Goal: Task Accomplishment & Management: Complete application form

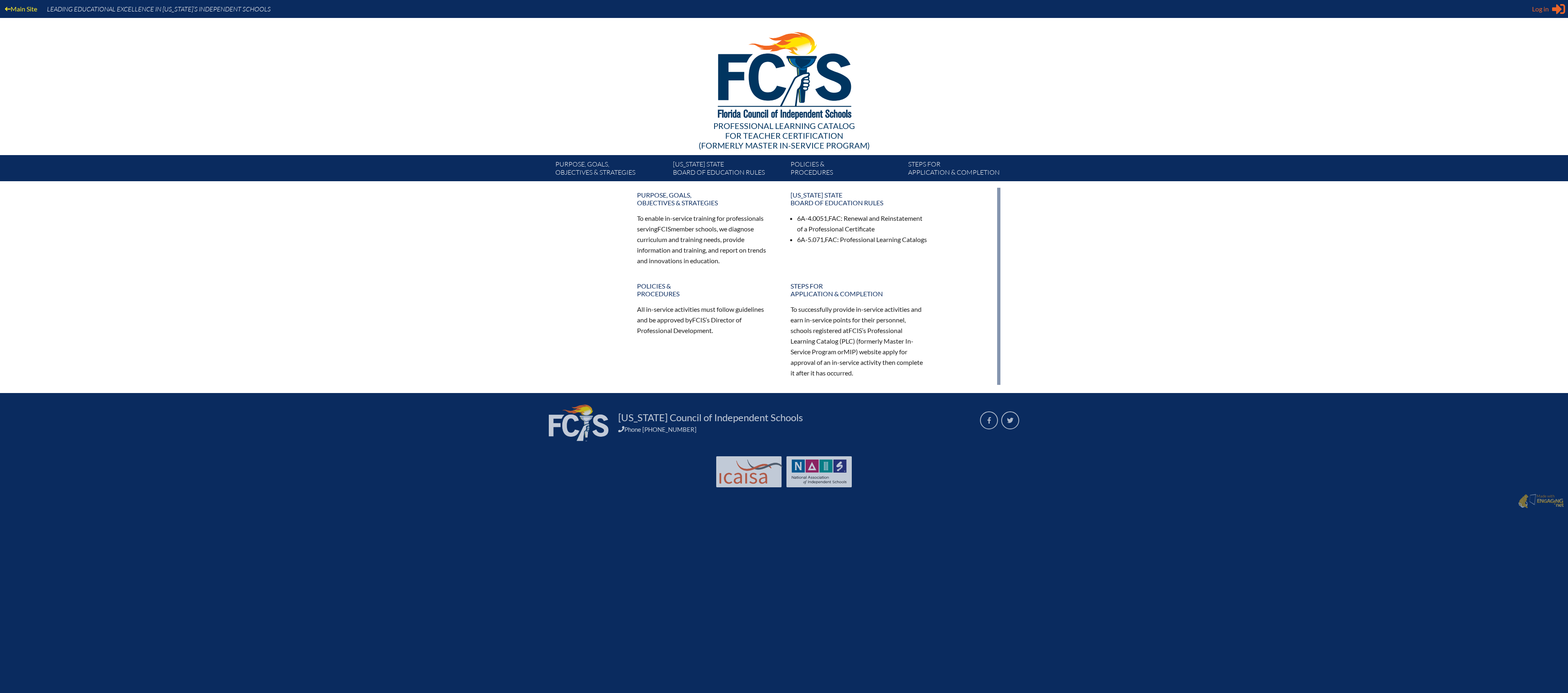
click at [1547, 9] on span "Log in" at bounding box center [1541, 9] width 17 height 10
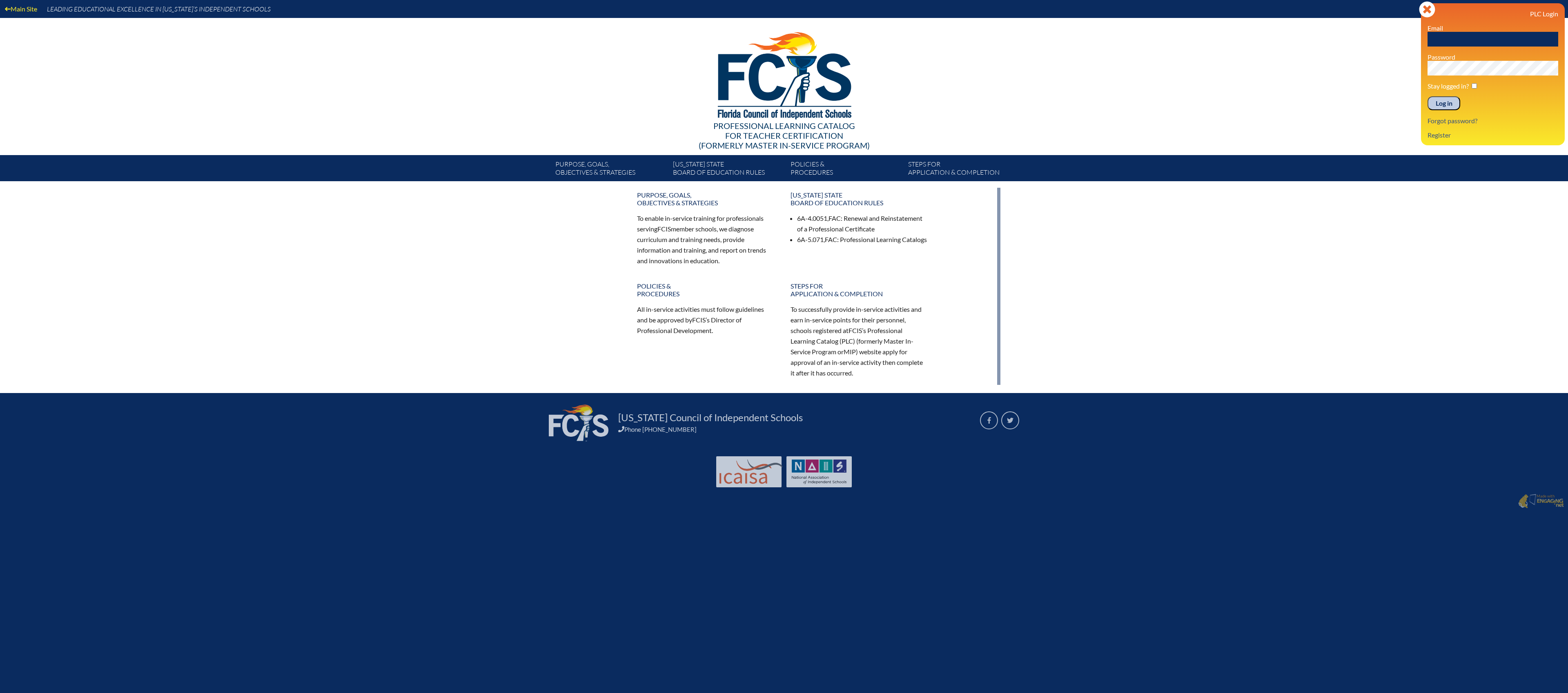
click at [1468, 38] on input "text" at bounding box center [1493, 39] width 131 height 15
type input "[EMAIL_ADDRESS][DOMAIN_NAME]"
click at [1444, 103] on input "Log in" at bounding box center [1444, 103] width 33 height 14
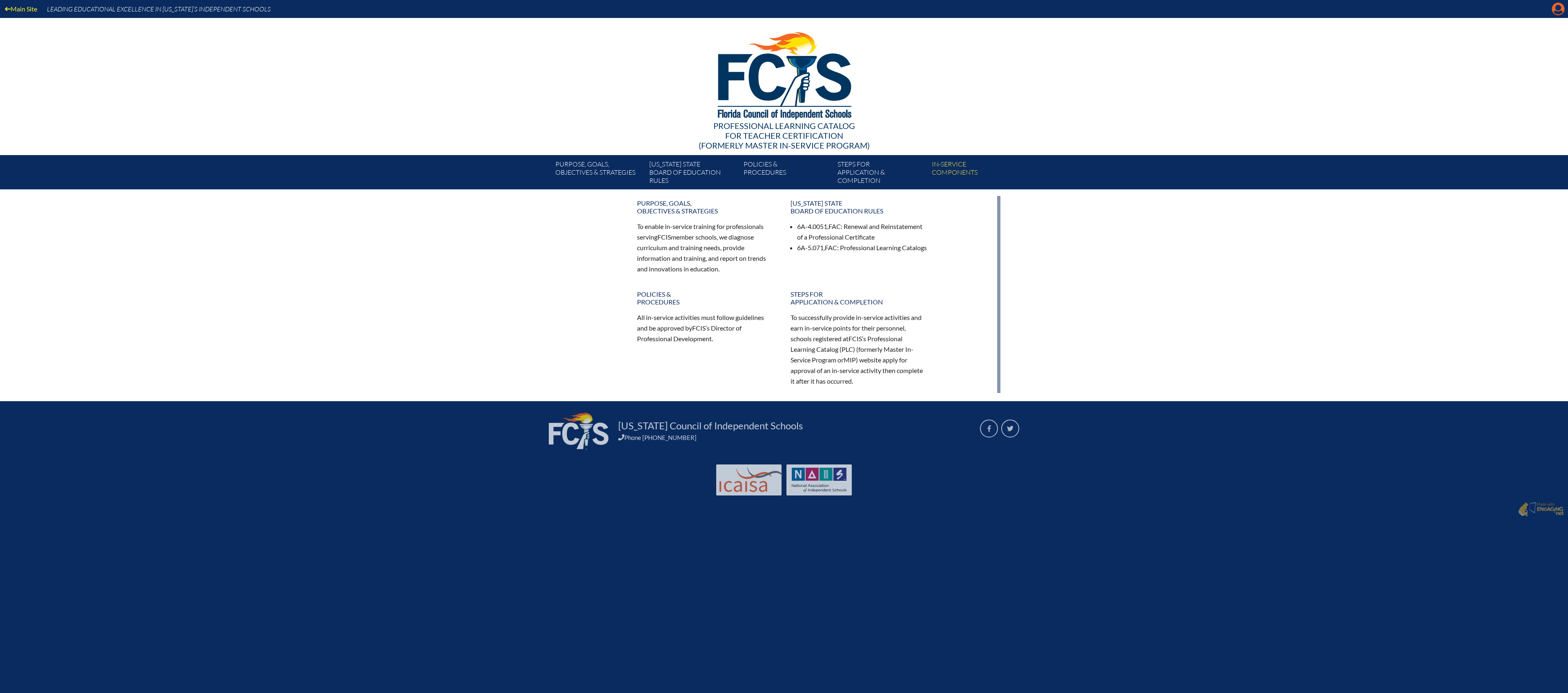
click at [1553, 10] on icon at bounding box center [1558, 9] width 13 height 13
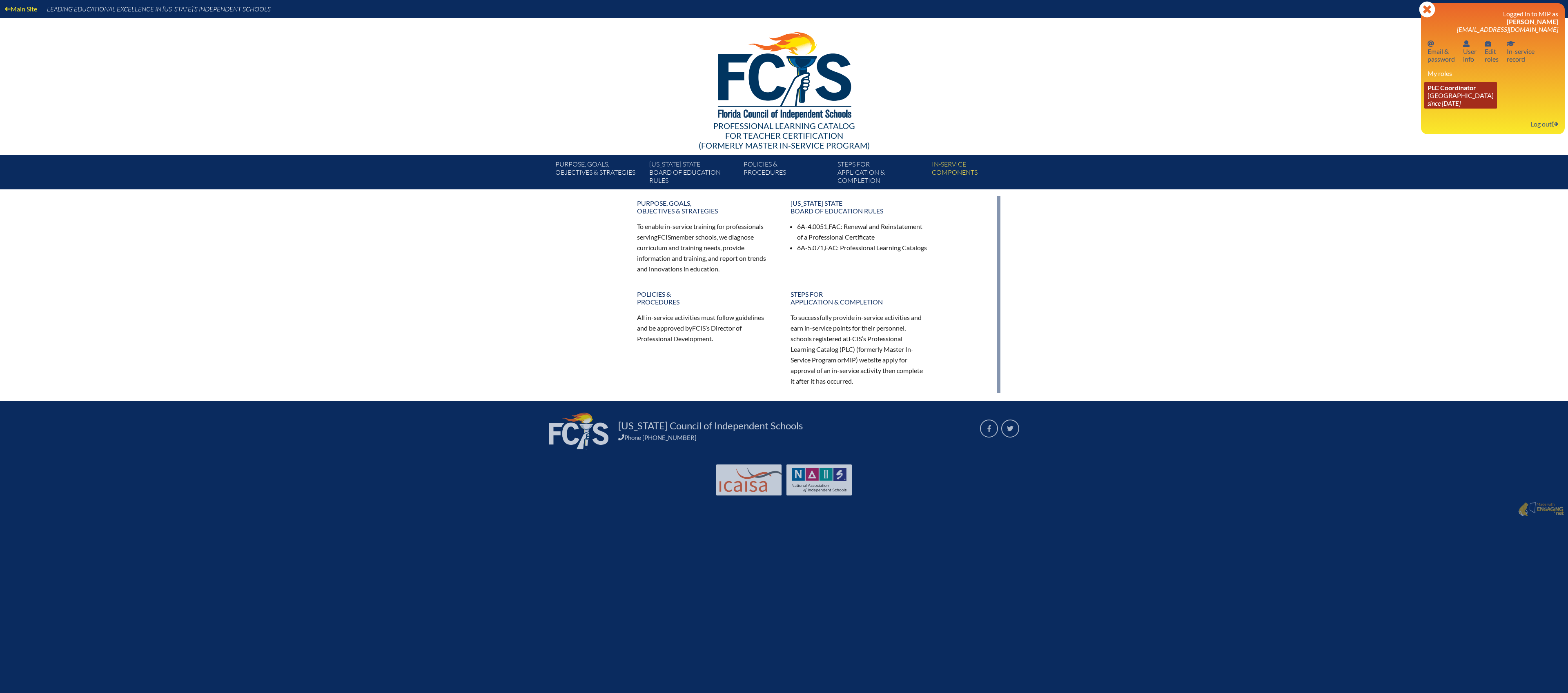
click at [1444, 96] on link "PLC Coordinator Lake Highland Preparatory School since 2023 Jul 30" at bounding box center [1460, 96] width 72 height 27
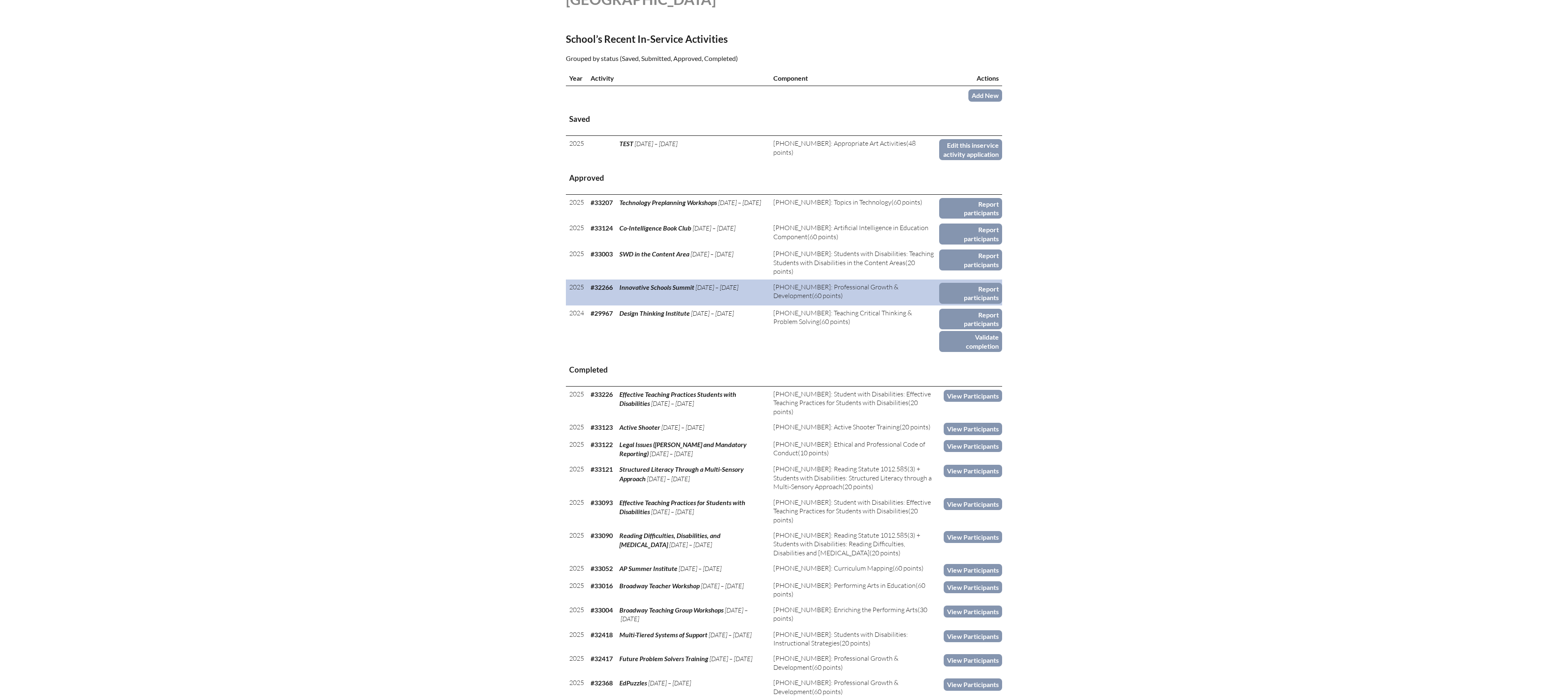
scroll to position [309, 0]
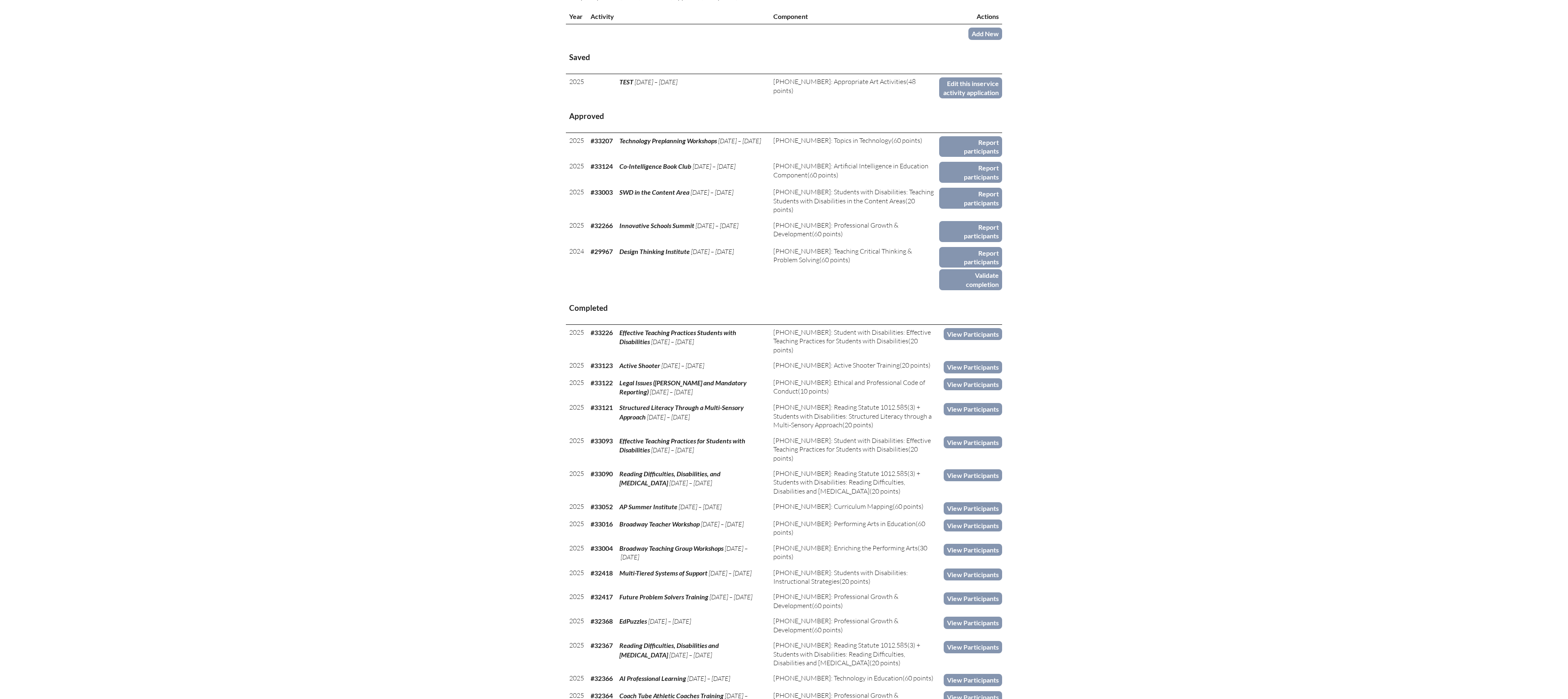
drag, startPoint x: 637, startPoint y: 47, endPoint x: 686, endPoint y: 64, distance: 51.9
click at [989, 39] on link "Add New" at bounding box center [985, 33] width 34 height 12
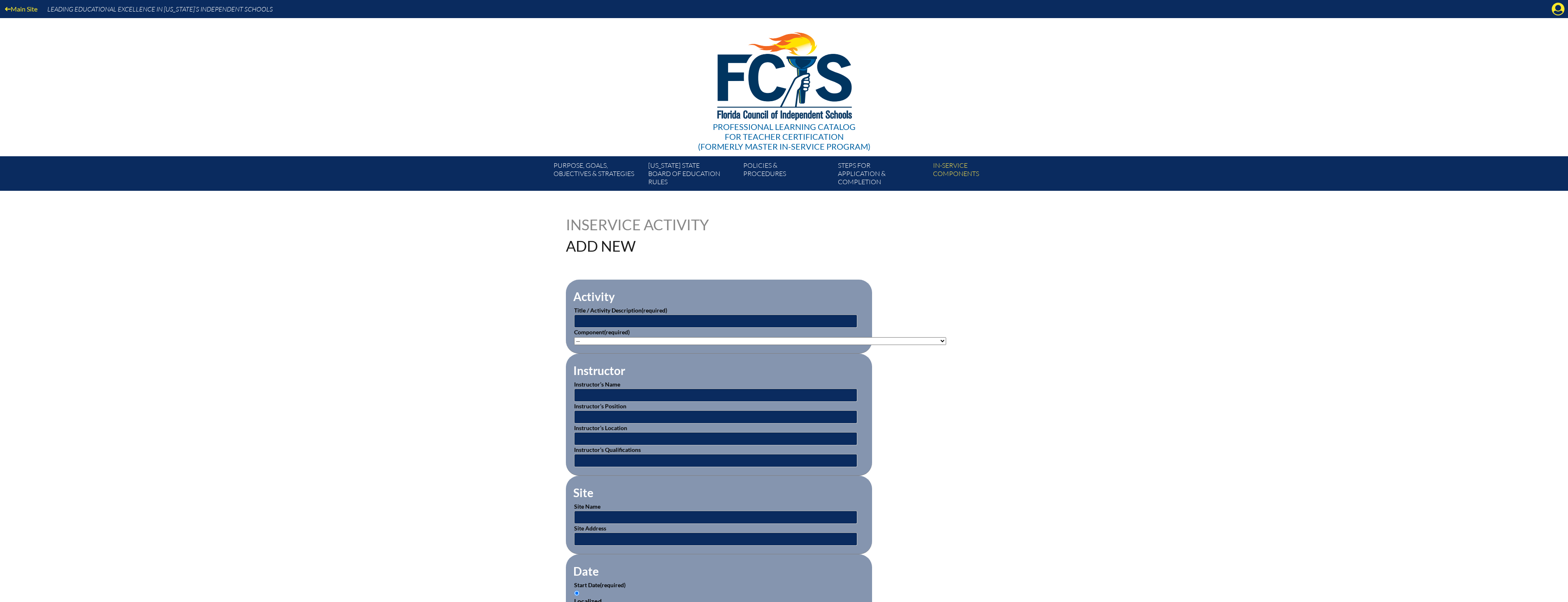
click at [223, 150] on div "Main Site Leading Educational Excellence in Florida’s Independent Schools Profe…" at bounding box center [784, 95] width 1568 height 191
click at [778, 310] on p "Title / Activity Description (required)" at bounding box center [719, 317] width 290 height 22
click at [770, 319] on input "text" at bounding box center [716, 321] width 283 height 13
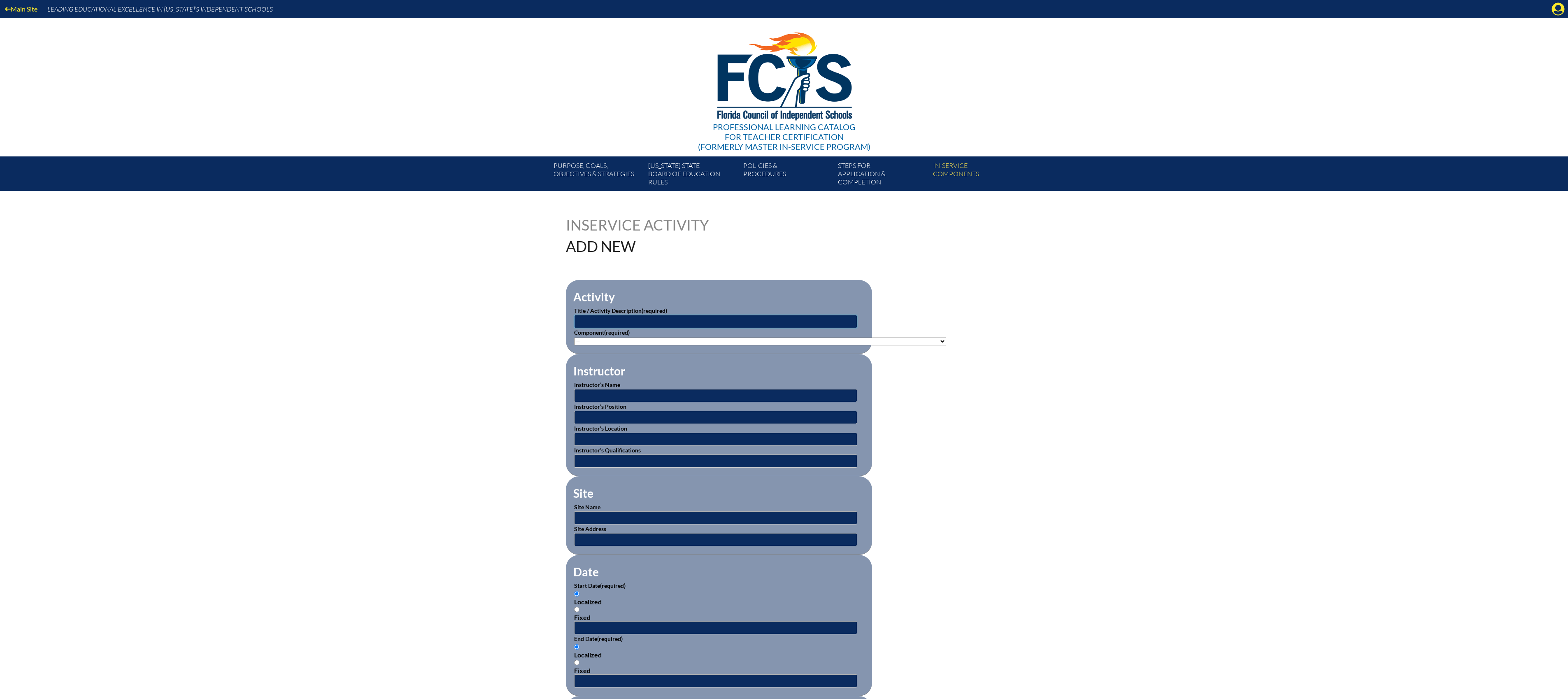
click at [701, 319] on input "text" at bounding box center [716, 321] width 283 height 13
type input "M"
type input "myWorld Interactive Social Studies Training"
click at [922, 342] on select"]"] "-- 1-000-001: Appropriate Art Activities 1-000-002: Concept and Art Process for…" at bounding box center [760, 341] width 372 height 8
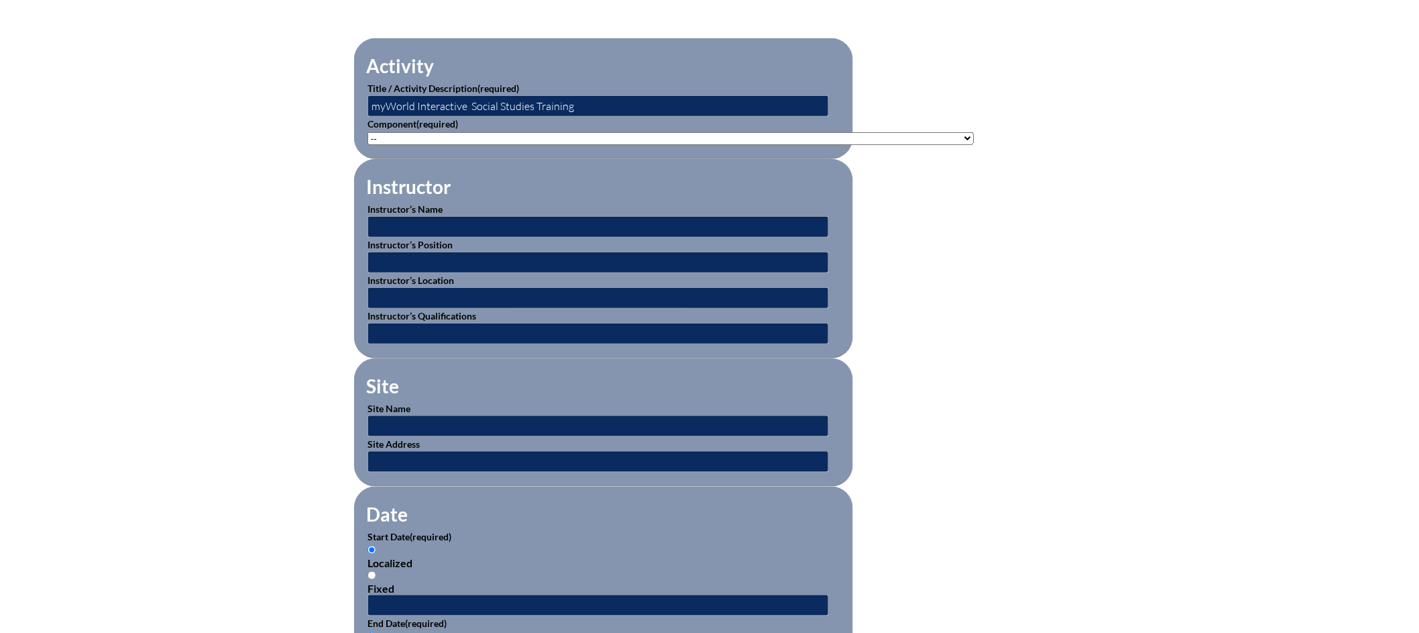
scroll to position [440, 0]
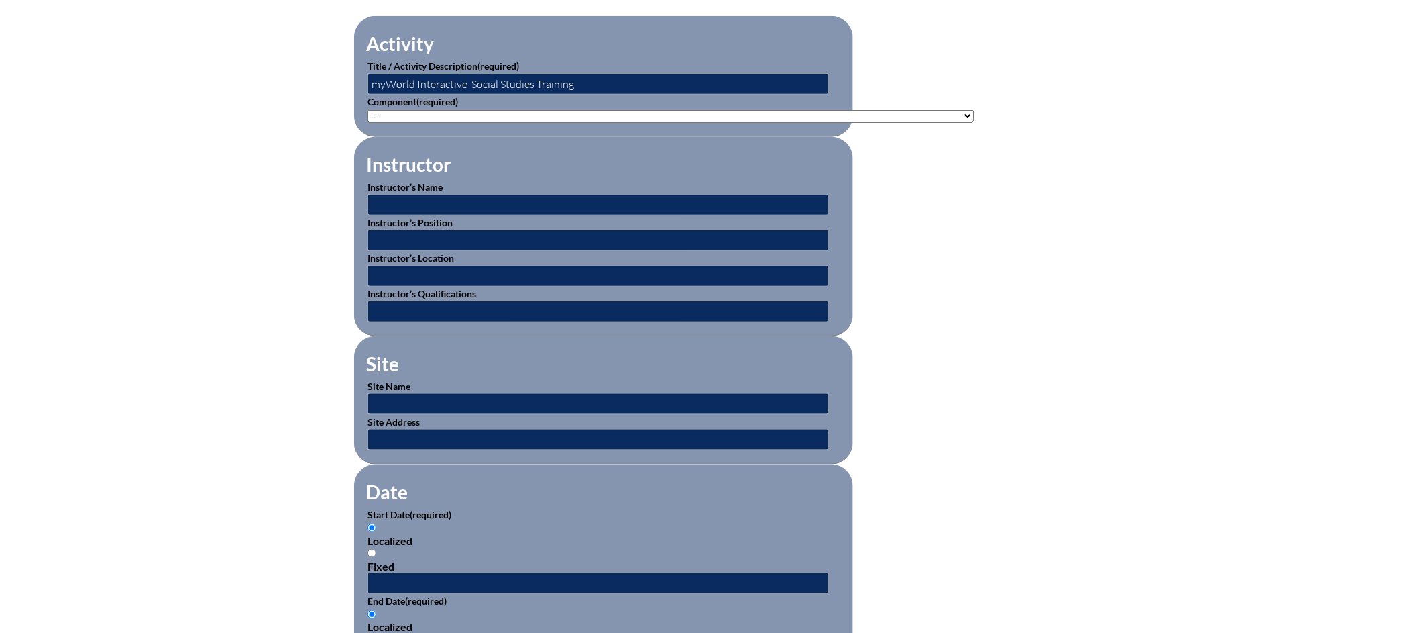
click at [927, 111] on select"]"] "-- 1-000-001: Appropriate Art Activities 1-000-002: Concept and Art Process for…" at bounding box center [671, 116] width 606 height 13
select select"]"] "20387"
click at [368, 110] on select"]"] "-- 1-000-001: Appropriate Art Activities 1-000-002: Concept and Art Process for…" at bounding box center [671, 116] width 606 height 13
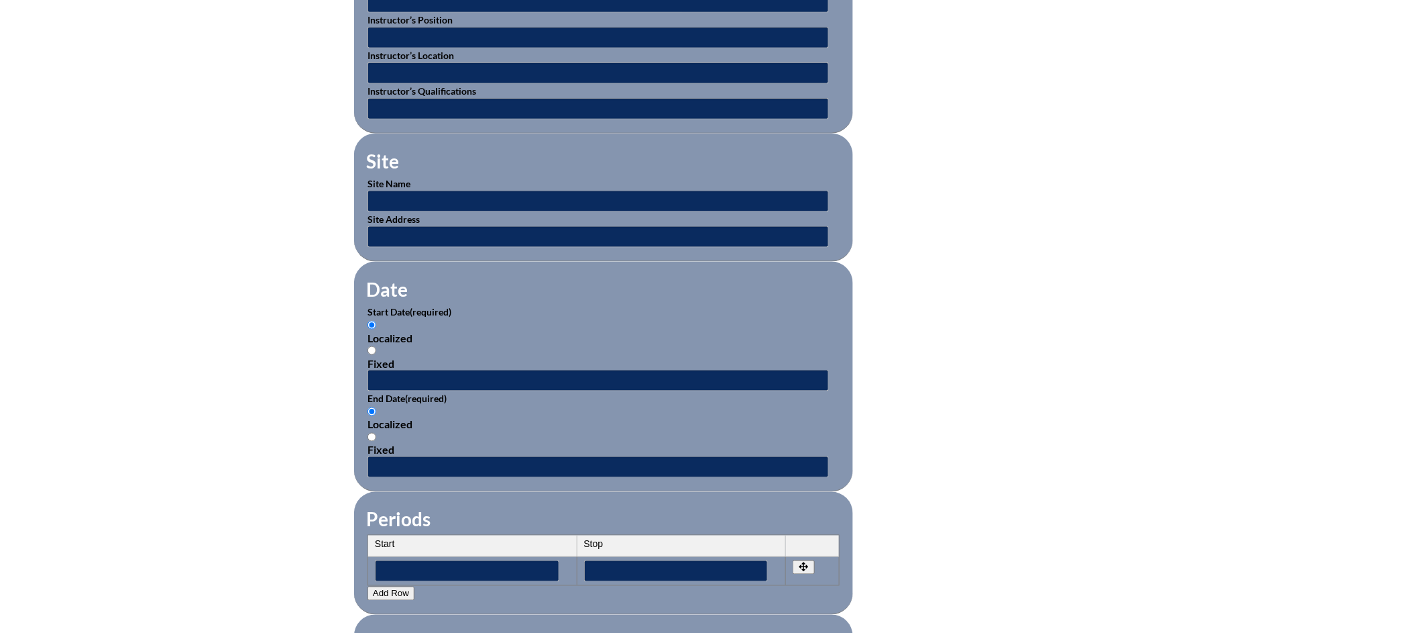
scroll to position [684, 0]
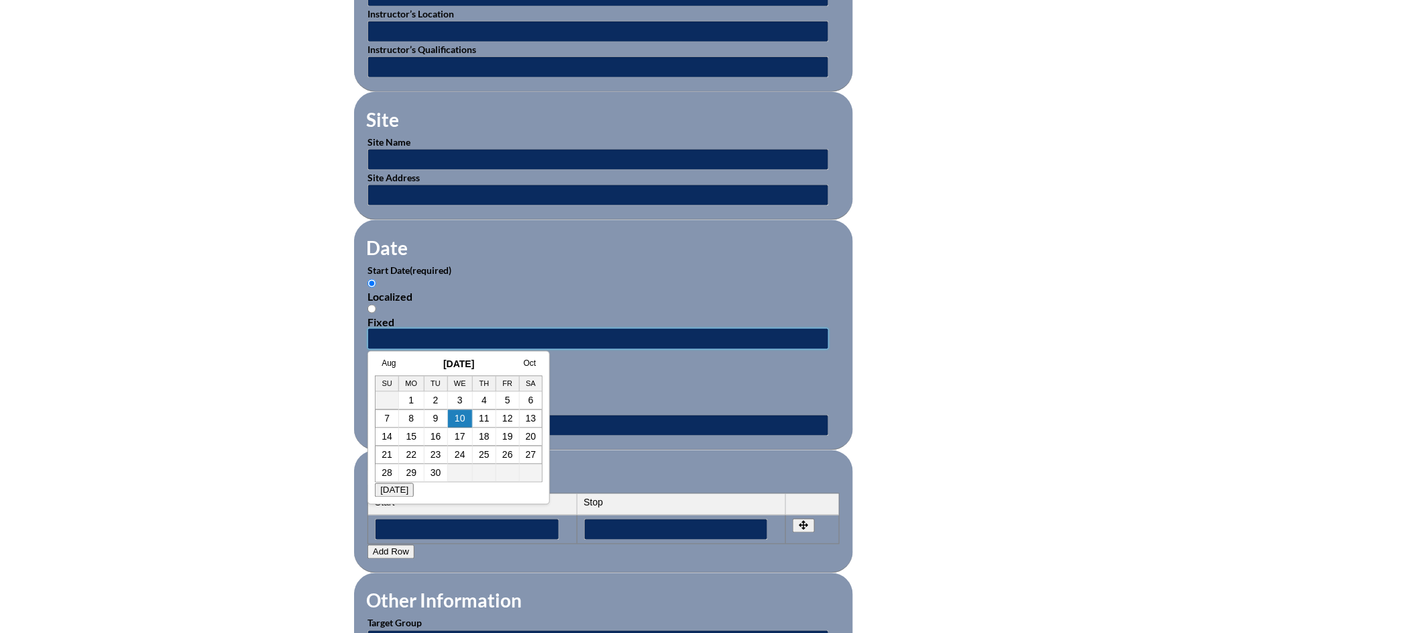
click at [515, 332] on input "text" at bounding box center [599, 338] width 462 height 21
click at [733, 350] on p "End Date (required)" at bounding box center [604, 357] width 472 height 14
click at [486, 338] on input "text" at bounding box center [599, 338] width 462 height 21
click at [389, 362] on link "Aug" at bounding box center [389, 362] width 14 height 9
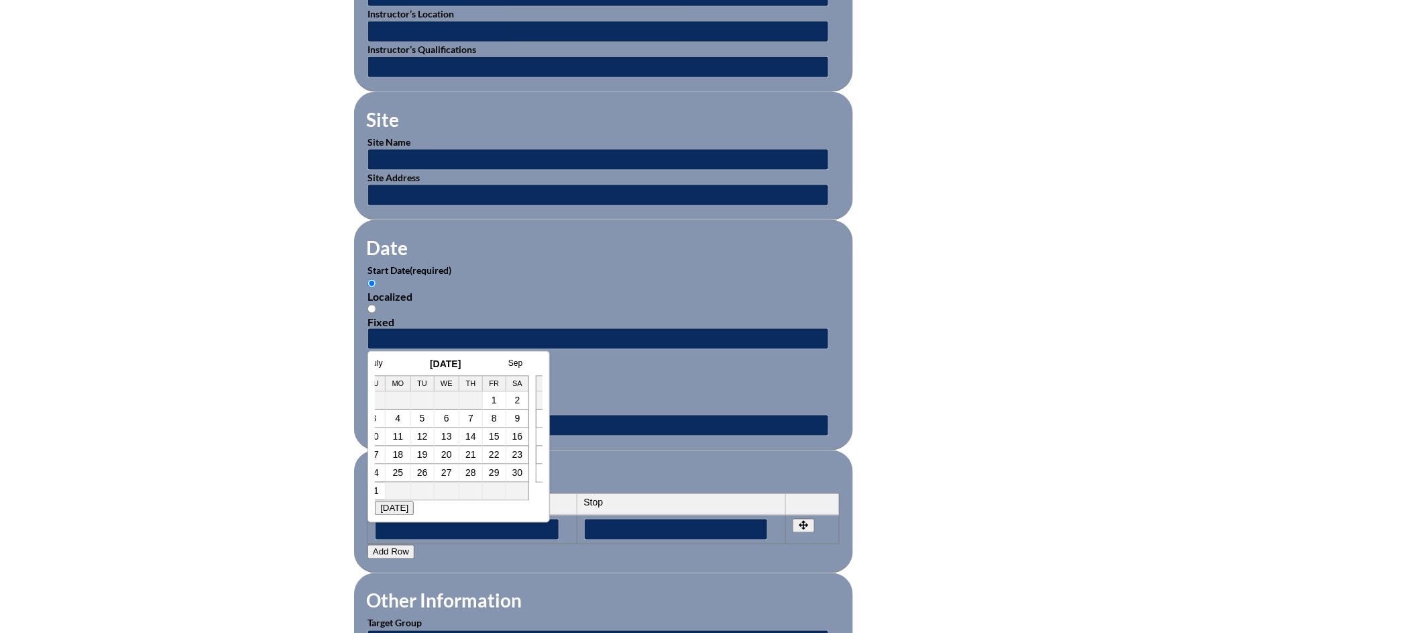
click at [471, 420] on link "7" at bounding box center [470, 418] width 5 height 11
type input "2025-08-07 1:21 PM"
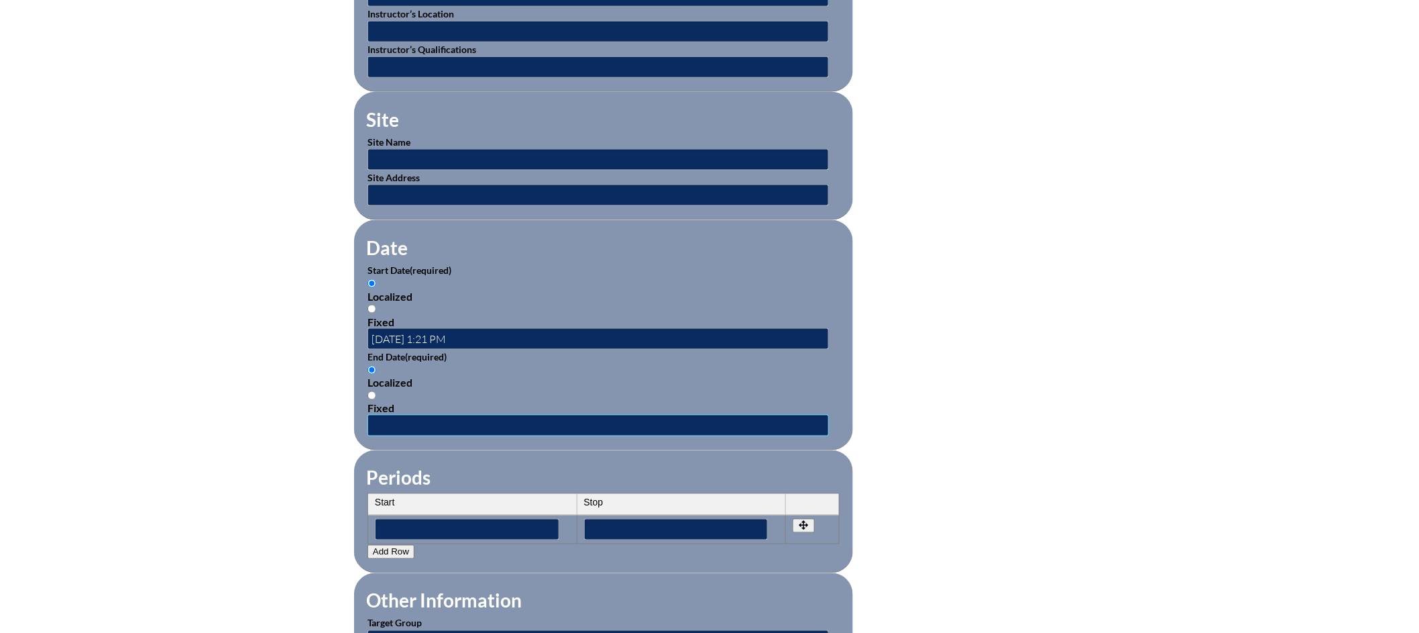
click at [384, 415] on input "text" at bounding box center [599, 425] width 462 height 21
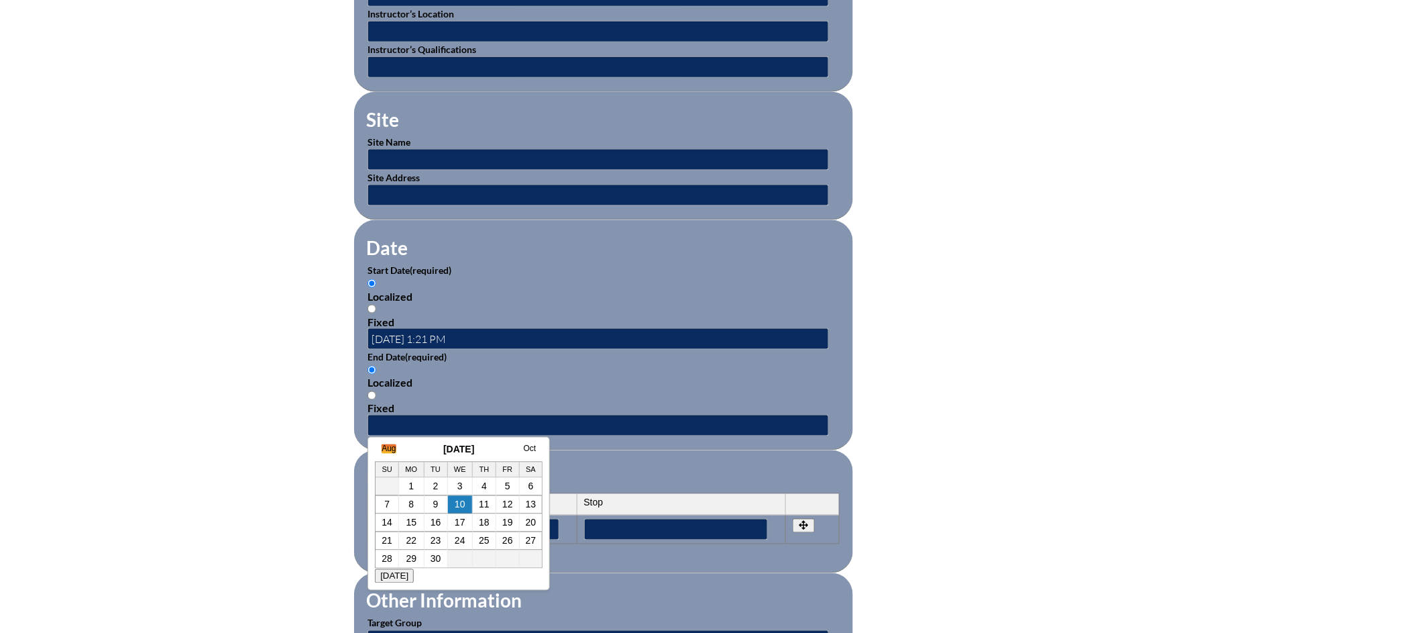
click at [388, 446] on link "Aug" at bounding box center [389, 448] width 14 height 9
click at [470, 503] on link "7" at bounding box center [470, 504] width 5 height 11
type input "2025-08-07 1:21 PM"
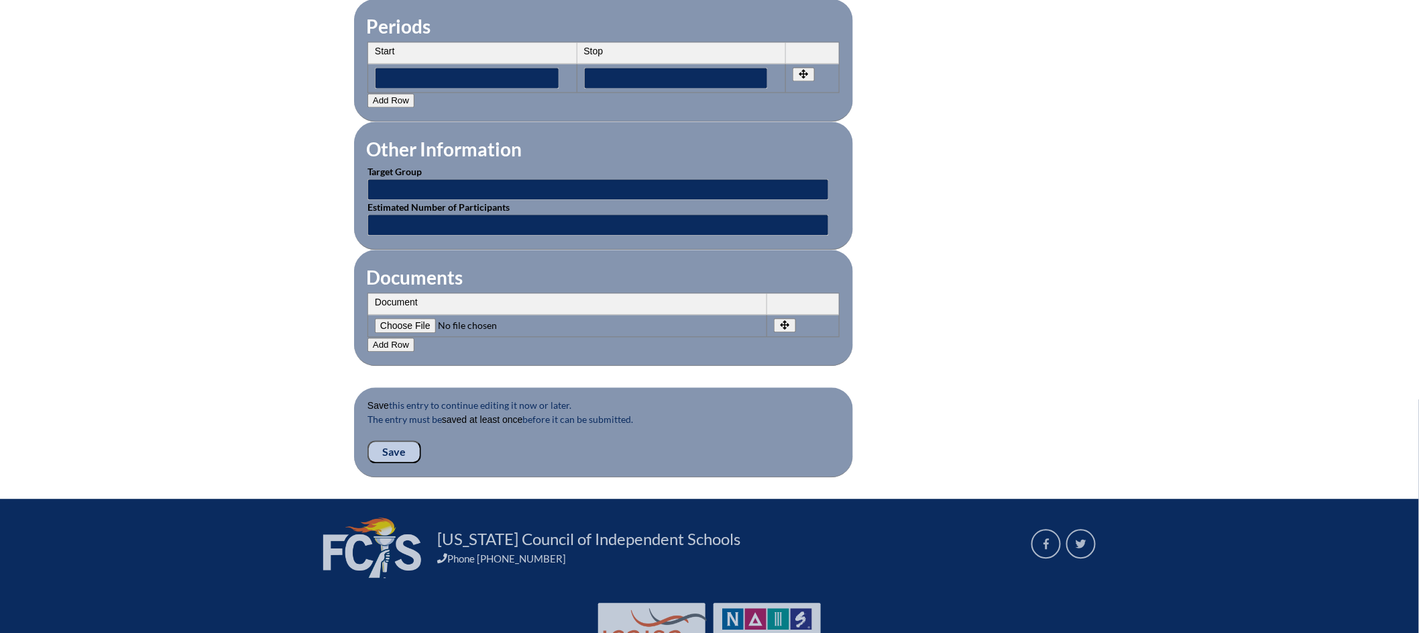
scroll to position [1144, 0]
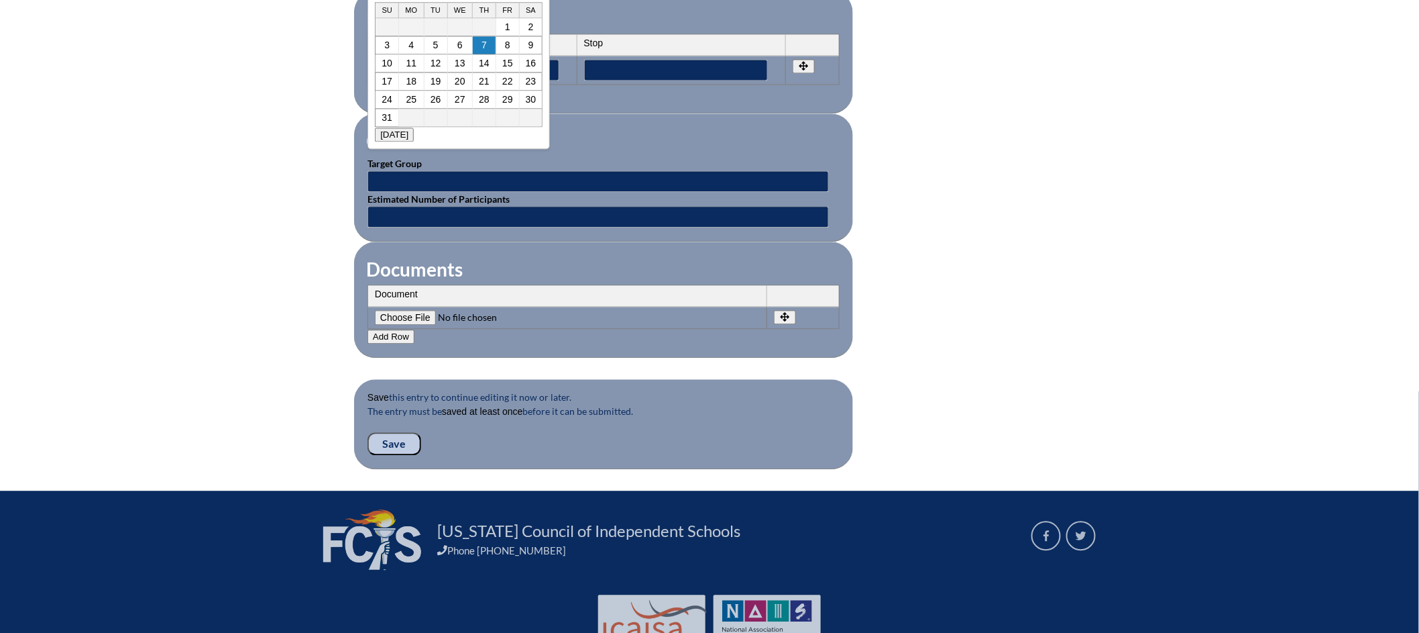
click at [419, 310] on input"] "file" at bounding box center [466, 317] width 182 height 15
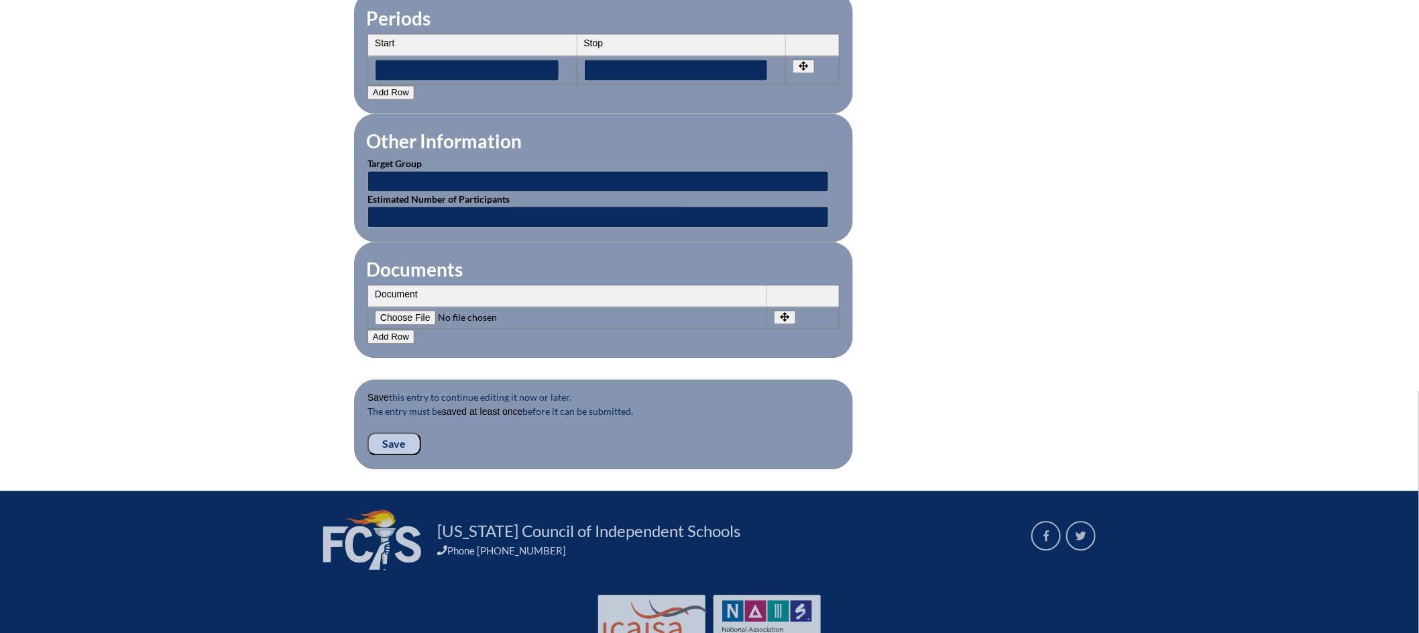
type input"] "C:\fakepath\Savvas Certificate of Completion - David Schaeffer.pdf"
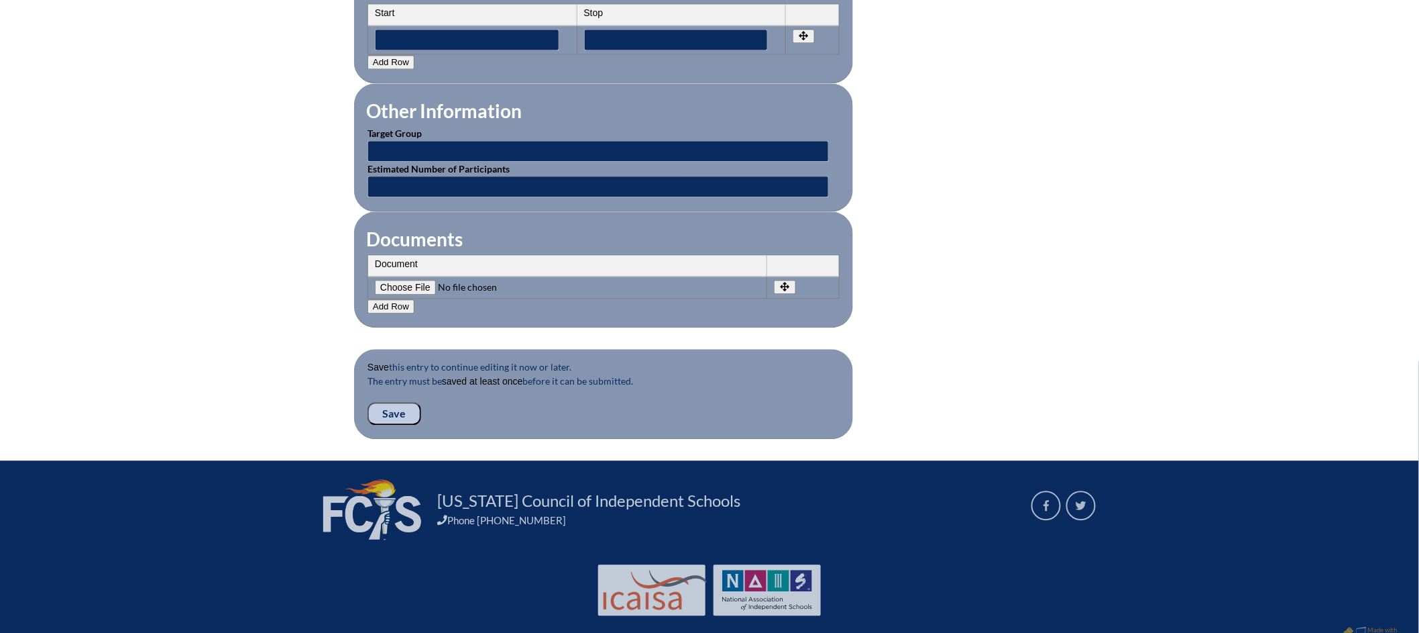
scroll to position [1184, 0]
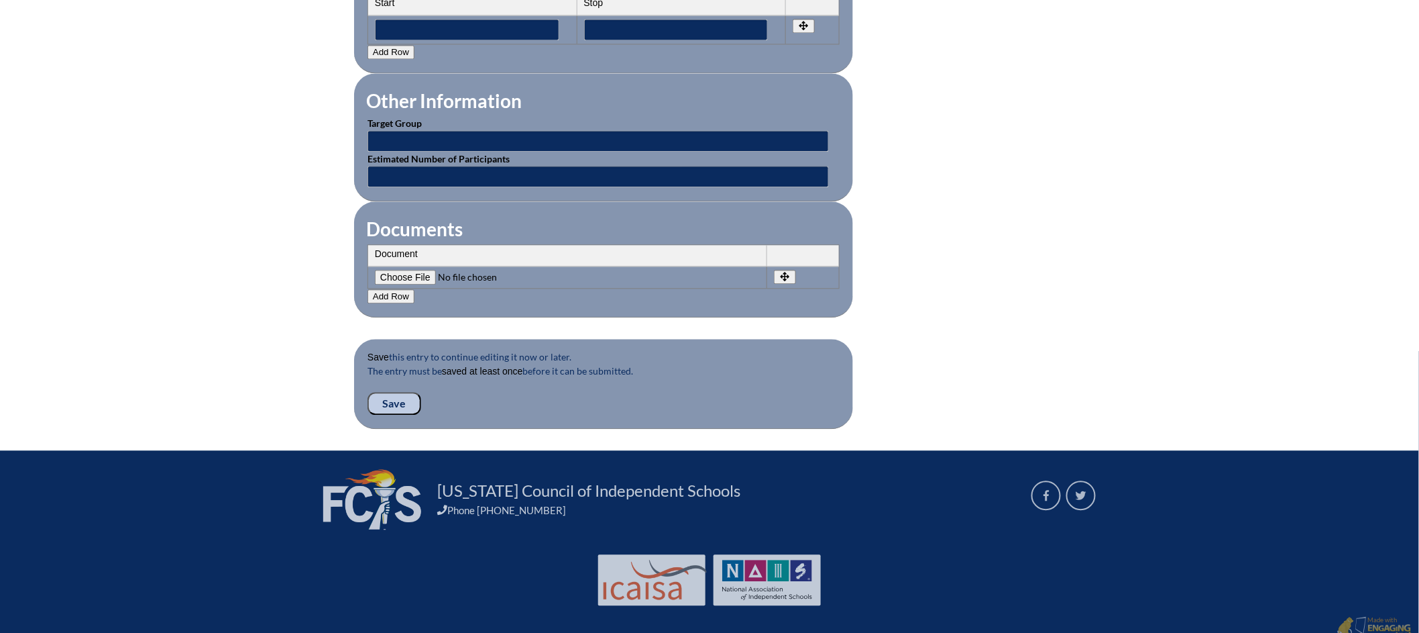
click at [396, 392] on input "Save" at bounding box center [395, 403] width 54 height 23
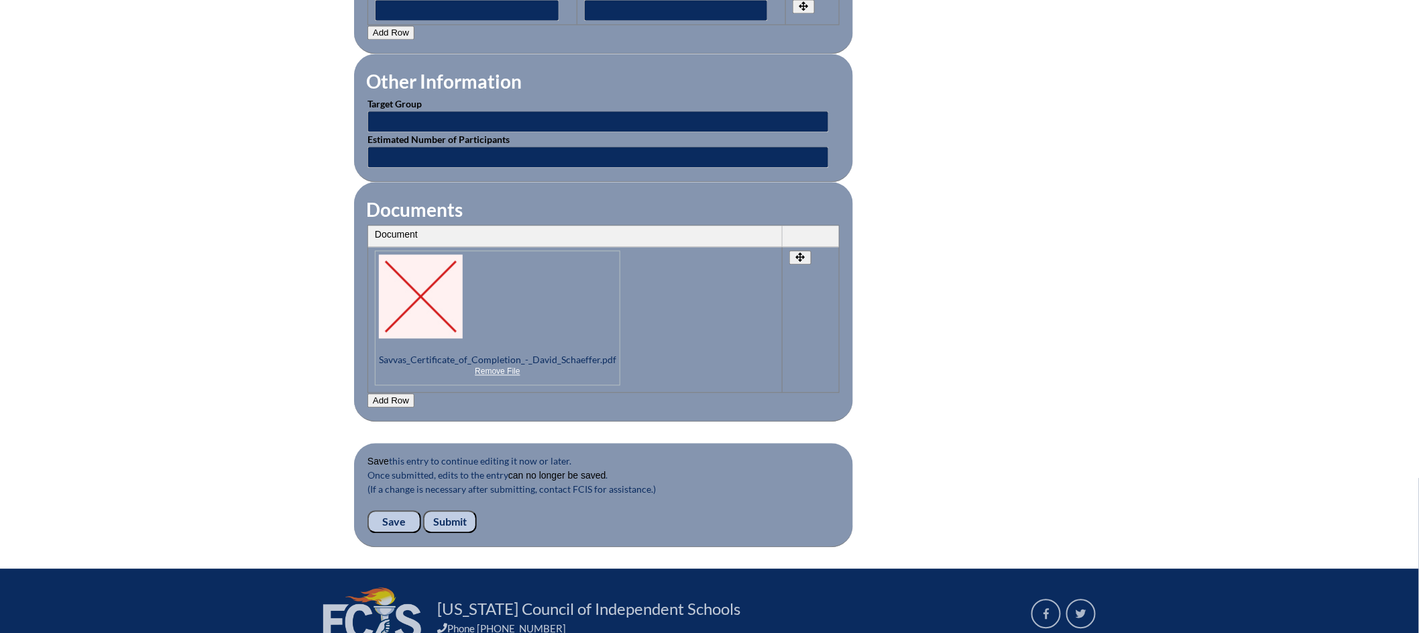
scroll to position [1346, 0]
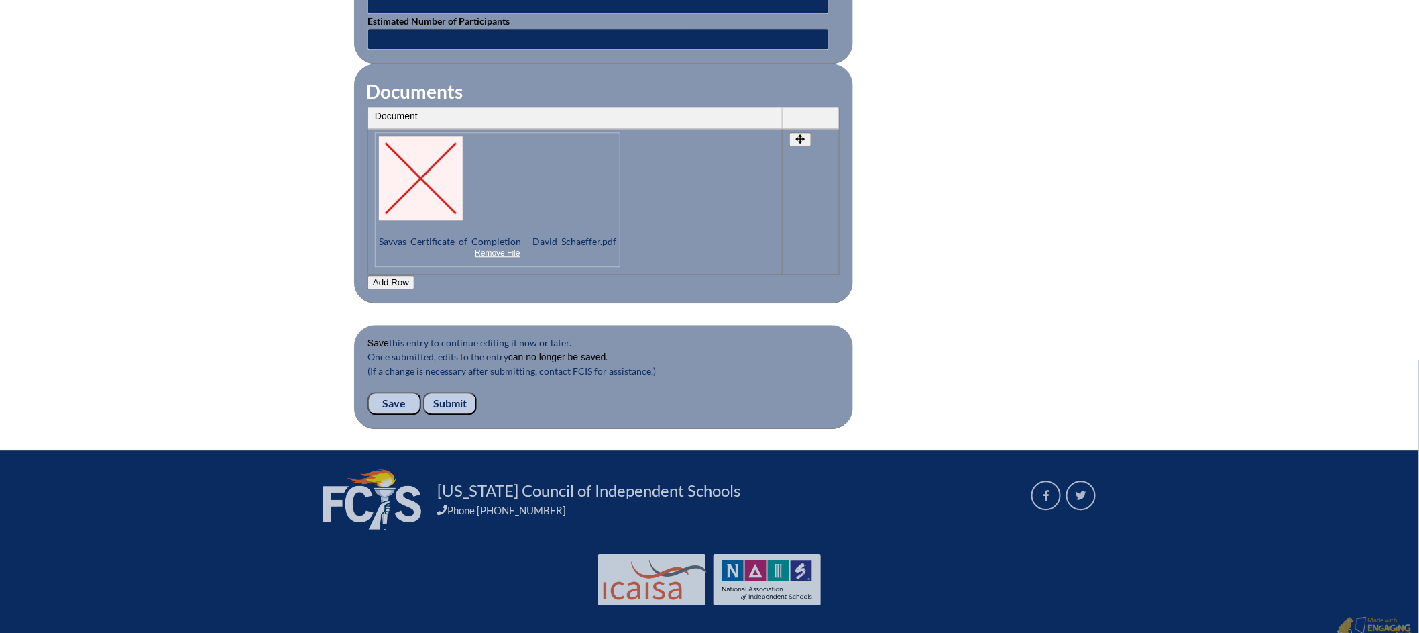
click at [447, 394] on input "Submit" at bounding box center [450, 403] width 54 height 23
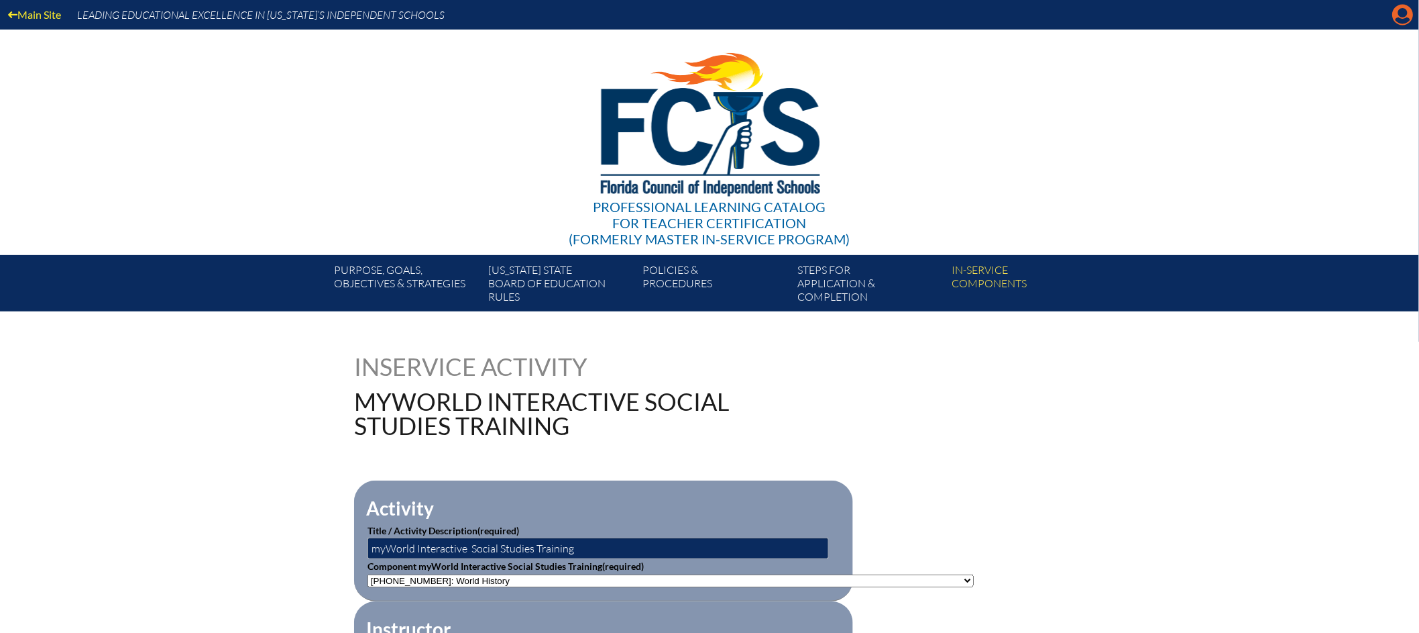
click at [1400, 16] on icon at bounding box center [1403, 15] width 21 height 21
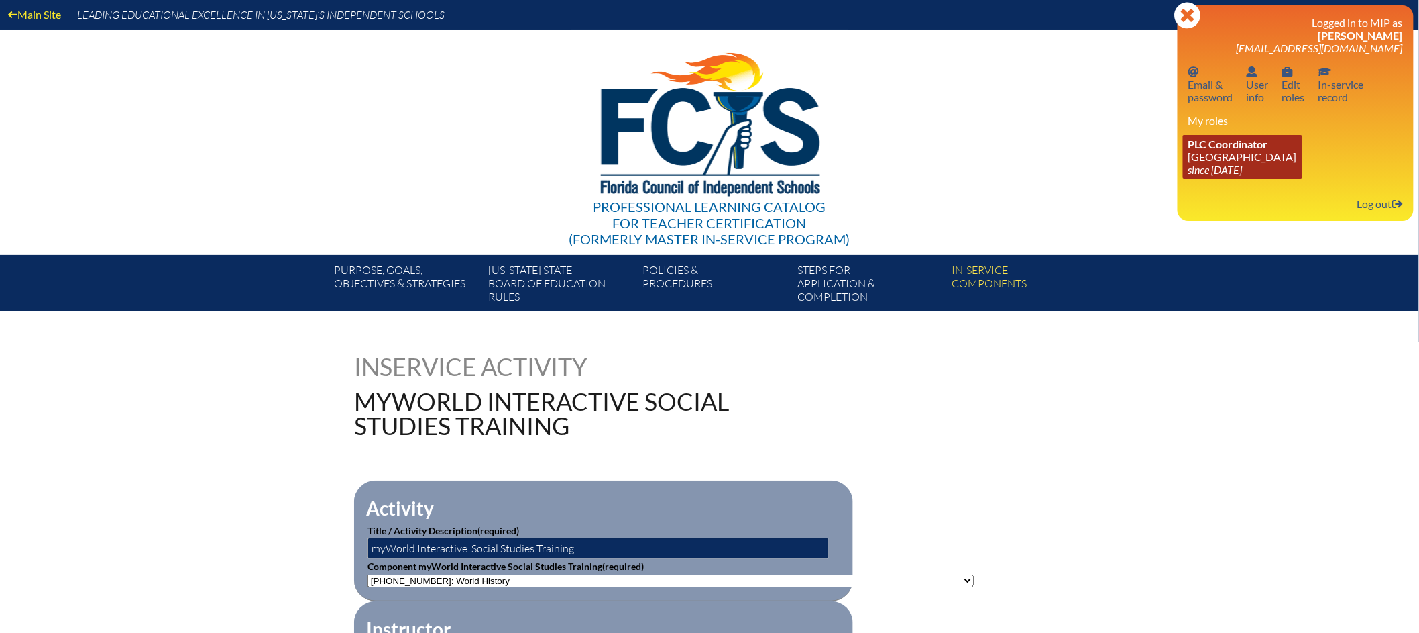
click at [1265, 160] on link "PLC Coordinator Lake Highland Preparatory School since 2023 Jul 30" at bounding box center [1242, 157] width 119 height 44
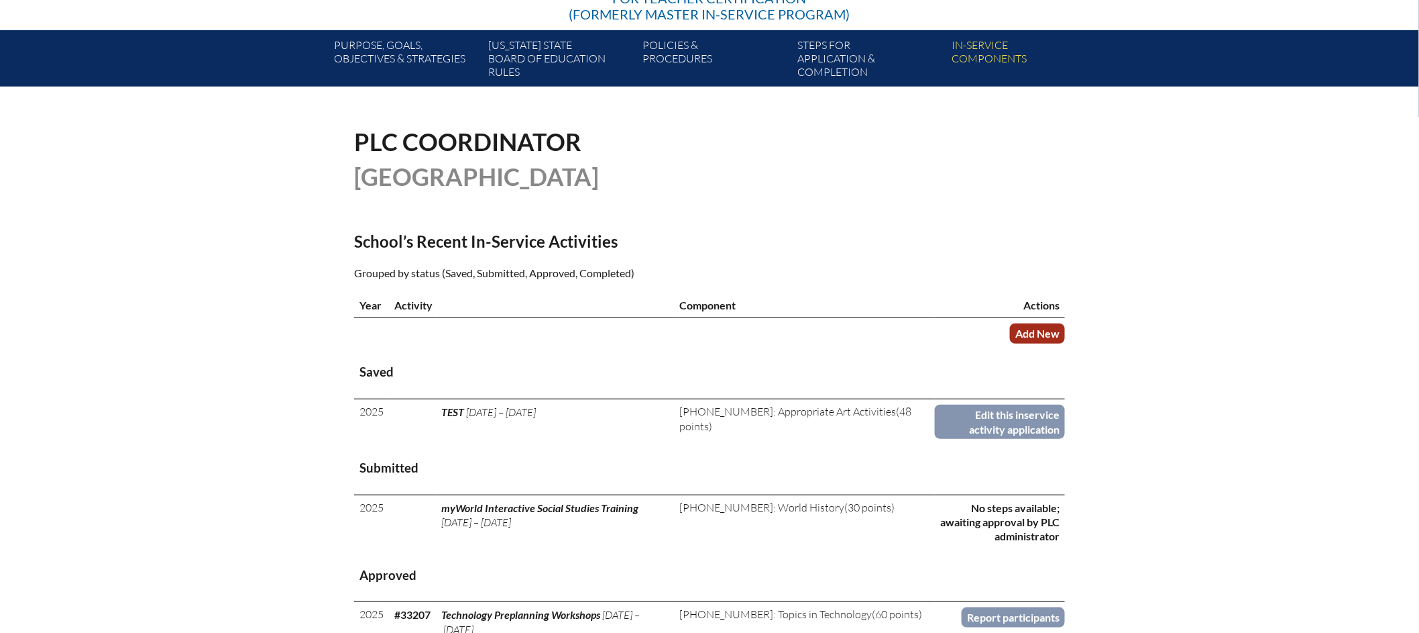
scroll to position [378, 0]
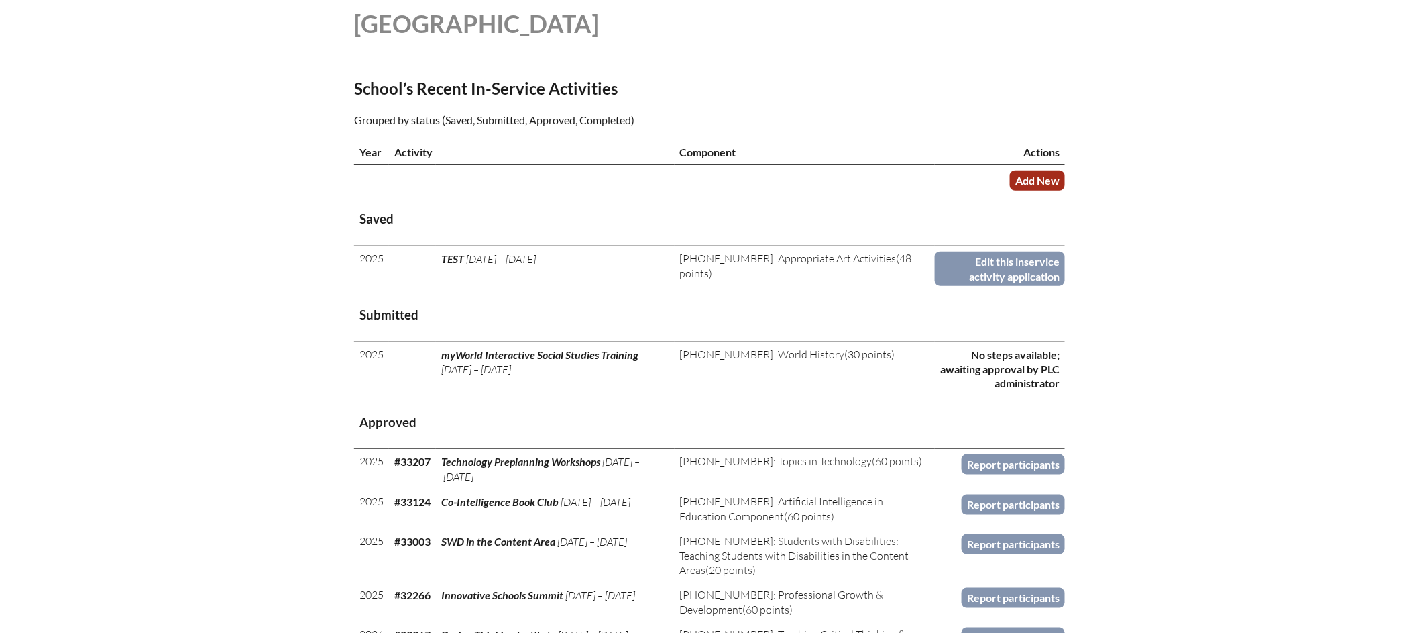
click at [1040, 190] on link "Add New" at bounding box center [1037, 179] width 55 height 19
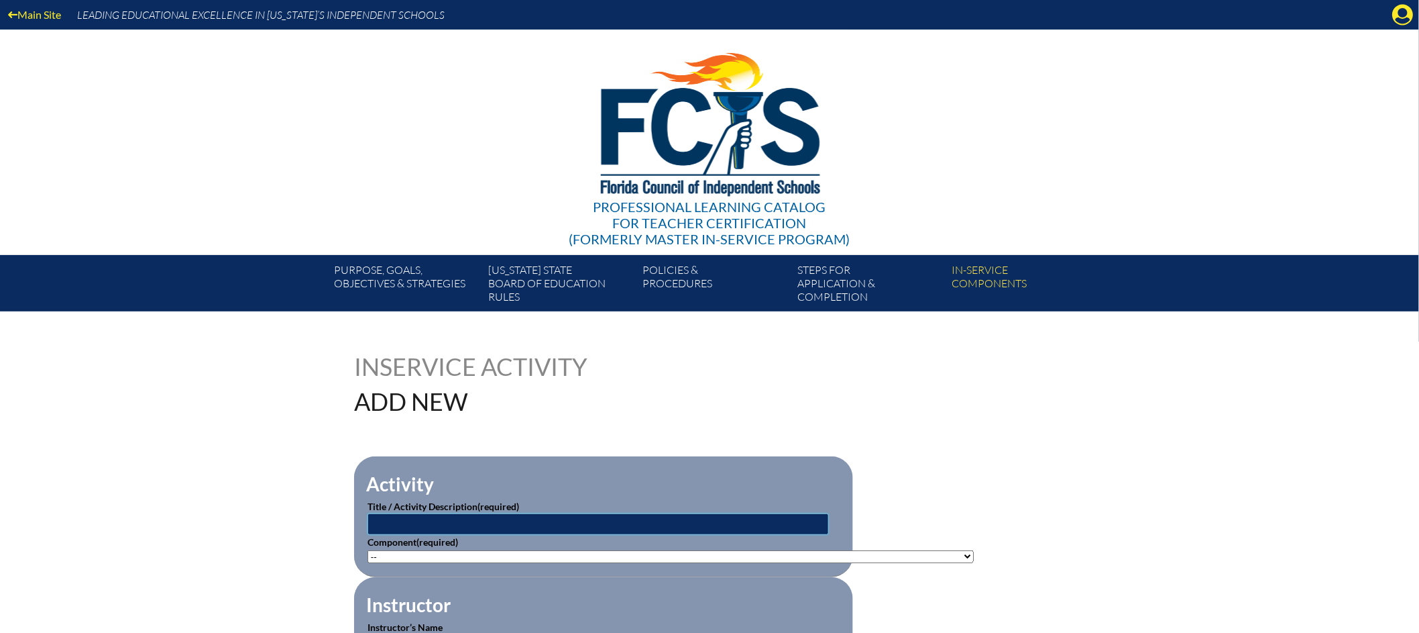
click at [479, 517] on input "text" at bounding box center [599, 523] width 462 height 21
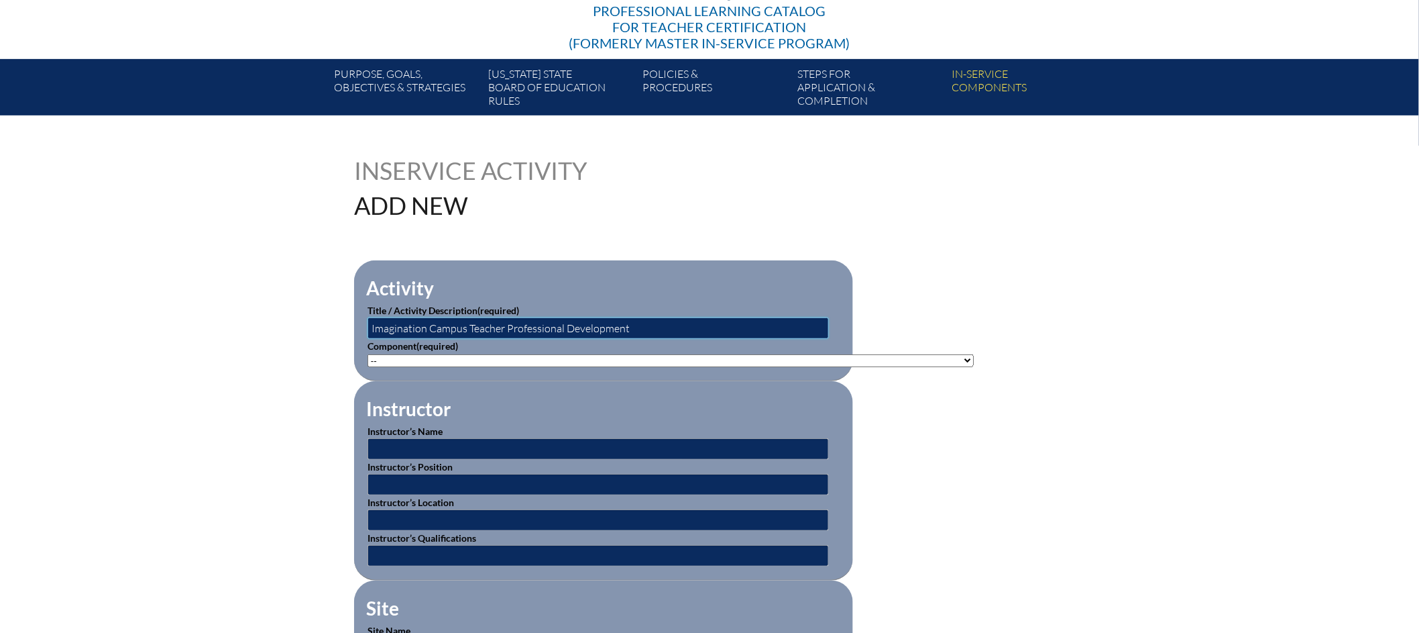
scroll to position [243, 0]
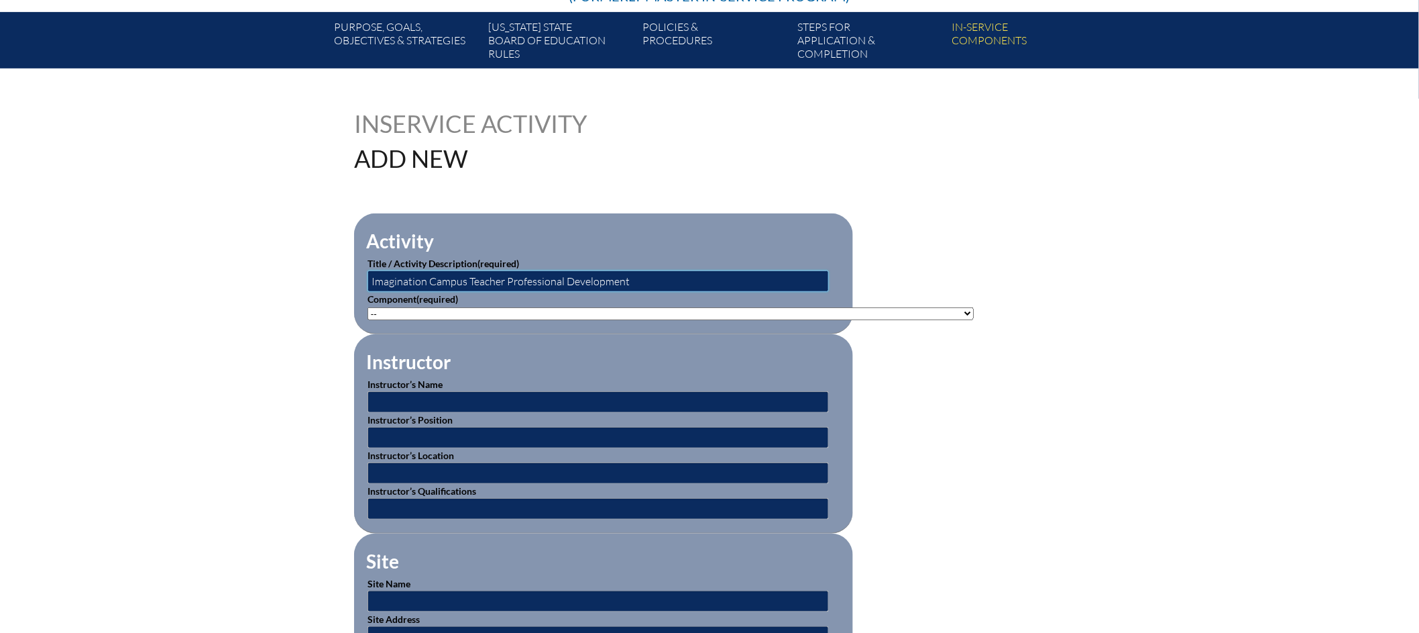
type input "Imagination Campus Teacher Professional Development"
click at [930, 309] on select"]"] "-- [PHONE_NUMBER]: Appropriate Art Activities [PHONE_NUMBER]: Concept and Art P…" at bounding box center [671, 313] width 606 height 13
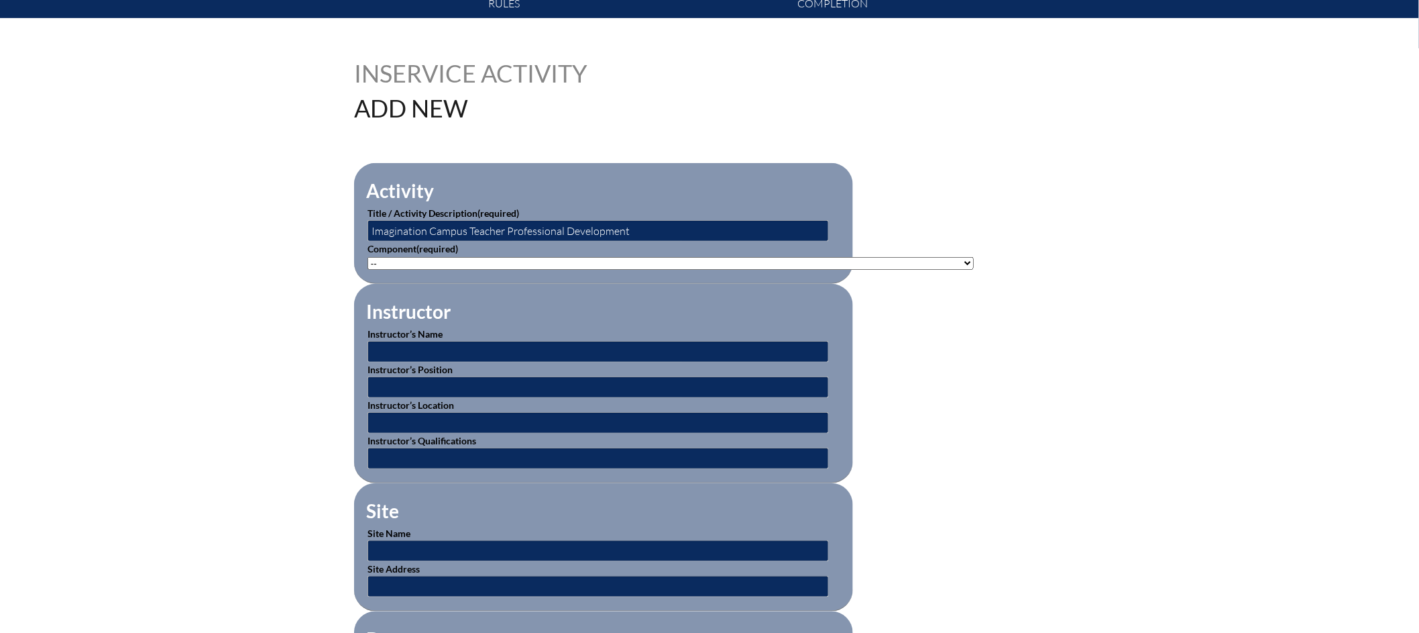
scroll to position [297, 0]
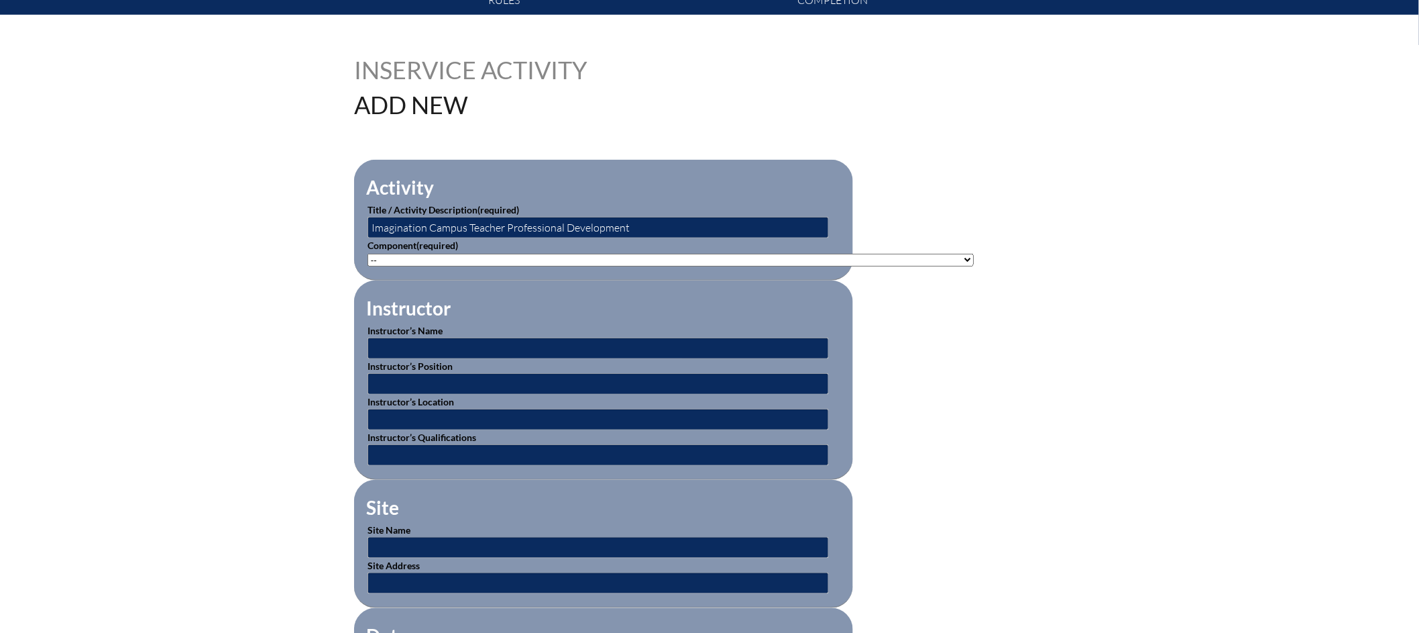
click at [925, 258] on select"]"] "-- 1-000-001: Appropriate Art Activities 1-000-002: Concept and Art Process for…" at bounding box center [671, 260] width 606 height 13
select select"]"] "20506"
click at [368, 254] on select"]"] "-- 1-000-001: Appropriate Art Activities 1-000-002: Concept and Art Process for…" at bounding box center [671, 260] width 606 height 13
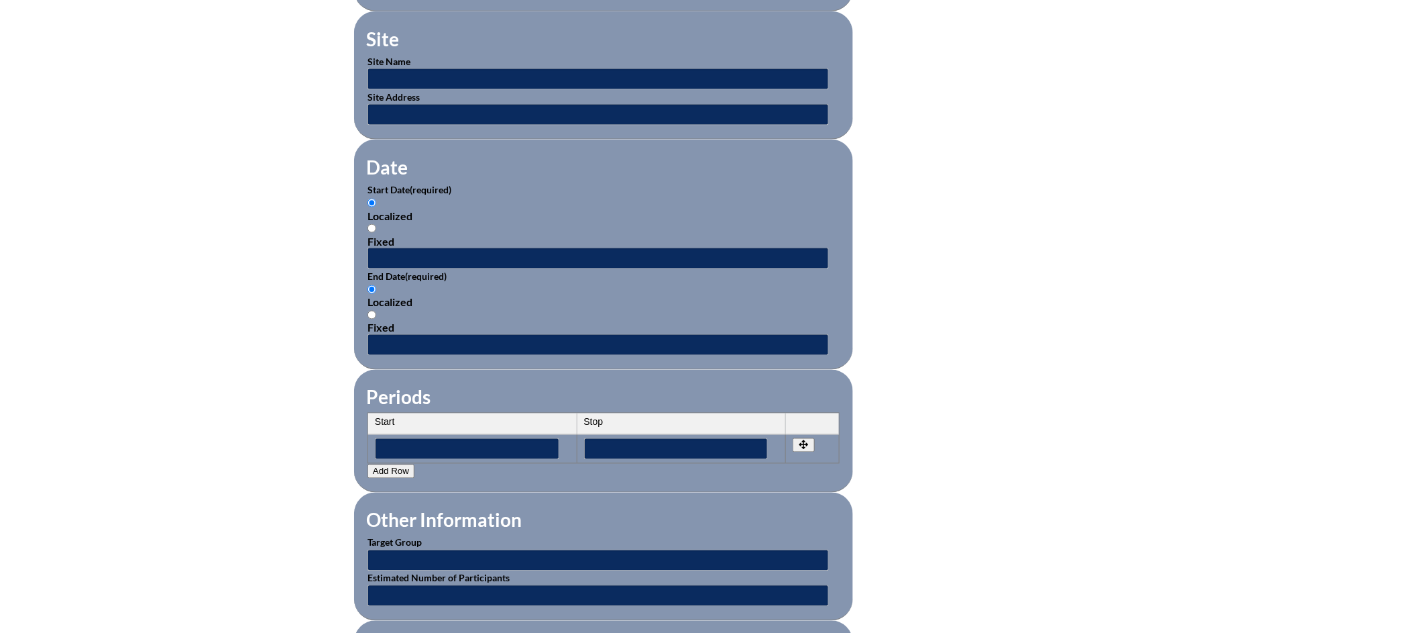
scroll to position [548, 0]
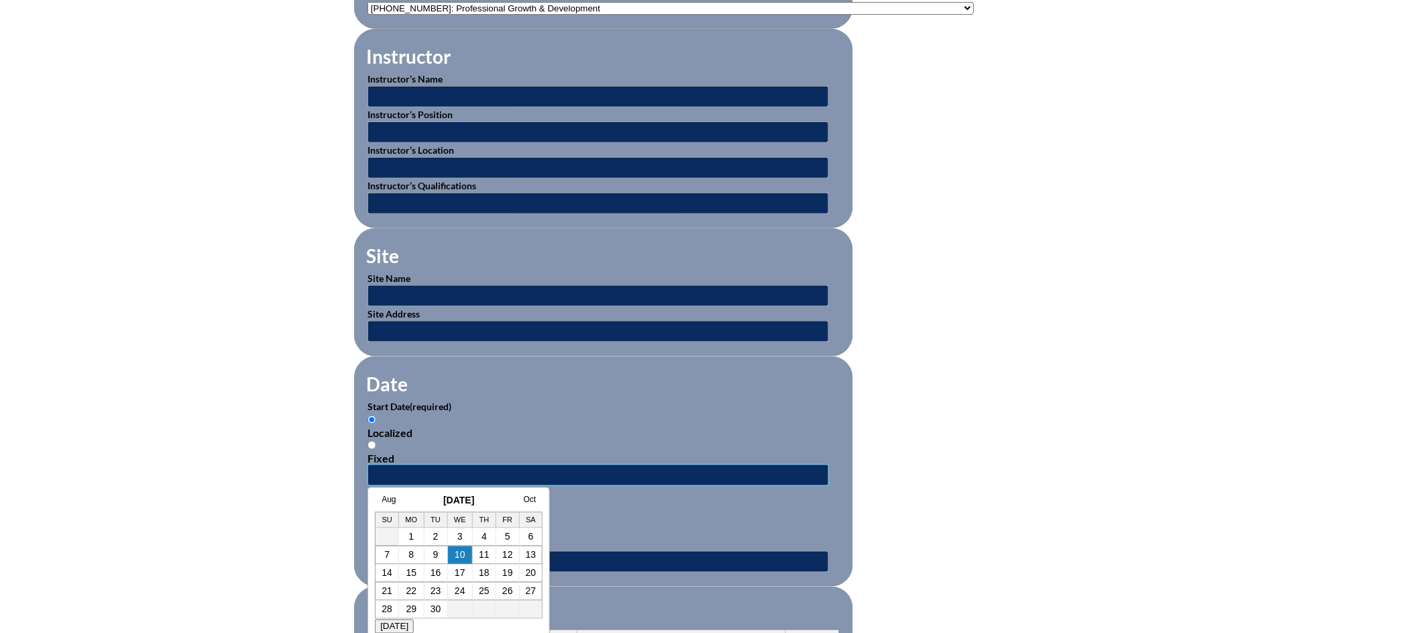
click at [409, 468] on input "text" at bounding box center [599, 474] width 462 height 21
click at [388, 501] on link "Aug" at bounding box center [389, 498] width 14 height 9
click at [380, 499] on link "July" at bounding box center [375, 498] width 14 height 9
click at [437, 610] on link "30" at bounding box center [433, 609] width 11 height 11
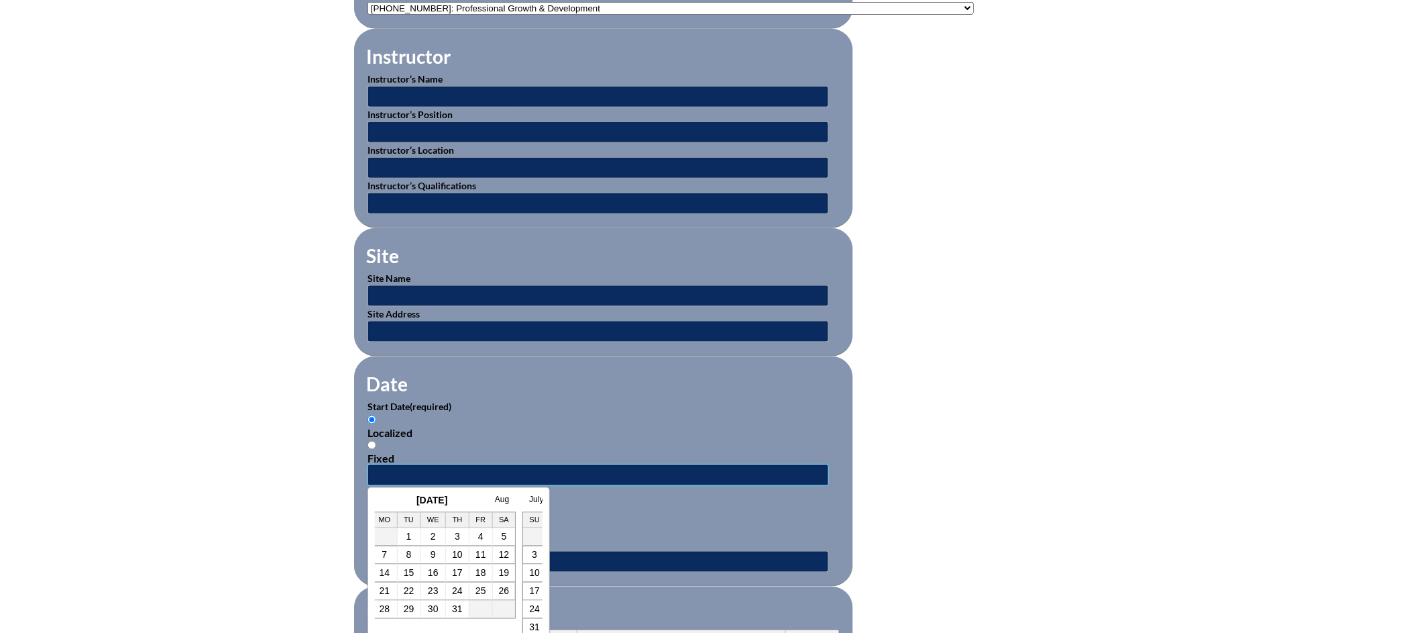
type input "2025-07-30 1:29 PM"
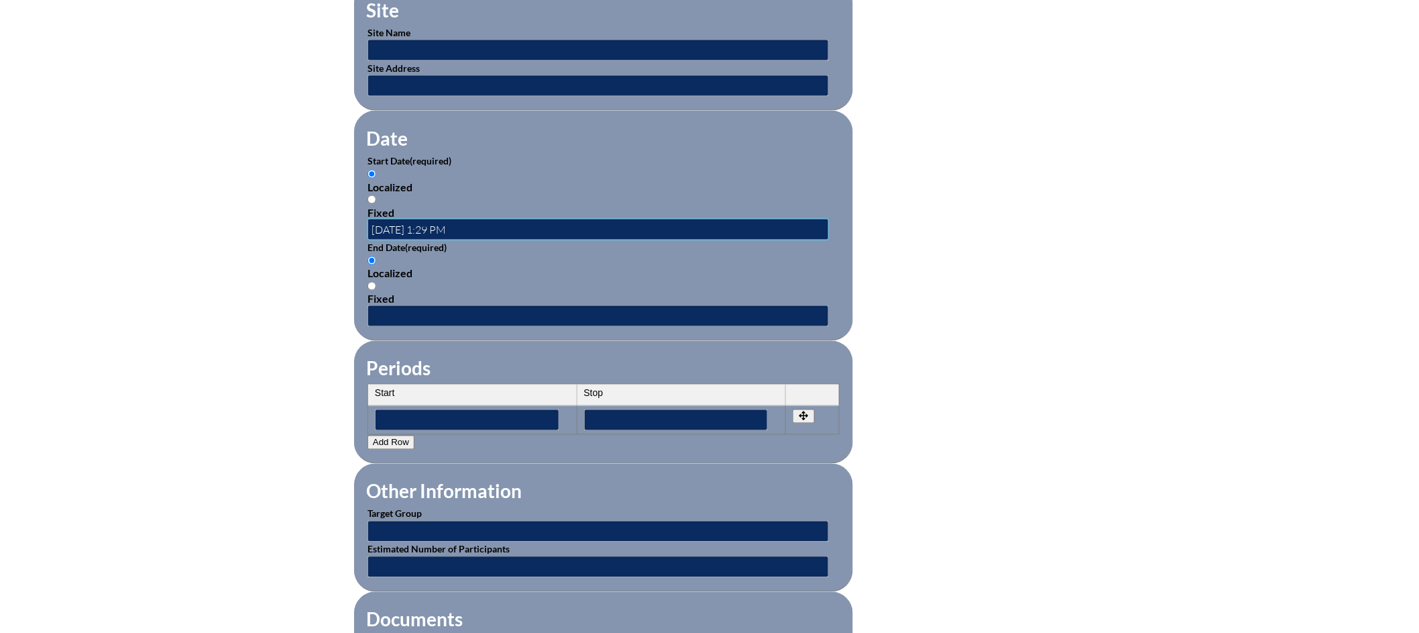
scroll to position [807, 0]
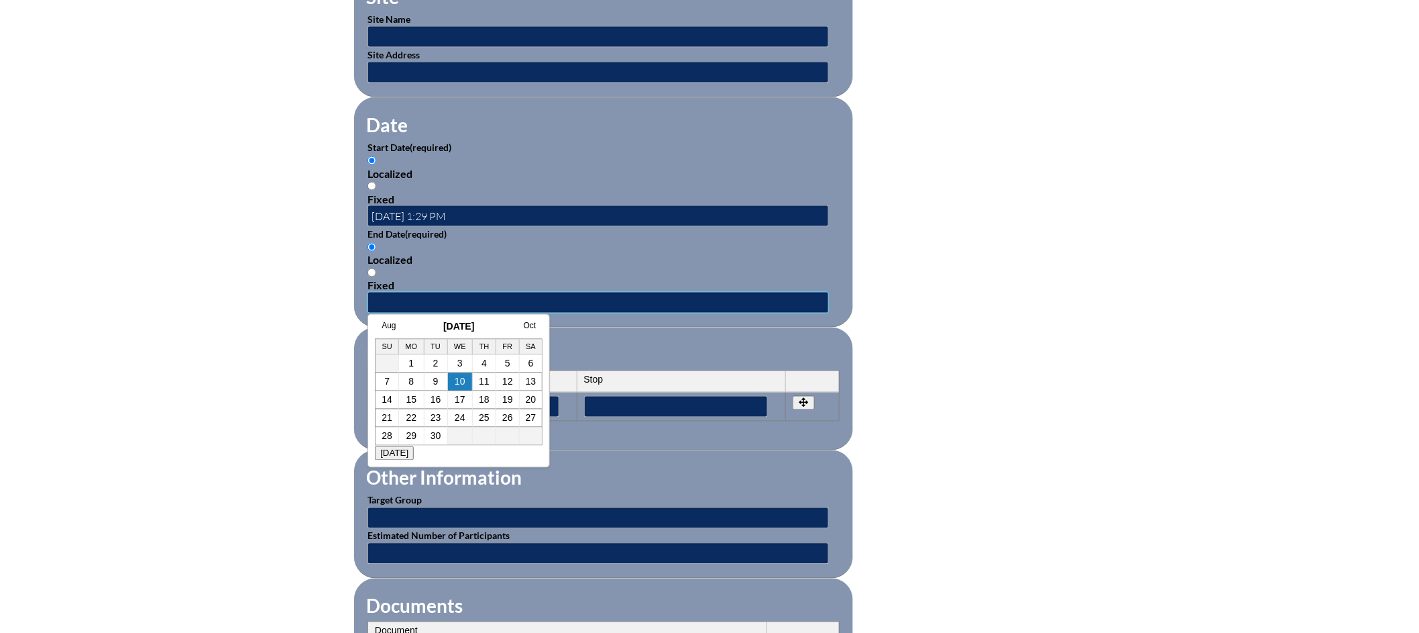
click at [405, 293] on input "text" at bounding box center [599, 302] width 462 height 21
click at [395, 323] on link "Aug" at bounding box center [389, 325] width 14 height 9
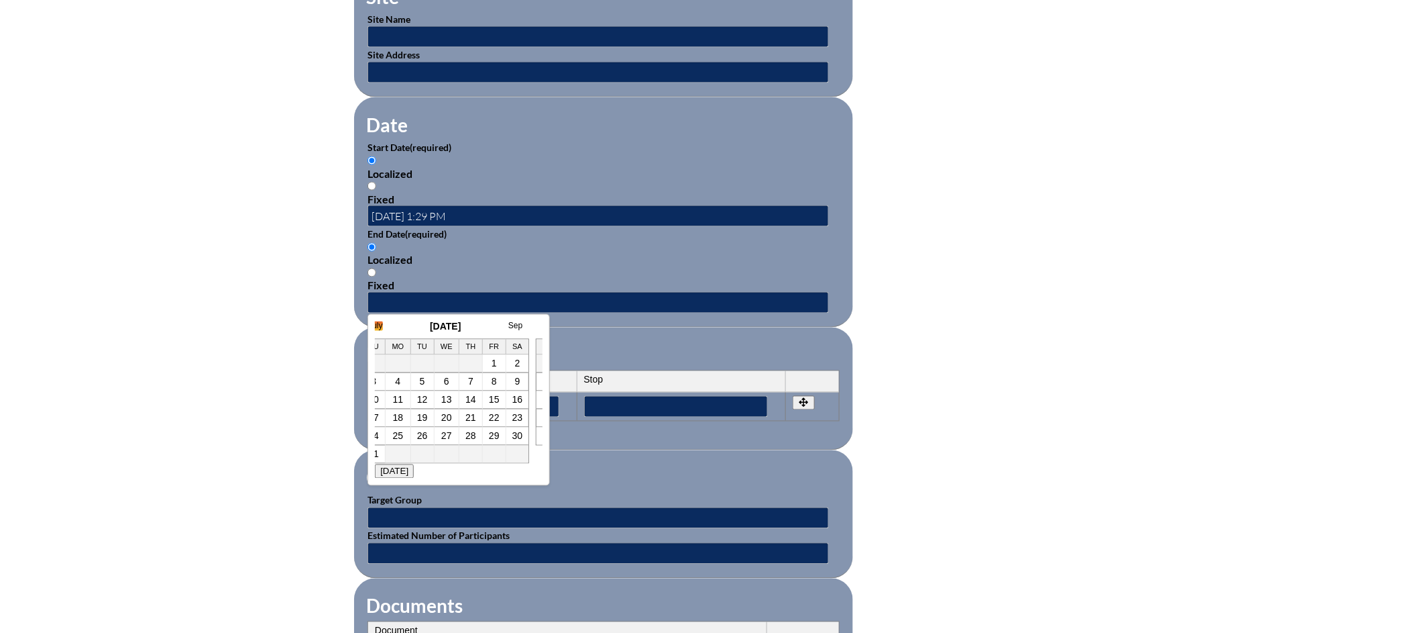
click at [381, 324] on link "July" at bounding box center [375, 325] width 14 height 9
click at [434, 439] on link "30" at bounding box center [433, 436] width 11 height 11
type input "2025-07-30 1:29 PM"
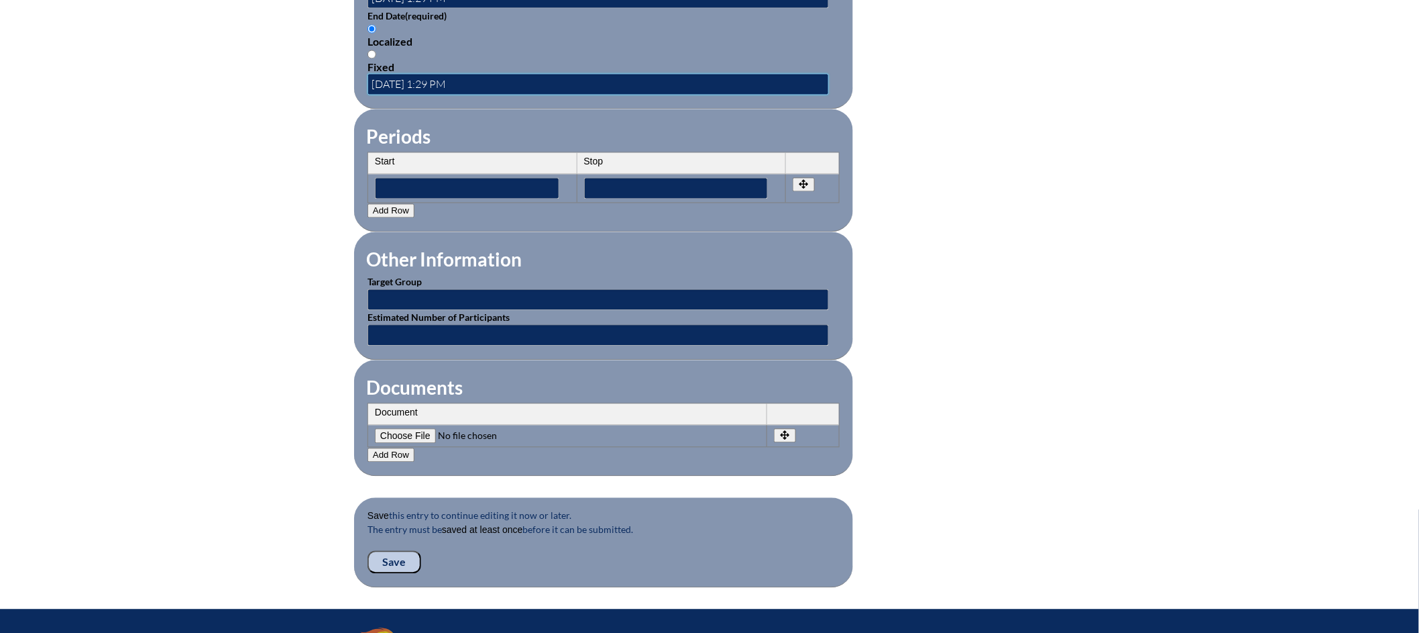
scroll to position [1033, 0]
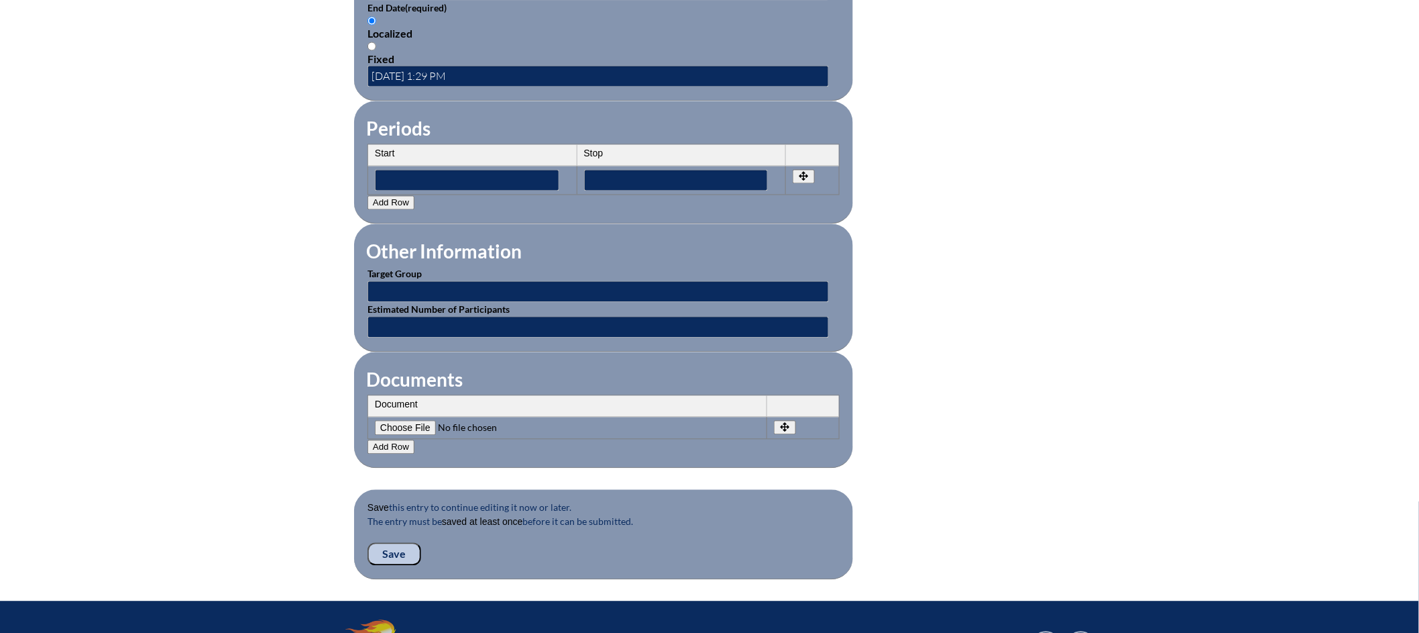
click at [413, 421] on input"] "file" at bounding box center [466, 428] width 182 height 15
type input"] "C:\fakepath\Screenshot 2025-08-10 at 4.18.04 PM - Stephanie Bingle.png"
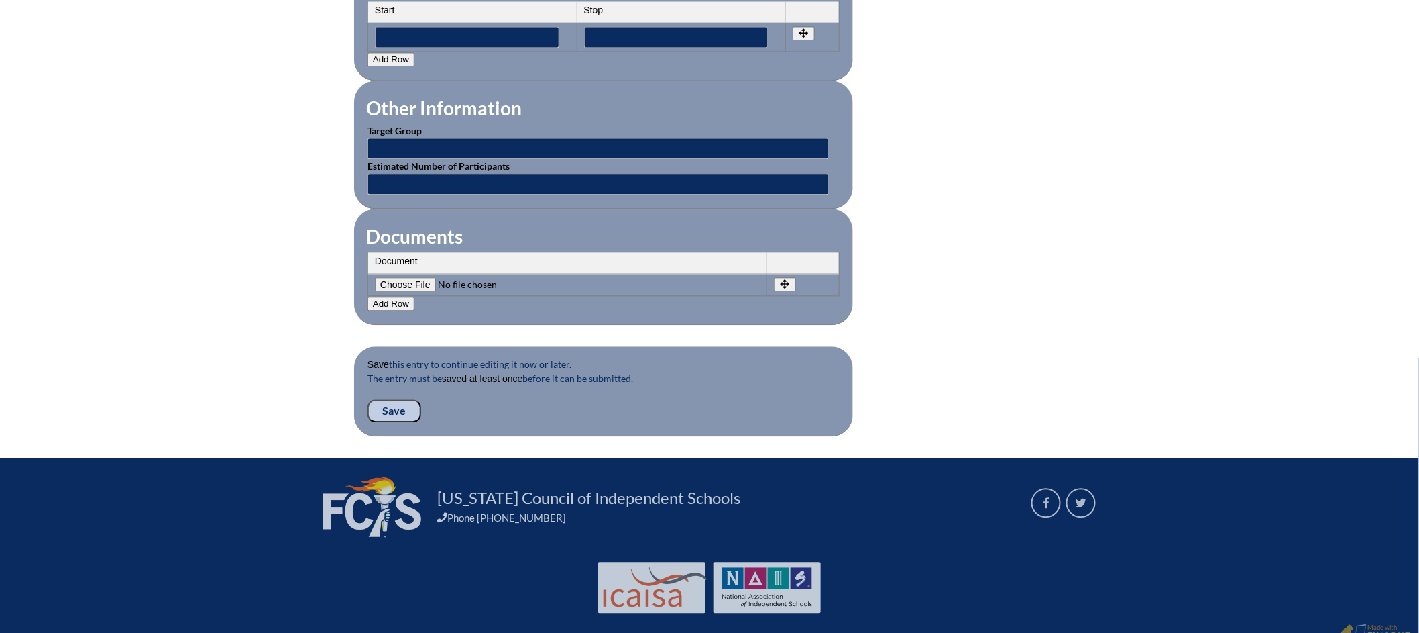
scroll to position [1184, 0]
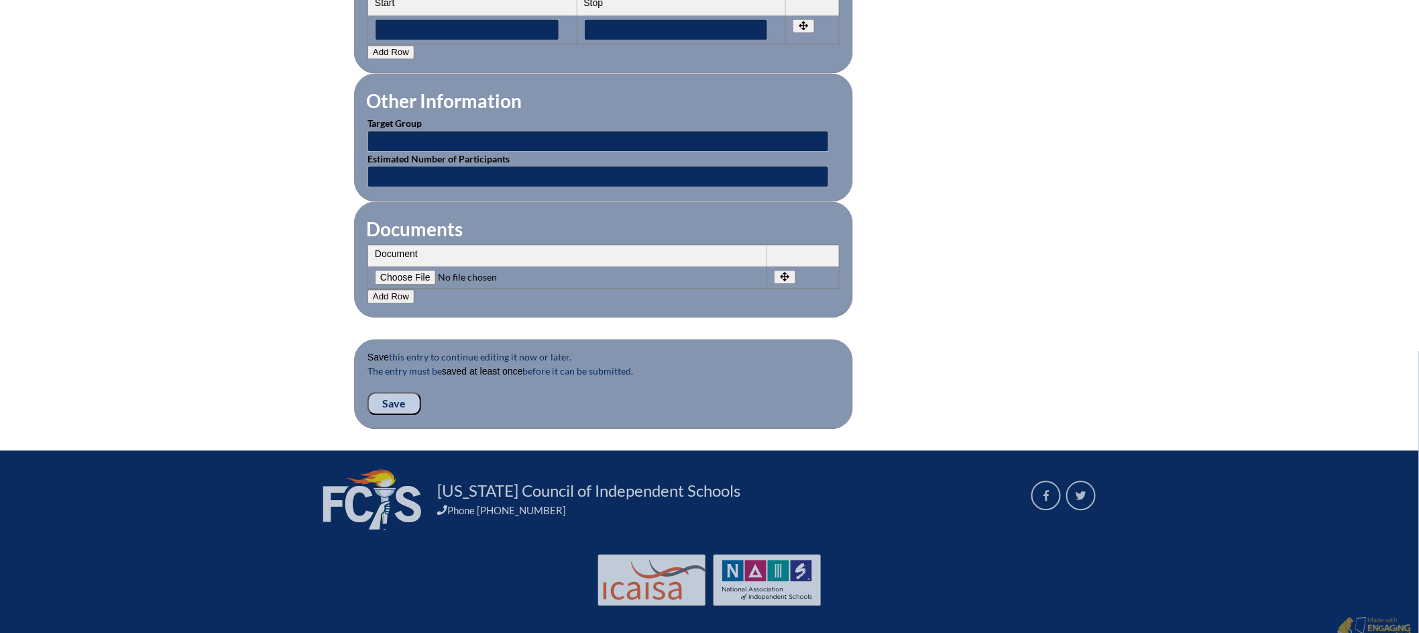
click at [397, 395] on input "Save" at bounding box center [395, 403] width 54 height 23
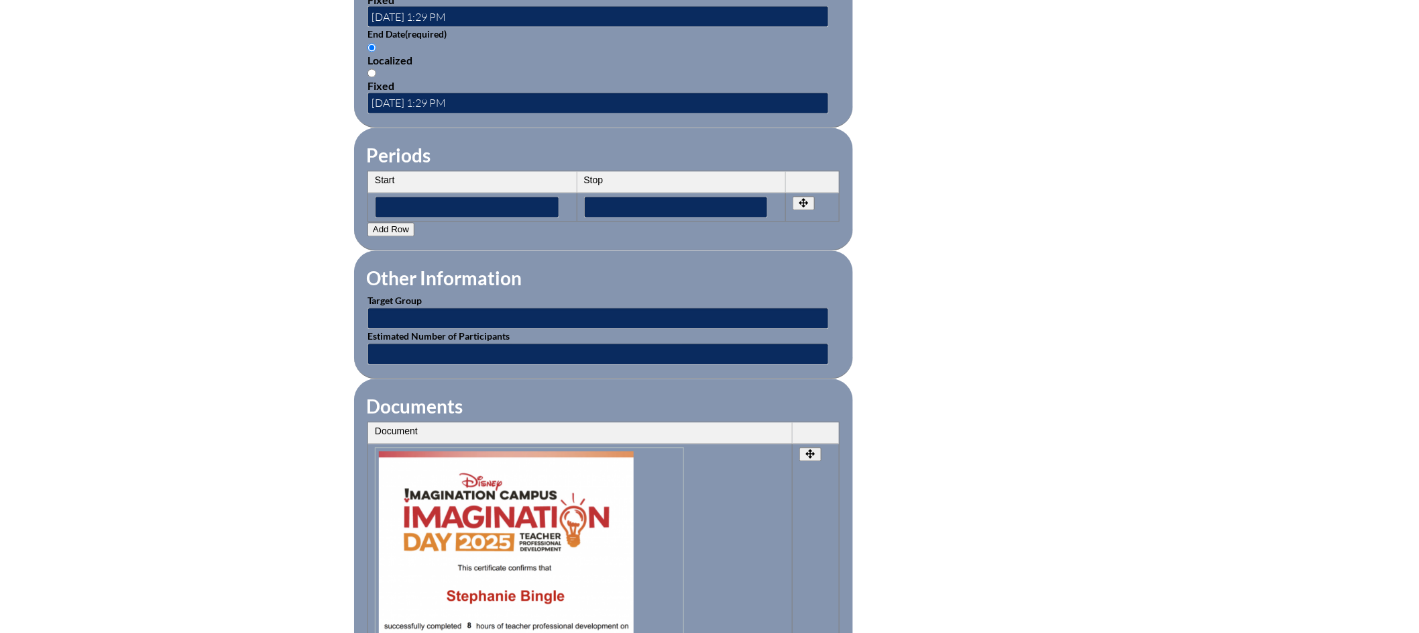
scroll to position [1403, 0]
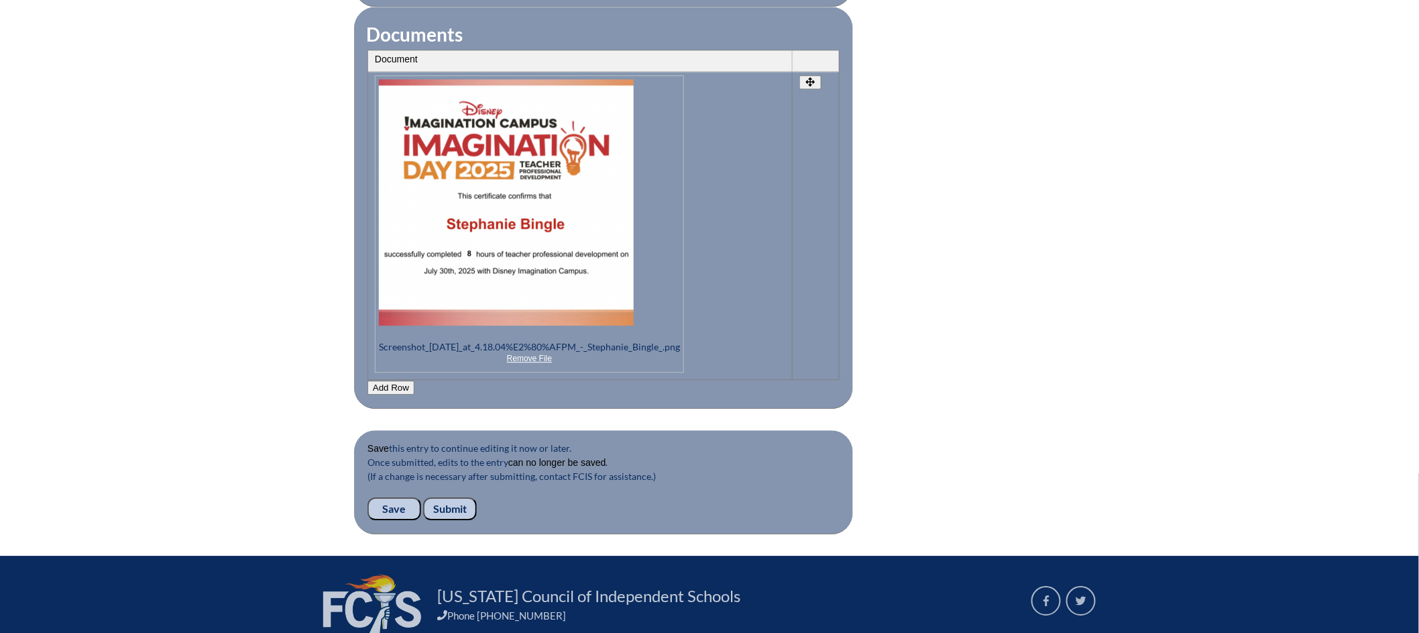
click at [455, 497] on input "Submit" at bounding box center [450, 508] width 54 height 23
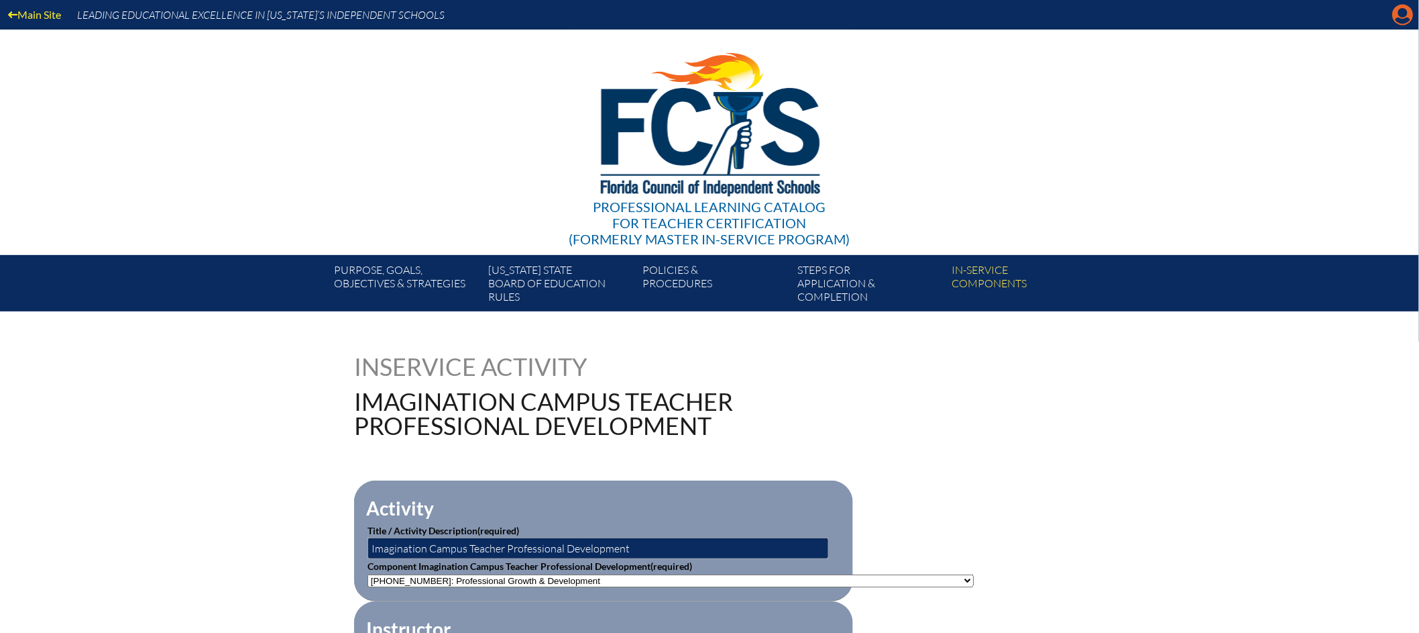
click at [1393, 23] on icon "Manage account" at bounding box center [1403, 14] width 21 height 21
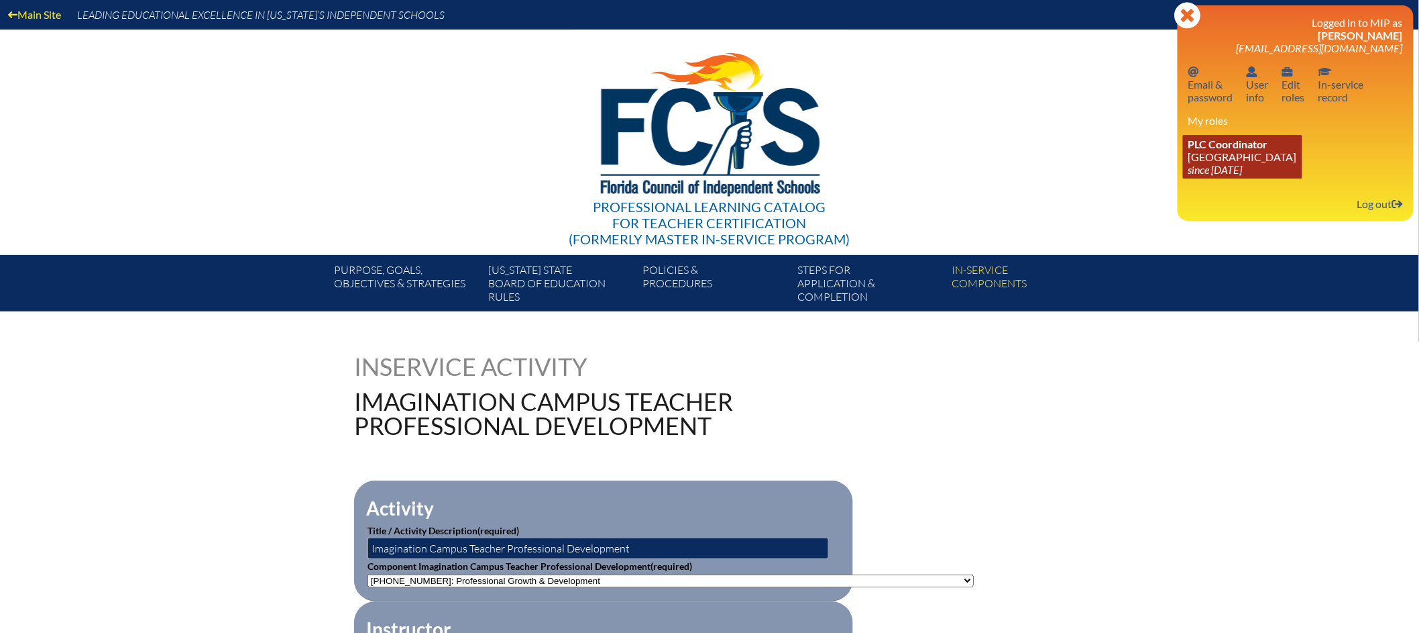
click at [1243, 163] on icon "since [DATE]" at bounding box center [1216, 169] width 54 height 13
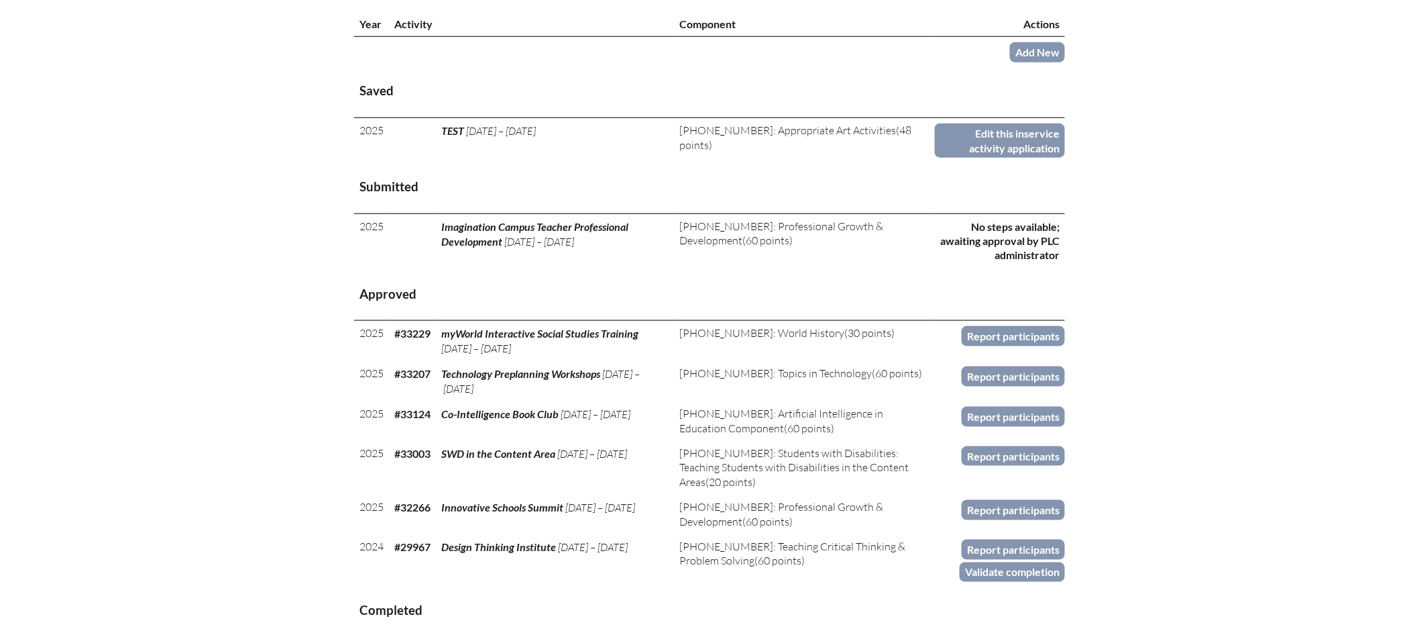
scroll to position [507, 0]
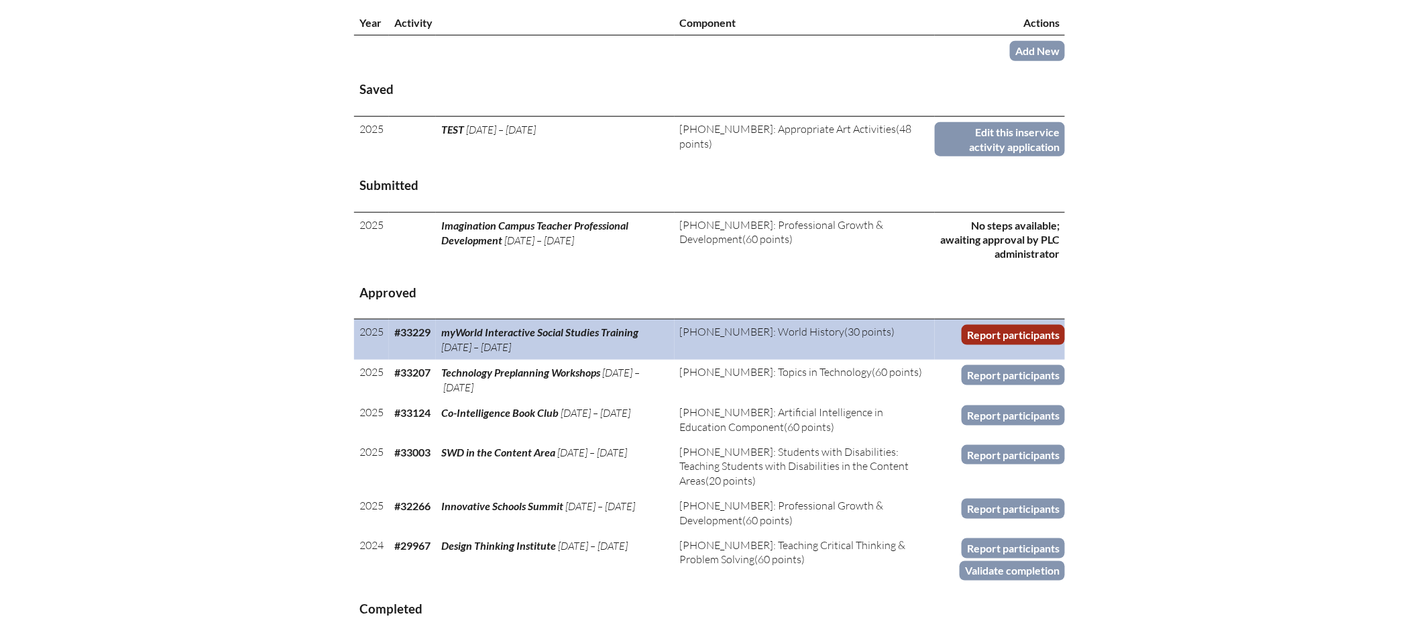
click at [1018, 344] on link "Report participants" at bounding box center [1013, 334] width 103 height 19
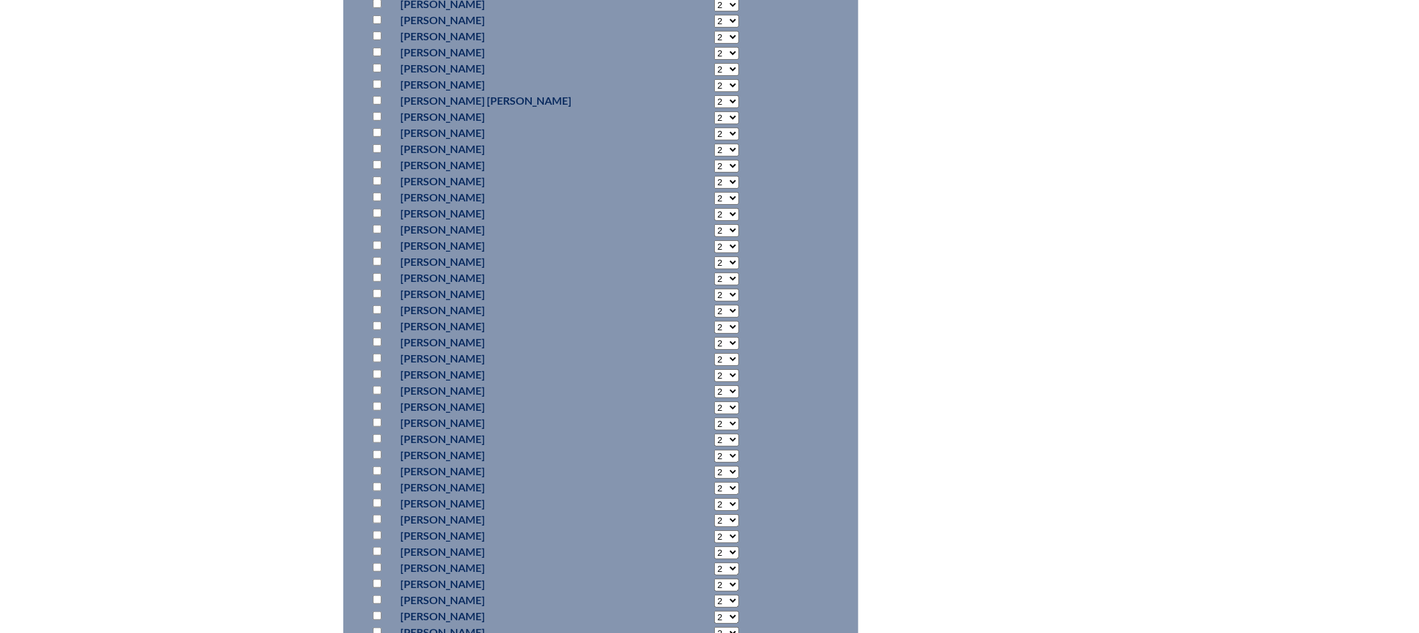
scroll to position [2471, 0]
click at [379, 480] on input "checkbox" at bounding box center [377, 479] width 9 height 9
checkbox input "true"
click at [376, 345] on input "checkbox" at bounding box center [377, 344] width 9 height 9
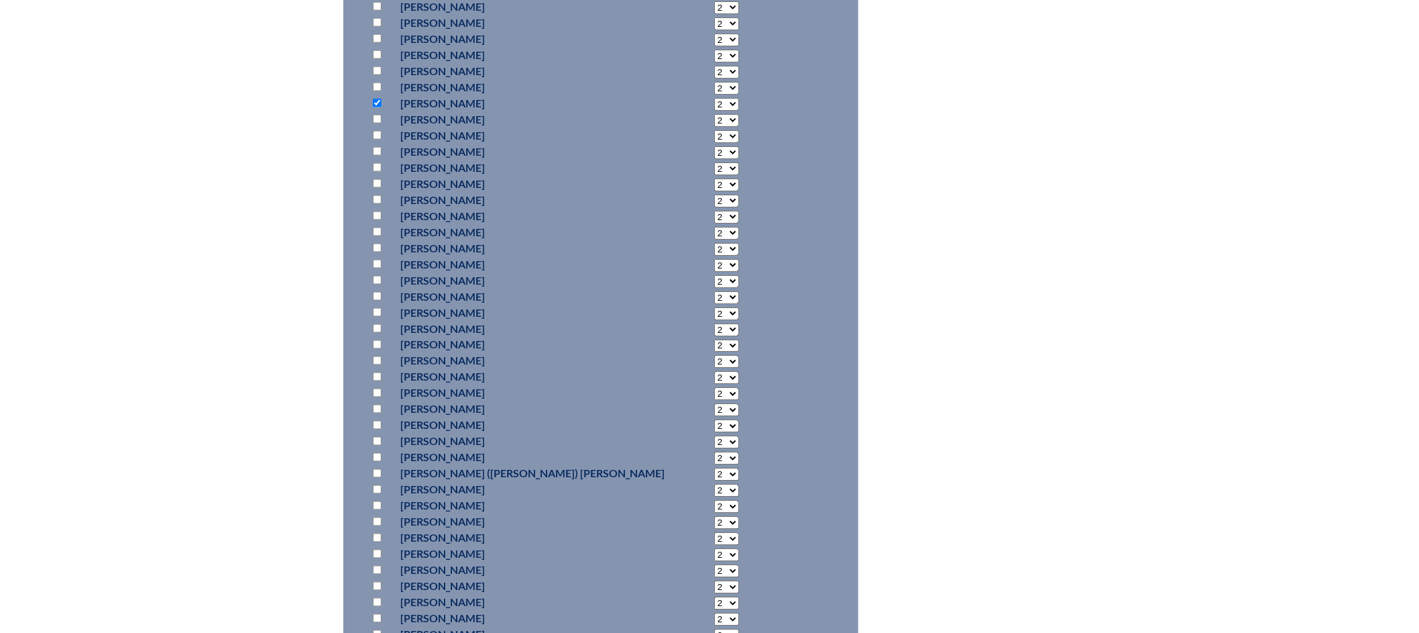
checkbox input "true"
click at [378, 332] on input "checkbox" at bounding box center [377, 333] width 9 height 9
checkbox input "true"
click at [714, 333] on select "2 3 4 5 6 7 8 9 10 11 12 13 14 15 16 17 18 19 20 21 22 23" at bounding box center [726, 334] width 25 height 13
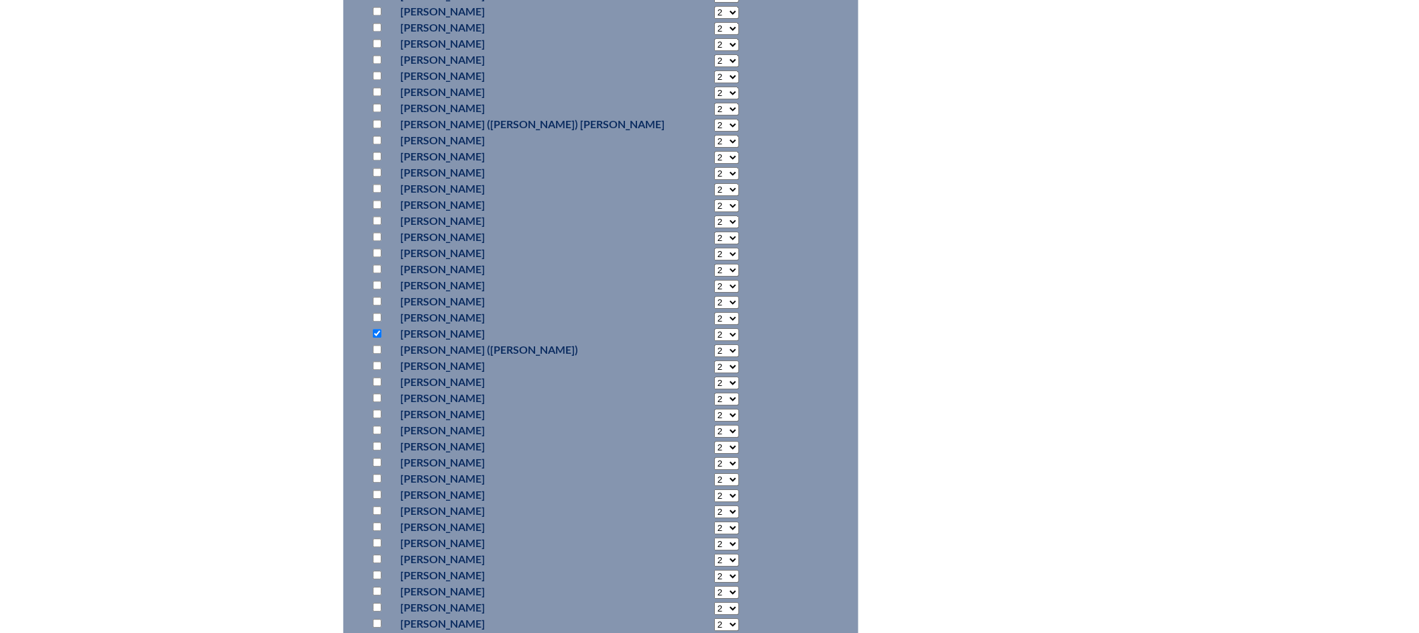
select select "3"
click at [714, 328] on select "2 3 4 5 6 7 8 9 10 11 12 13 14 15 16 17 18 19 20 21 22 23" at bounding box center [726, 334] width 25 height 13
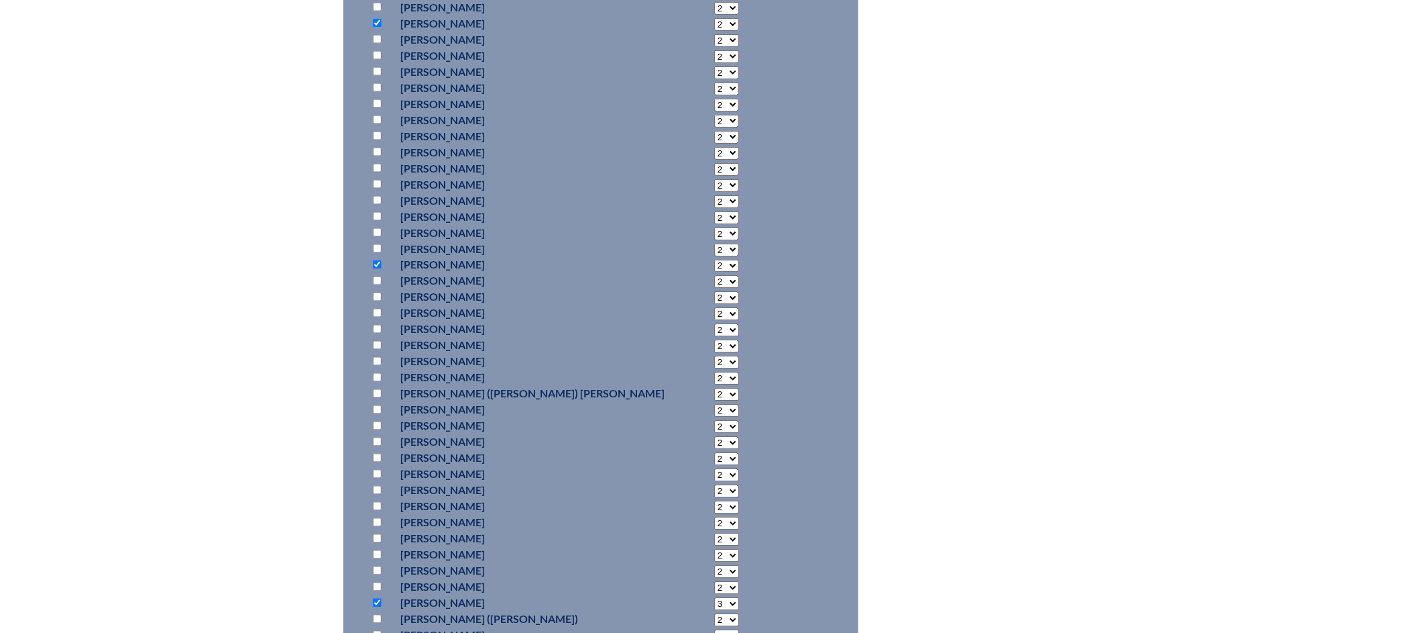
click at [714, 262] on select "2 3 4 5 6 7 8 9 10 11 12 13 14 15 16 17 18 19 20 21 22 23" at bounding box center [726, 266] width 25 height 13
select select "3"
click at [714, 260] on select "2 3 4 5 6 7 8 9 10 11 12 13 14 15 16 17 18 19 20 21 22 23" at bounding box center [726, 266] width 25 height 13
click at [714, 225] on select "2 3 4 5 6 7 8 9 10 11 12 13 14 15 16 17 18 19 20 21 22 23" at bounding box center [726, 227] width 25 height 13
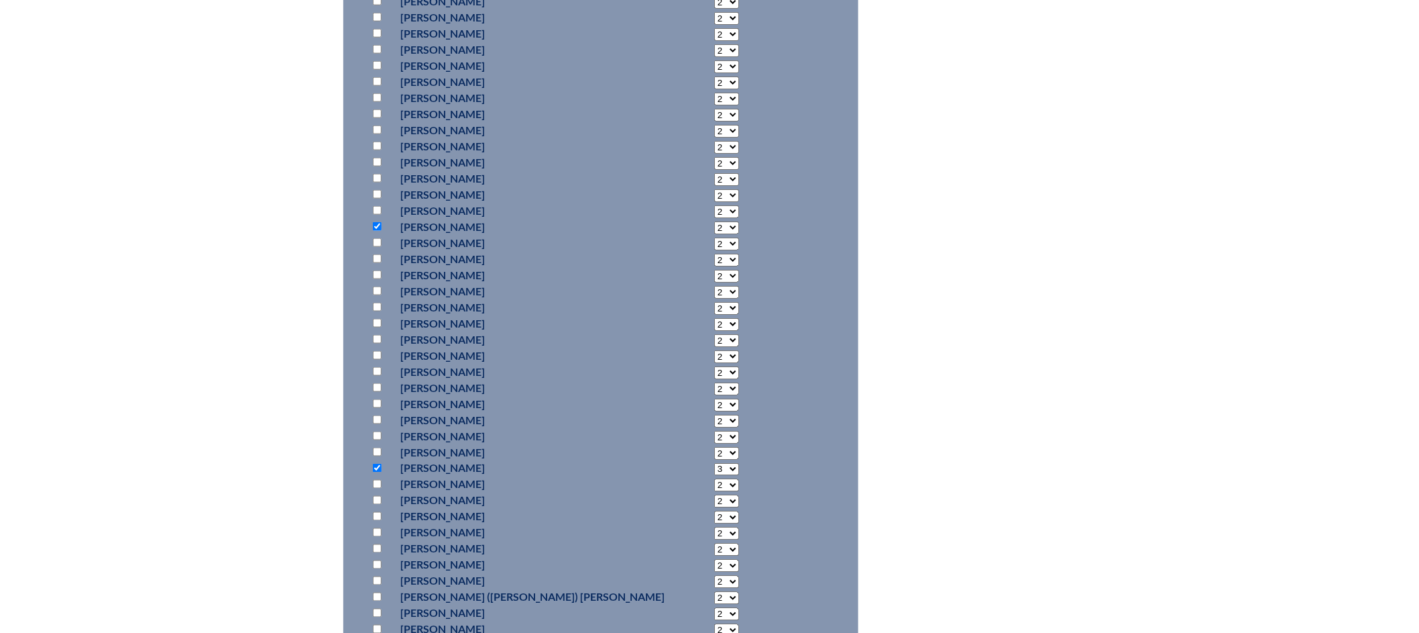
select select "3"
click at [714, 221] on select "2 3 4 5 6 7 8 9 10 11 12 13 14 15 16 17 18 19 20 21 22 23" at bounding box center [726, 227] width 25 height 13
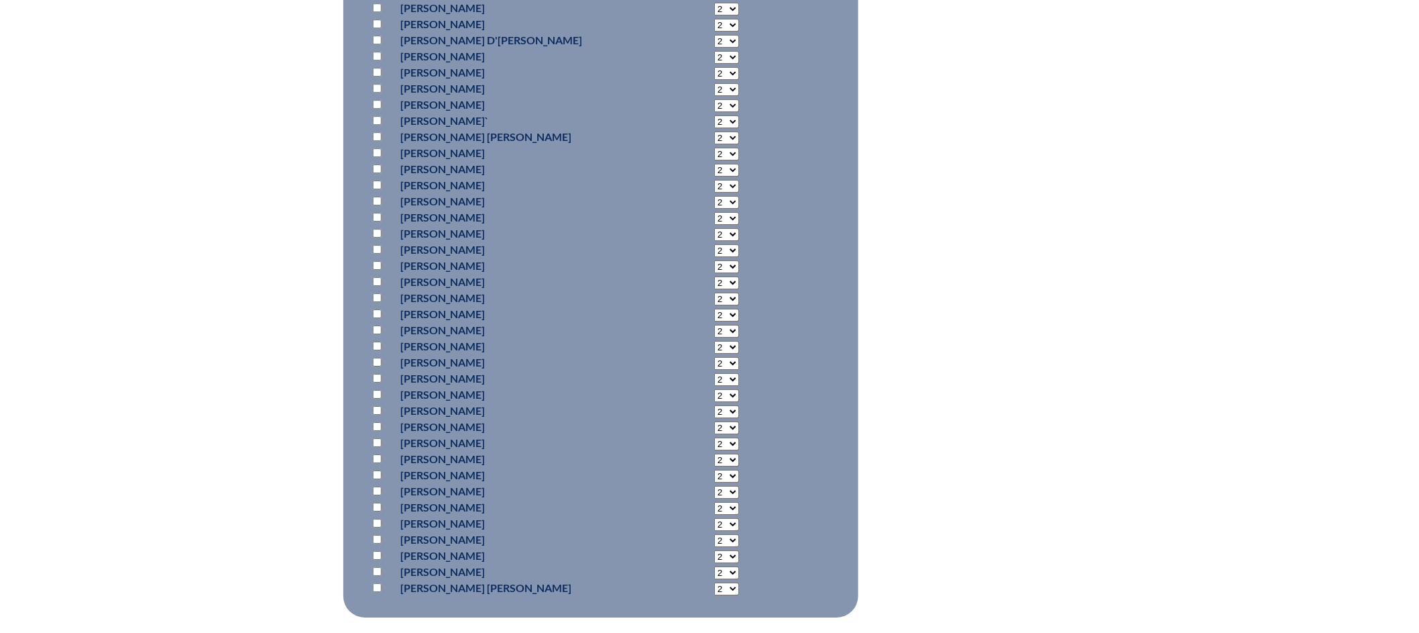
scroll to position [4196, 0]
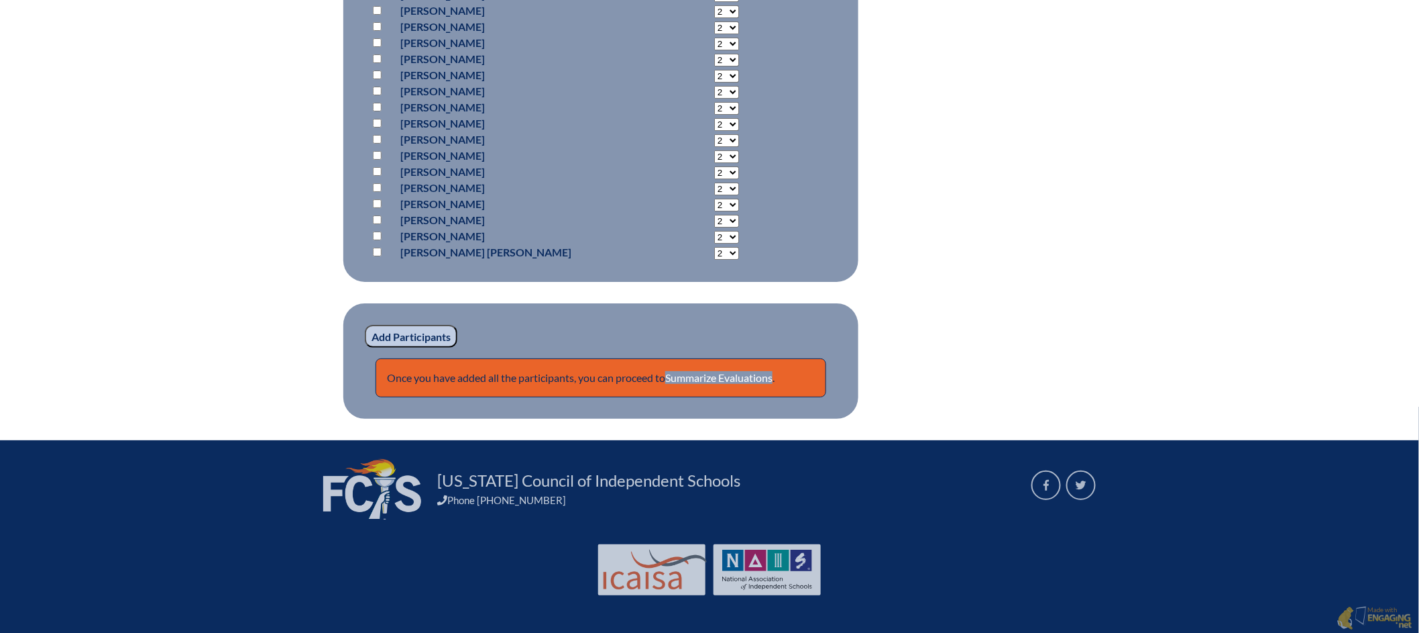
click at [391, 334] on input "Add Participants" at bounding box center [411, 336] width 93 height 23
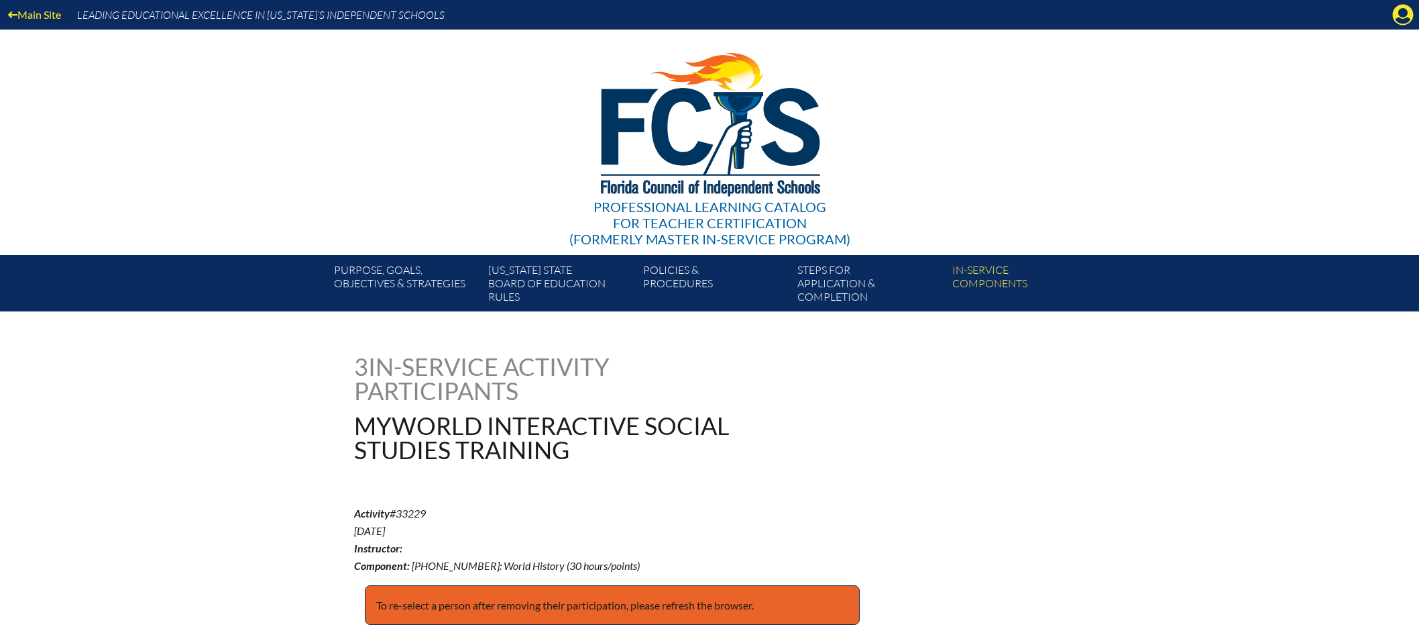
scroll to position [4262, 0]
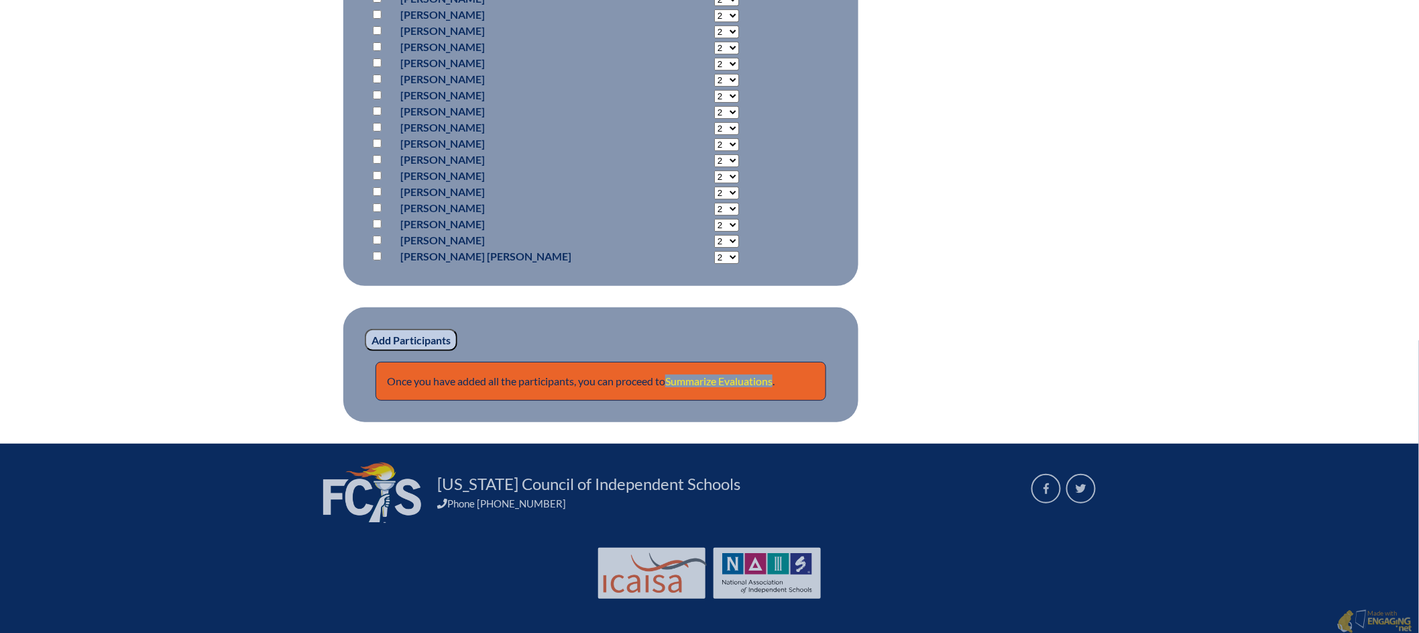
click at [769, 374] on link "Summarize Evaluations" at bounding box center [718, 380] width 107 height 13
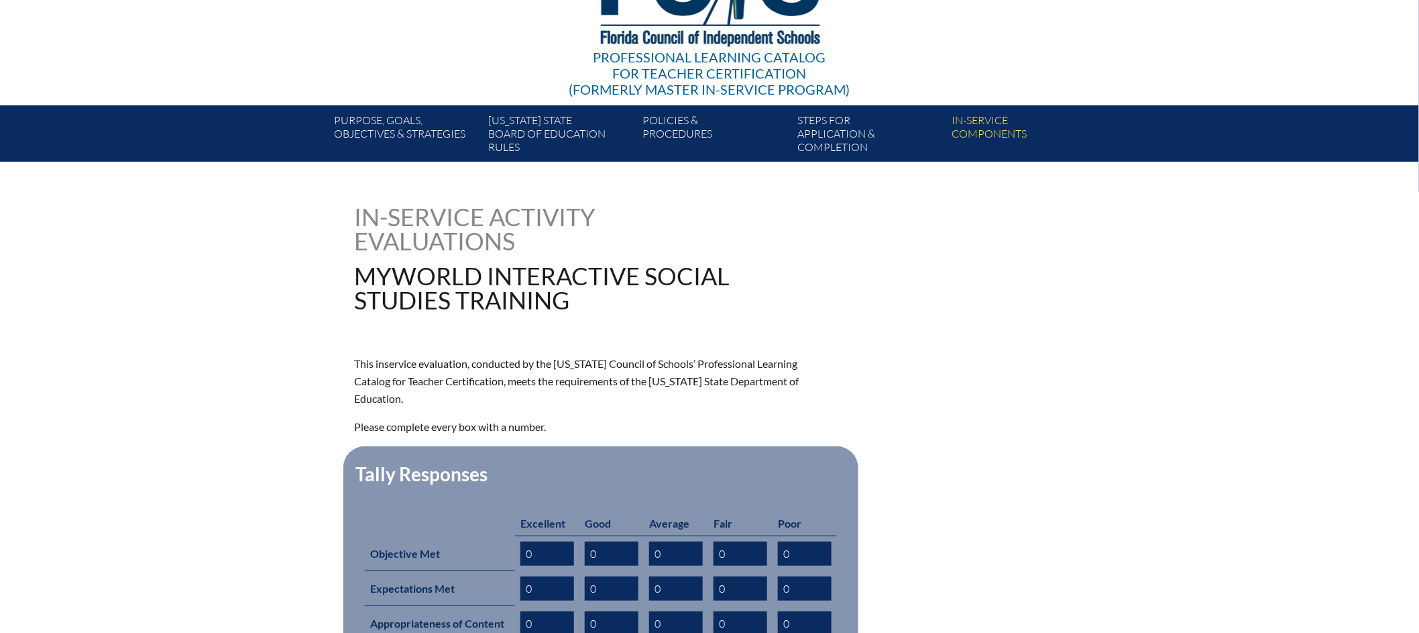
scroll to position [336, 0]
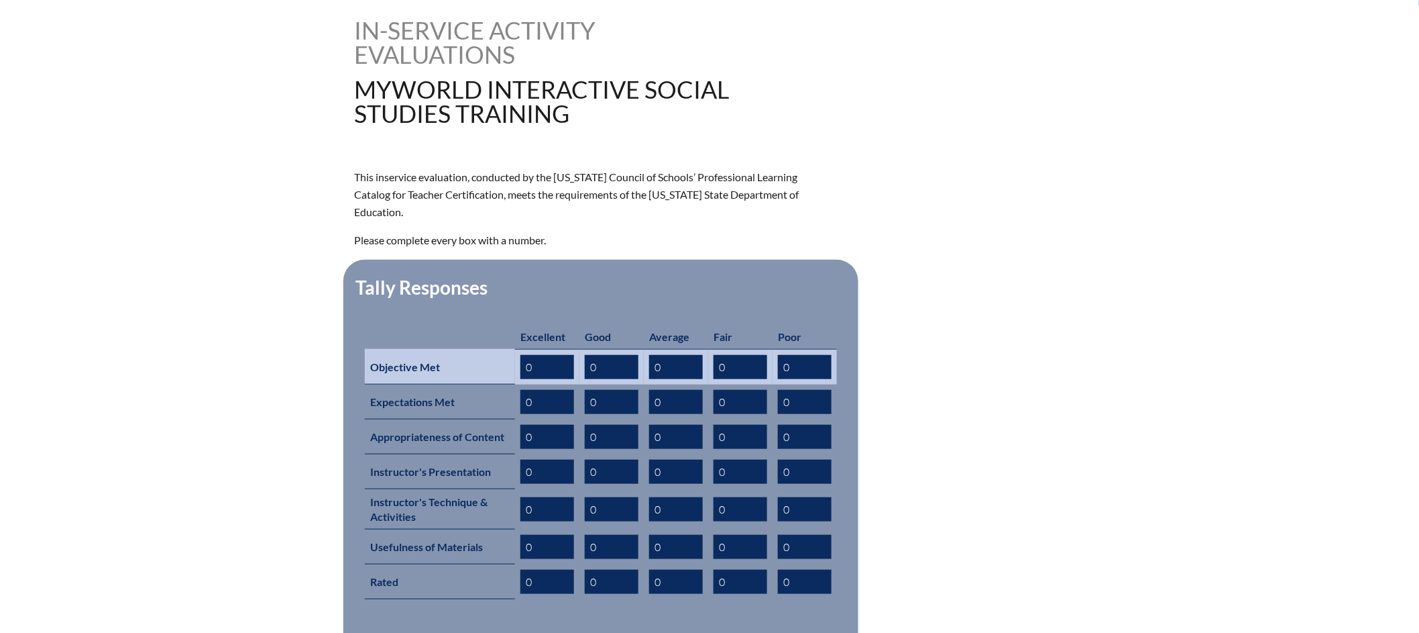
drag, startPoint x: 600, startPoint y: 348, endPoint x: 594, endPoint y: 347, distance: 6.7
click at [594, 355] on input "0" at bounding box center [612, 367] width 54 height 24
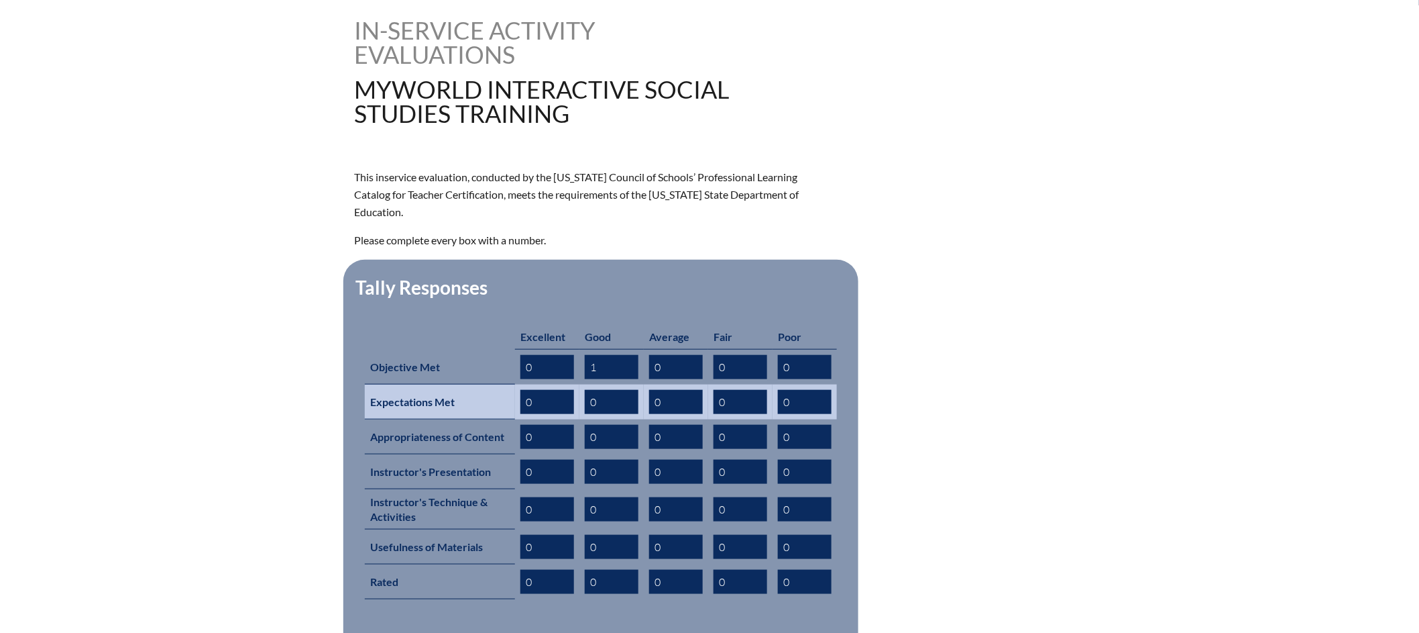
type input "1"
drag, startPoint x: 602, startPoint y: 377, endPoint x: 590, endPoint y: 378, distance: 11.4
click at [591, 390] on input "0" at bounding box center [612, 402] width 54 height 24
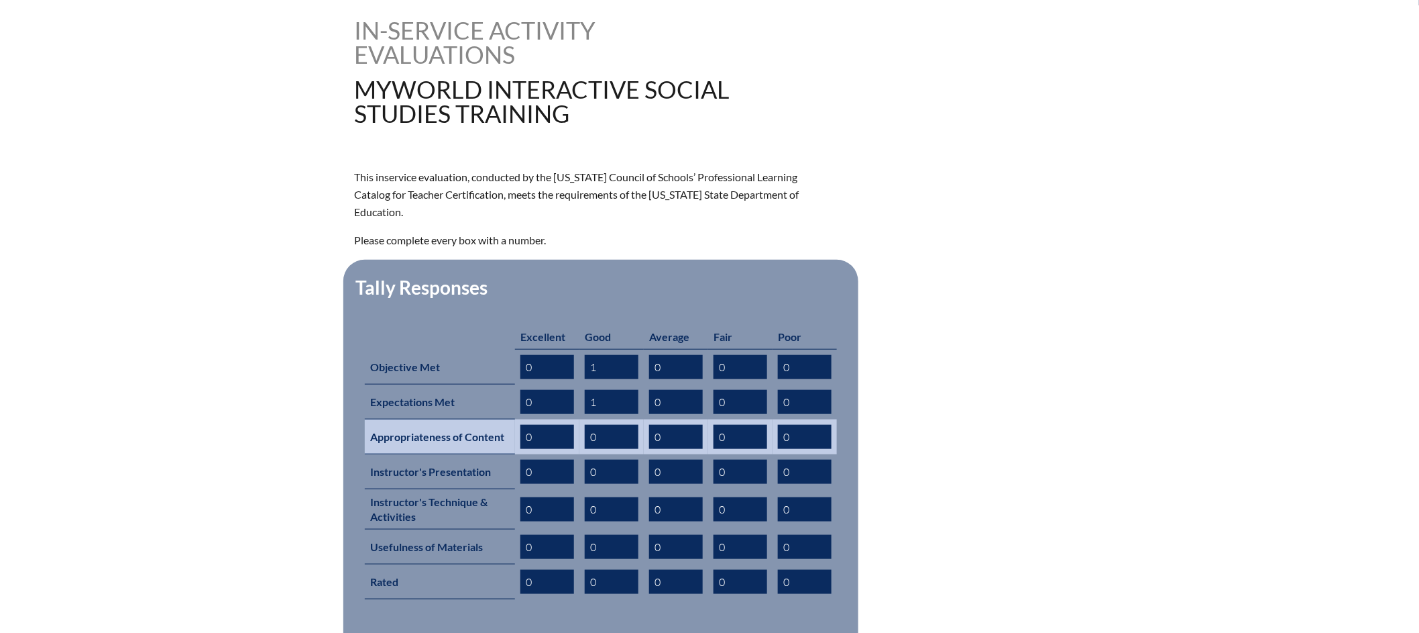
type input "1"
drag, startPoint x: 601, startPoint y: 411, endPoint x: 590, endPoint y: 412, distance: 11.5
click at [590, 425] on input "0" at bounding box center [612, 437] width 54 height 24
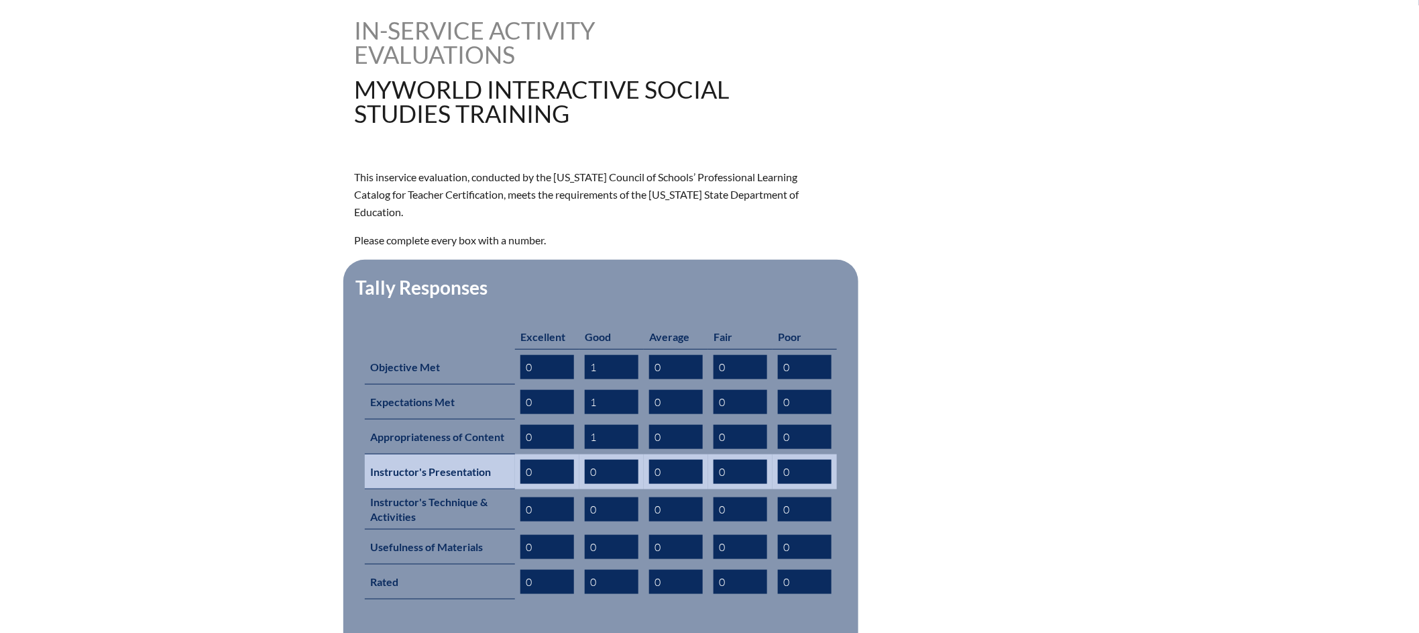
type input "1"
drag, startPoint x: 594, startPoint y: 445, endPoint x: 584, endPoint y: 445, distance: 10.8
click at [584, 454] on td "0" at bounding box center [612, 471] width 64 height 35
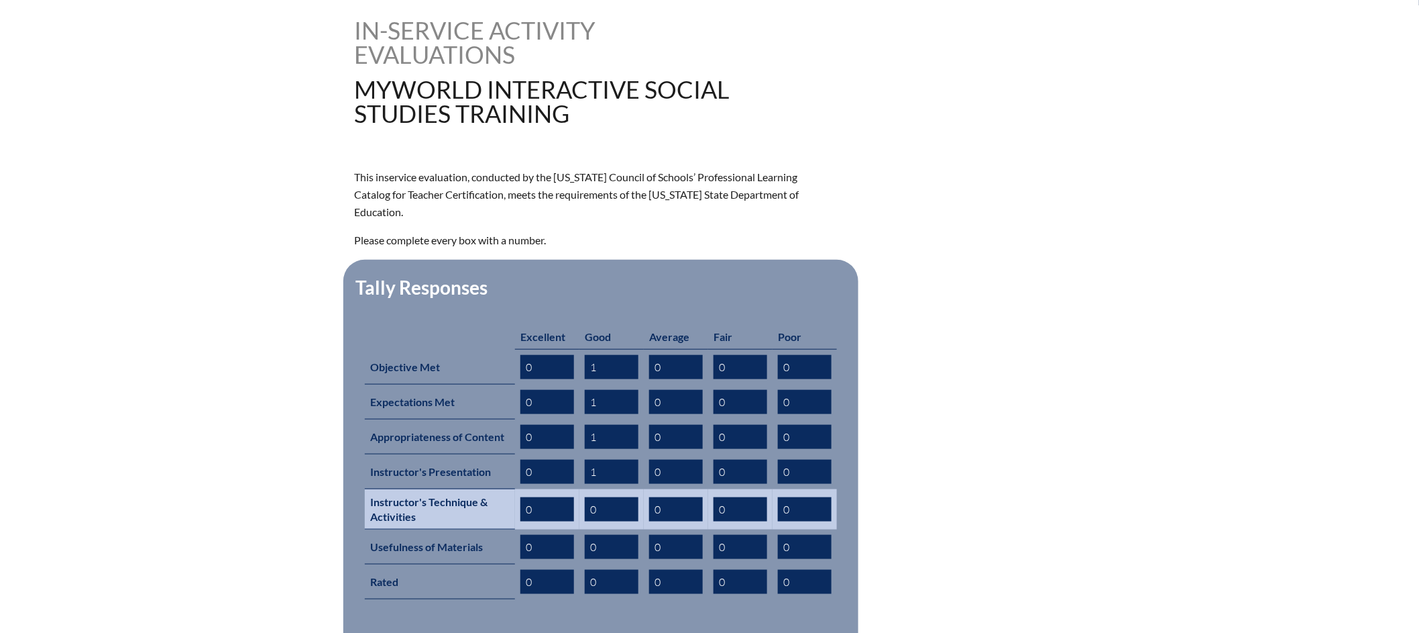
type input "1"
drag, startPoint x: 601, startPoint y: 486, endPoint x: 578, endPoint y: 489, distance: 23.7
click at [582, 489] on td "0" at bounding box center [612, 509] width 64 height 40
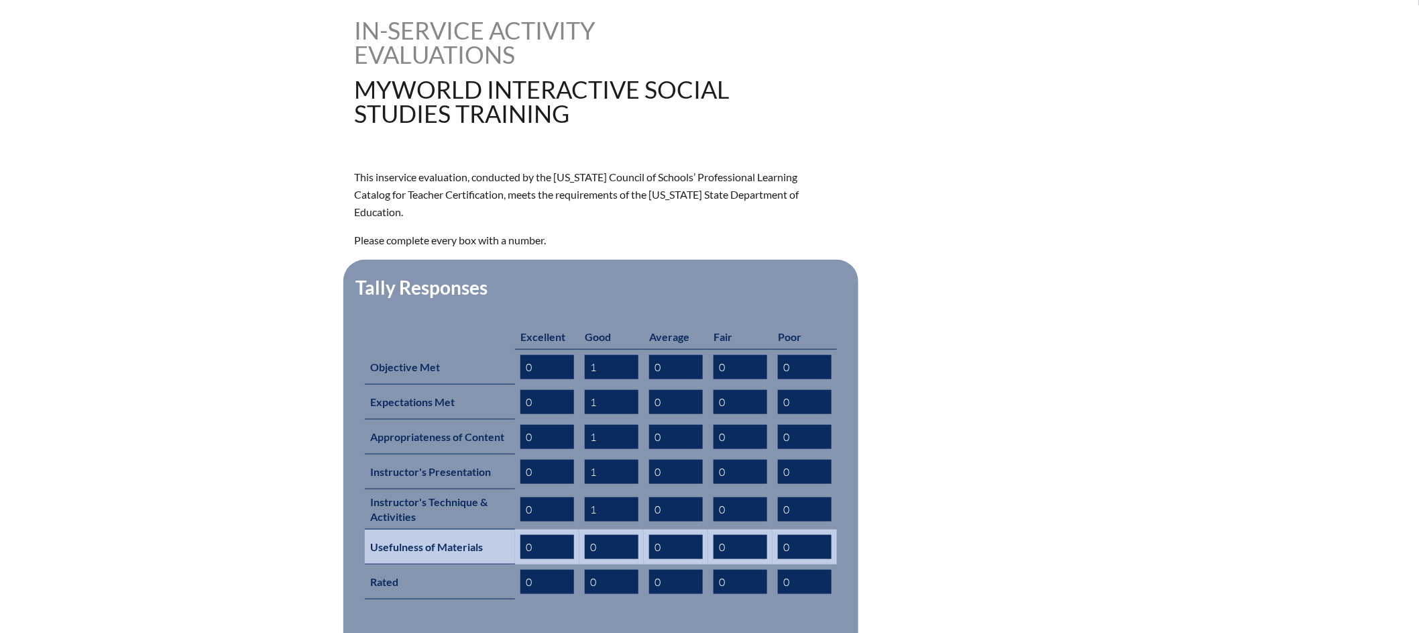
type input "1"
drag, startPoint x: 599, startPoint y: 527, endPoint x: 588, endPoint y: 532, distance: 11.7
click at [588, 535] on input "0" at bounding box center [612, 547] width 54 height 24
click at [589, 535] on input "0" at bounding box center [612, 547] width 54 height 24
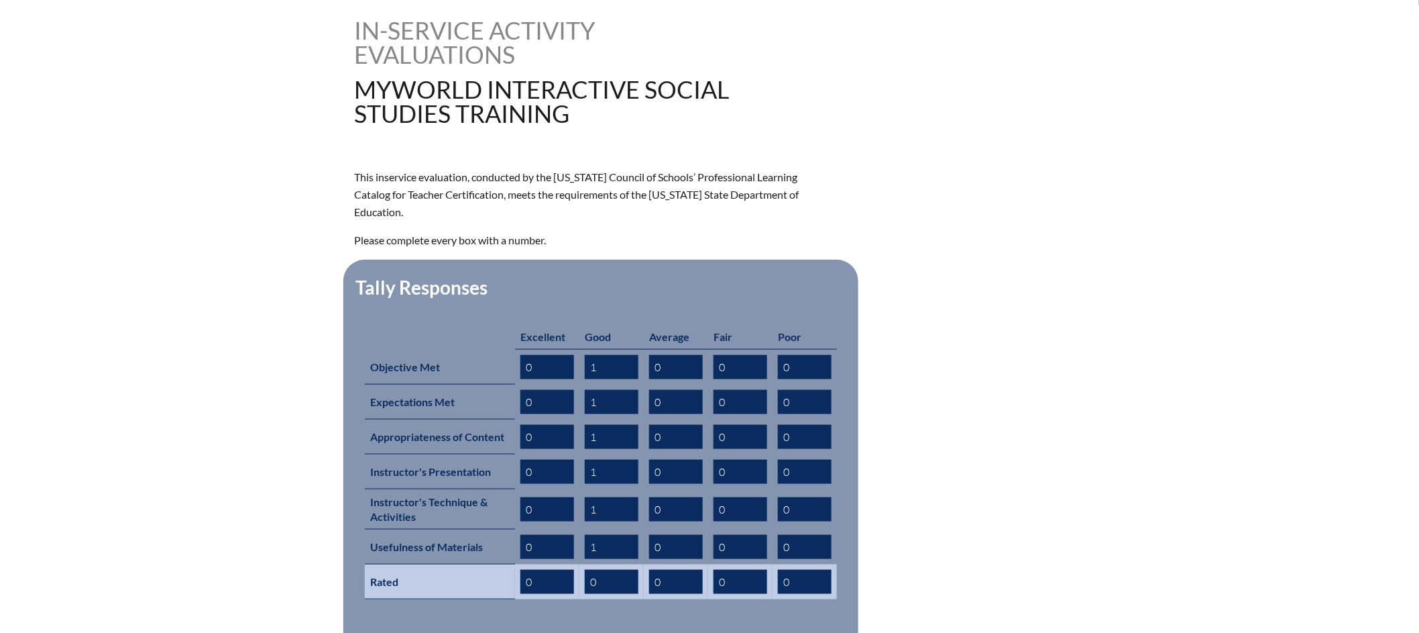
type input "1"
drag, startPoint x: 603, startPoint y: 561, endPoint x: 592, endPoint y: 560, distance: 11.5
click at [592, 570] on input "0" at bounding box center [612, 582] width 54 height 24
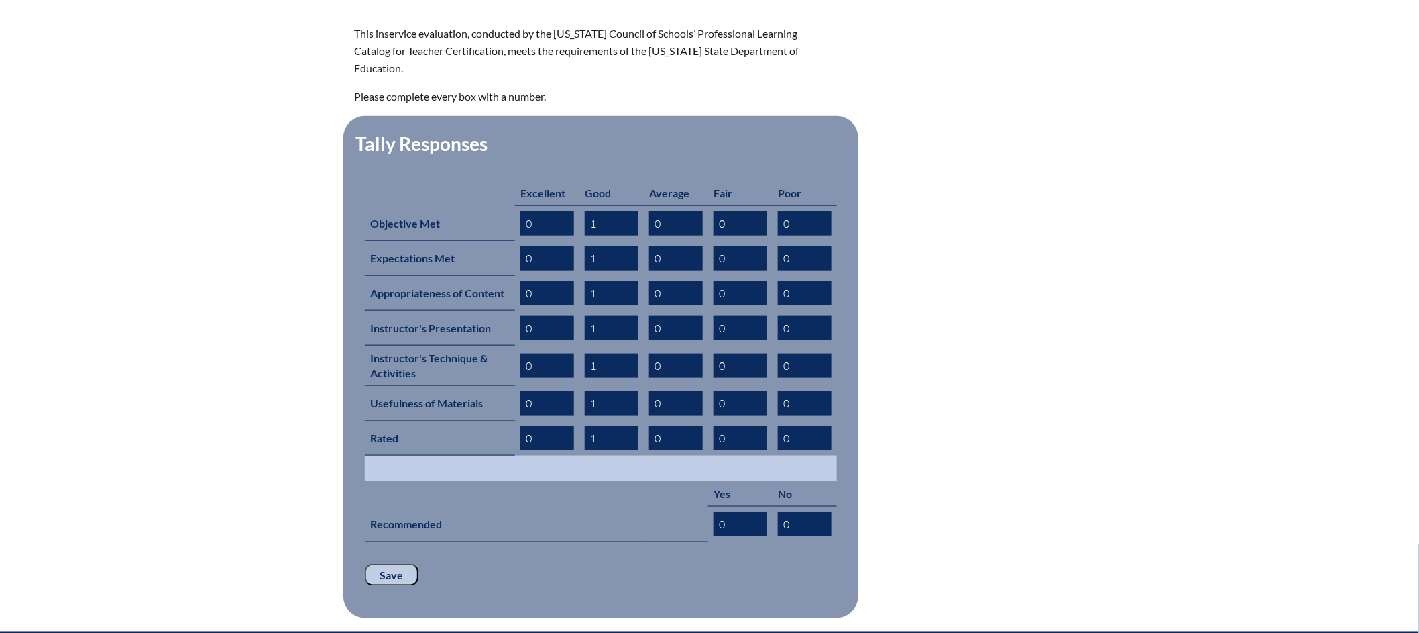
scroll to position [484, 0]
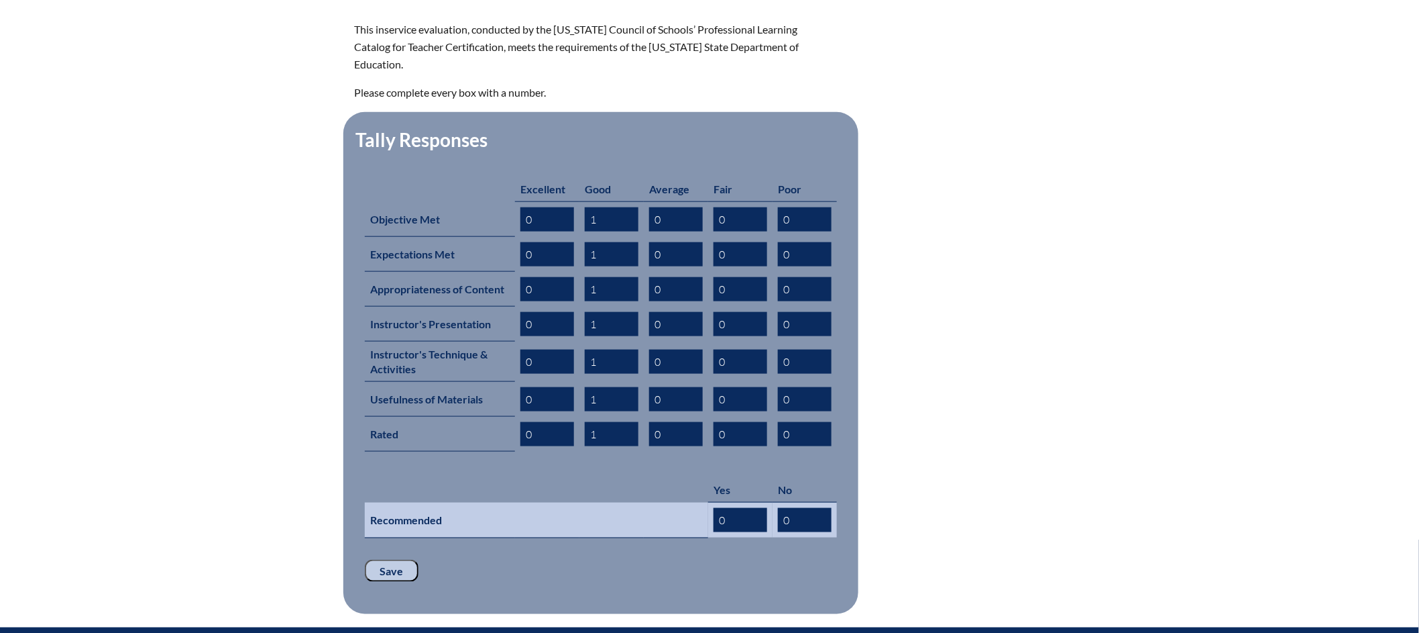
type input "1"
drag, startPoint x: 722, startPoint y: 496, endPoint x: 715, endPoint y: 497, distance: 7.4
click at [715, 508] on input "0" at bounding box center [741, 520] width 54 height 24
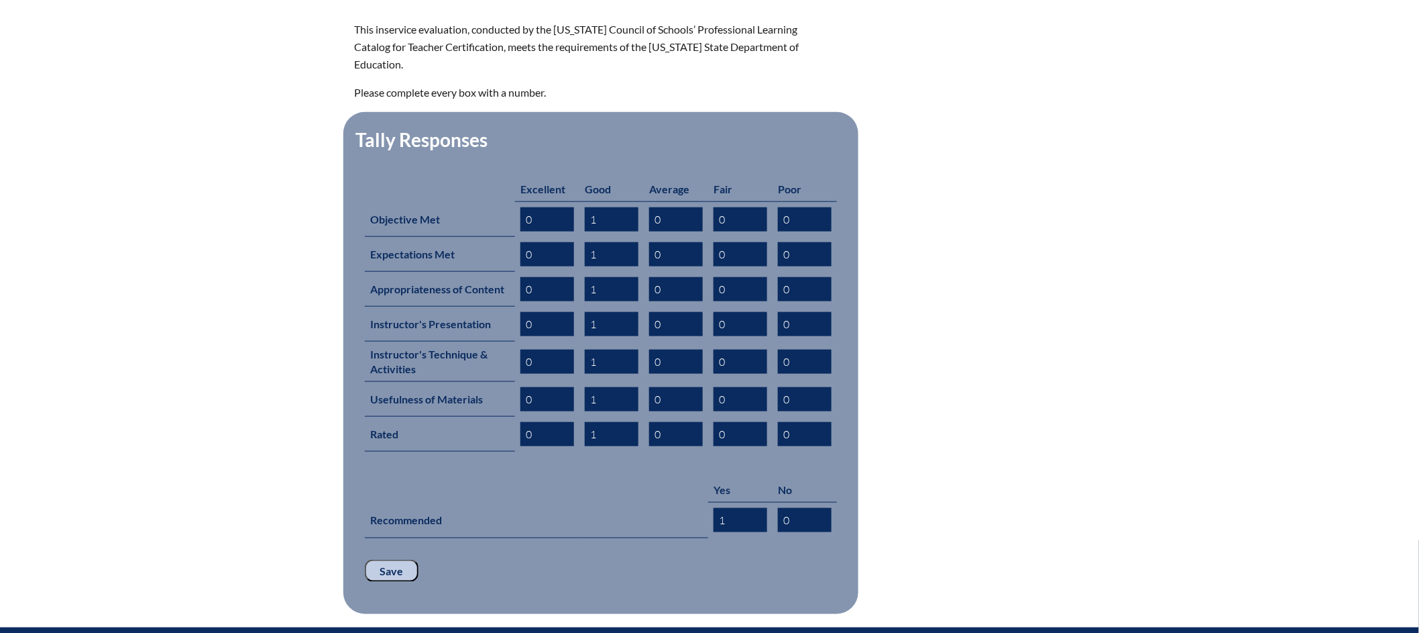
type input "1"
click at [390, 559] on input "Save" at bounding box center [392, 570] width 54 height 23
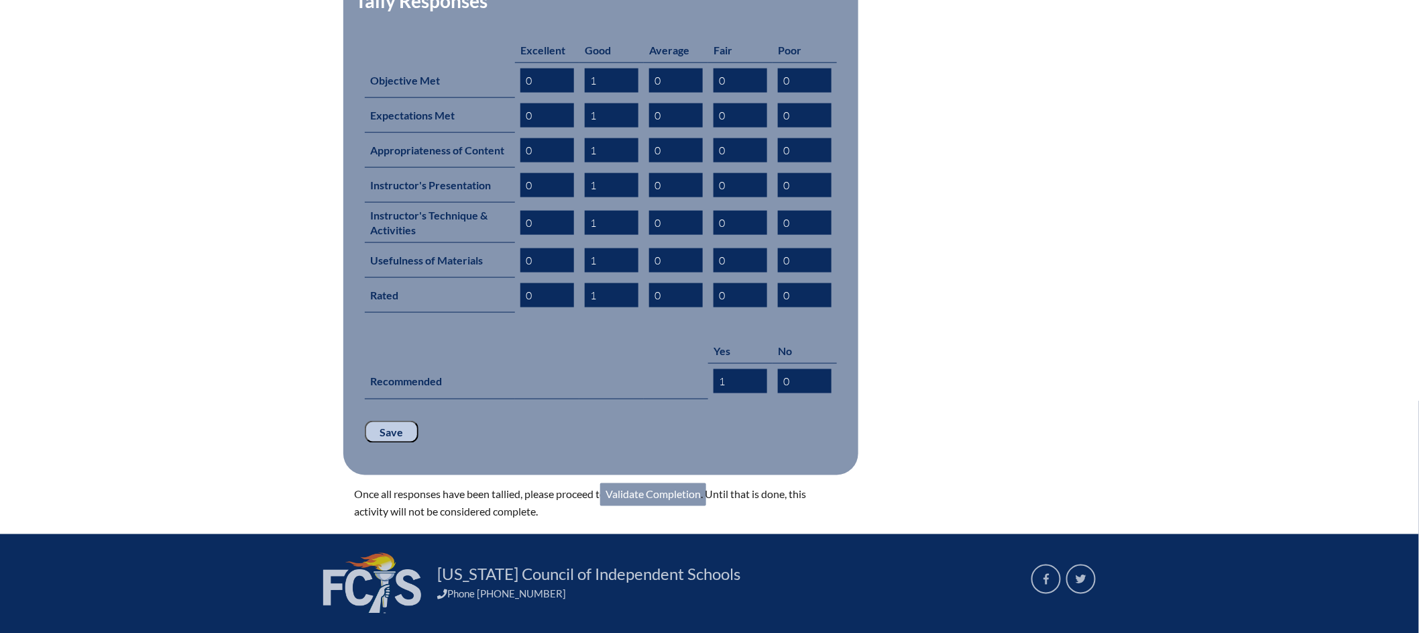
scroll to position [692, 0]
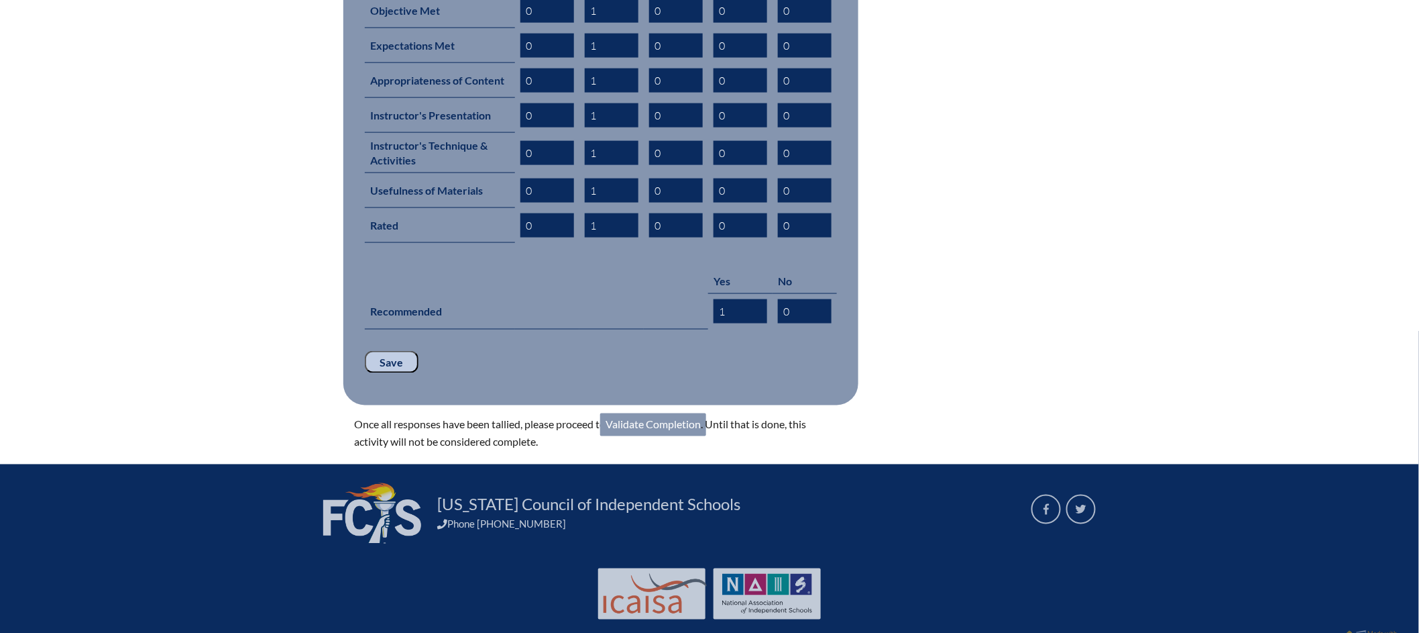
drag, startPoint x: 400, startPoint y: 337, endPoint x: 631, endPoint y: 333, distance: 231.5
click at [632, 351] on p "Save" at bounding box center [601, 362] width 472 height 23
click at [657, 413] on link "Validate Completion" at bounding box center [653, 424] width 106 height 23
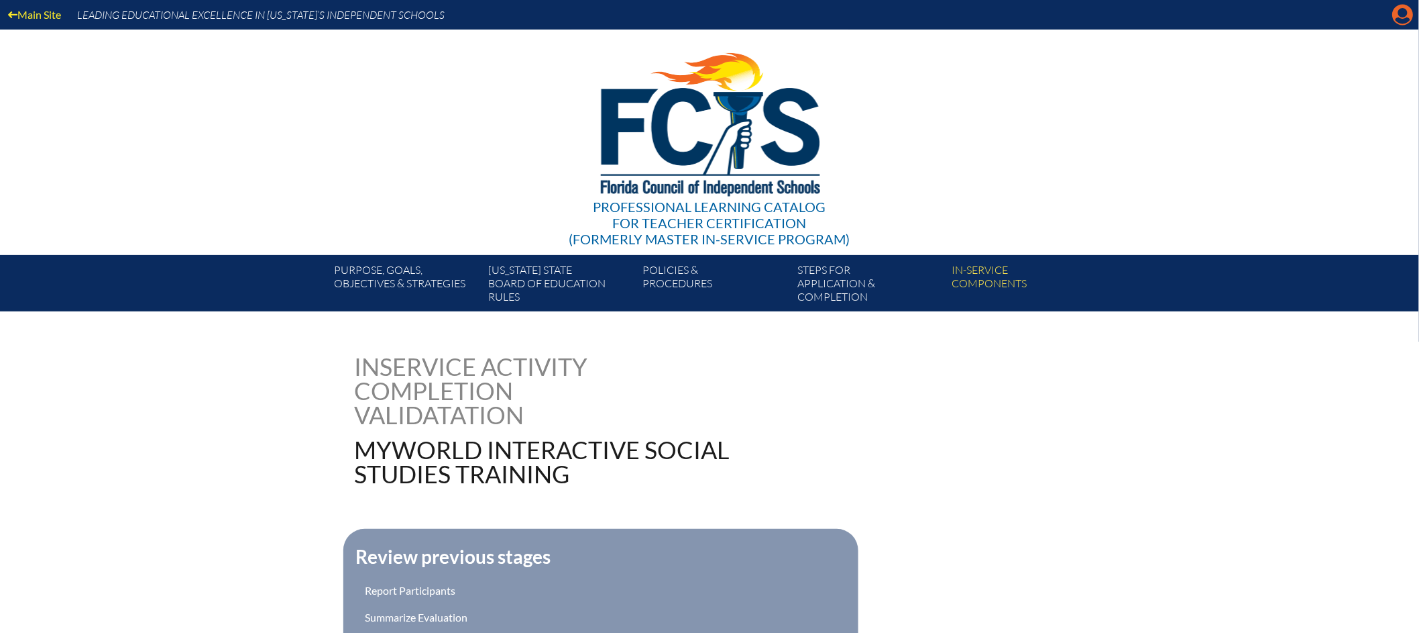
click at [1397, 13] on icon at bounding box center [1403, 15] width 21 height 21
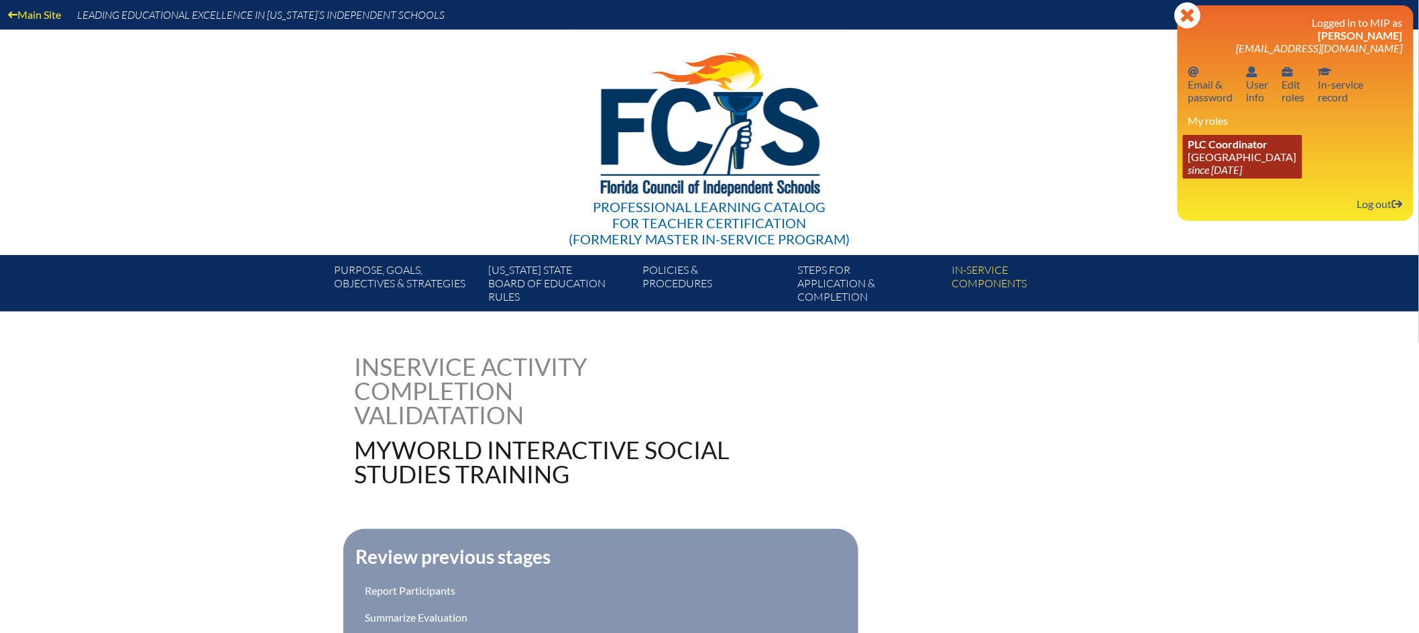
click at [1303, 152] on link "PLC Coordinator [GEOGRAPHIC_DATA] since [DATE]" at bounding box center [1242, 157] width 119 height 44
click at [1234, 138] on span "PLC Coordinator" at bounding box center [1229, 144] width 80 height 13
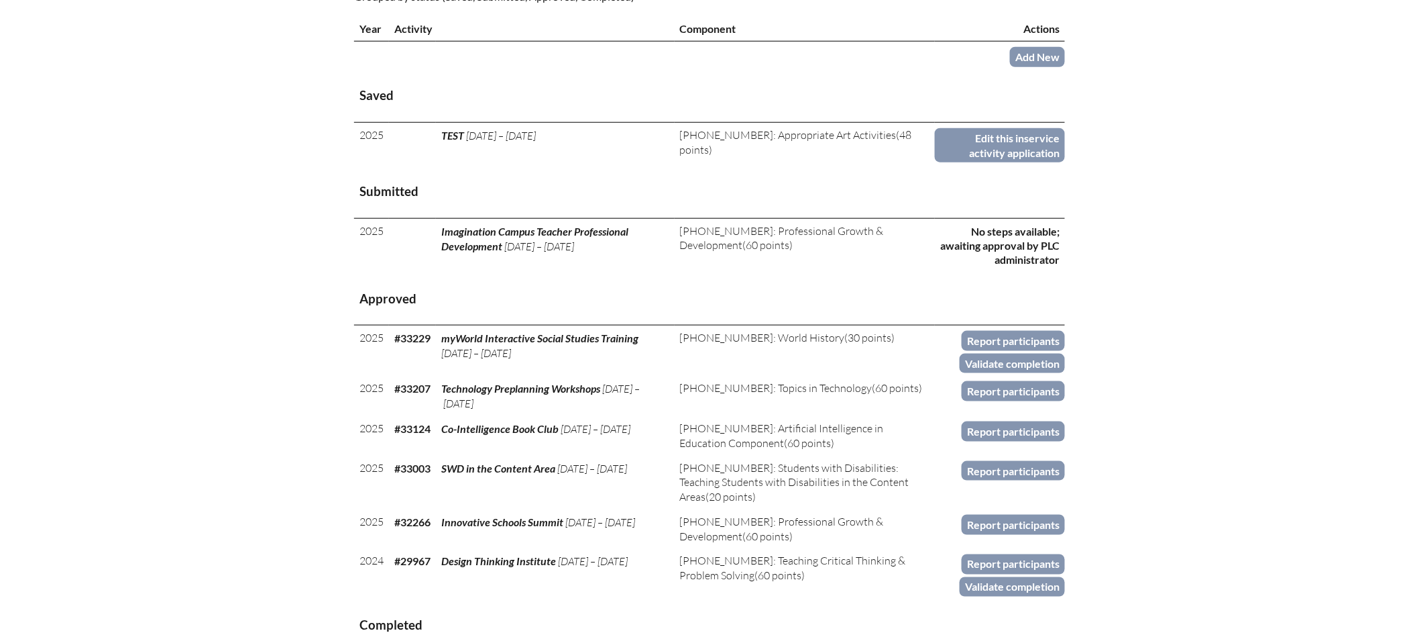
scroll to position [506, 0]
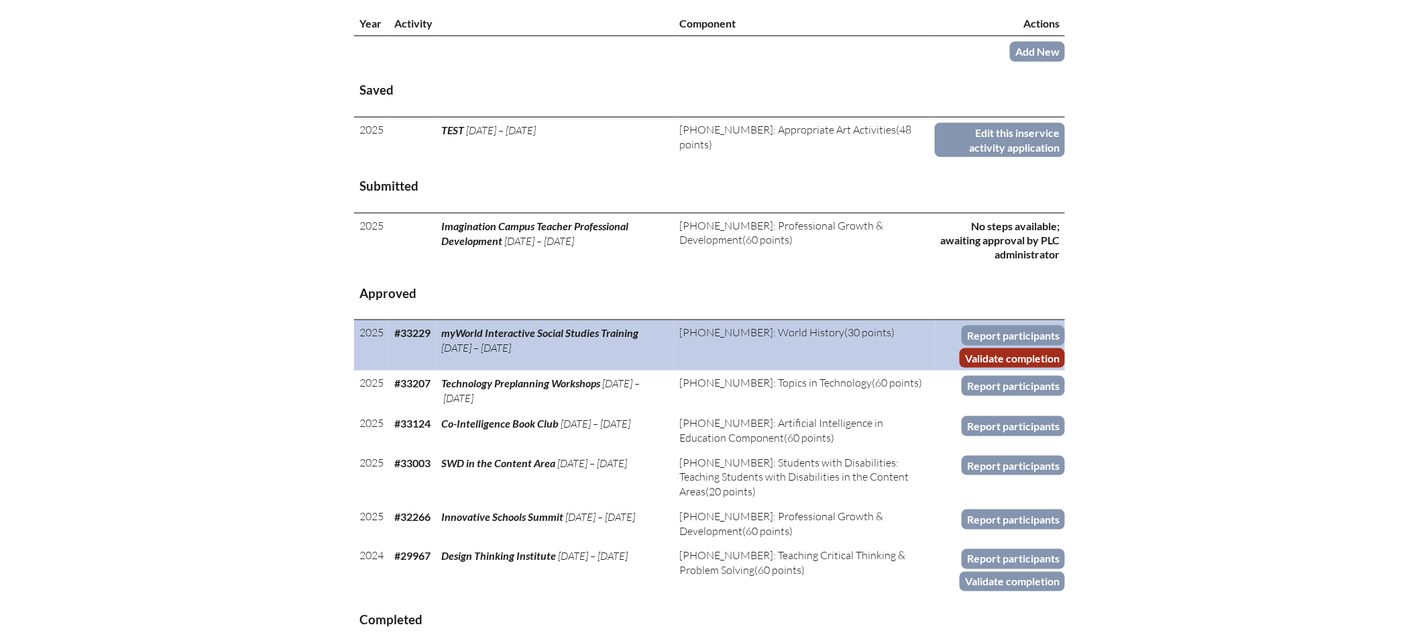
click at [1036, 368] on link "Validate completion" at bounding box center [1012, 357] width 105 height 19
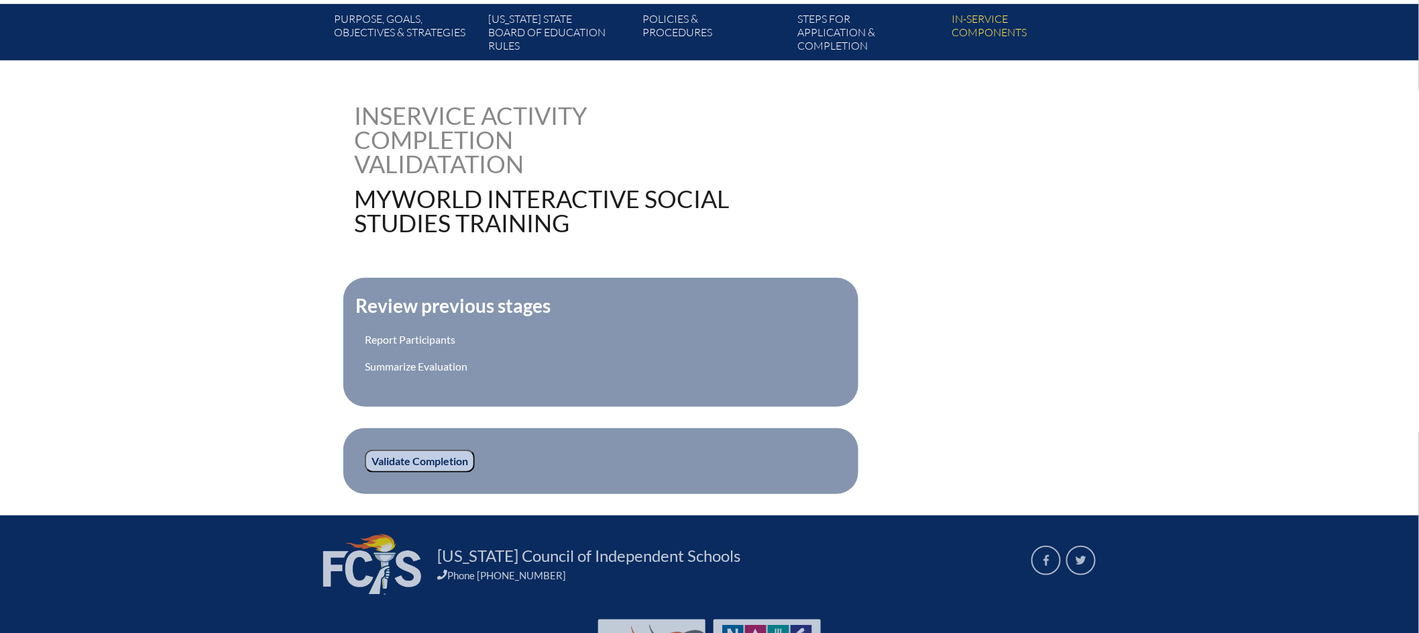
scroll to position [324, 0]
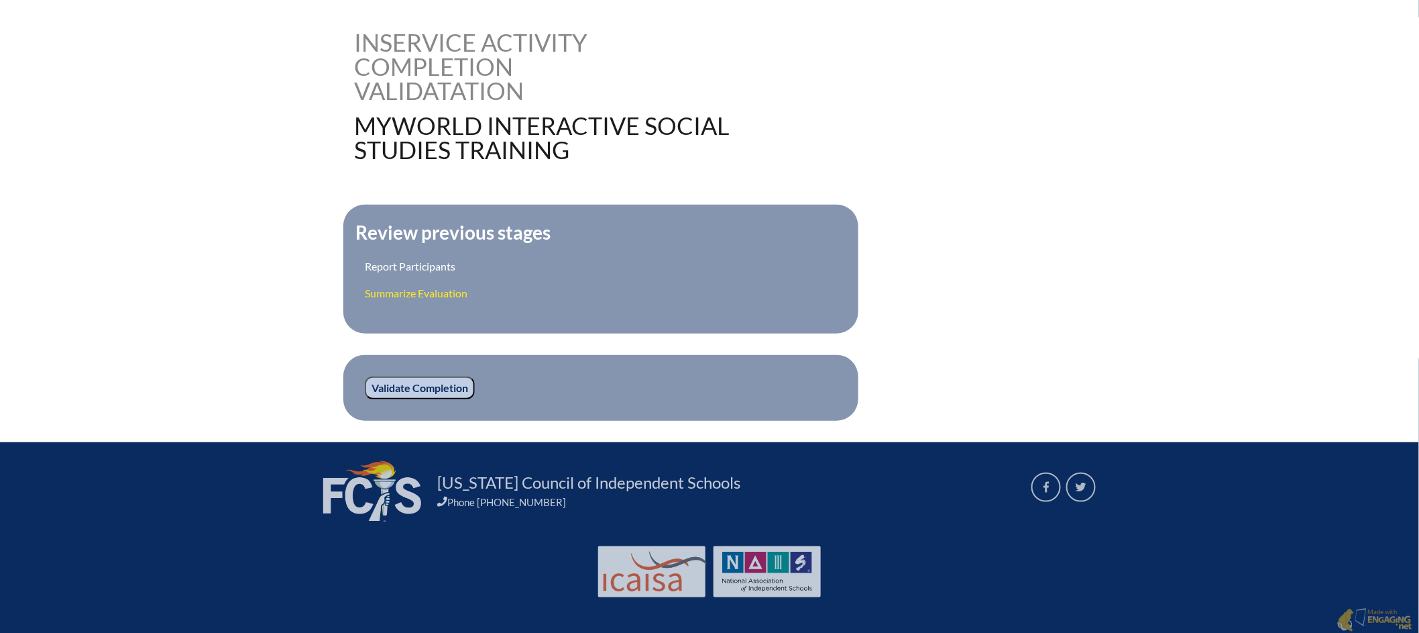
click at [424, 289] on link "Summarize Evaluation" at bounding box center [416, 292] width 103 height 13
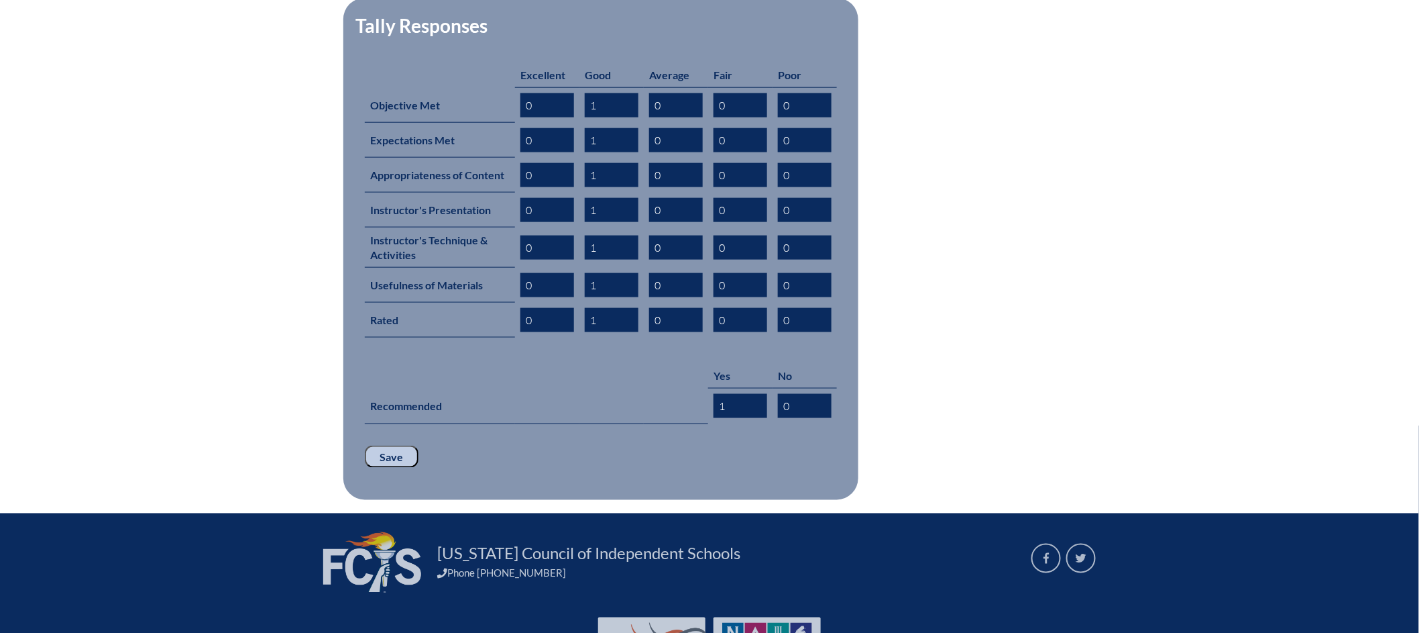
scroll to position [647, 0]
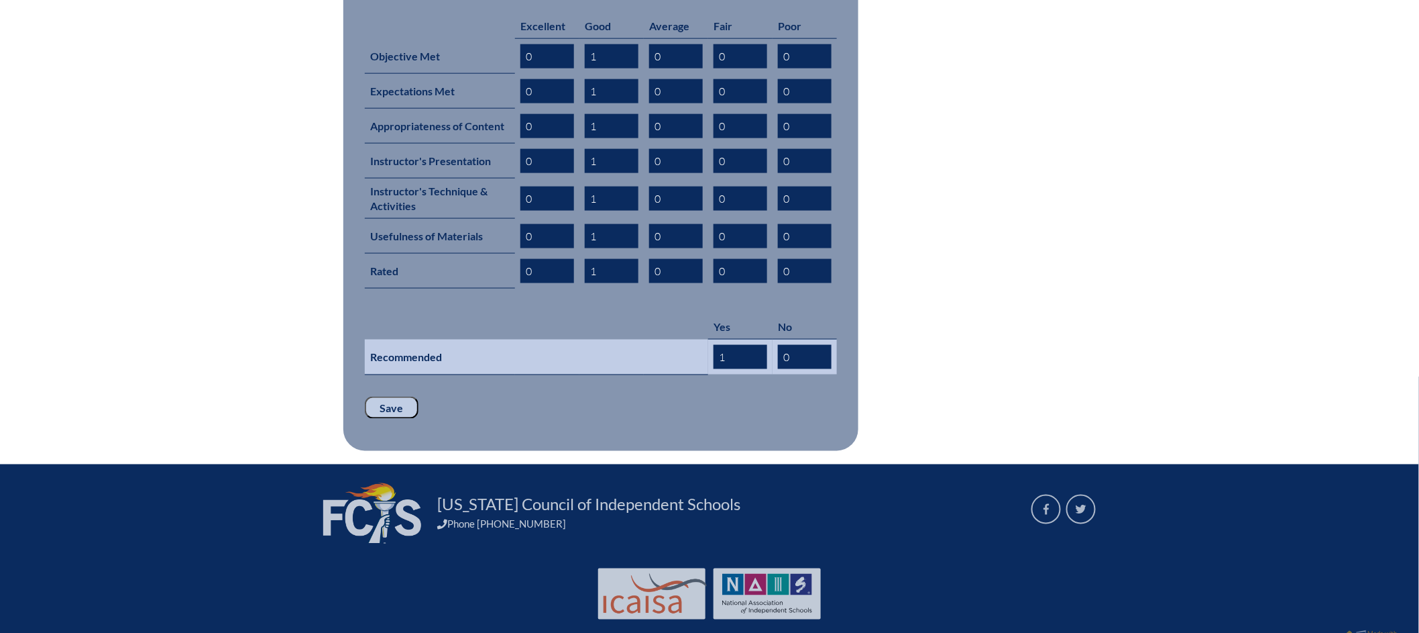
drag, startPoint x: 747, startPoint y: 335, endPoint x: 716, endPoint y: 335, distance: 30.9
click at [716, 345] on input "1" at bounding box center [741, 357] width 54 height 24
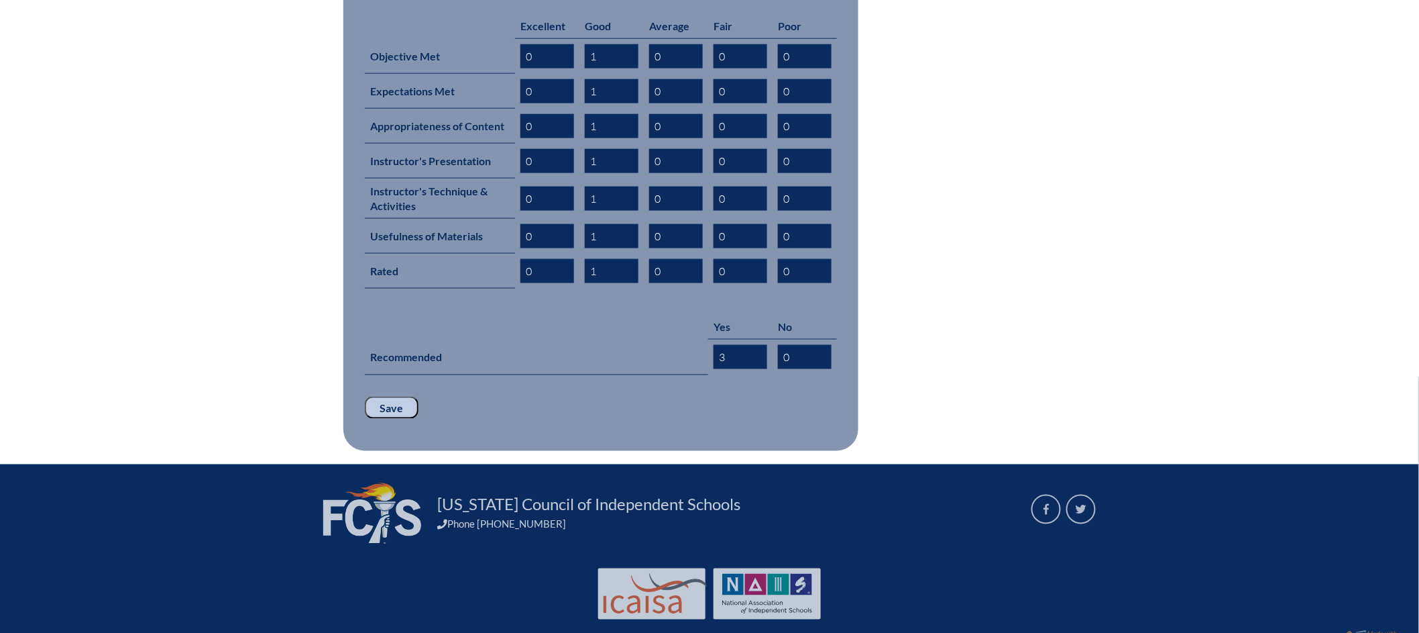
type input "3"
click at [611, 396] on p "Save" at bounding box center [601, 407] width 472 height 23
click at [400, 396] on input "Save" at bounding box center [392, 407] width 54 height 23
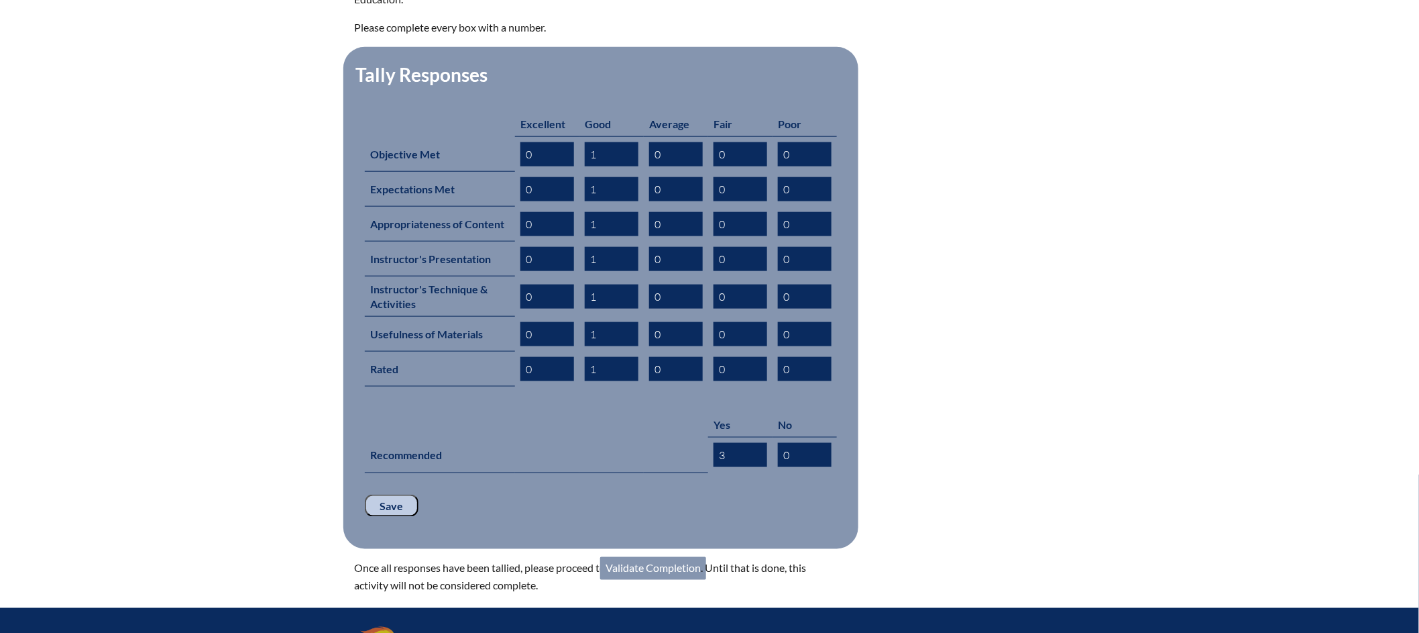
scroll to position [614, 0]
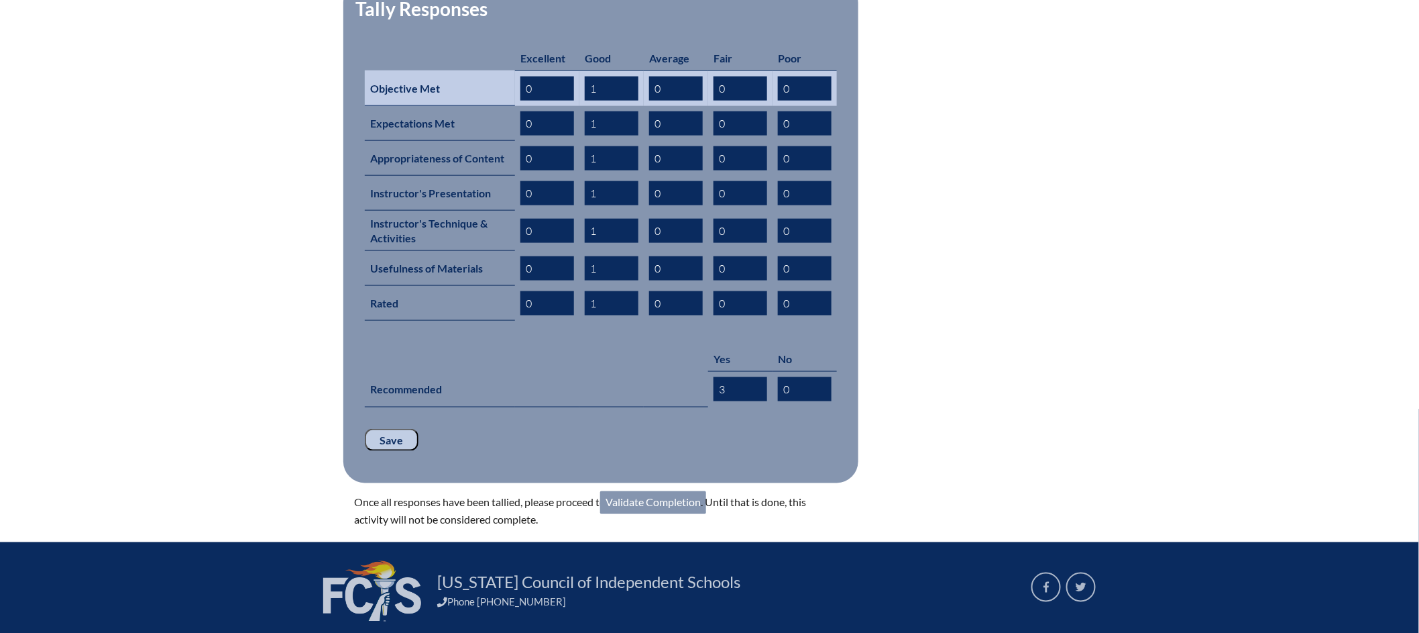
drag, startPoint x: 607, startPoint y: 70, endPoint x: 584, endPoint y: 68, distance: 23.6
click at [584, 70] on td "1" at bounding box center [612, 88] width 64 height 36
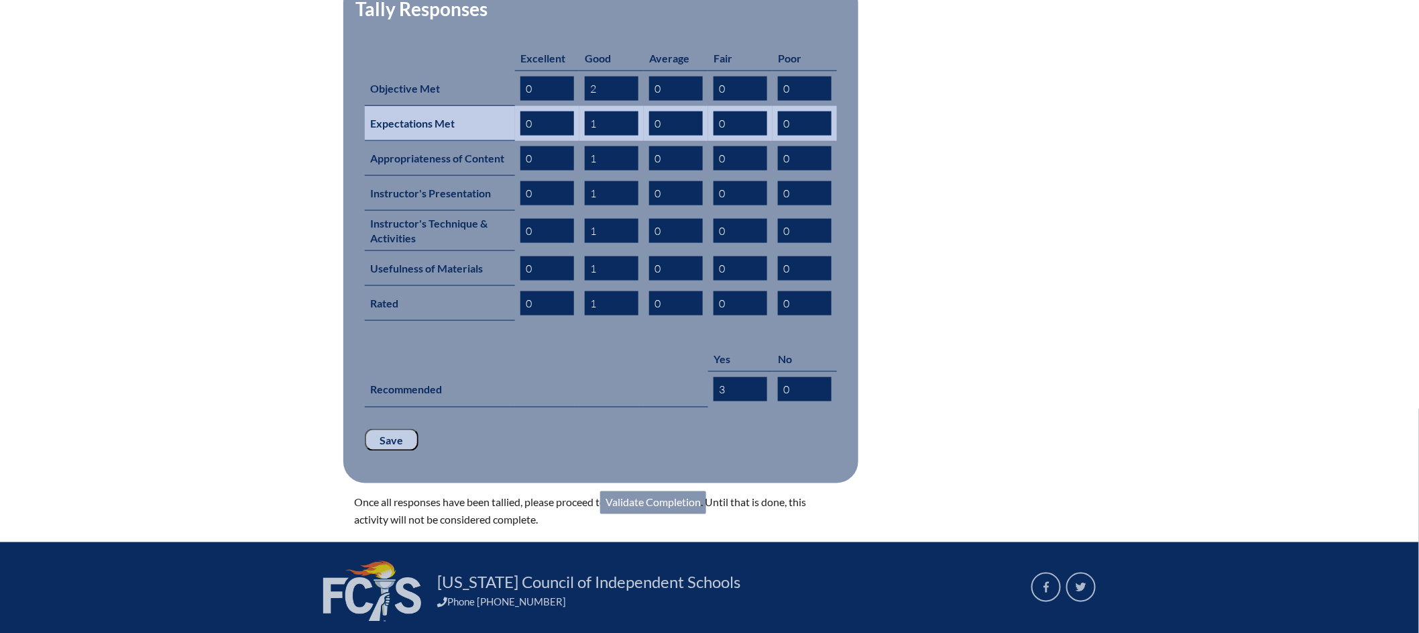
type input "2"
click at [584, 106] on td "1" at bounding box center [612, 123] width 64 height 35
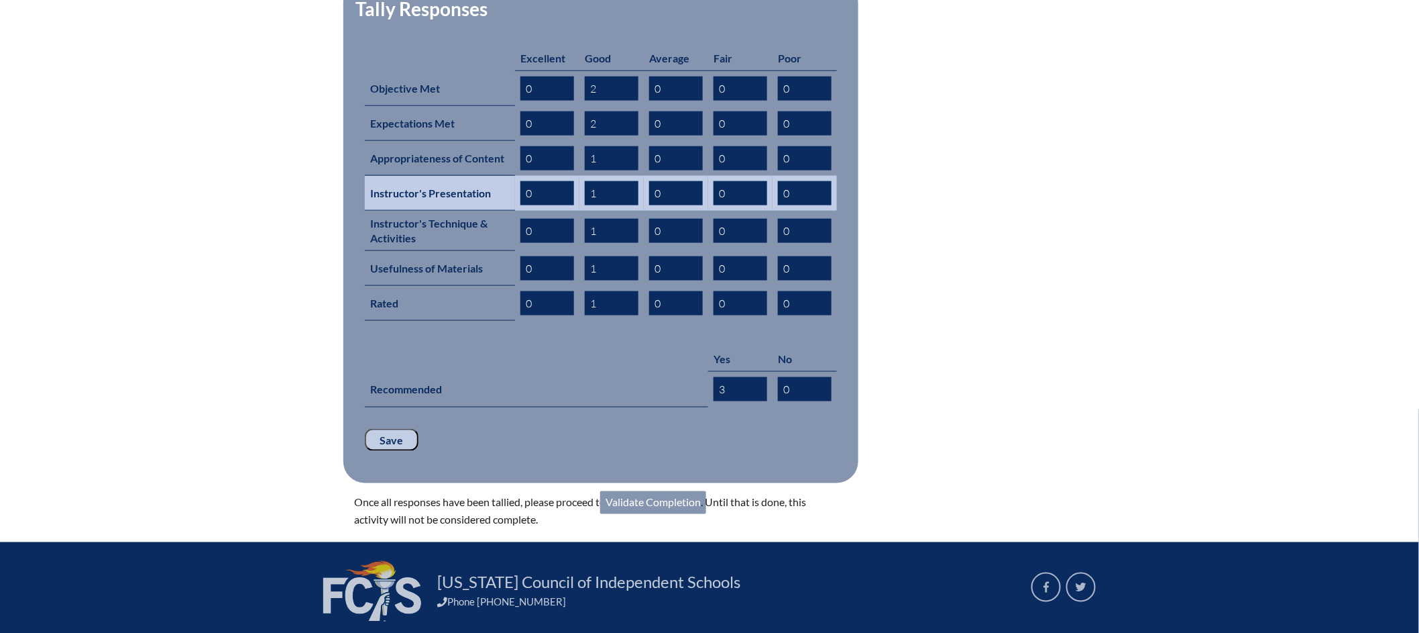
type input "2"
click at [570, 176] on td "0" at bounding box center [547, 193] width 64 height 35
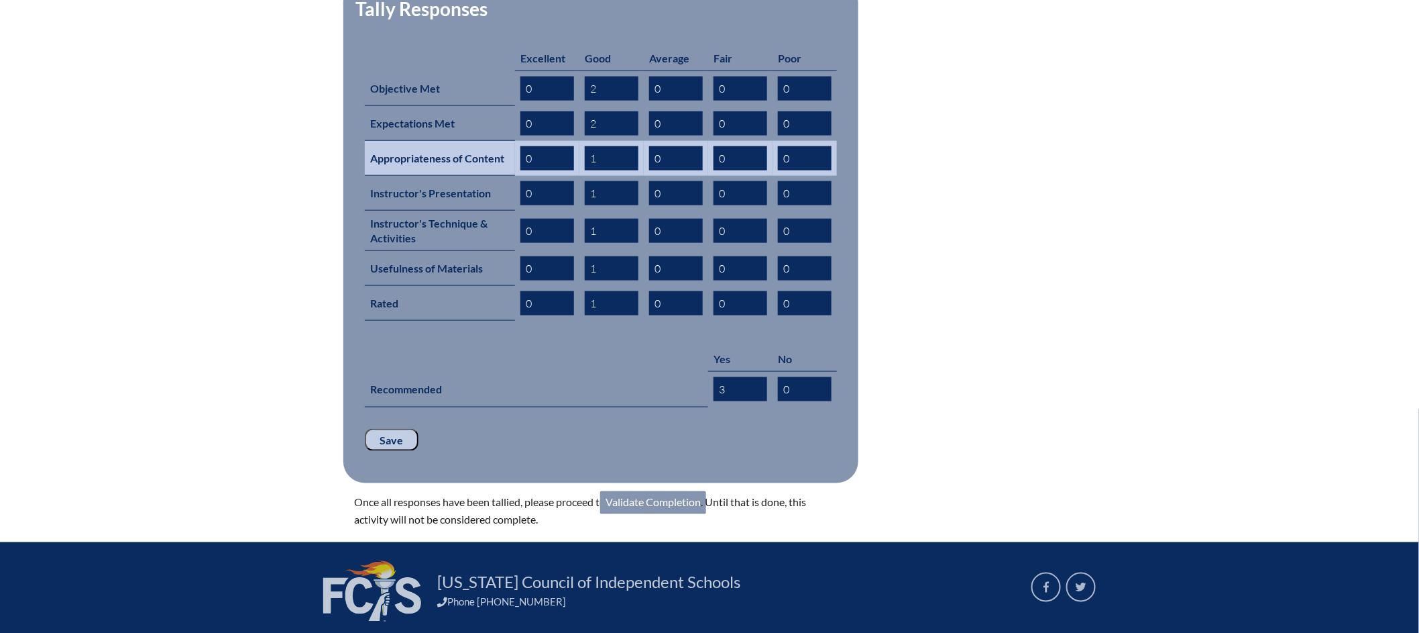
drag, startPoint x: 610, startPoint y: 137, endPoint x: 580, endPoint y: 137, distance: 30.2
click at [580, 141] on td "1" at bounding box center [612, 158] width 64 height 35
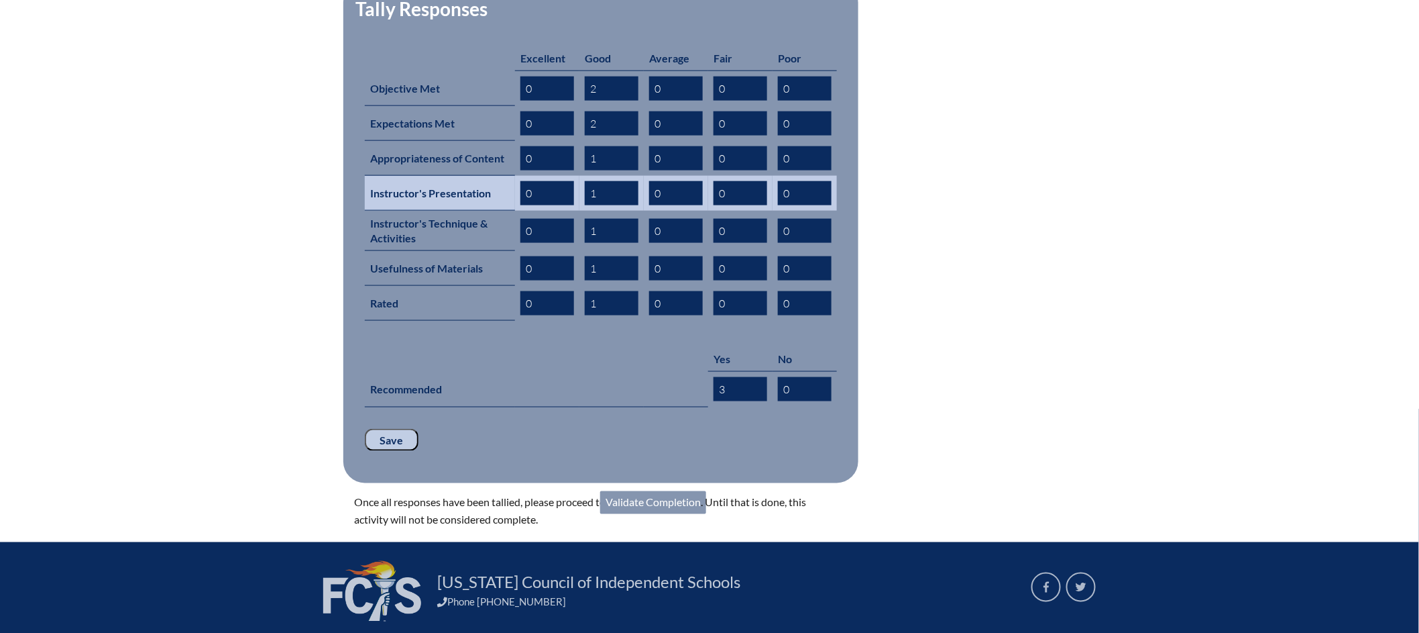
drag, startPoint x: 605, startPoint y: 171, endPoint x: 587, endPoint y: 171, distance: 18.1
click at [587, 181] on input "1" at bounding box center [612, 193] width 54 height 24
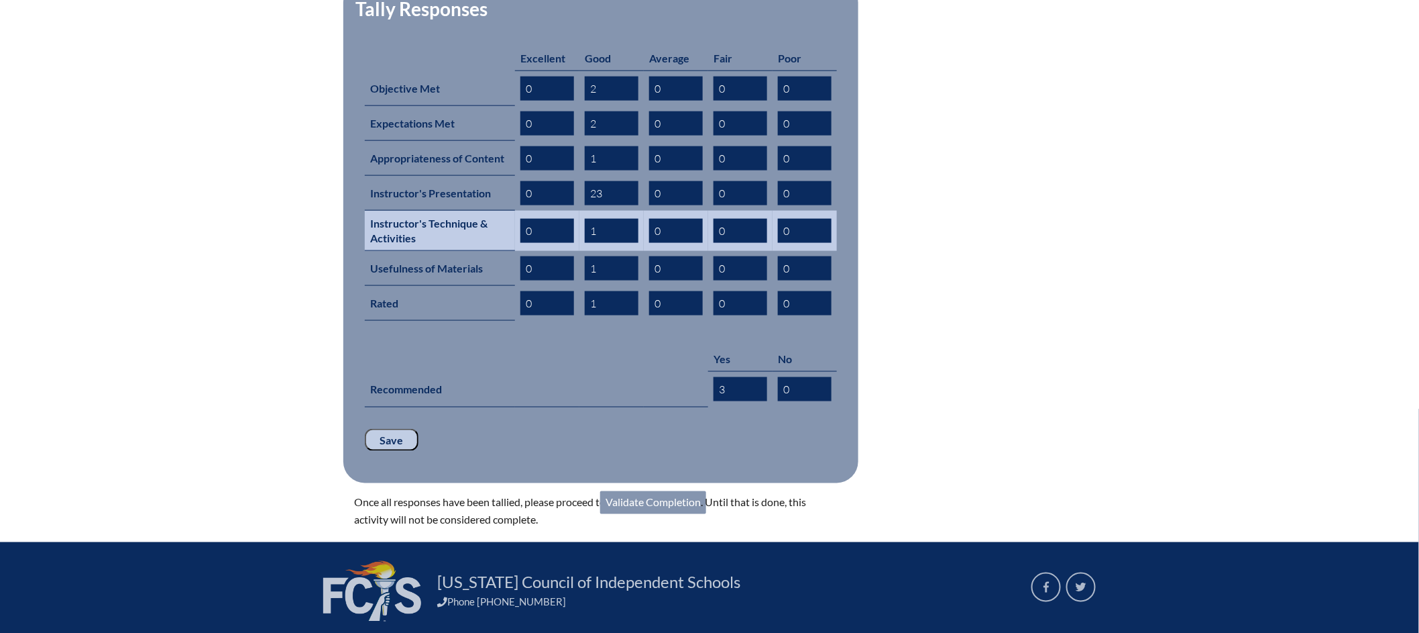
type input "2"
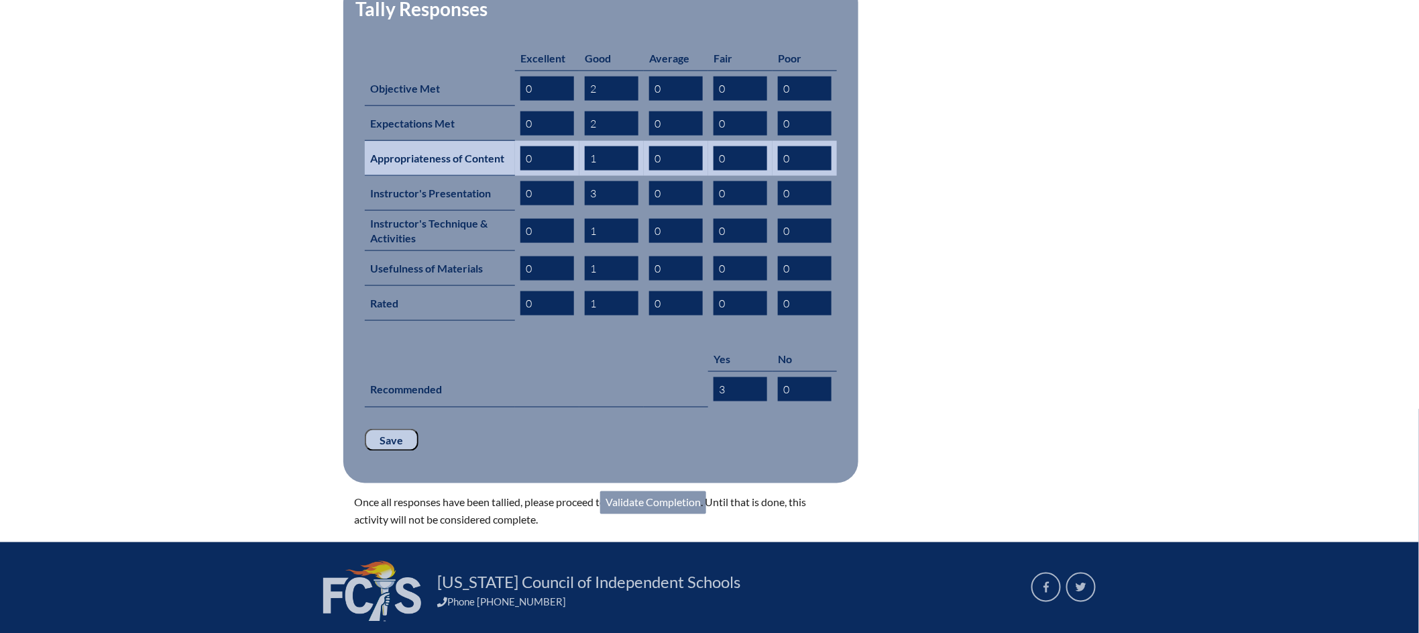
type input "3"
click at [594, 146] on input "1" at bounding box center [612, 158] width 54 height 24
type input "1"
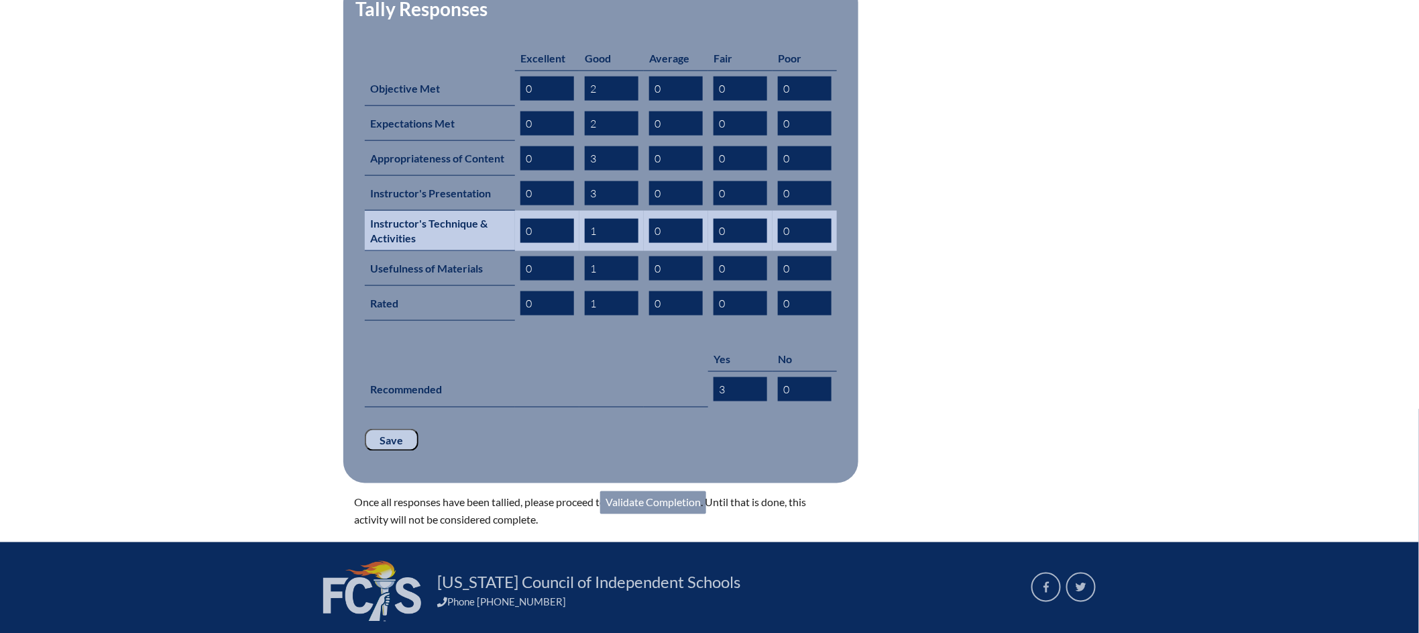
type input "3"
click at [594, 219] on input "1" at bounding box center [612, 231] width 54 height 24
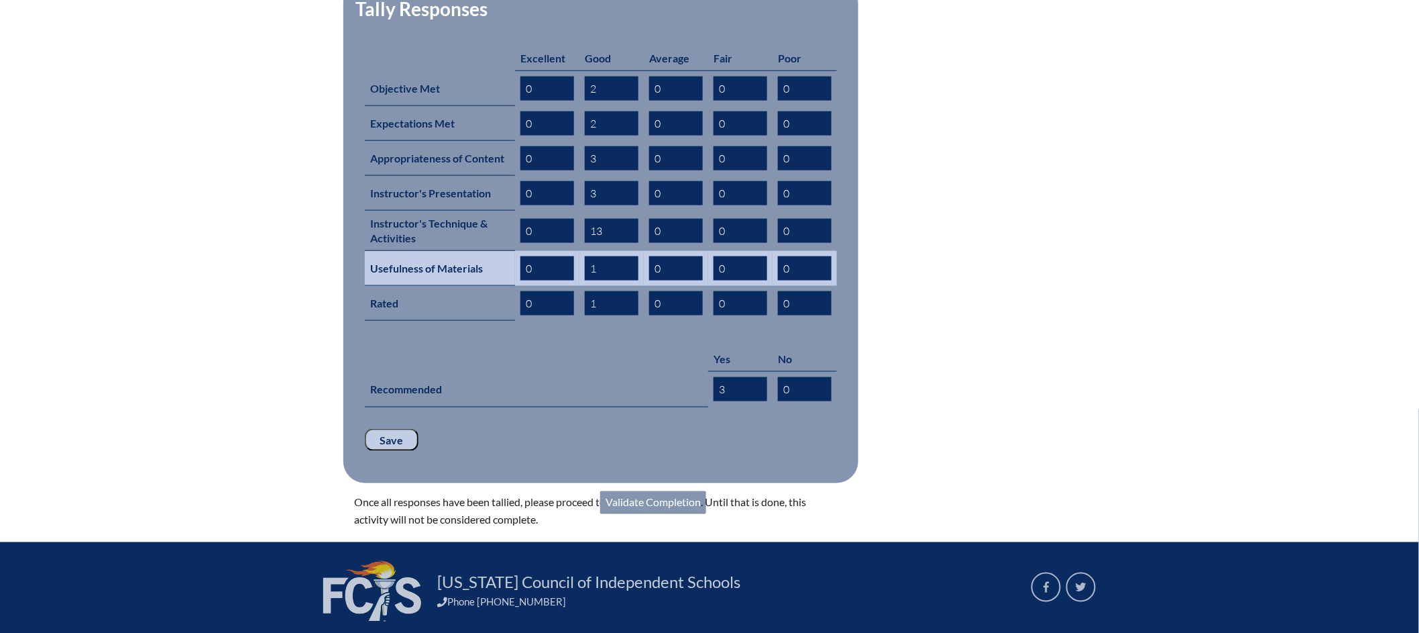
type input "1"
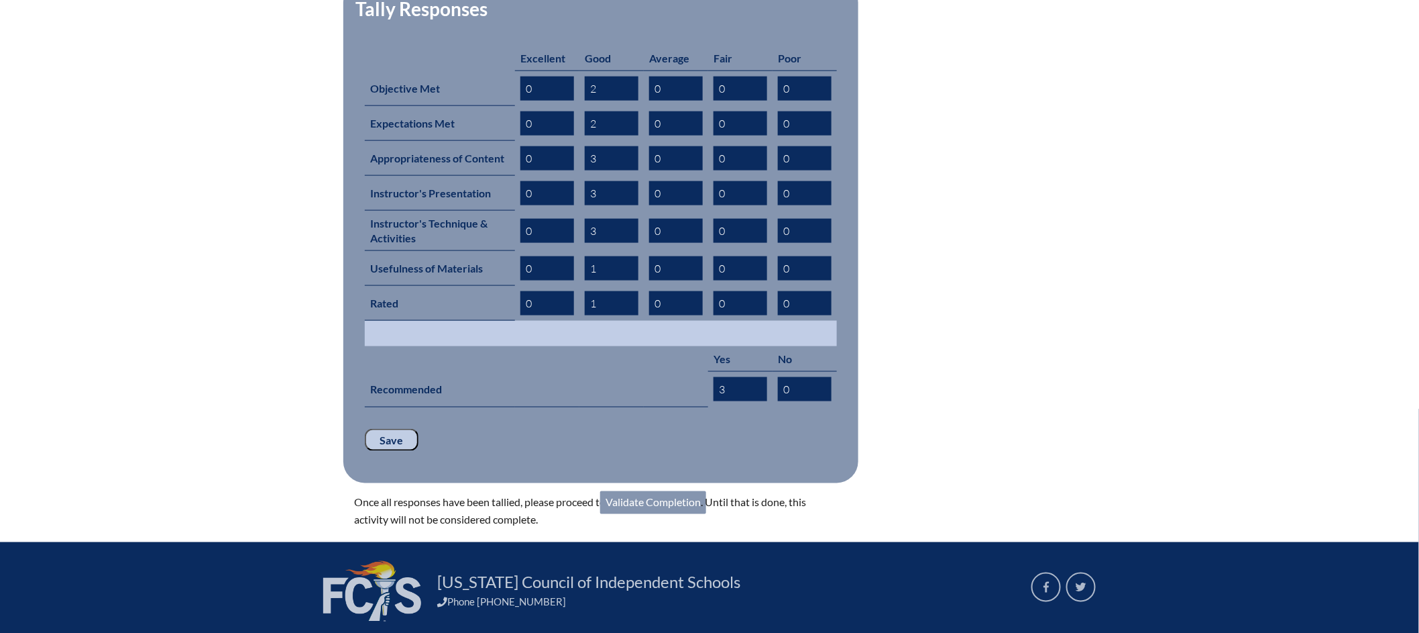
type input "3"
drag, startPoint x: 594, startPoint y: 307, endPoint x: 595, endPoint y: 294, distance: 12.8
click at [594, 321] on td at bounding box center [601, 333] width 472 height 25
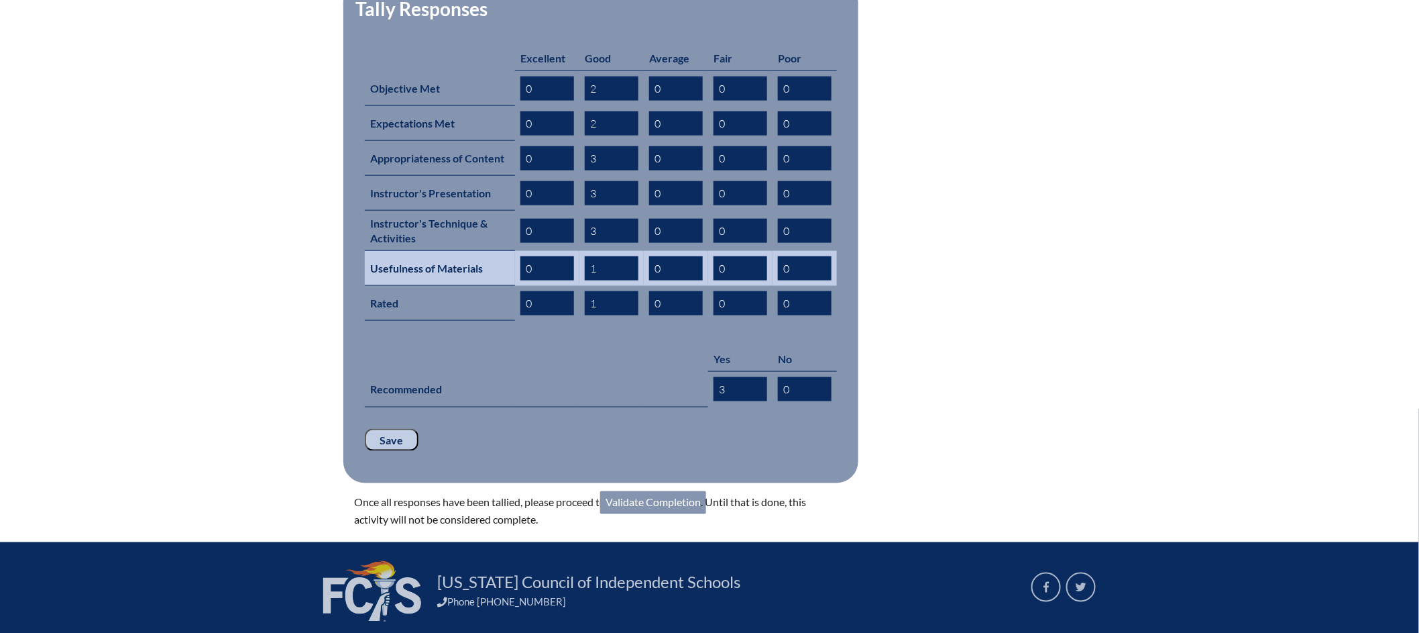
drag, startPoint x: 606, startPoint y: 250, endPoint x: 588, endPoint y: 248, distance: 18.2
click at [588, 256] on input "1" at bounding box center [612, 268] width 54 height 24
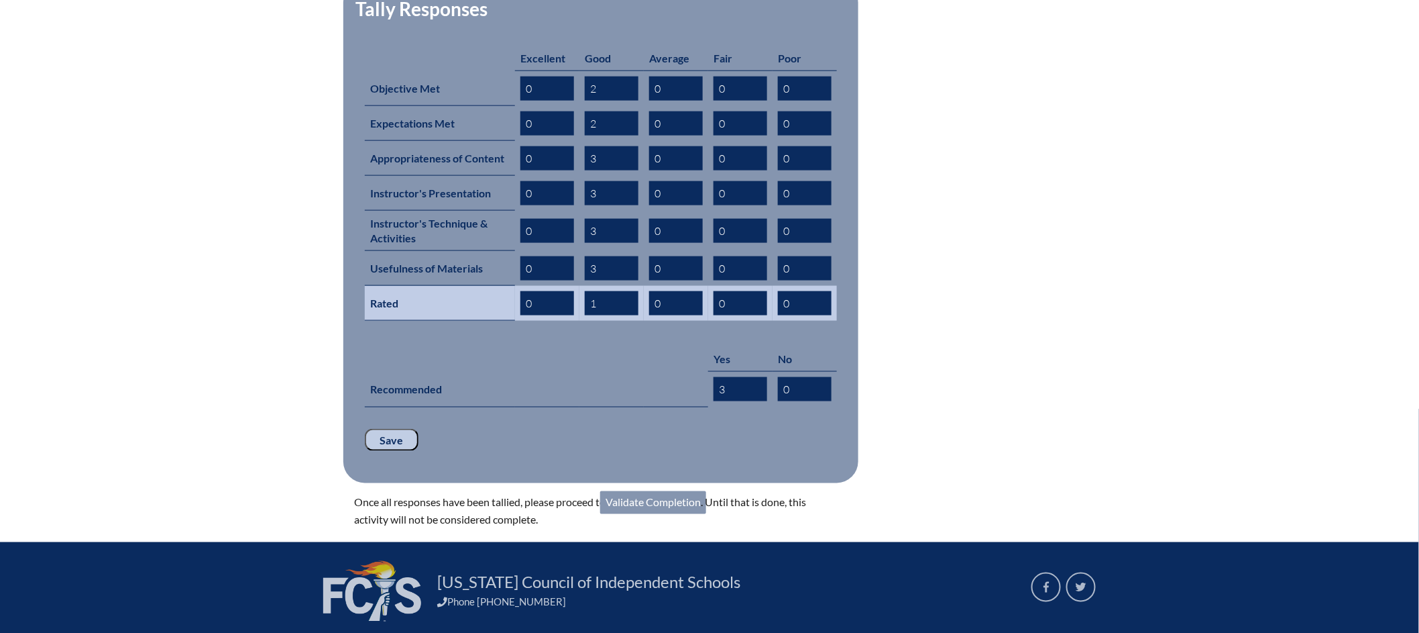
type input "3"
drag, startPoint x: 600, startPoint y: 282, endPoint x: 585, endPoint y: 282, distance: 15.4
click at [585, 291] on input "1" at bounding box center [612, 303] width 54 height 24
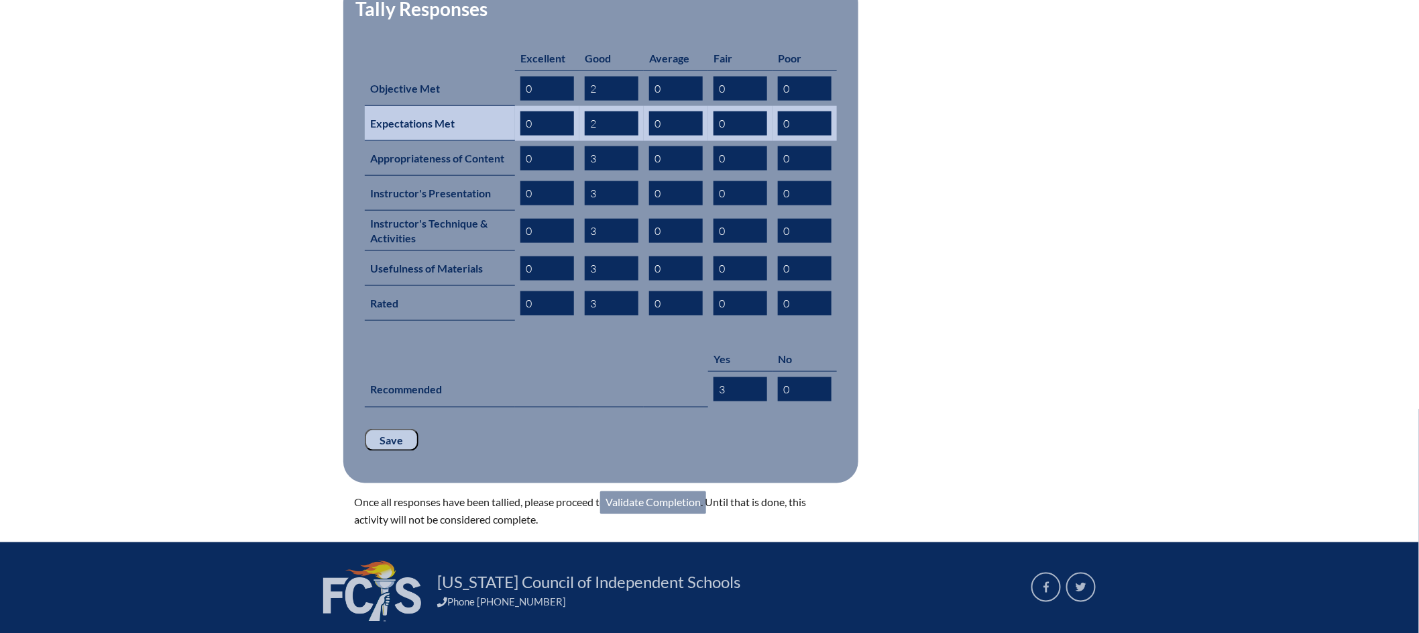
type input "3"
drag, startPoint x: 548, startPoint y: 102, endPoint x: 520, endPoint y: 101, distance: 28.2
click at [520, 106] on td "0" at bounding box center [547, 123] width 64 height 35
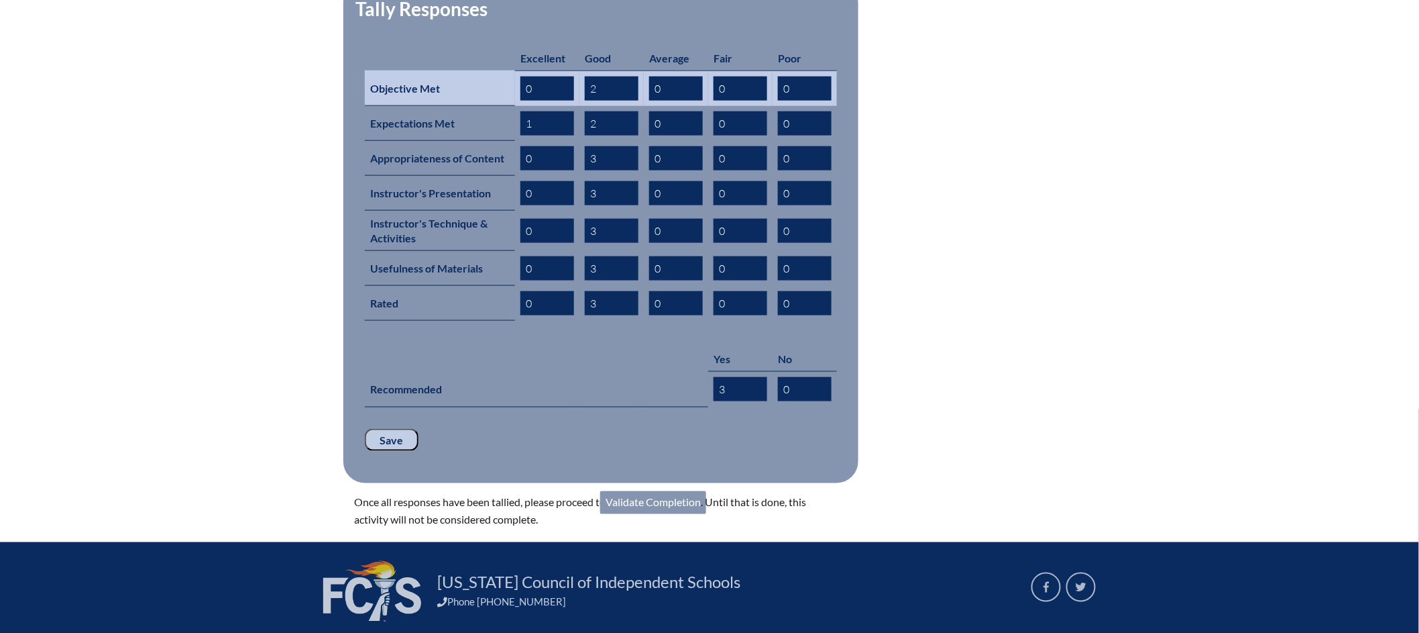
type input "1"
drag, startPoint x: 545, startPoint y: 63, endPoint x: 529, endPoint y: 68, distance: 16.8
click at [529, 76] on input "0" at bounding box center [548, 88] width 54 height 24
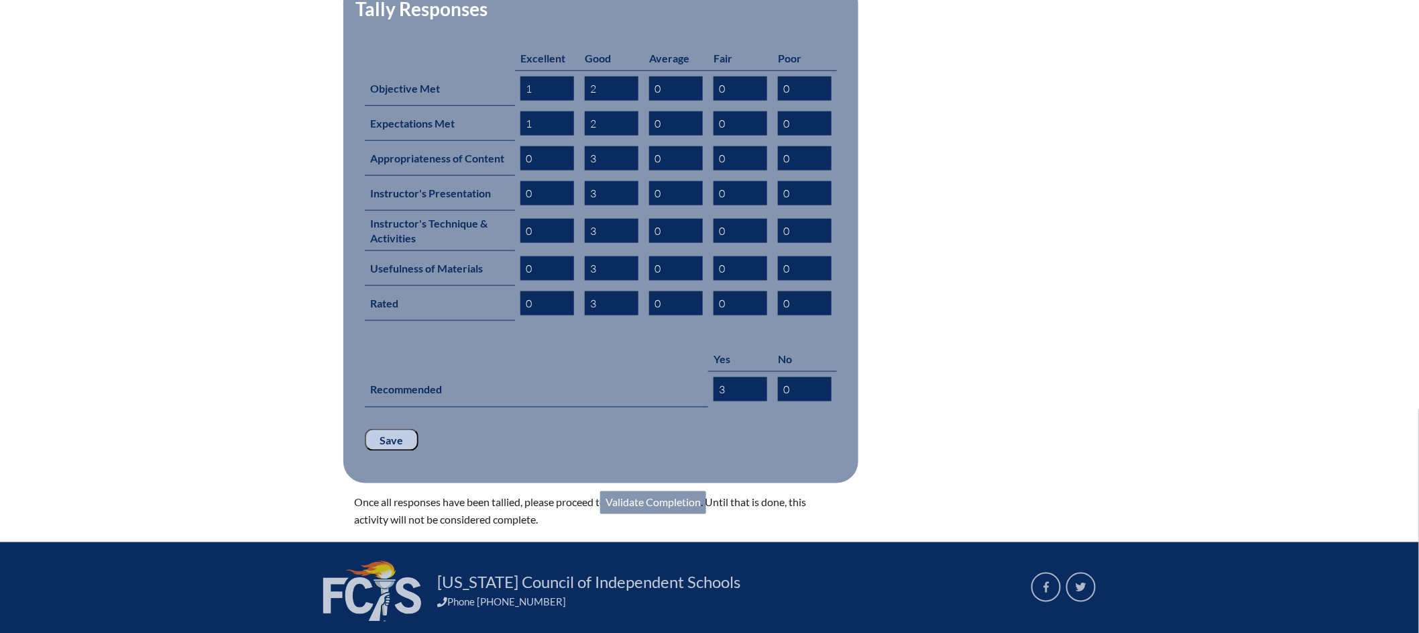
type input "1"
click at [386, 429] on input "Save" at bounding box center [392, 440] width 54 height 23
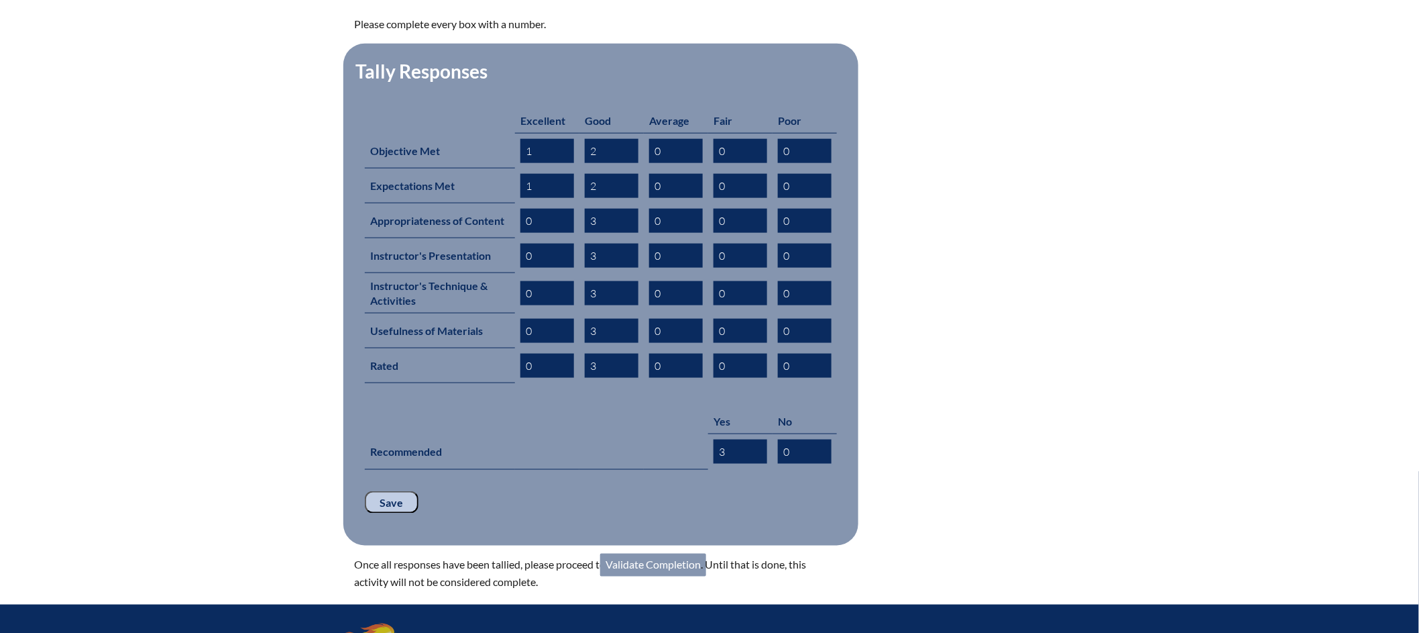
scroll to position [612, 0]
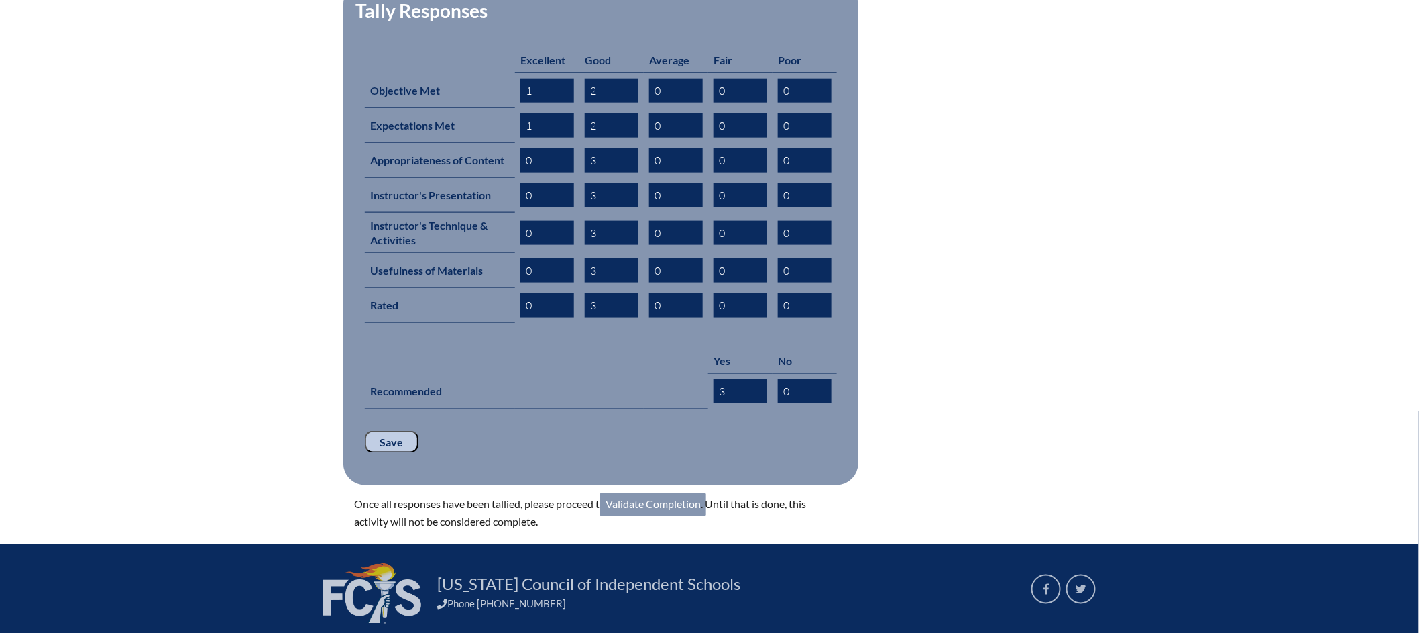
click at [648, 493] on link "Validate Completion" at bounding box center [653, 504] width 106 height 23
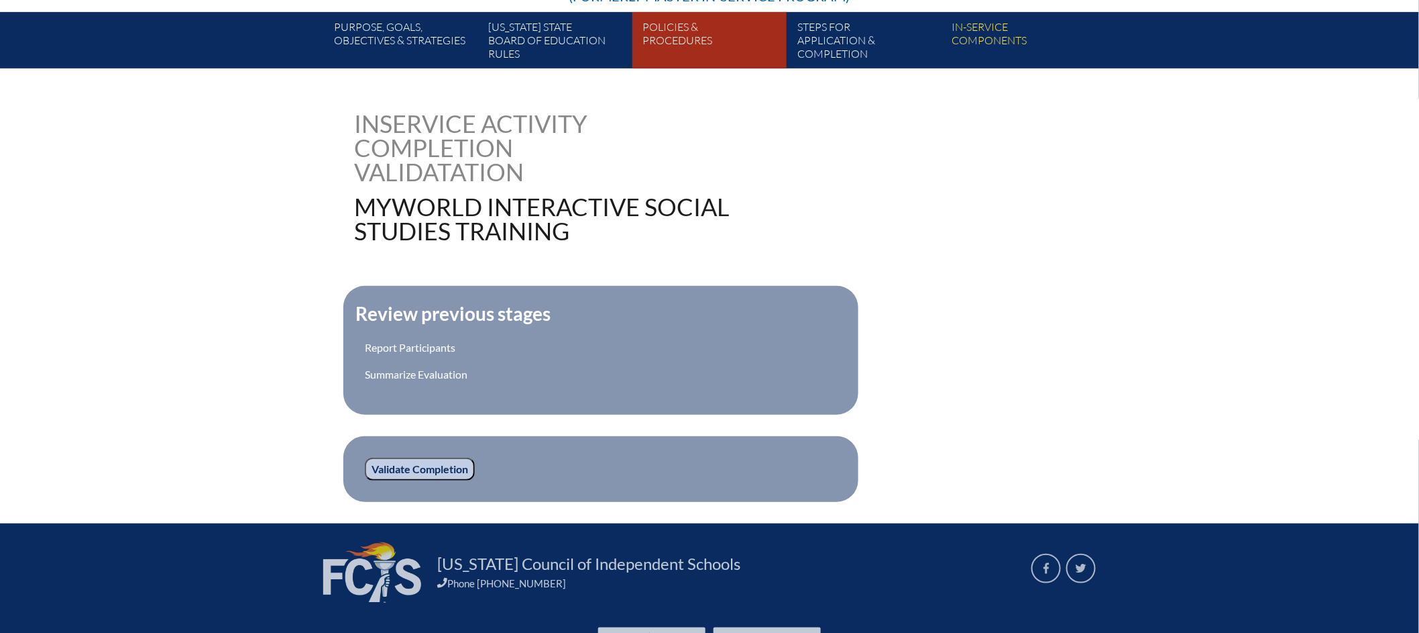
scroll to position [324, 0]
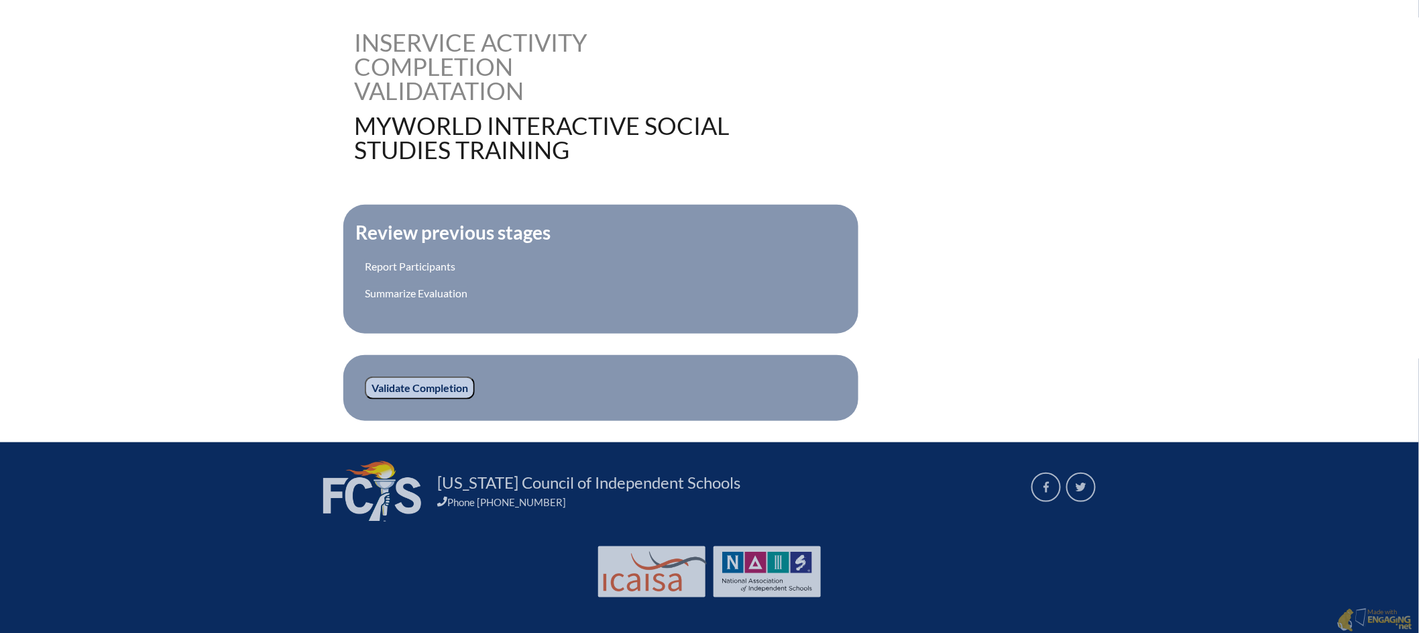
click at [415, 383] on input "Validate Completion" at bounding box center [420, 387] width 110 height 23
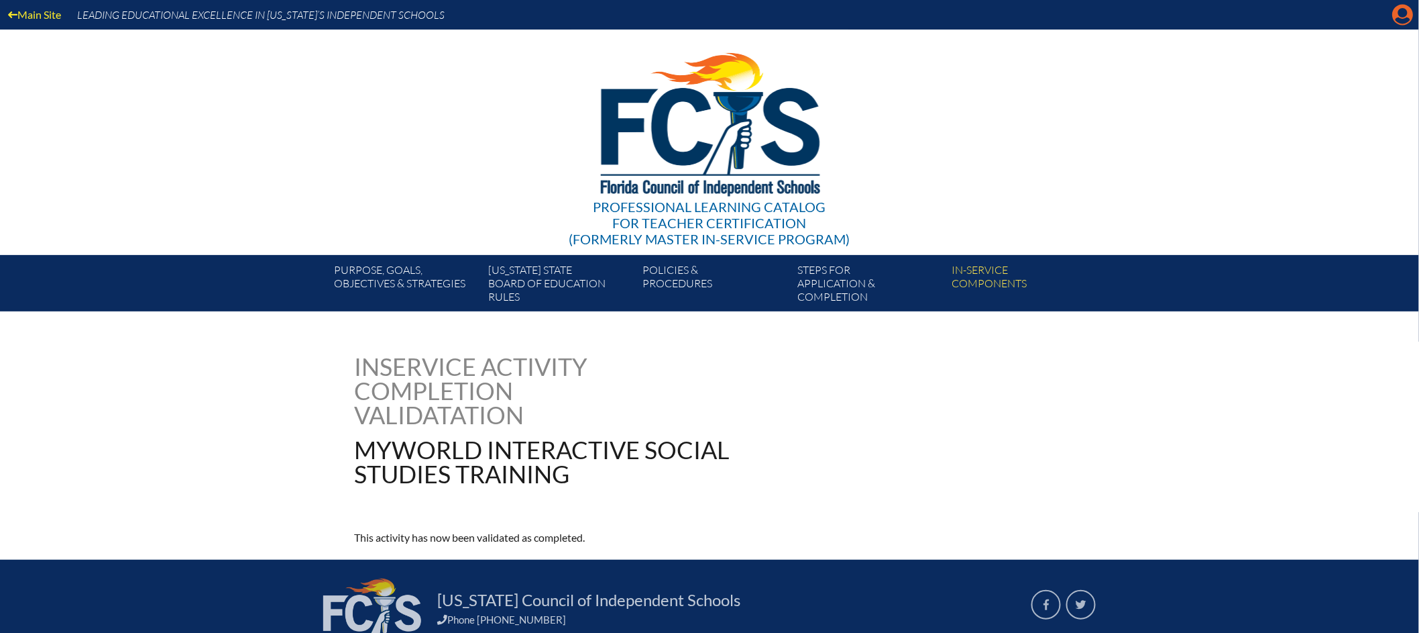
click at [1395, 13] on icon at bounding box center [1403, 15] width 21 height 21
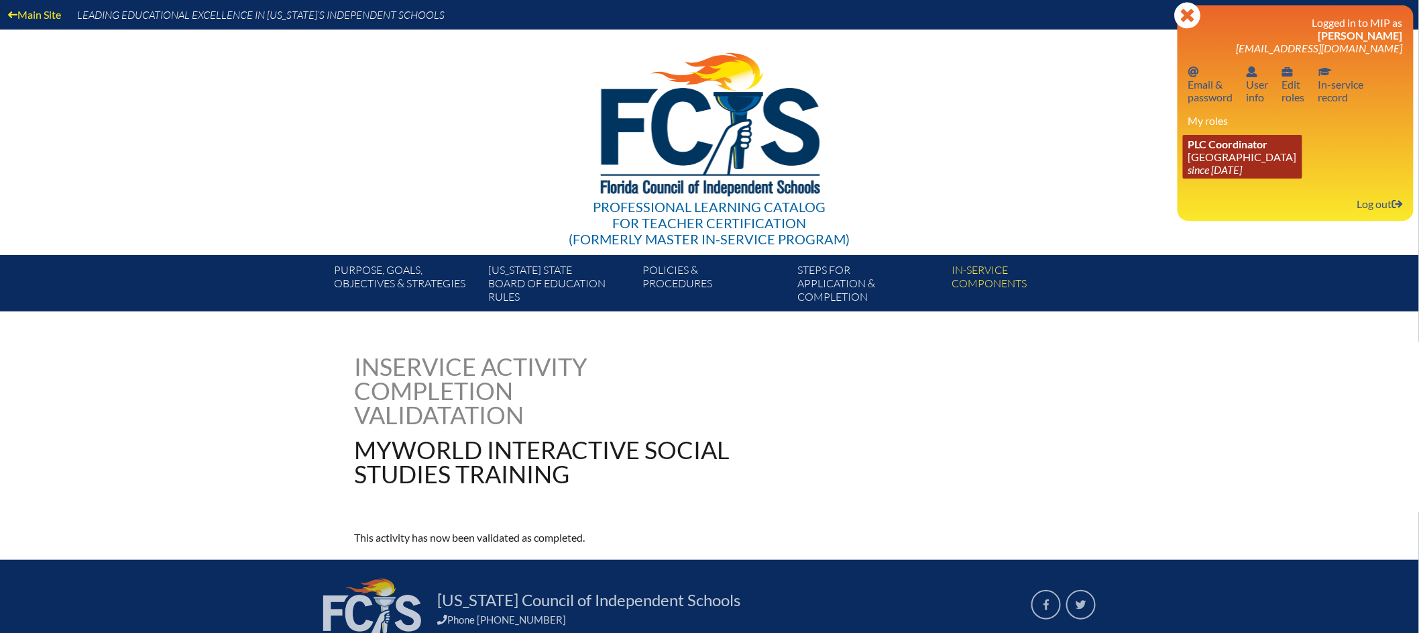
click at [1250, 151] on link "PLC Coordinator [GEOGRAPHIC_DATA] since [DATE]" at bounding box center [1242, 157] width 119 height 44
click at [1225, 155] on link "PLC Coordinator [GEOGRAPHIC_DATA] since [DATE]" at bounding box center [1242, 157] width 119 height 44
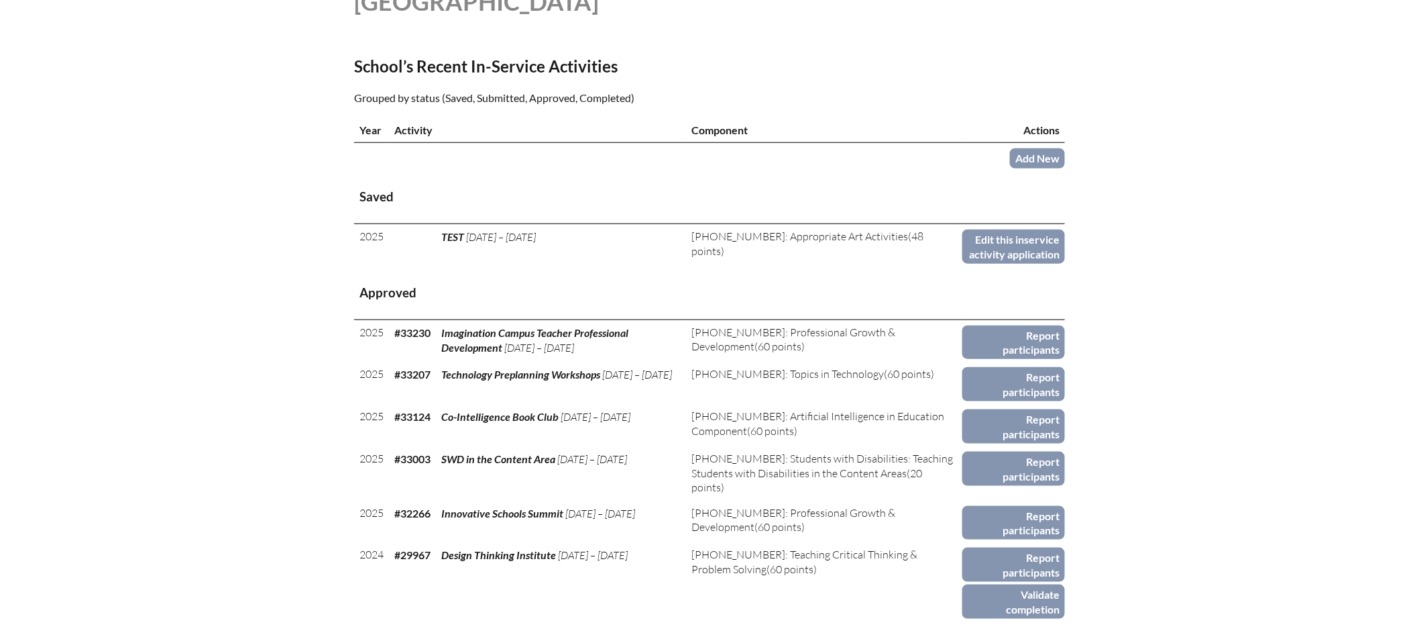
scroll to position [458, 0]
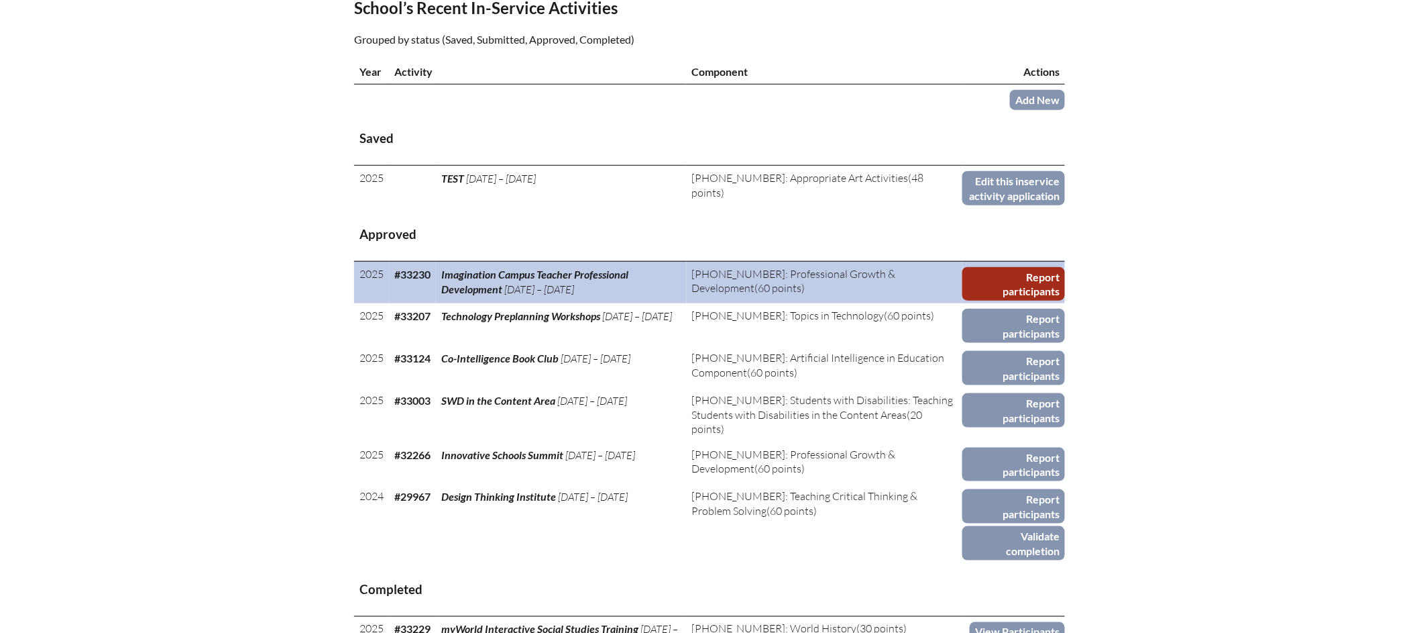
click at [992, 301] on link "Report participants" at bounding box center [1014, 284] width 103 height 34
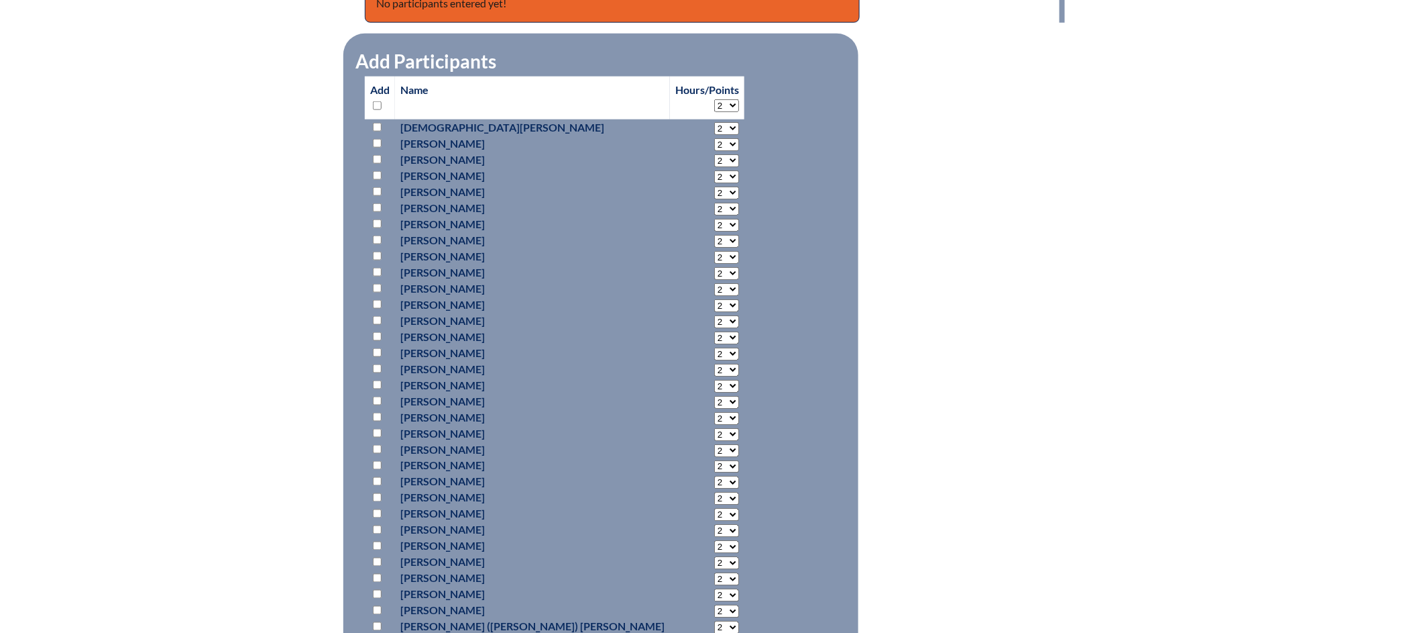
scroll to position [604, 0]
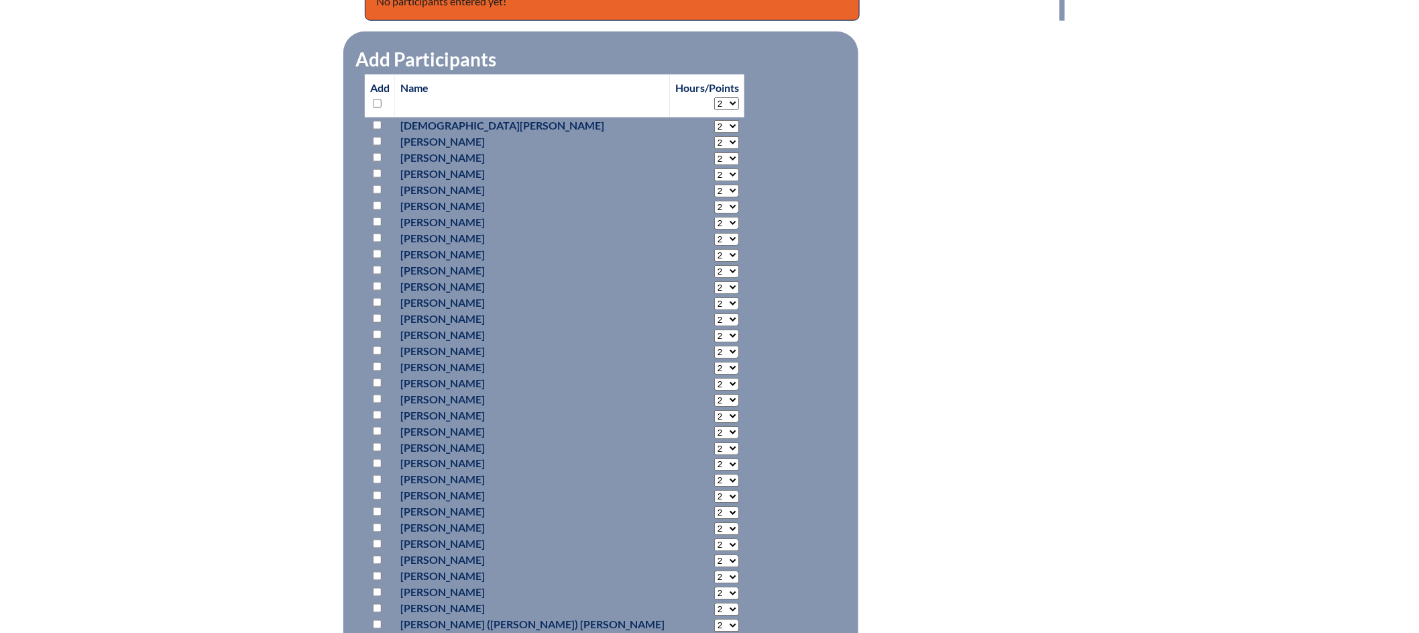
click at [379, 236] on input "checkbox" at bounding box center [377, 237] width 9 height 9
checkbox input "true"
click at [714, 235] on select "2 3 4 5 6 7 8 9 10 11 12 13 14 15 16 17 18 19 20 21 22 23" at bounding box center [726, 239] width 25 height 13
select select "8"
click at [714, 233] on select "2 3 4 5 6 7 8 9 10 11 12 13 14 15 16 17 18 19 20 21 22 23" at bounding box center [726, 239] width 25 height 13
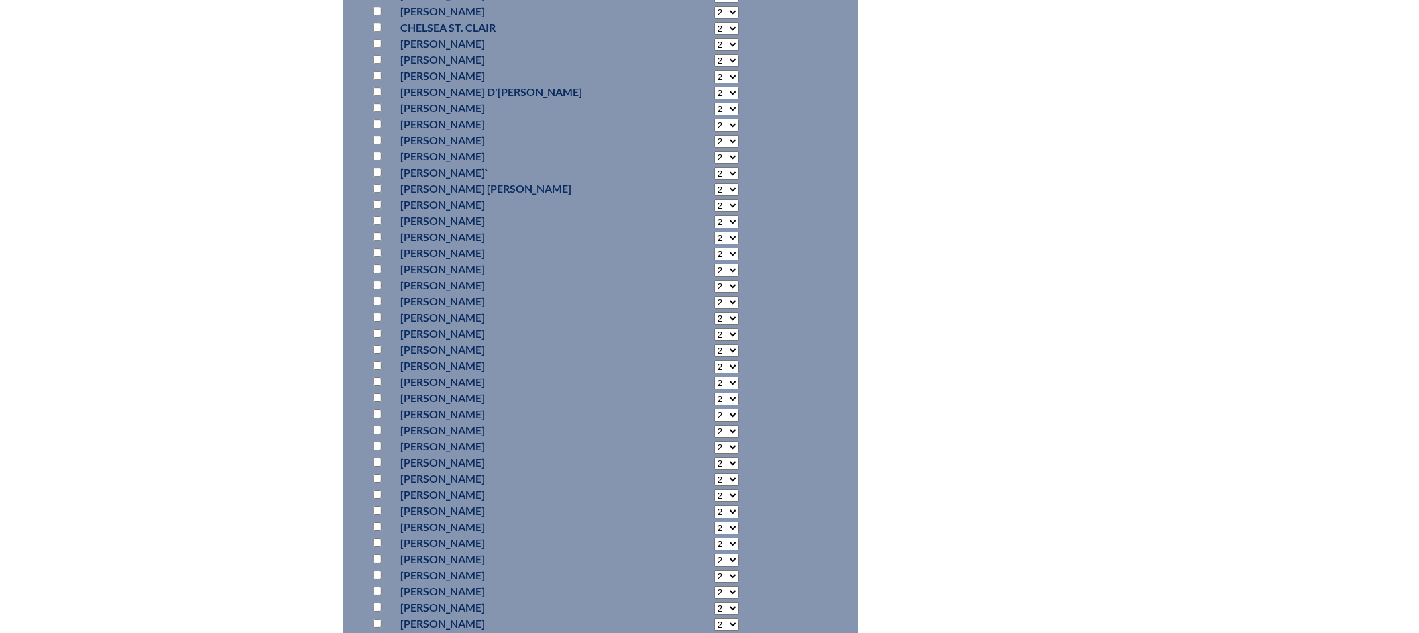
scroll to position [4196, 0]
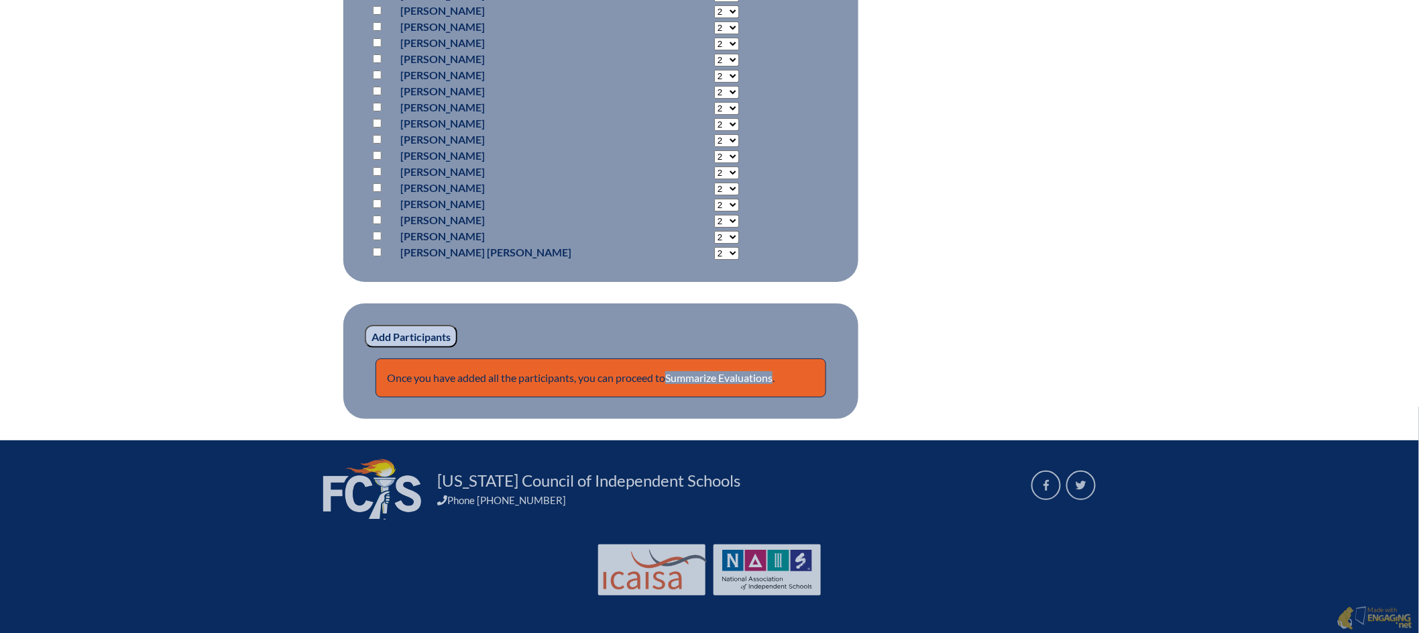
click at [435, 334] on input "Add Participants" at bounding box center [411, 336] width 93 height 23
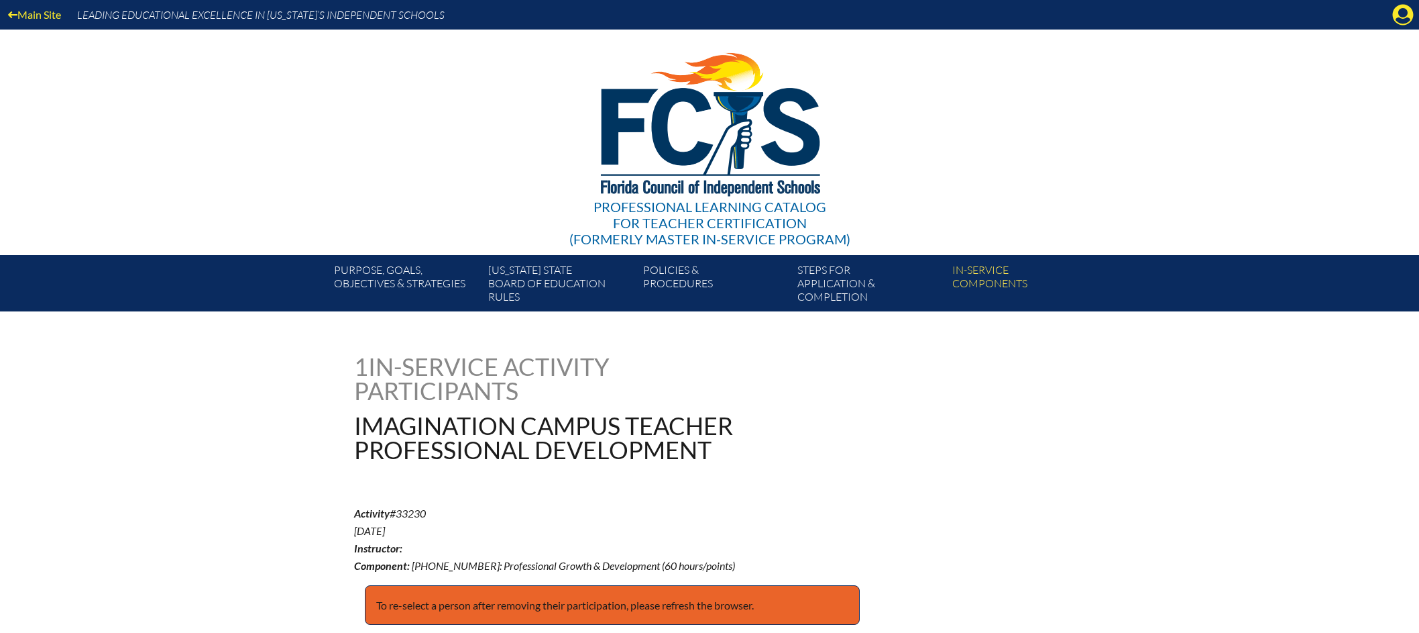
scroll to position [4252, 0]
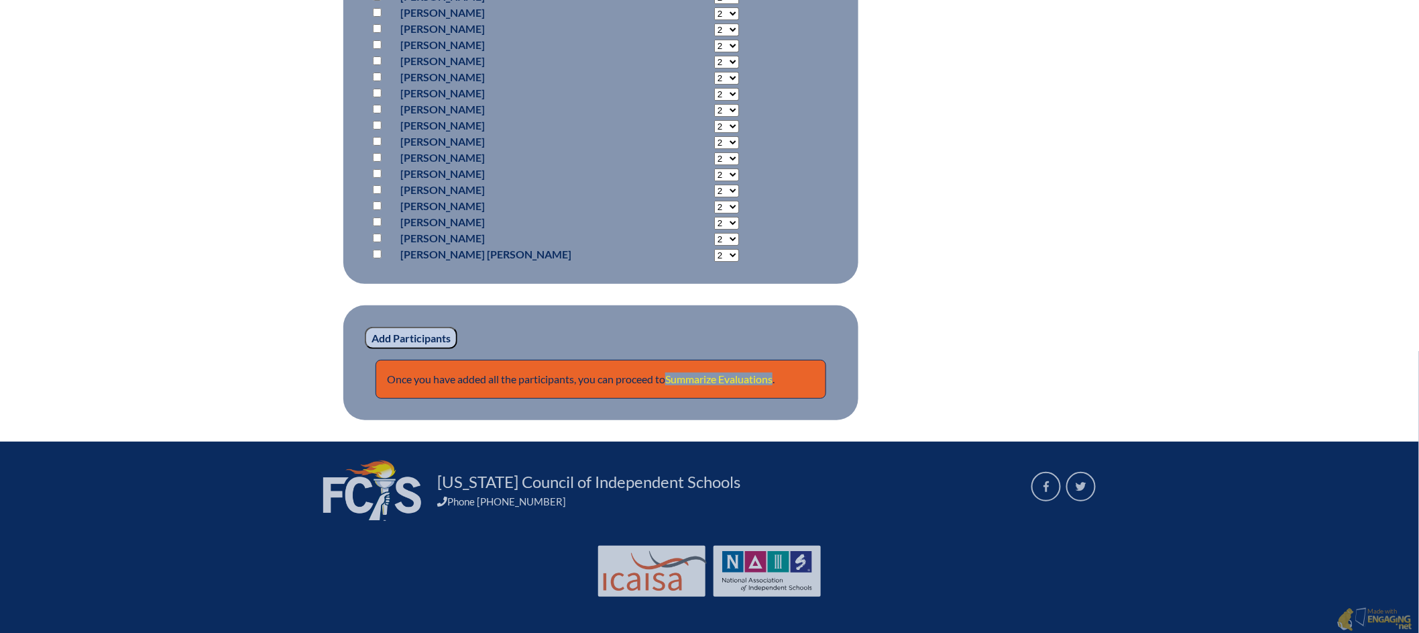
click at [759, 375] on link "Summarize Evaluations" at bounding box center [718, 378] width 107 height 13
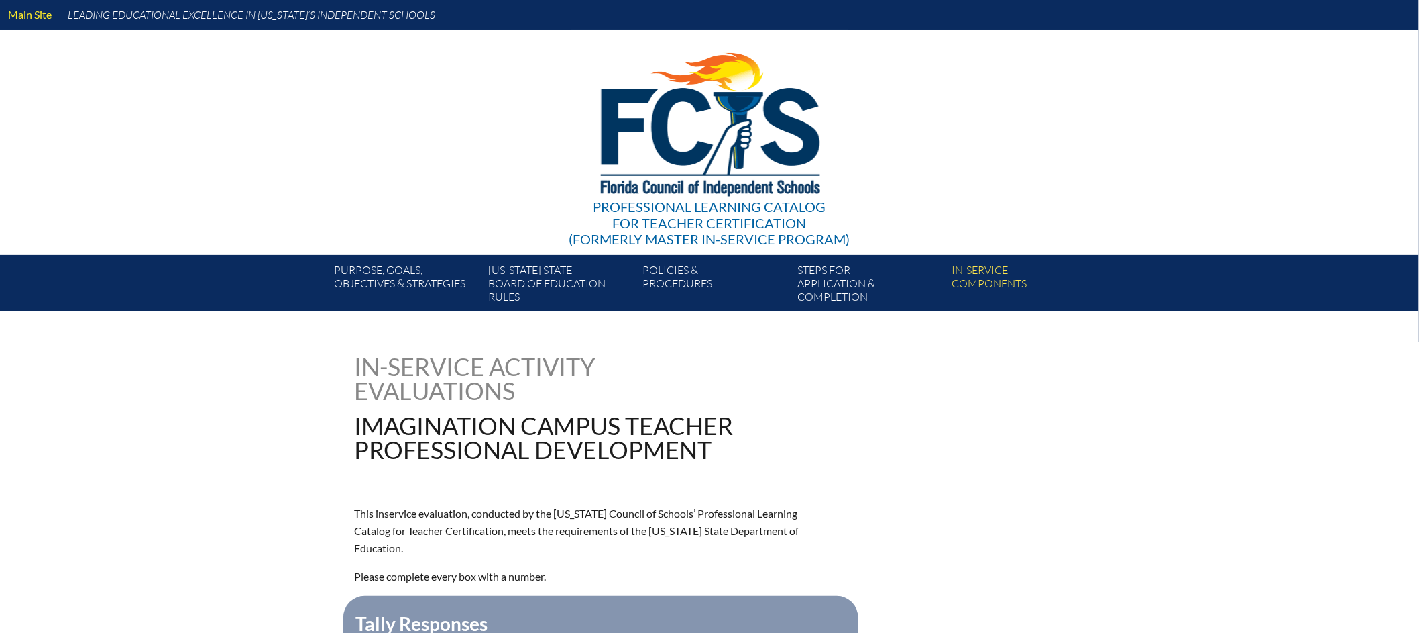
type input "0"
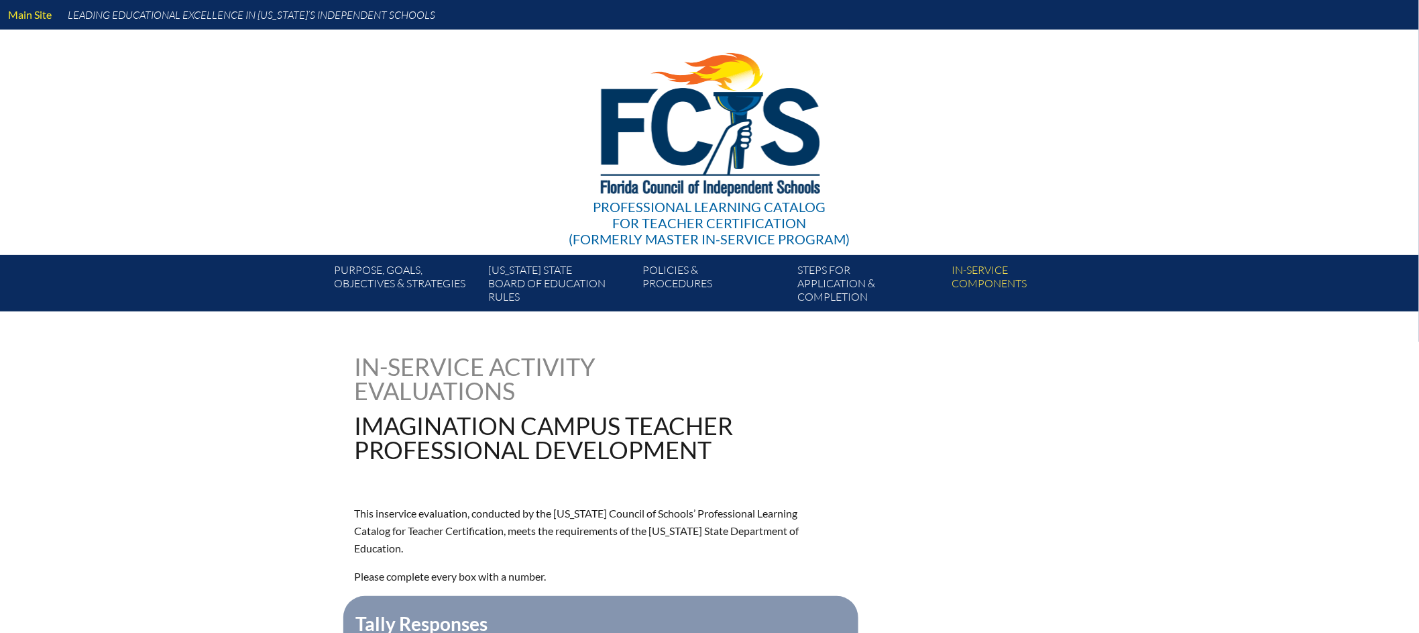
type input "0"
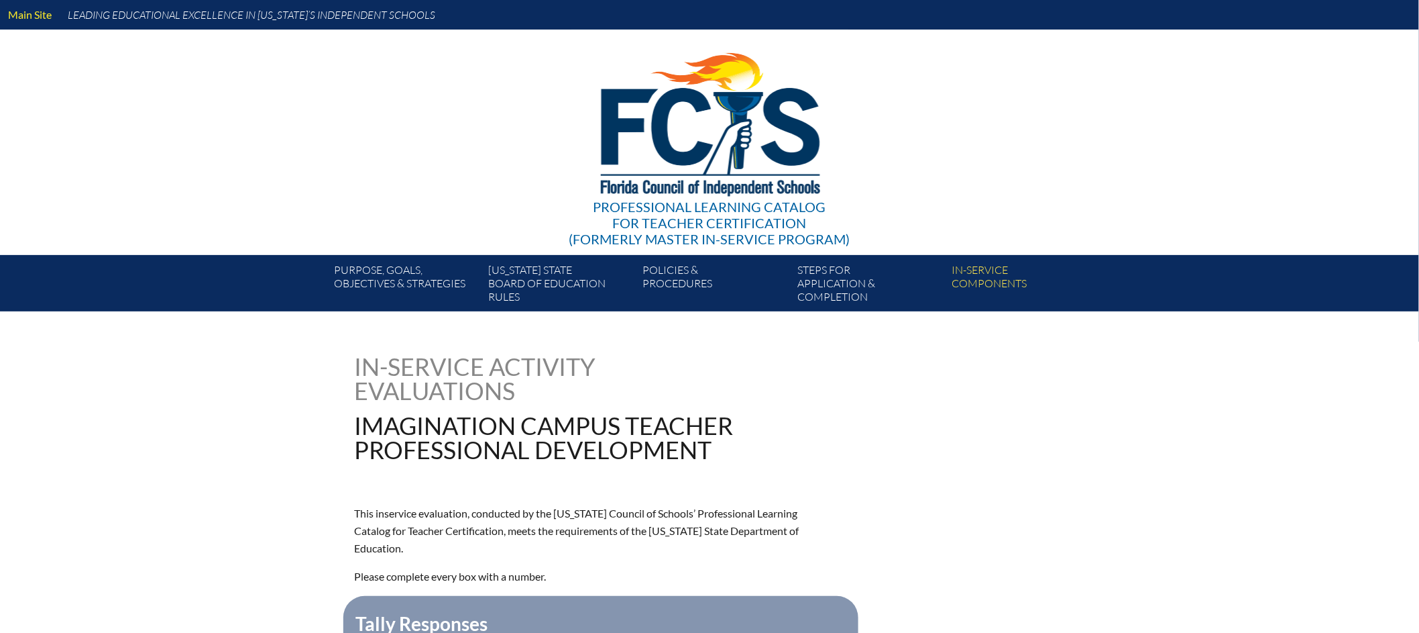
type input "0"
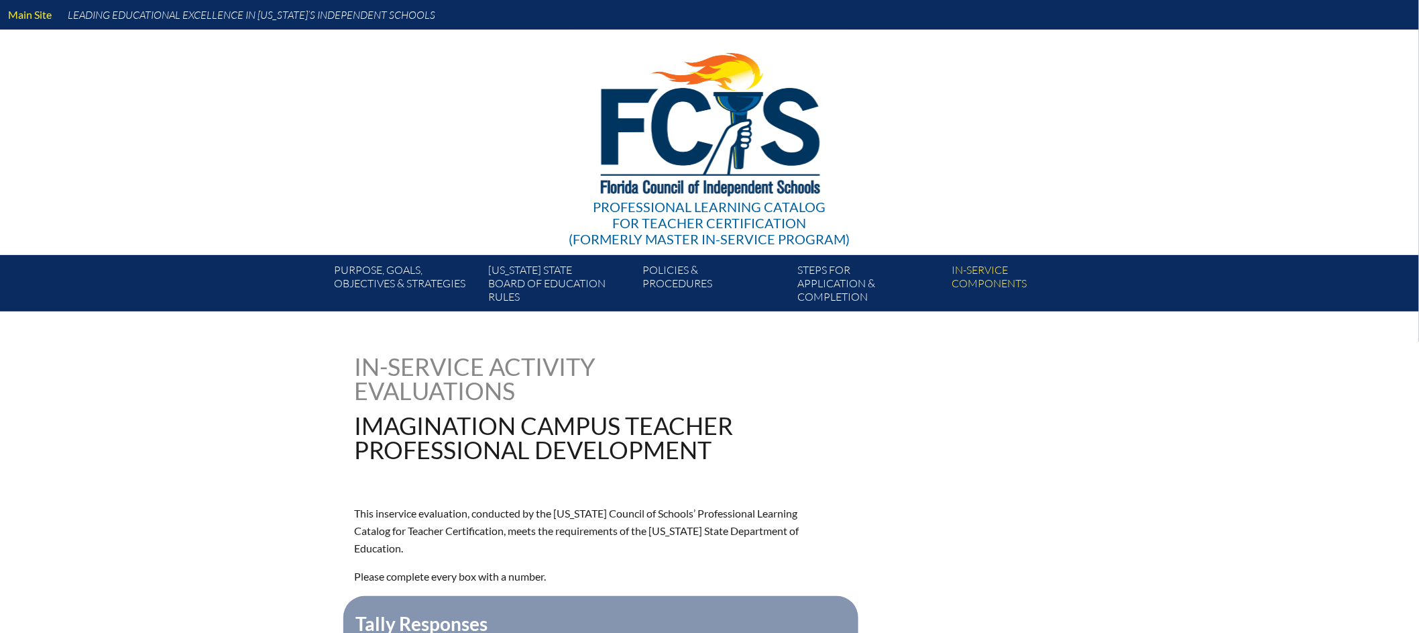
type input "0"
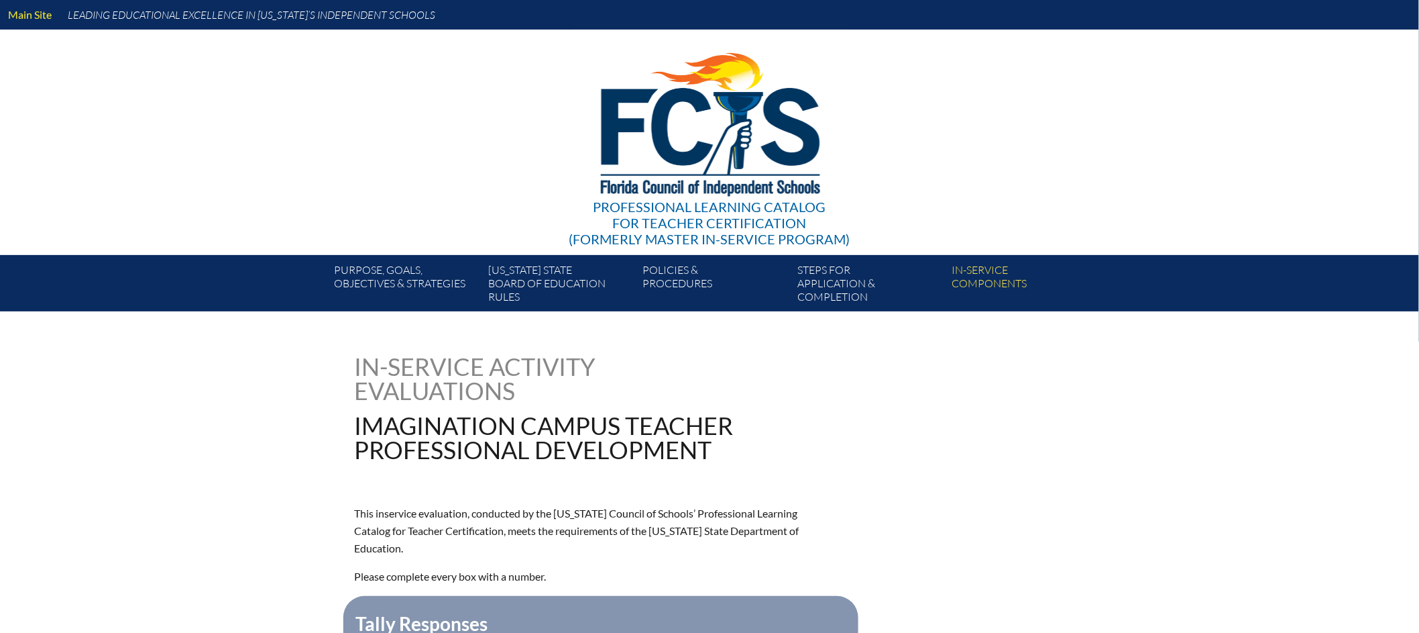
type input "0"
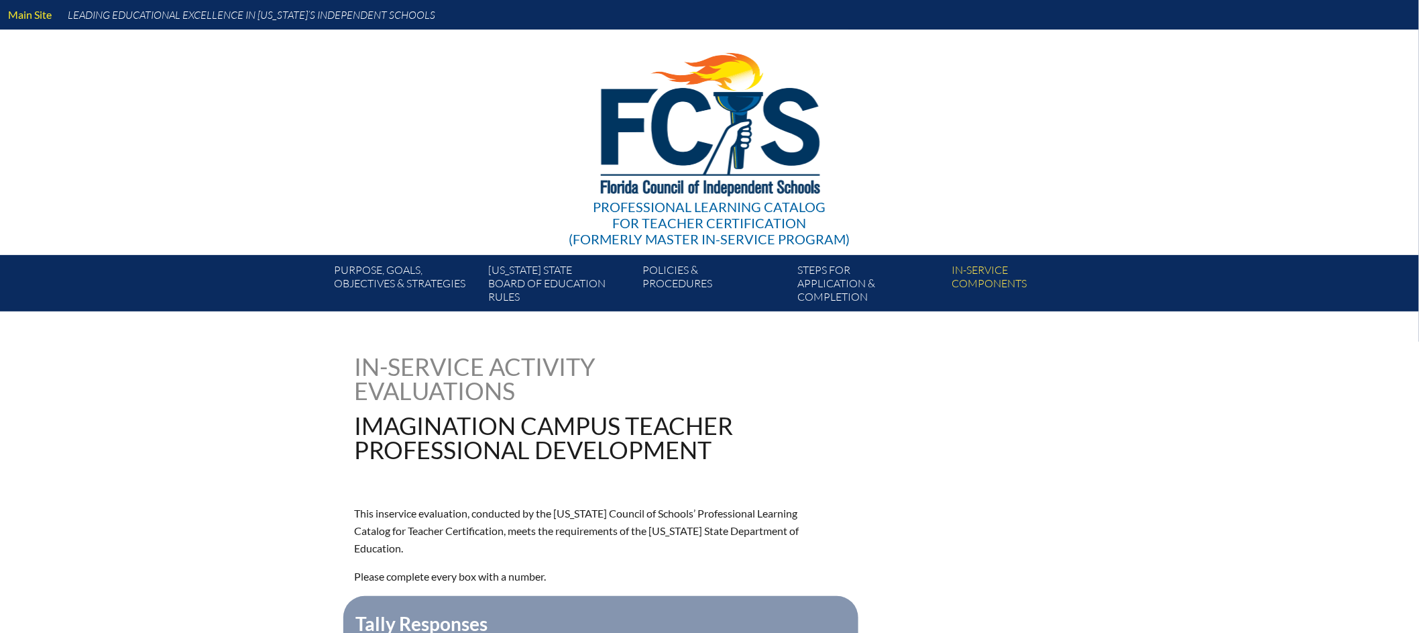
type input "0"
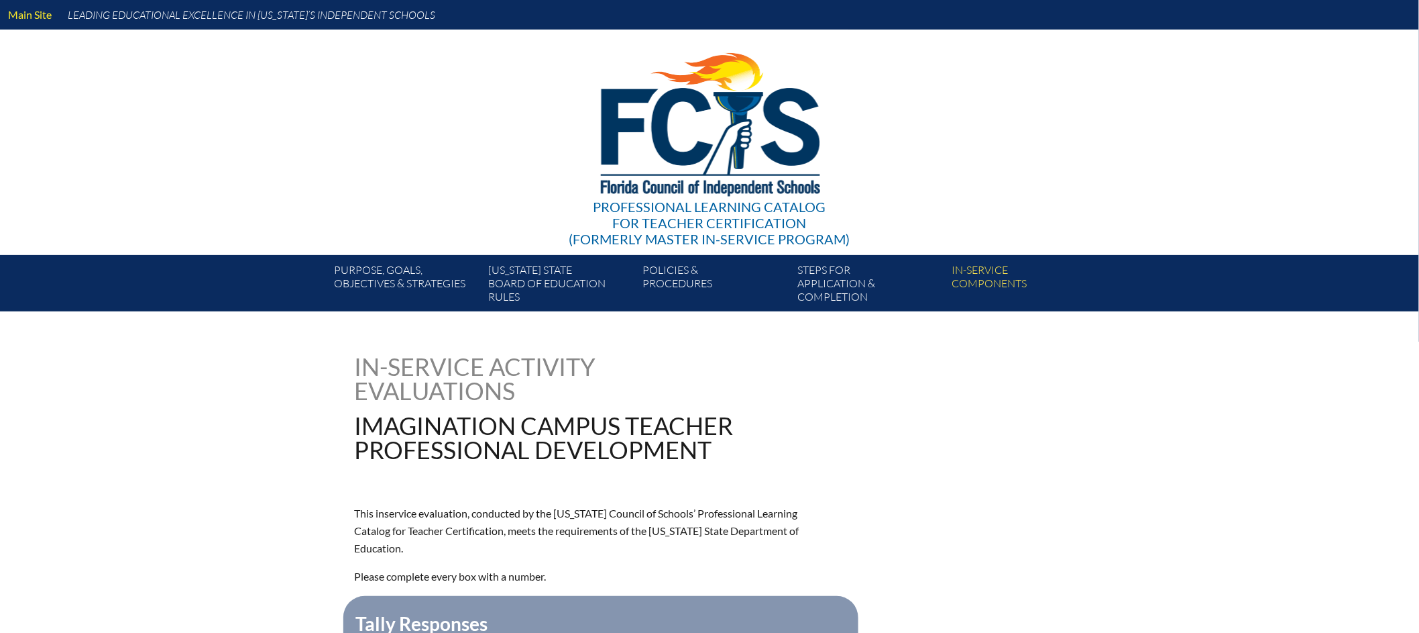
type input "0"
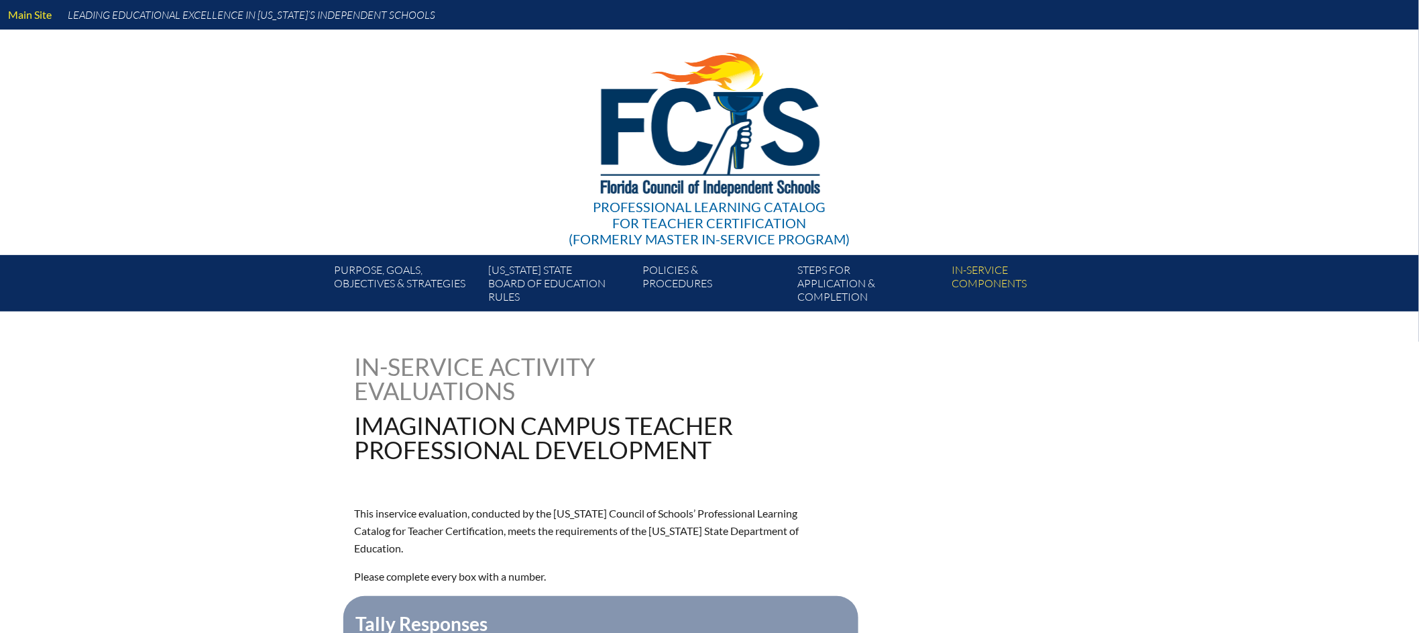
type input "0"
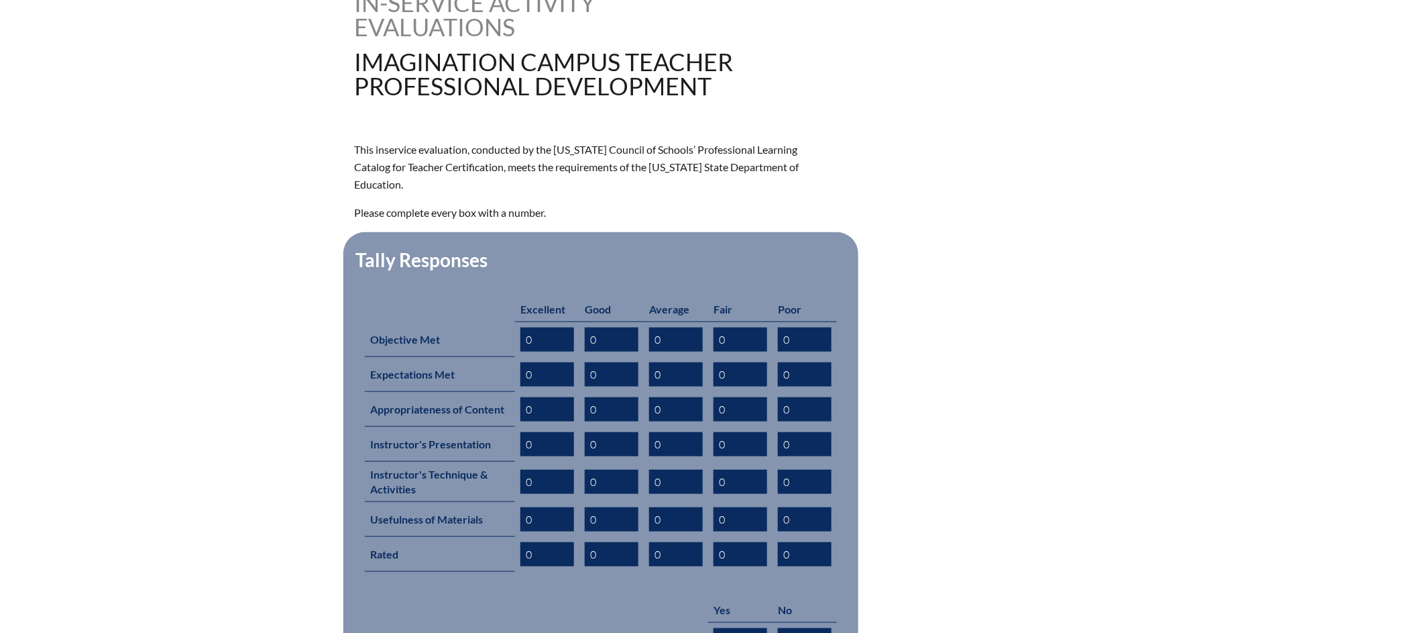
scroll to position [581, 0]
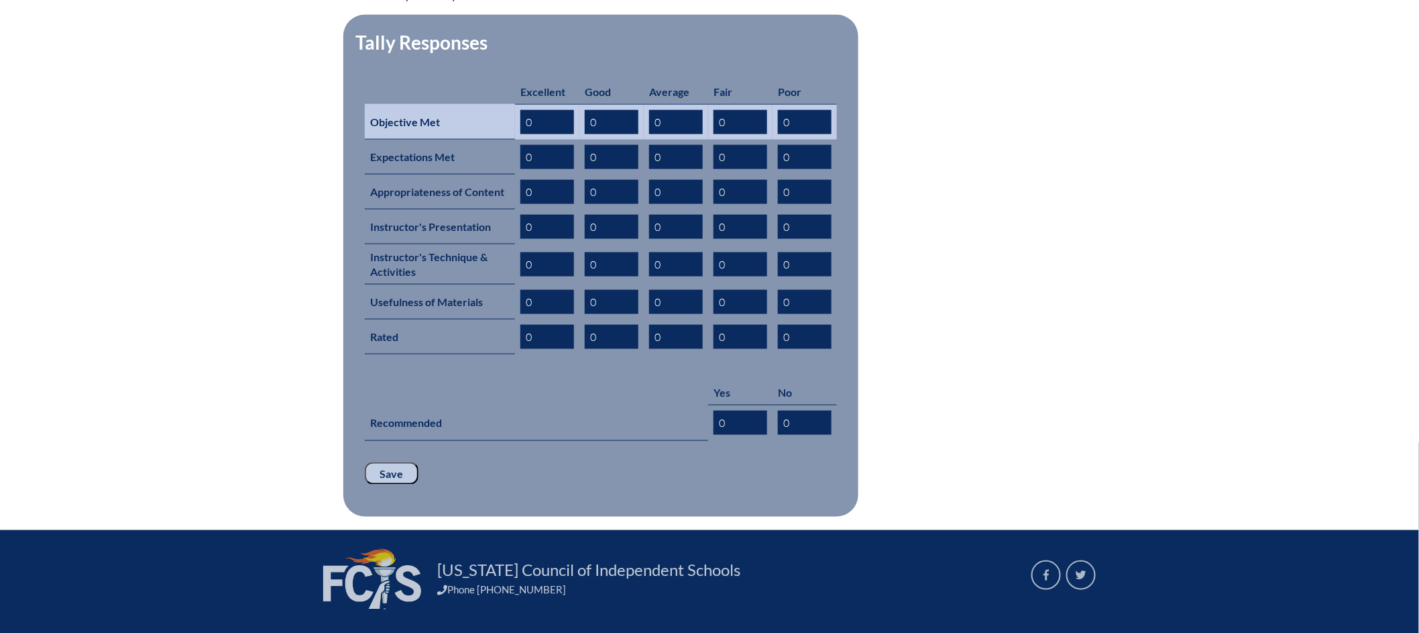
drag, startPoint x: 607, startPoint y: 105, endPoint x: 584, endPoint y: 103, distance: 22.8
click at [585, 110] on input "0" at bounding box center [612, 122] width 54 height 24
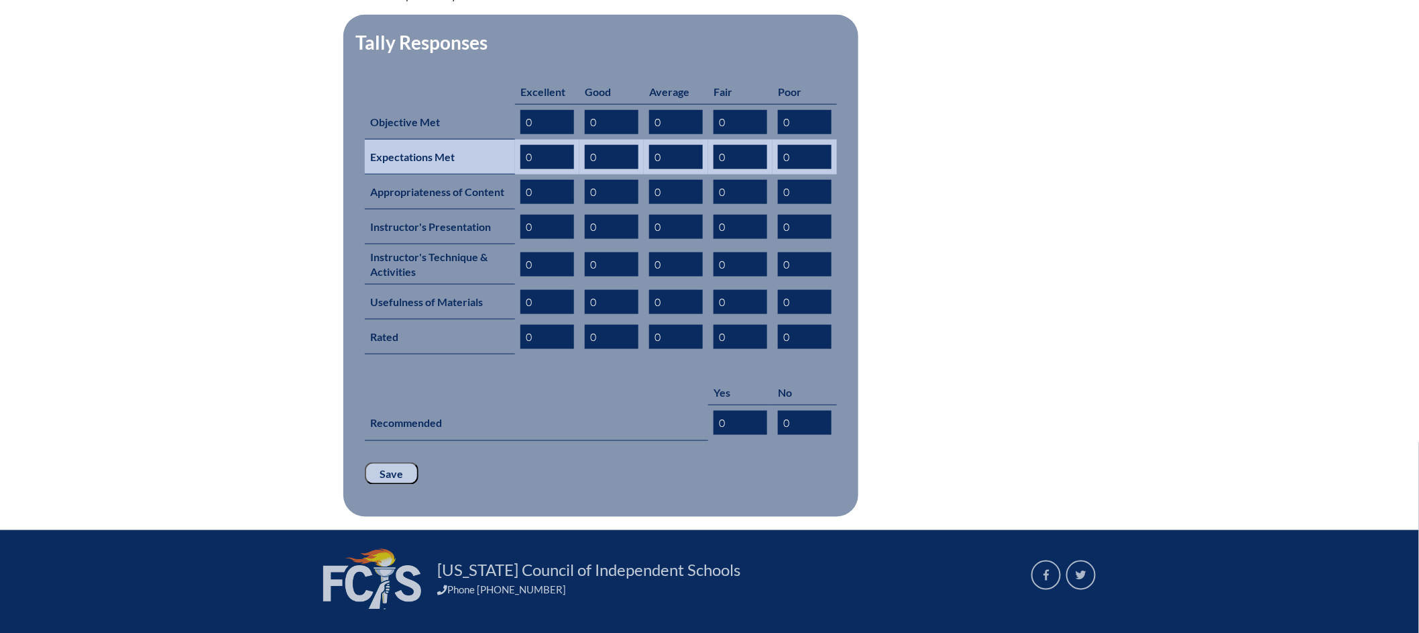
drag, startPoint x: 610, startPoint y: 140, endPoint x: 580, endPoint y: 139, distance: 30.2
click at [580, 140] on td "0" at bounding box center [612, 157] width 64 height 35
drag, startPoint x: 596, startPoint y: 138, endPoint x: 586, endPoint y: 137, distance: 10.1
click at [586, 145] on input "0" at bounding box center [612, 157] width 54 height 24
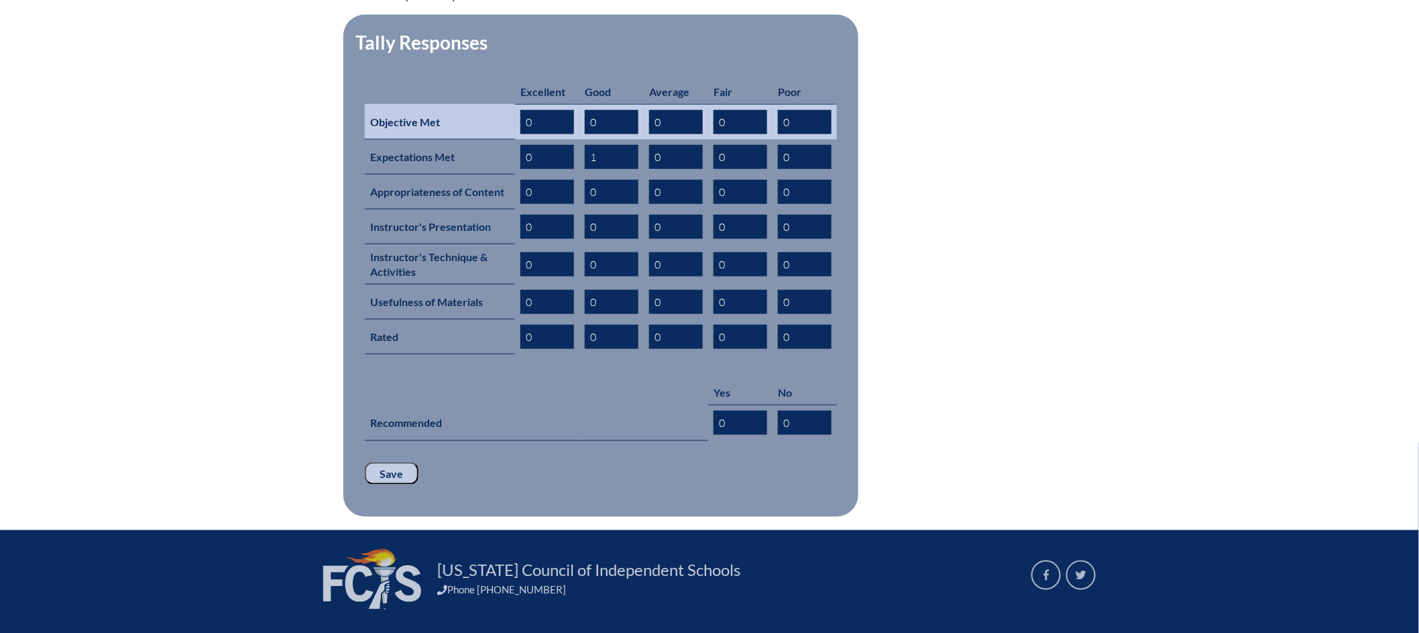
type input "1"
drag, startPoint x: 590, startPoint y: 104, endPoint x: 577, endPoint y: 104, distance: 12.7
click at [577, 104] on tr "Objective Met 0 0 0 0 0" at bounding box center [601, 122] width 472 height 36
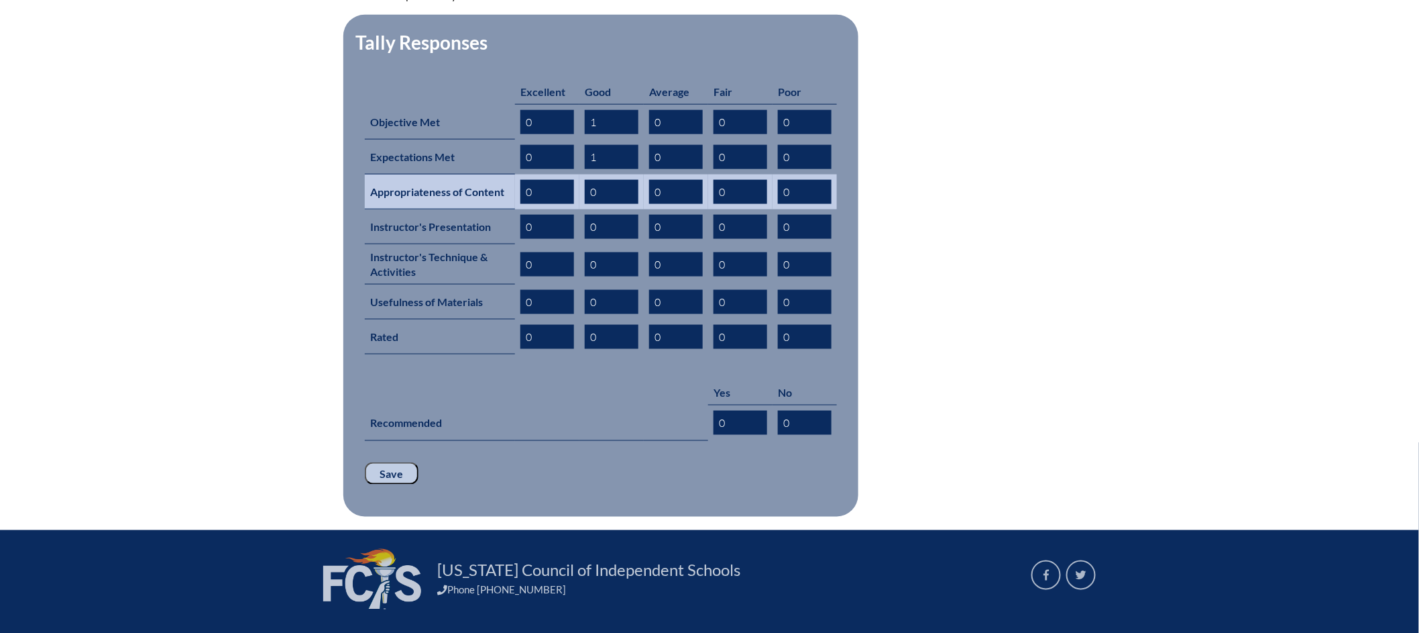
type input "1"
drag, startPoint x: 606, startPoint y: 170, endPoint x: 584, endPoint y: 170, distance: 22.8
click at [584, 174] on td "0" at bounding box center [612, 191] width 64 height 35
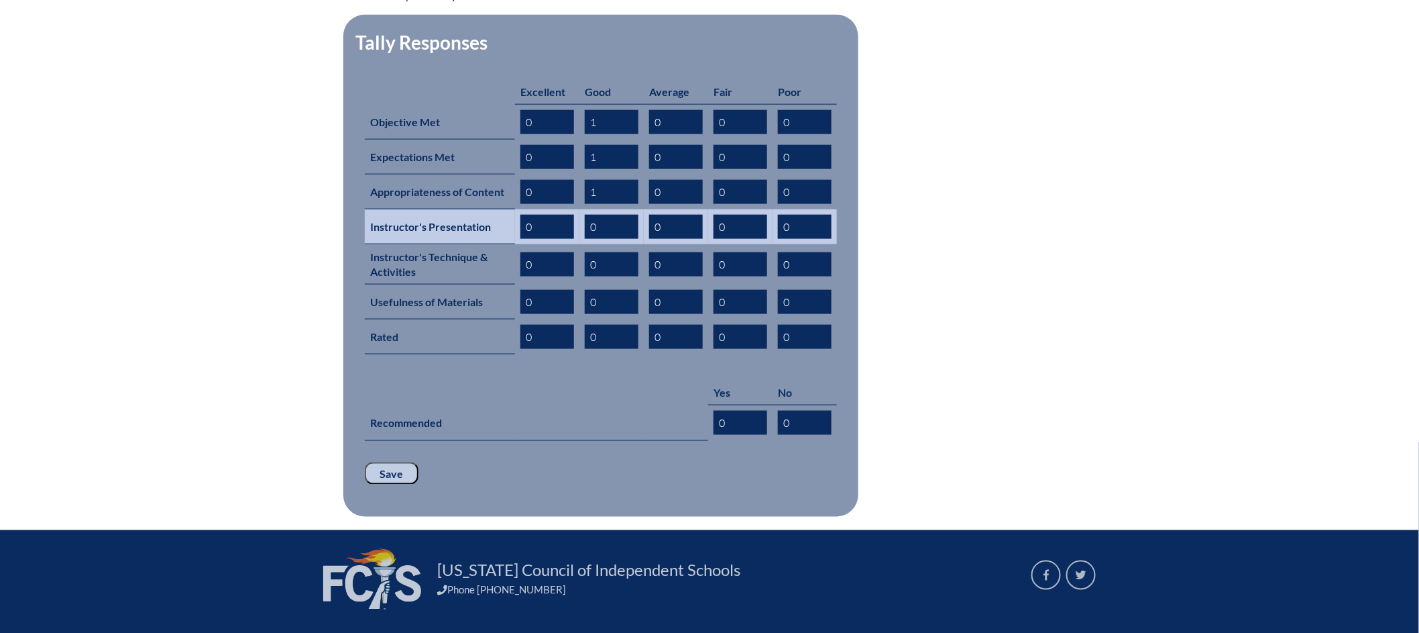
type input "1"
drag, startPoint x: 610, startPoint y: 205, endPoint x: 575, endPoint y: 205, distance: 35.6
click at [575, 209] on tr "Instructor's Presentation 0 0 0 0 0" at bounding box center [601, 226] width 472 height 35
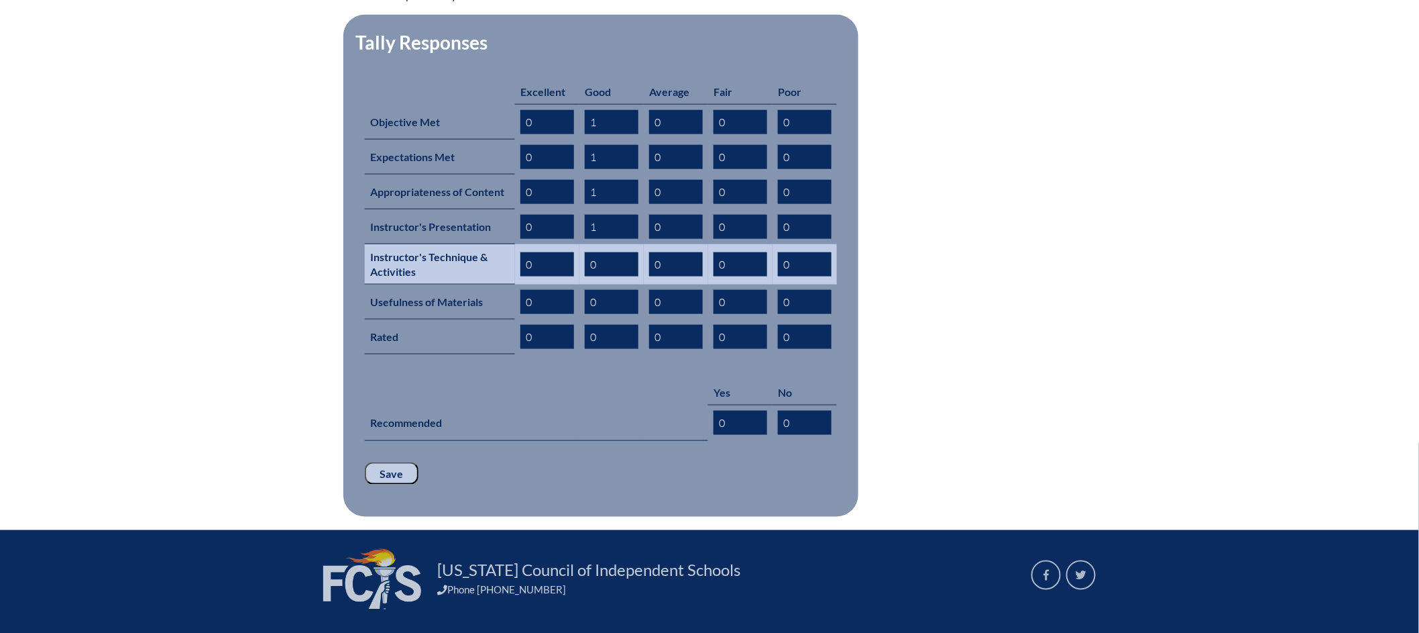
type input "1"
drag, startPoint x: 608, startPoint y: 240, endPoint x: 567, endPoint y: 240, distance: 41.6
click at [567, 244] on tr "Instructor's Technique & Activities 0 0 0 0 0" at bounding box center [601, 264] width 472 height 40
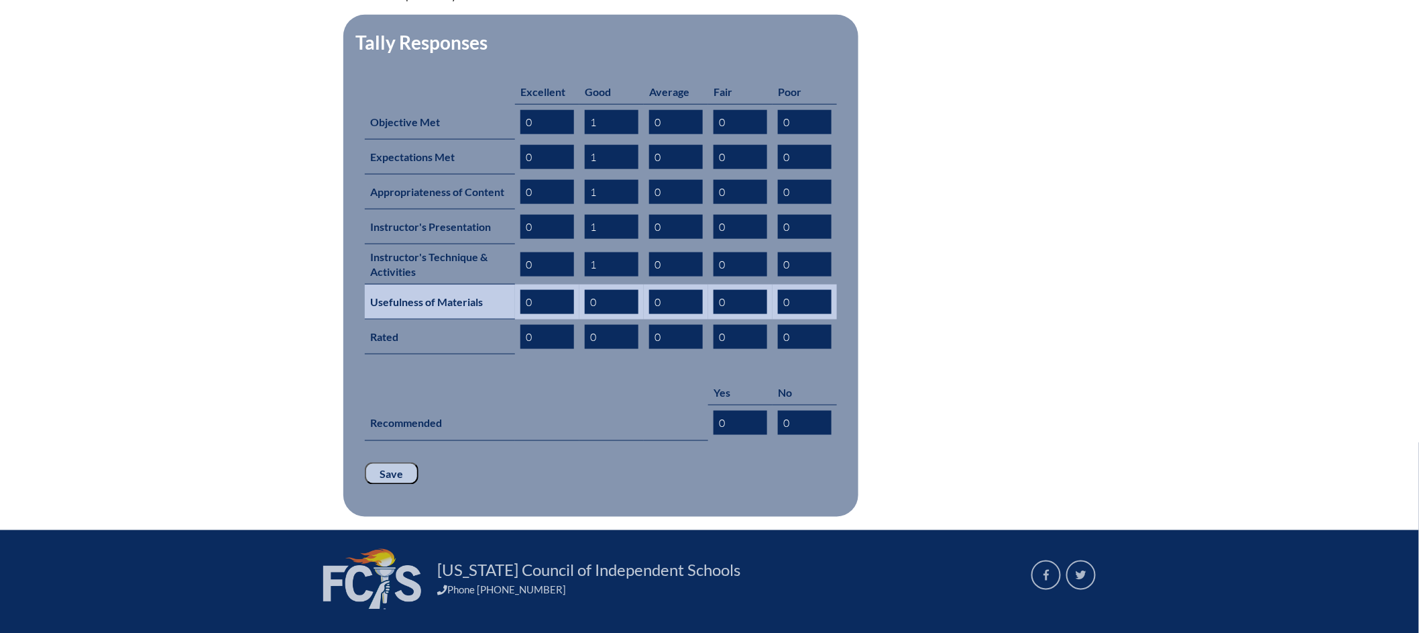
type input "1"
drag, startPoint x: 608, startPoint y: 281, endPoint x: 582, endPoint y: 282, distance: 26.2
click at [582, 284] on td "0" at bounding box center [612, 301] width 64 height 35
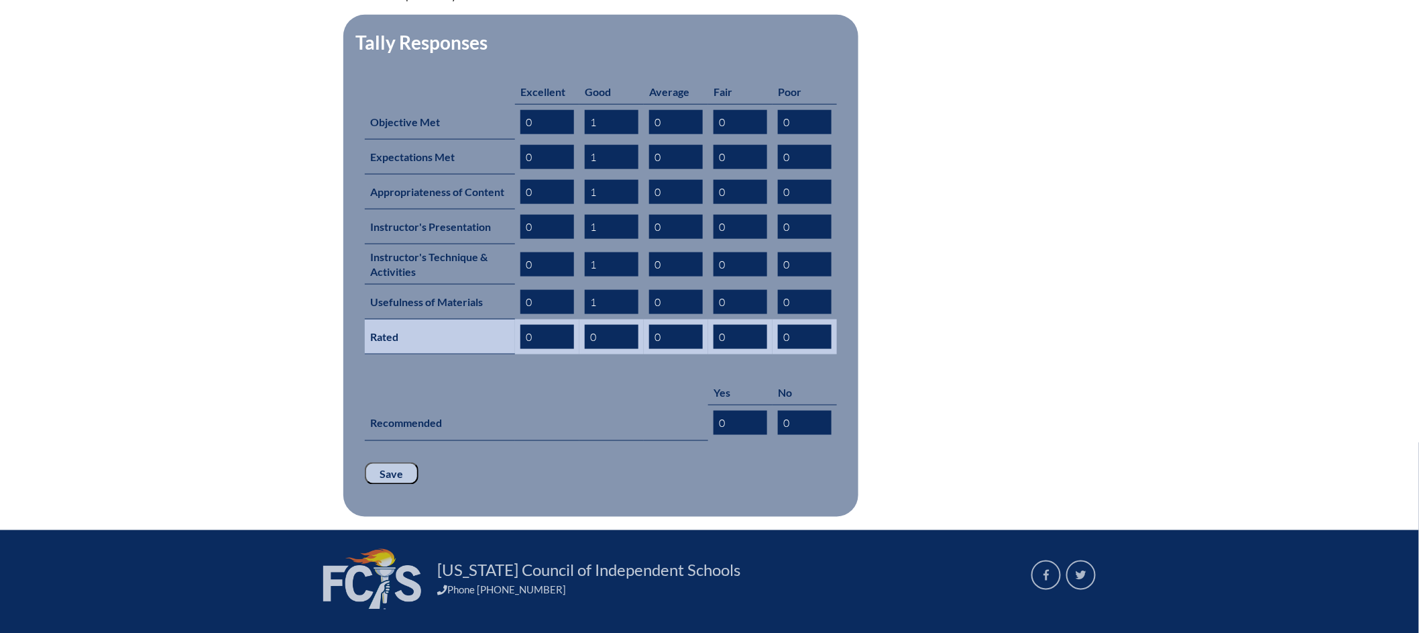
type input "1"
drag, startPoint x: 604, startPoint y: 313, endPoint x: 586, endPoint y: 311, distance: 19.0
click at [586, 325] on input "0" at bounding box center [612, 337] width 54 height 24
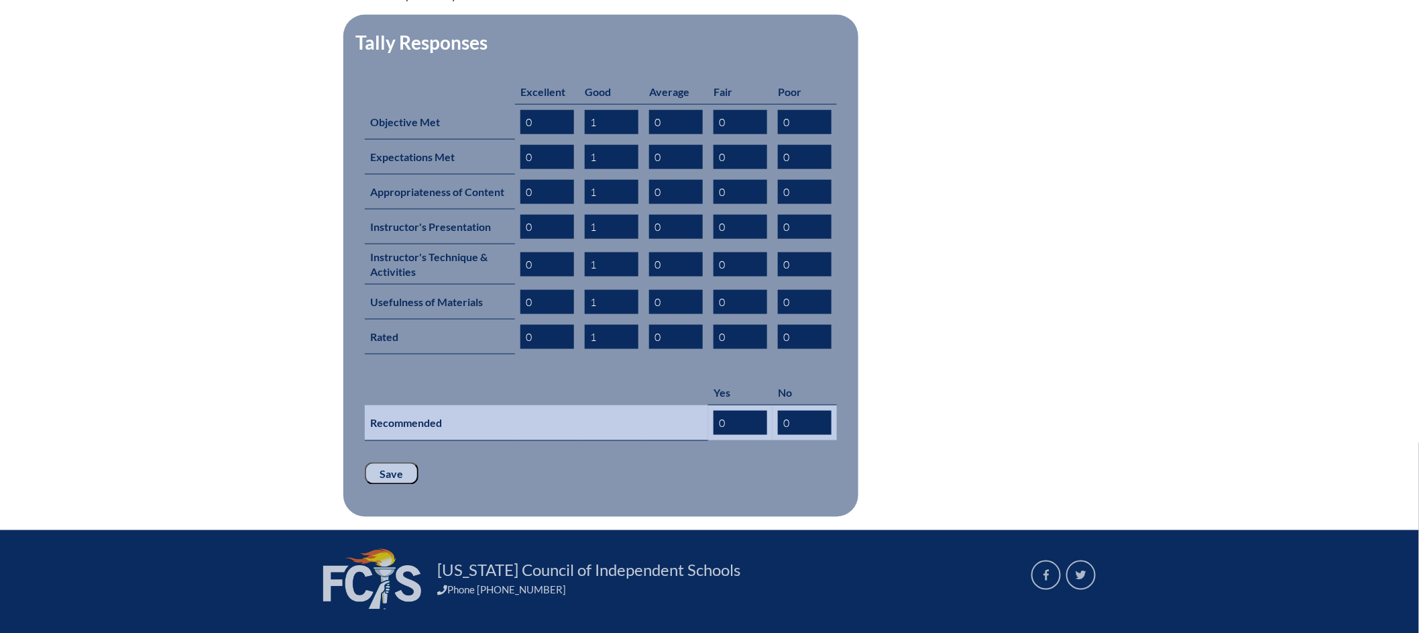
type input "1"
click at [734, 411] on input "0" at bounding box center [741, 423] width 54 height 24
click at [729, 411] on input "0" at bounding box center [741, 423] width 54 height 24
drag, startPoint x: 739, startPoint y: 398, endPoint x: 704, endPoint y: 397, distance: 34.2
click at [704, 405] on tr "Recommended 0 0" at bounding box center [601, 423] width 472 height 36
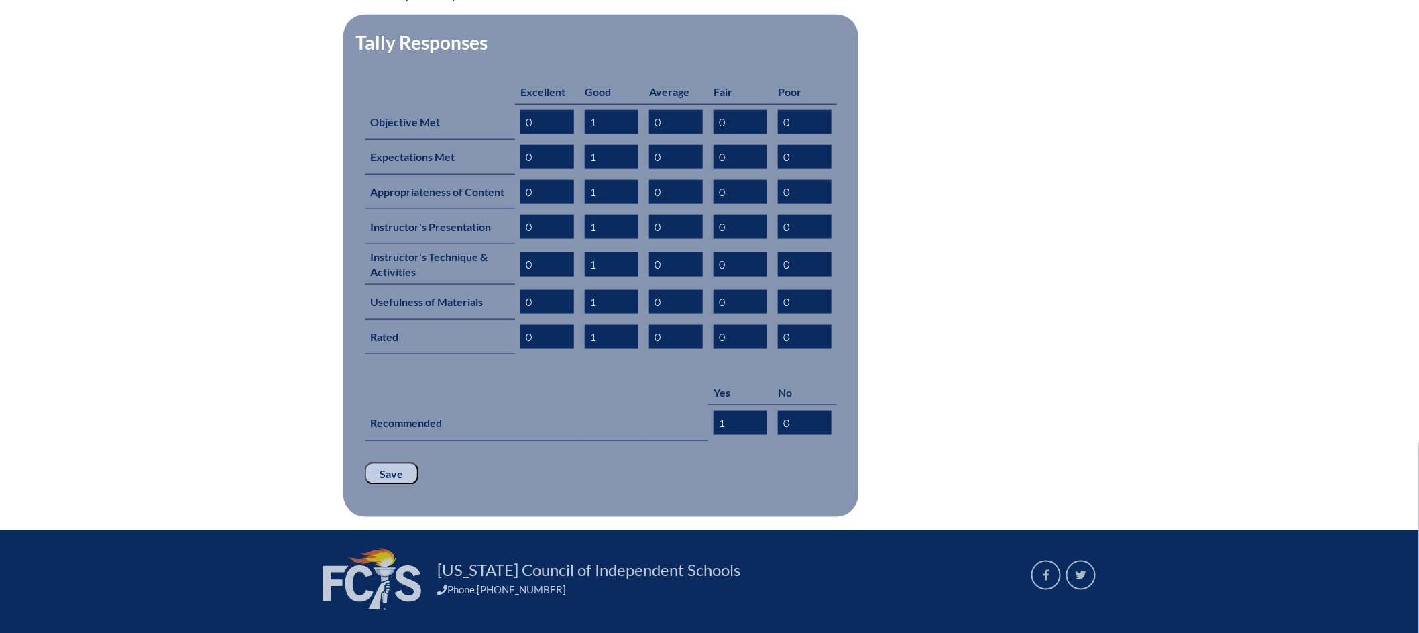
type input "1"
click at [396, 462] on input "Save" at bounding box center [392, 473] width 54 height 23
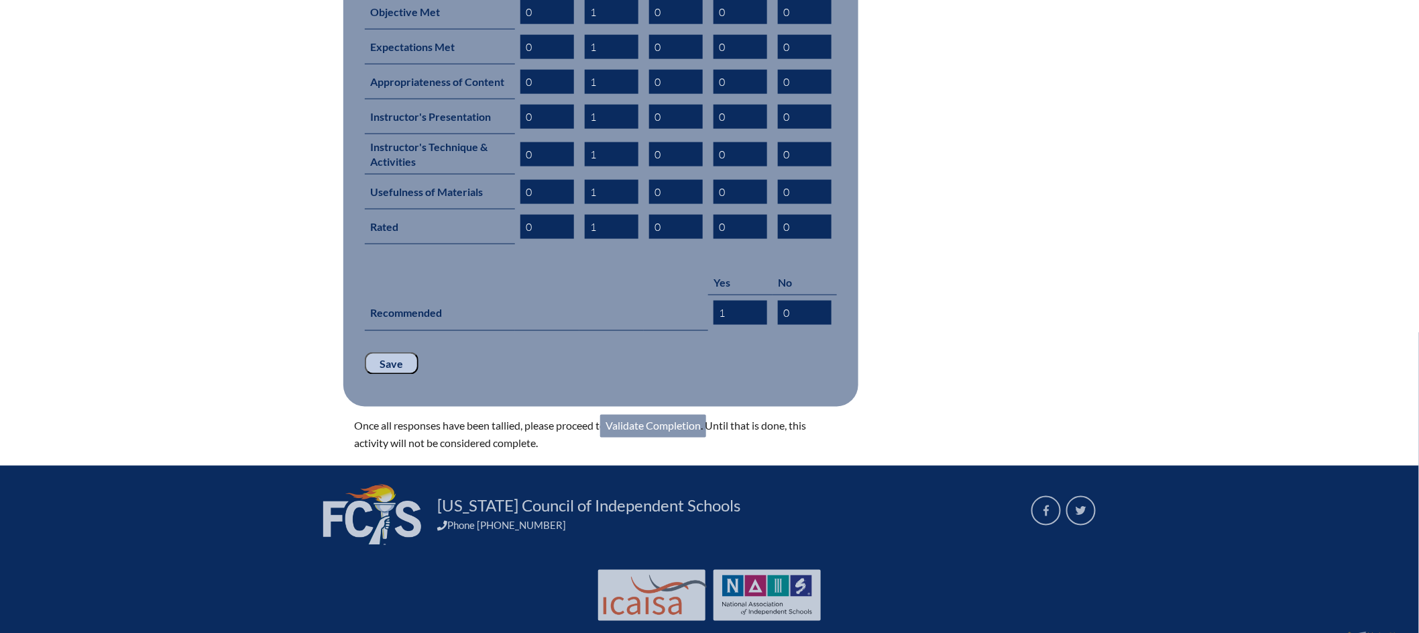
scroll to position [692, 0]
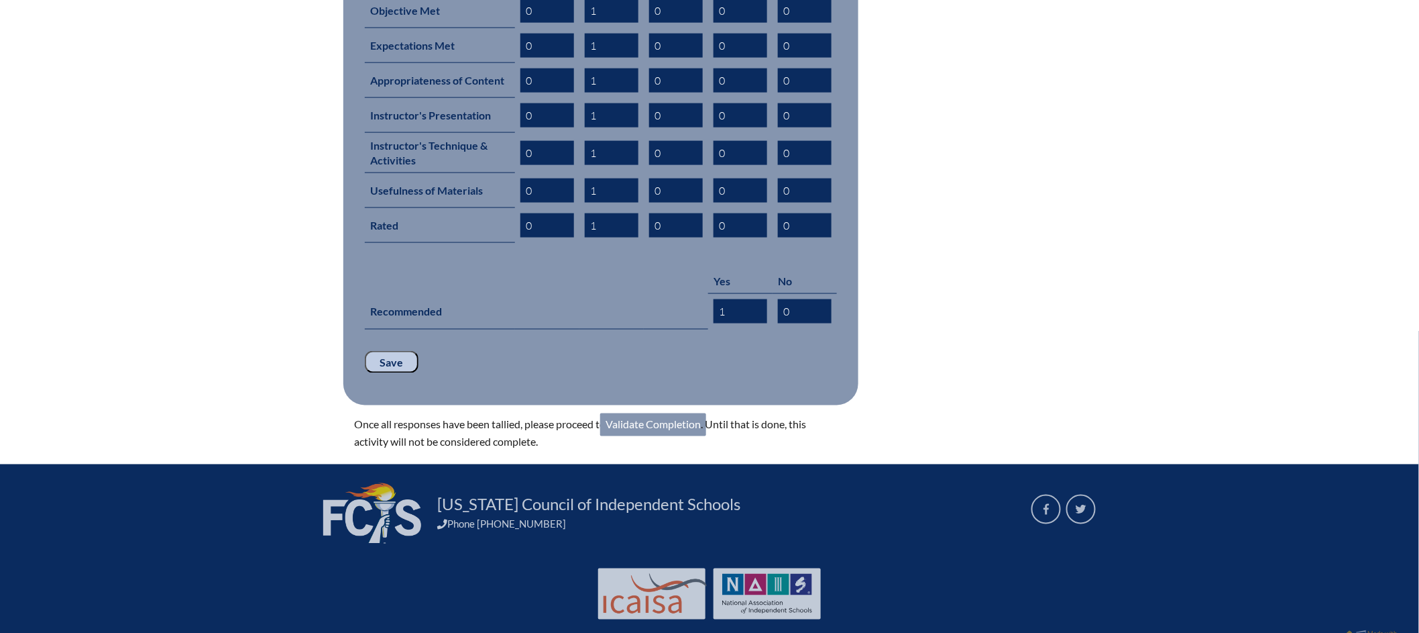
click at [674, 413] on link "Validate Completion" at bounding box center [653, 424] width 106 height 23
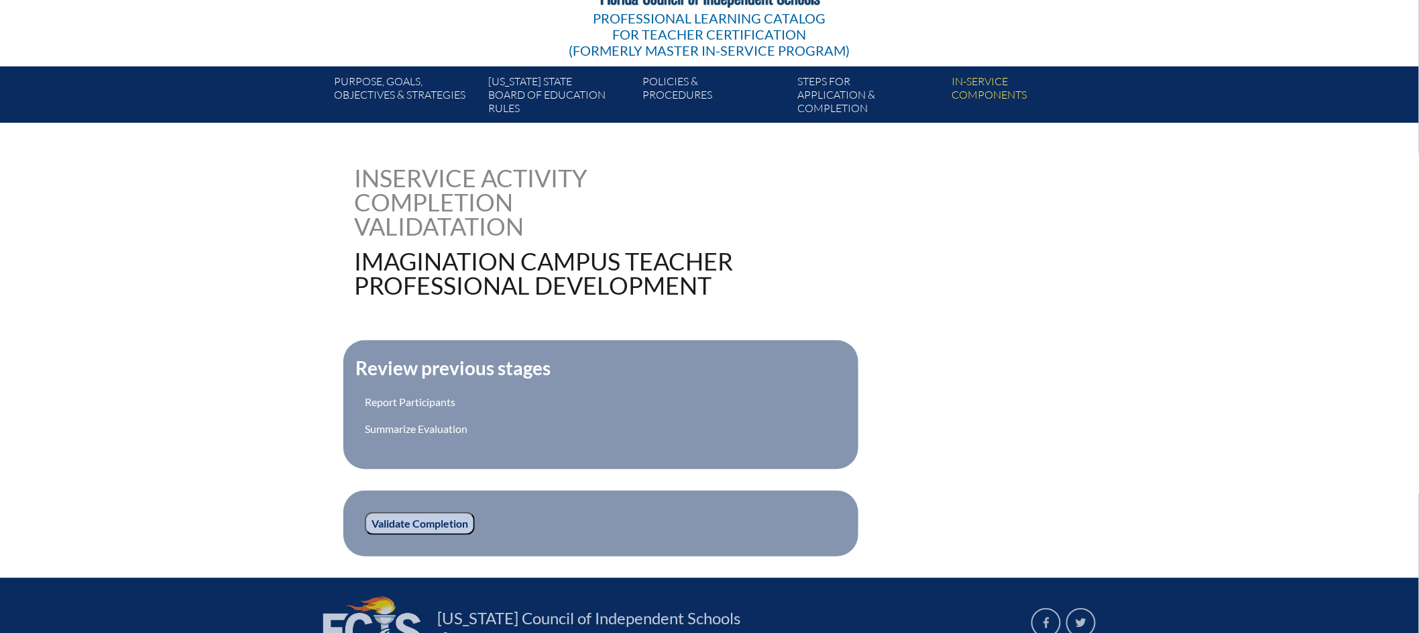
scroll to position [324, 0]
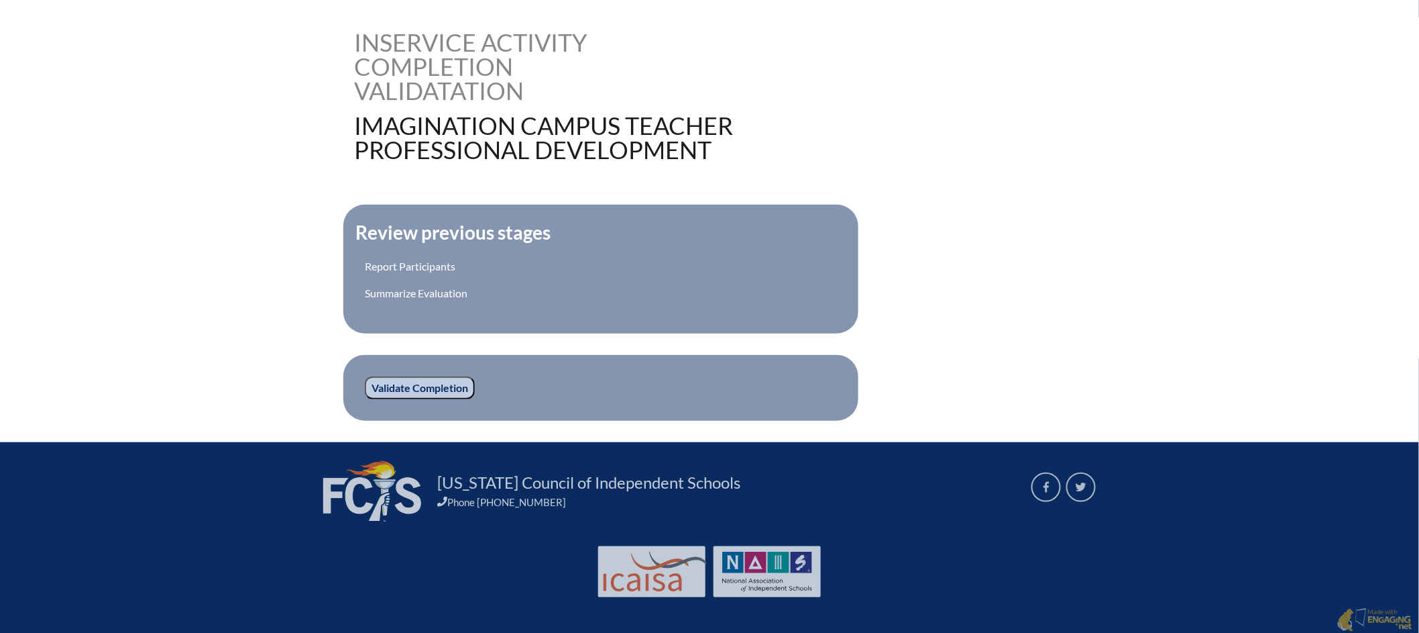
click at [439, 385] on input "Validate Completion" at bounding box center [420, 387] width 110 height 23
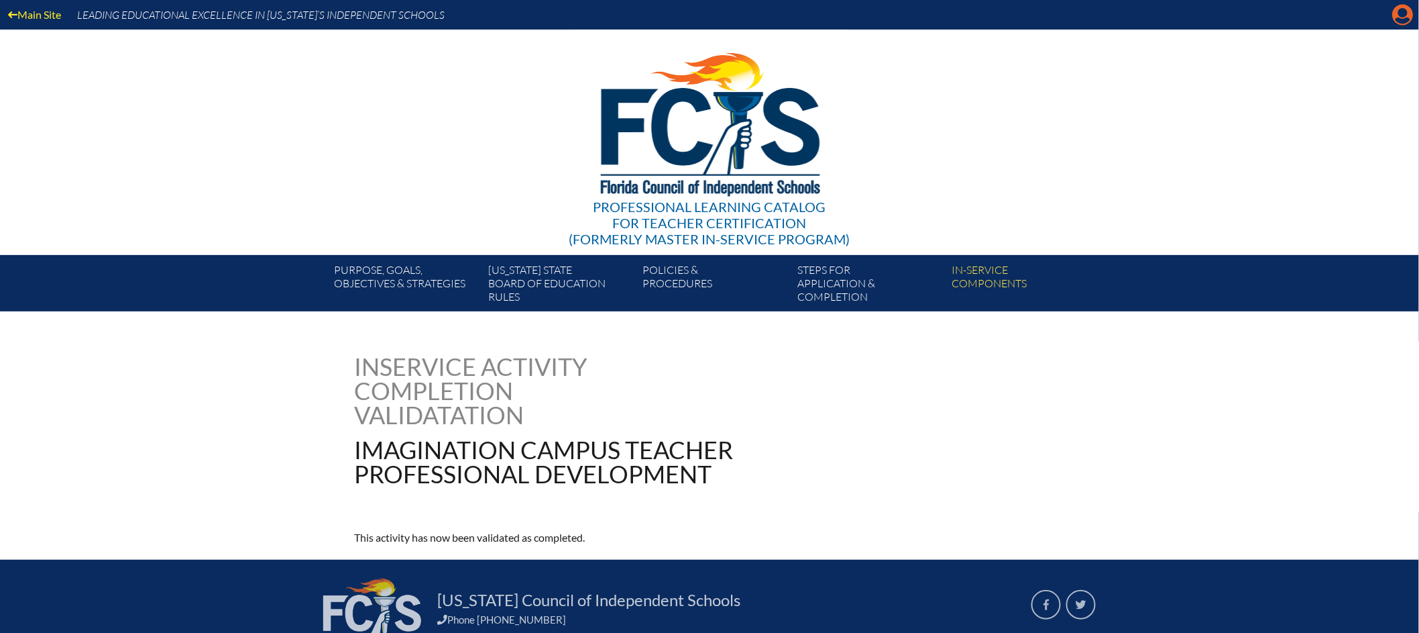
click at [1407, 11] on icon "Manage account" at bounding box center [1403, 14] width 21 height 21
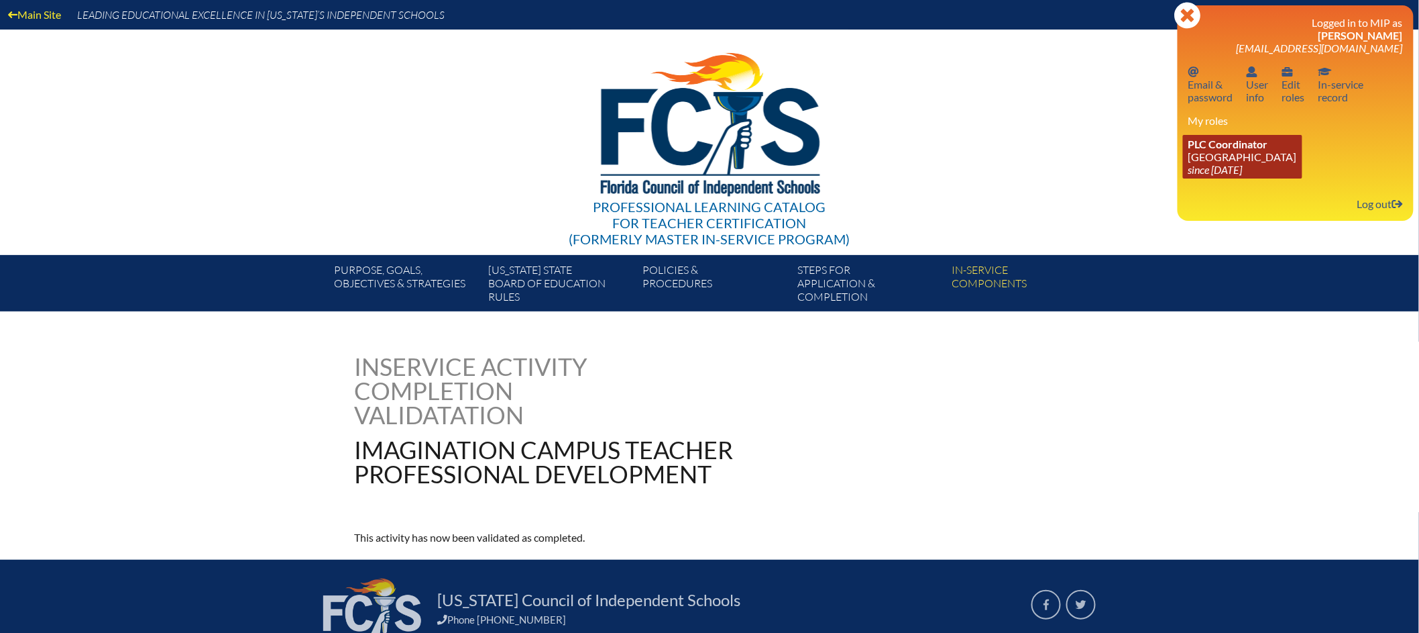
click at [1215, 152] on link "PLC Coordinator [GEOGRAPHIC_DATA] since [DATE]" at bounding box center [1242, 157] width 119 height 44
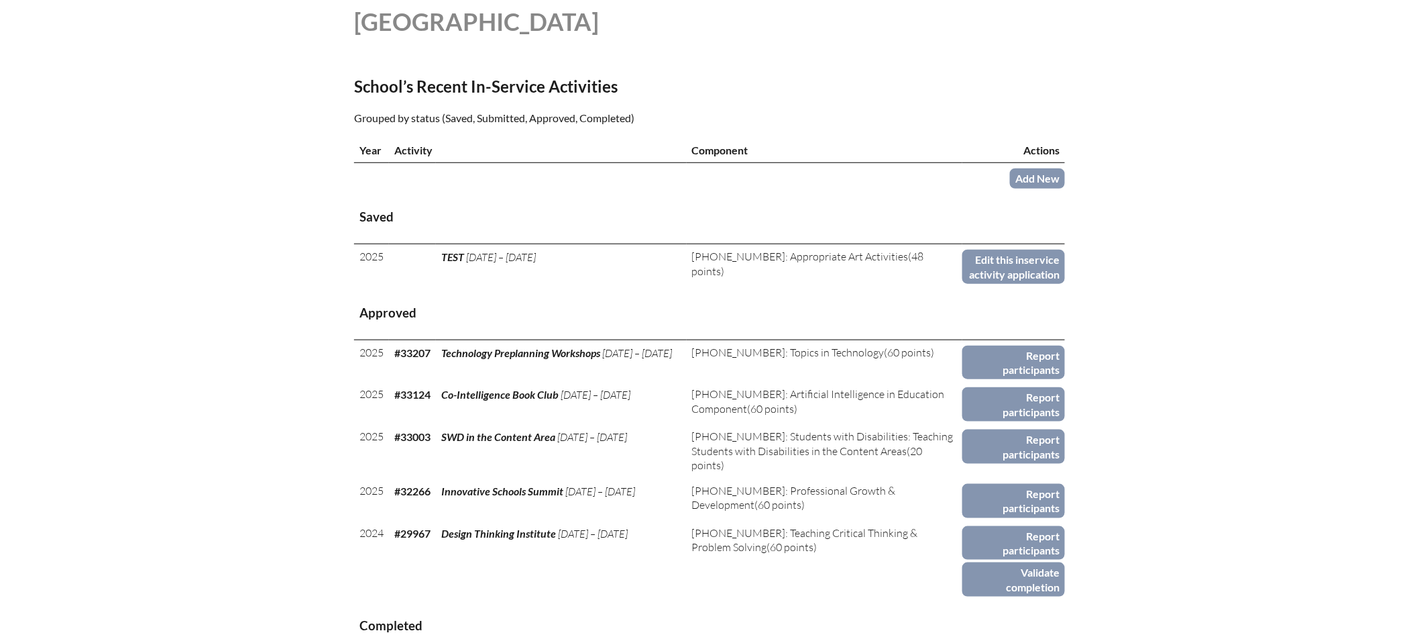
scroll to position [382, 0]
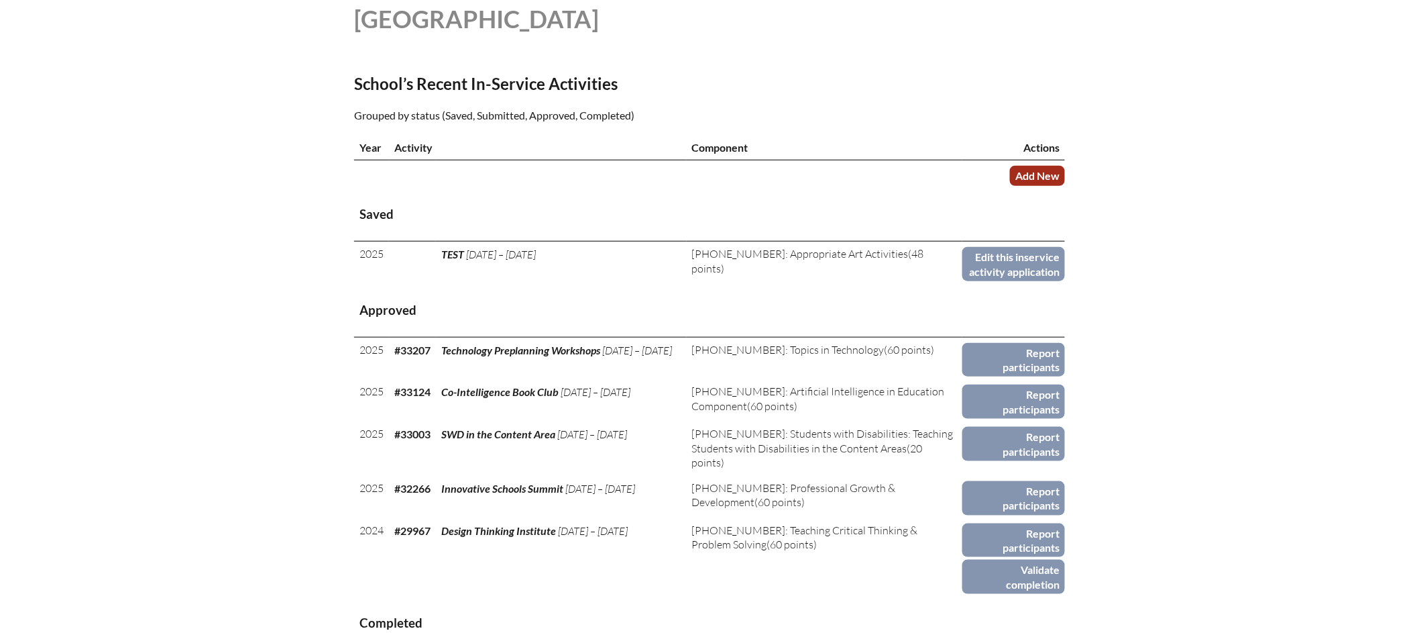
click at [1027, 185] on link "Add New" at bounding box center [1037, 175] width 55 height 19
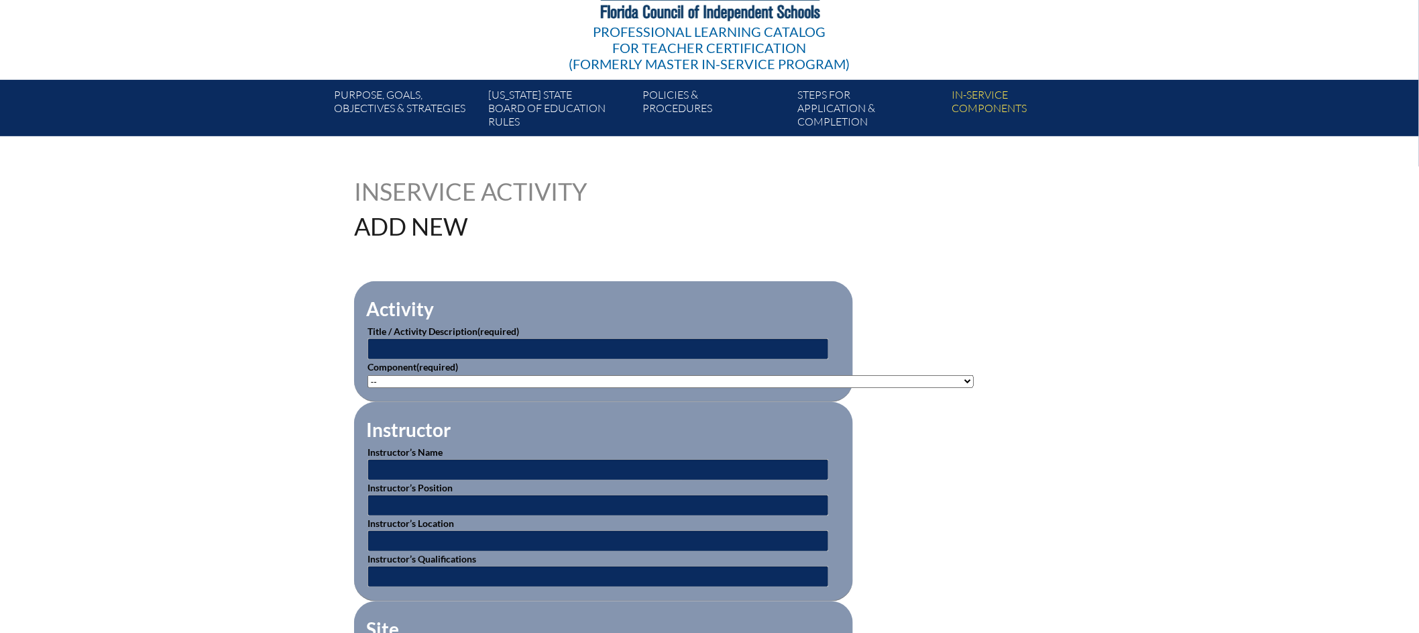
scroll to position [209, 0]
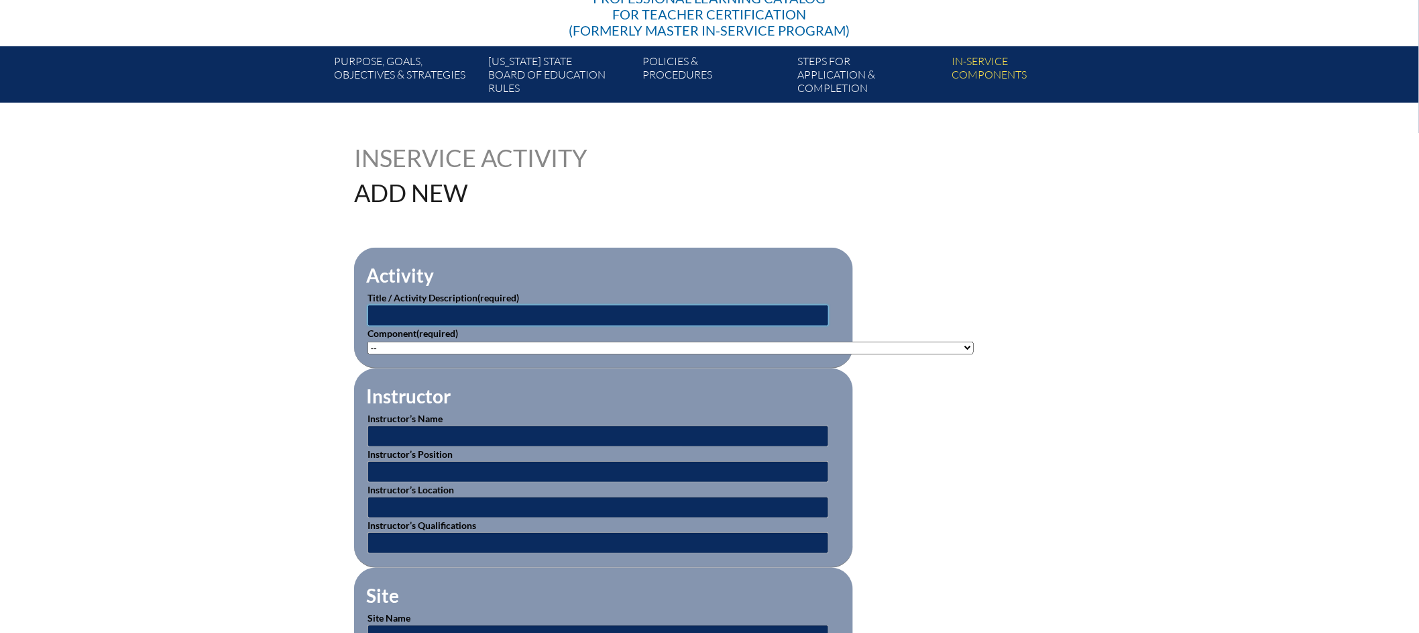
click at [593, 317] on input "text" at bounding box center [599, 315] width 462 height 21
type input "REED Charitable Foundation"
click at [927, 343] on select"]"] "-- 1-000-001: Appropriate Art Activities 1-000-002: Concept and Art Process for…" at bounding box center [671, 347] width 606 height 13
select select"]"] "202596"
click at [368, 341] on select"]"] "-- 1-000-001: Appropriate Art Activities 1-000-002: Concept and Art Process for…" at bounding box center [671, 347] width 606 height 13
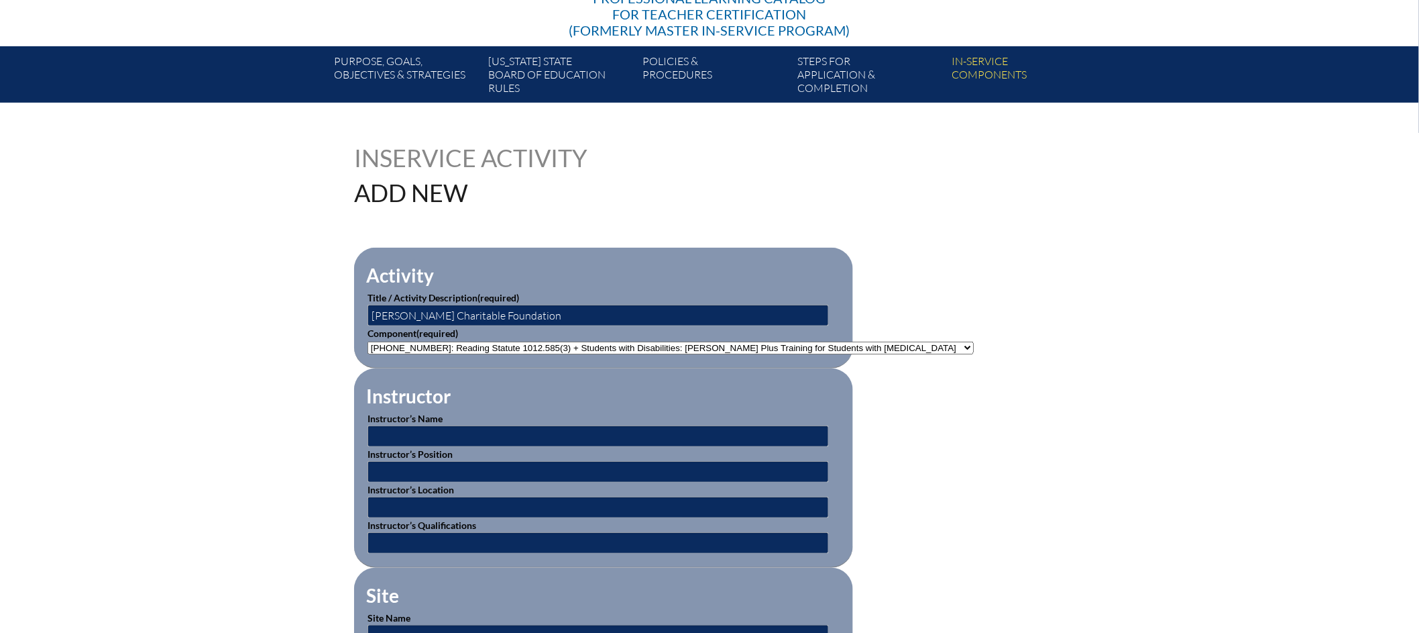
click at [929, 342] on select"]"] "-- 1-000-001: Appropriate Art Activities 1-000-002: Concept and Art Process for…" at bounding box center [671, 347] width 606 height 13
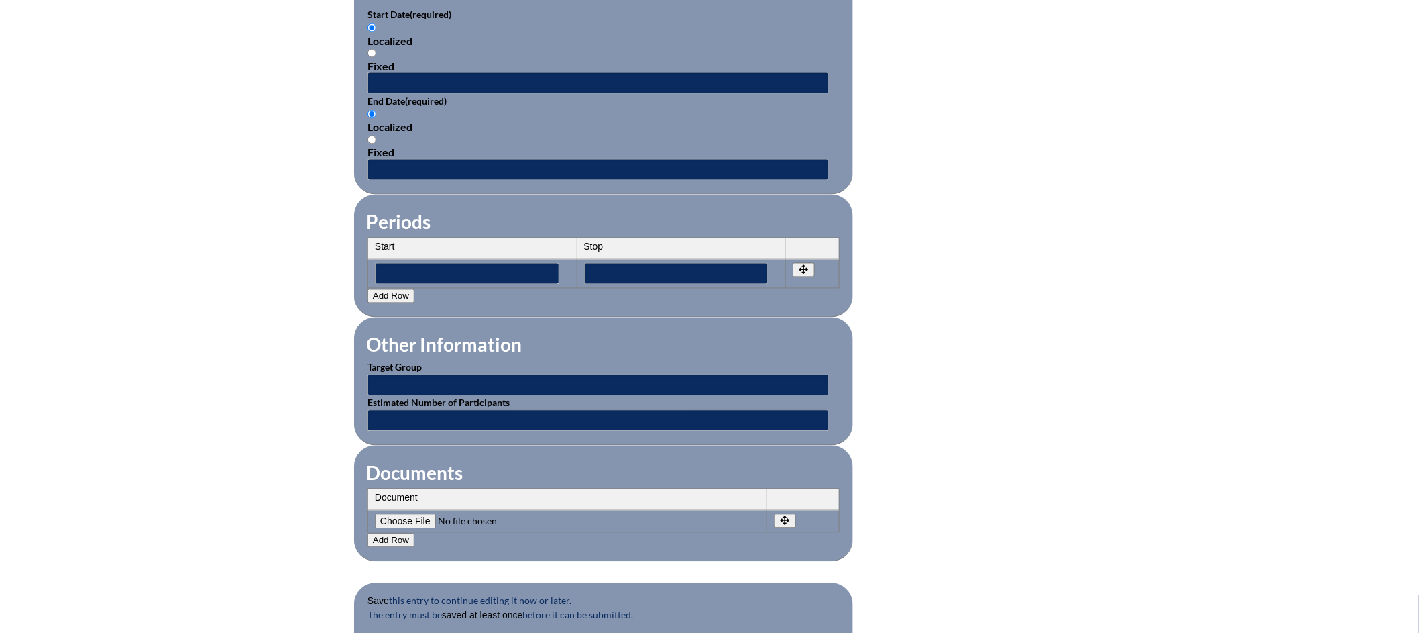
scroll to position [949, 0]
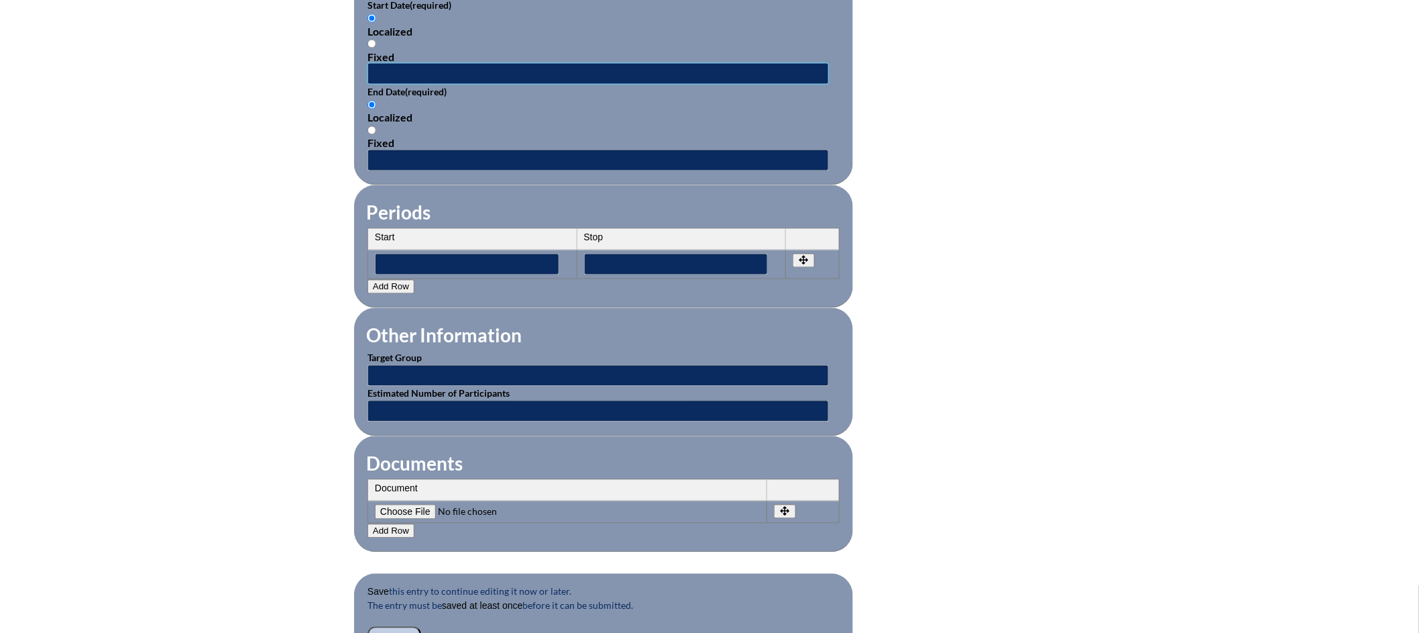
click at [488, 64] on input "text" at bounding box center [599, 73] width 462 height 21
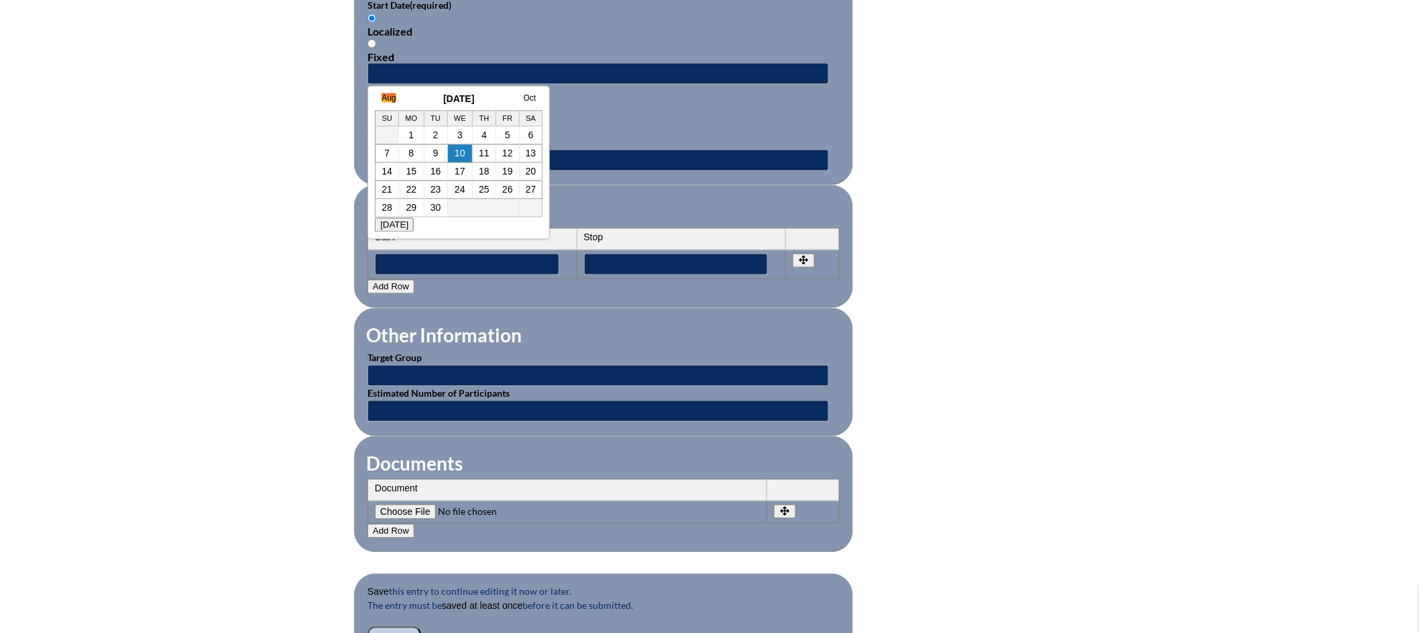
click at [385, 96] on link "Aug" at bounding box center [389, 97] width 14 height 9
click at [378, 97] on link "July" at bounding box center [375, 97] width 14 height 9
click at [412, 208] on link "29" at bounding box center [409, 208] width 11 height 11
type input "2025-07-29 2:04 PM"
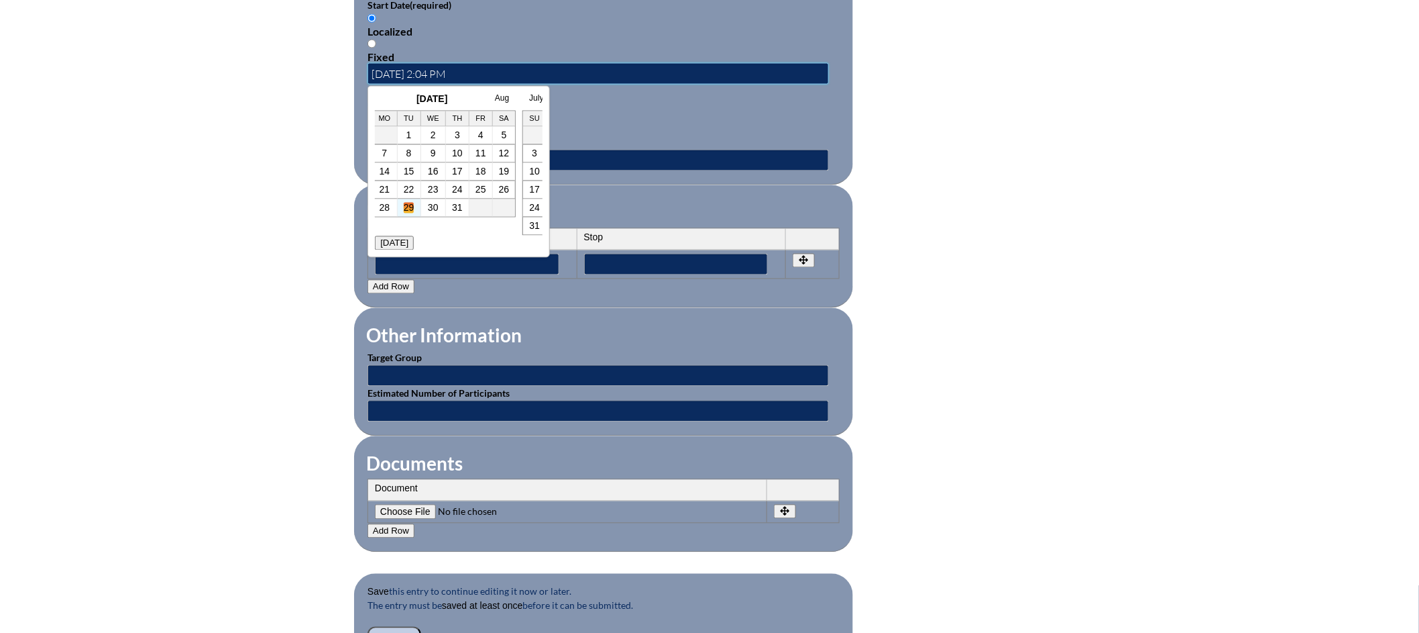
scroll to position [0, 0]
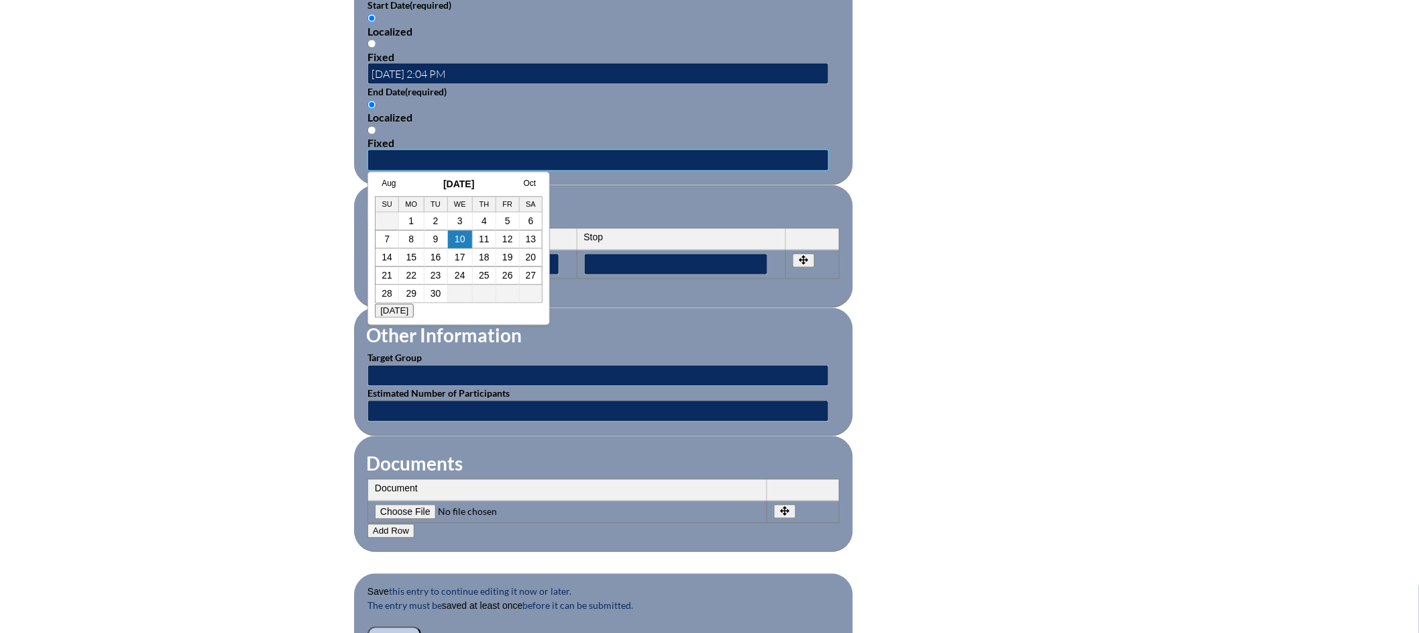
click at [445, 156] on input "text" at bounding box center [599, 160] width 462 height 21
click at [388, 184] on link "Aug" at bounding box center [389, 183] width 14 height 9
click at [382, 185] on link "July" at bounding box center [375, 183] width 14 height 9
click at [414, 295] on link "29" at bounding box center [409, 293] width 11 height 11
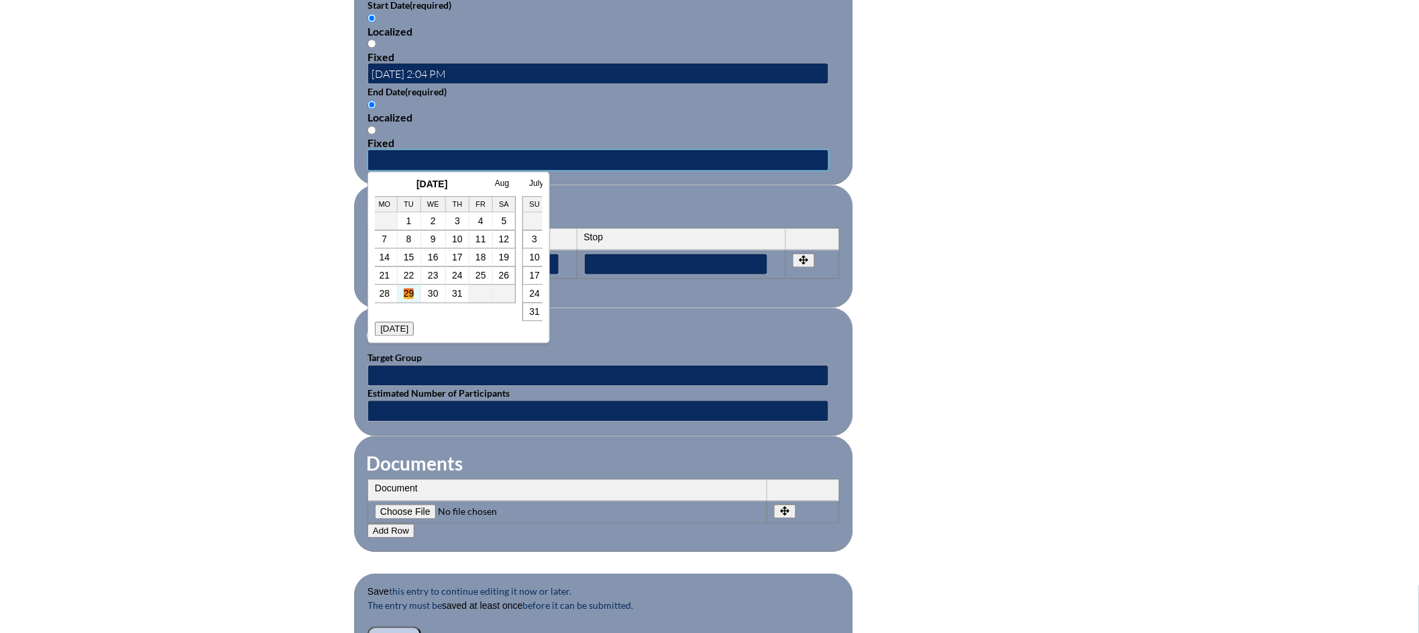
type input "2025-07-29 2:04 PM"
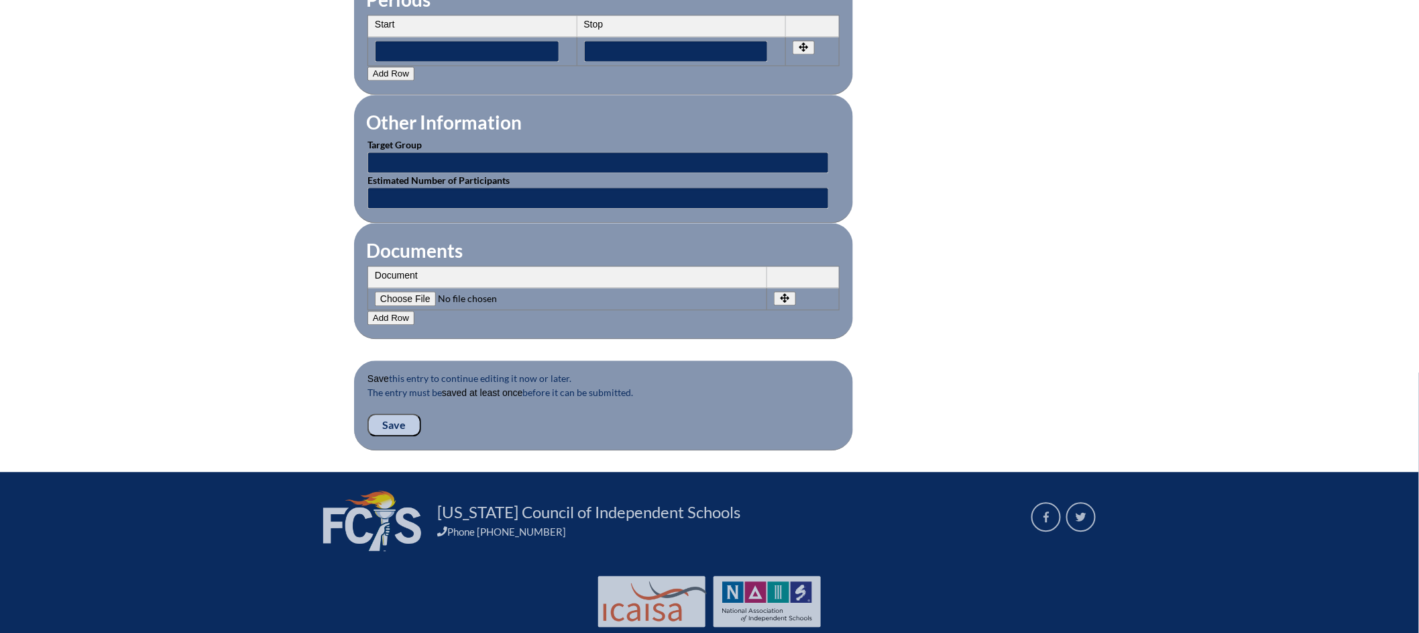
scroll to position [1184, 0]
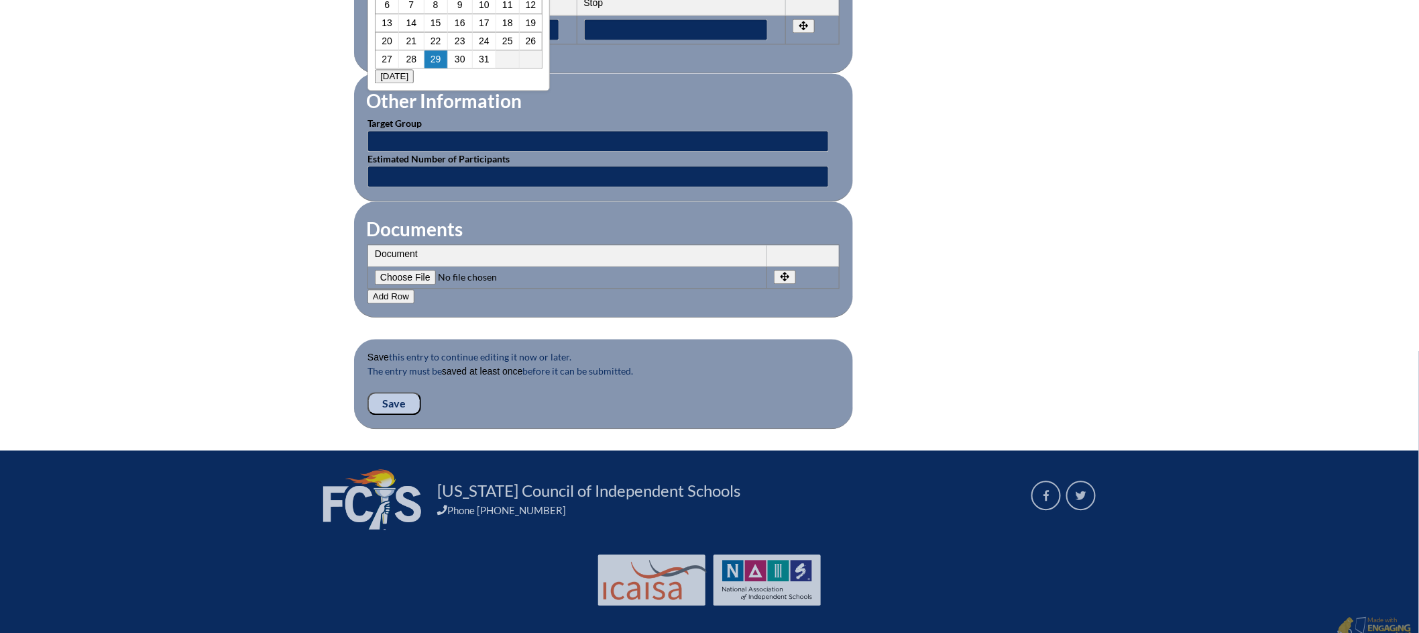
click at [413, 270] on input"] "file" at bounding box center [466, 277] width 182 height 15
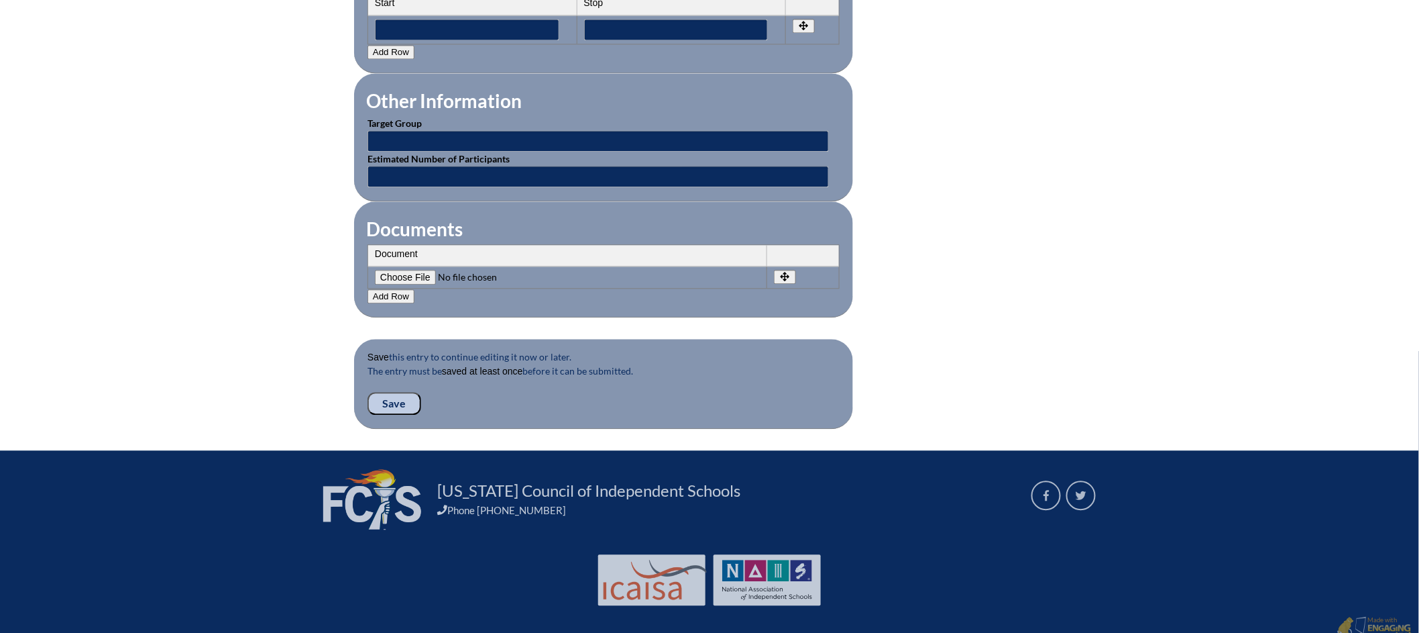
type input"] "C:\fakepath\Screenshot 2025-08-10 at 4.39.04 PM - Stephanie Bingle.png"
click at [392, 392] on input "Save" at bounding box center [395, 403] width 54 height 23
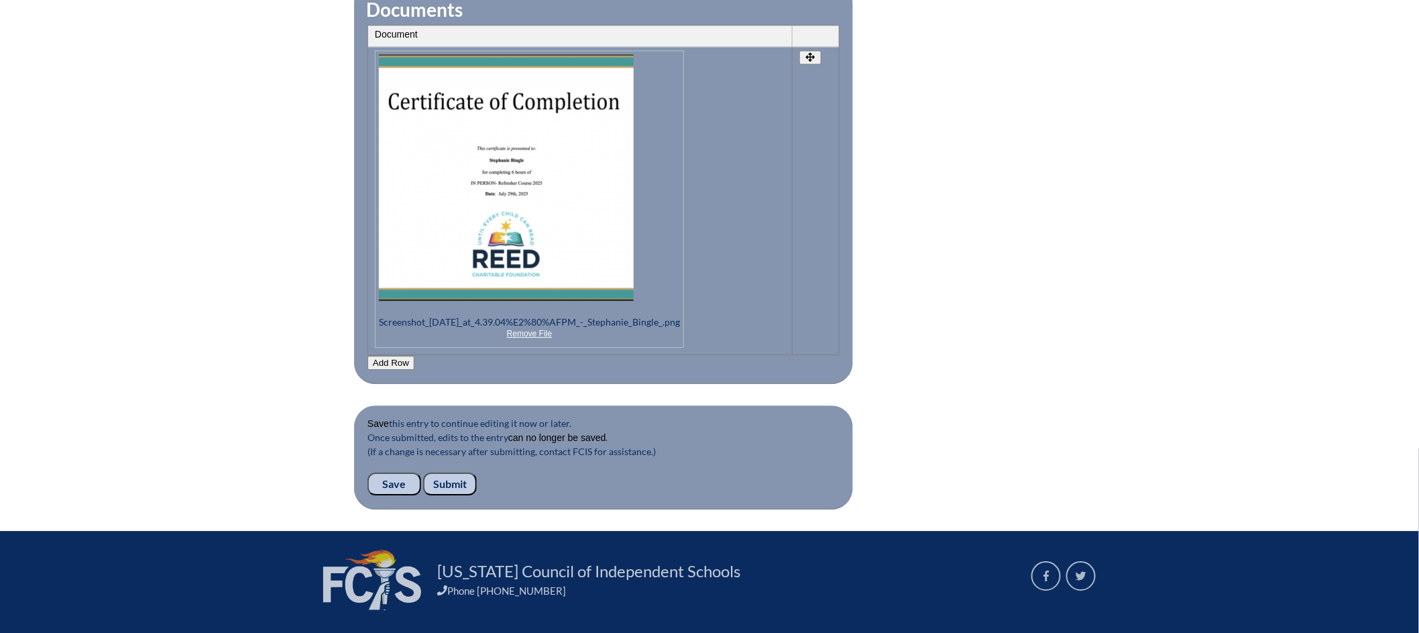
scroll to position [1440, 0]
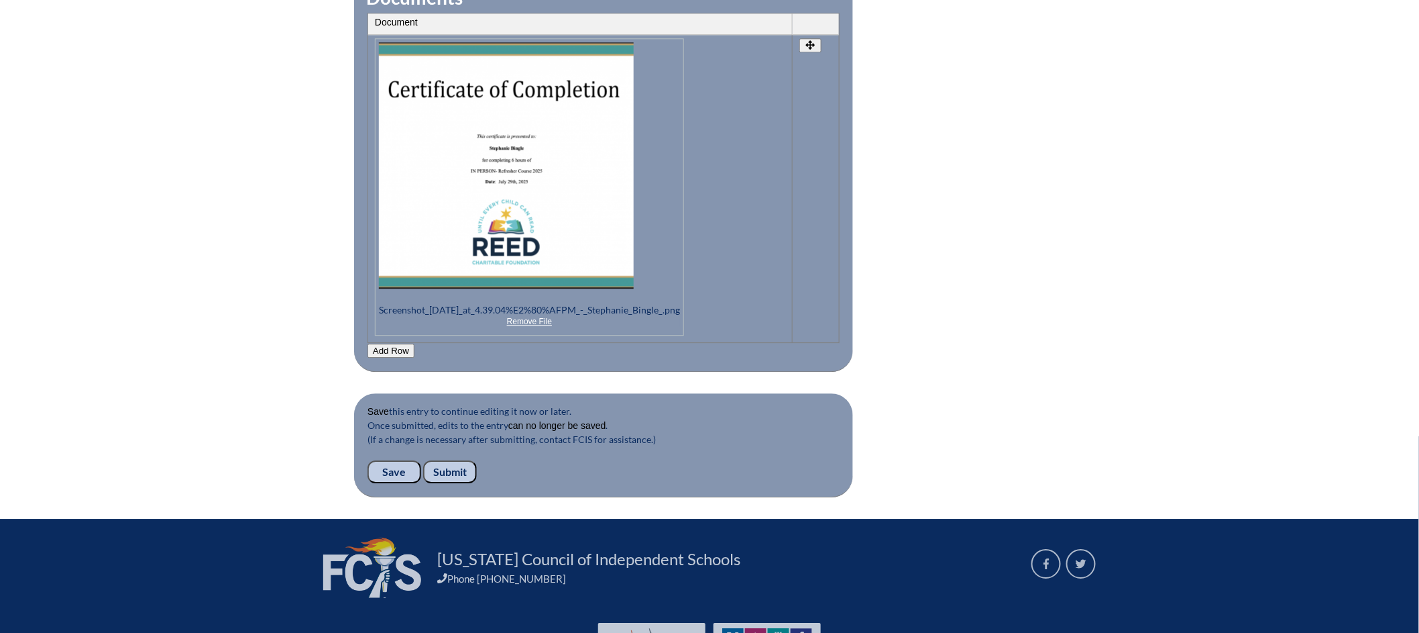
click at [453, 460] on input "Submit" at bounding box center [450, 471] width 54 height 23
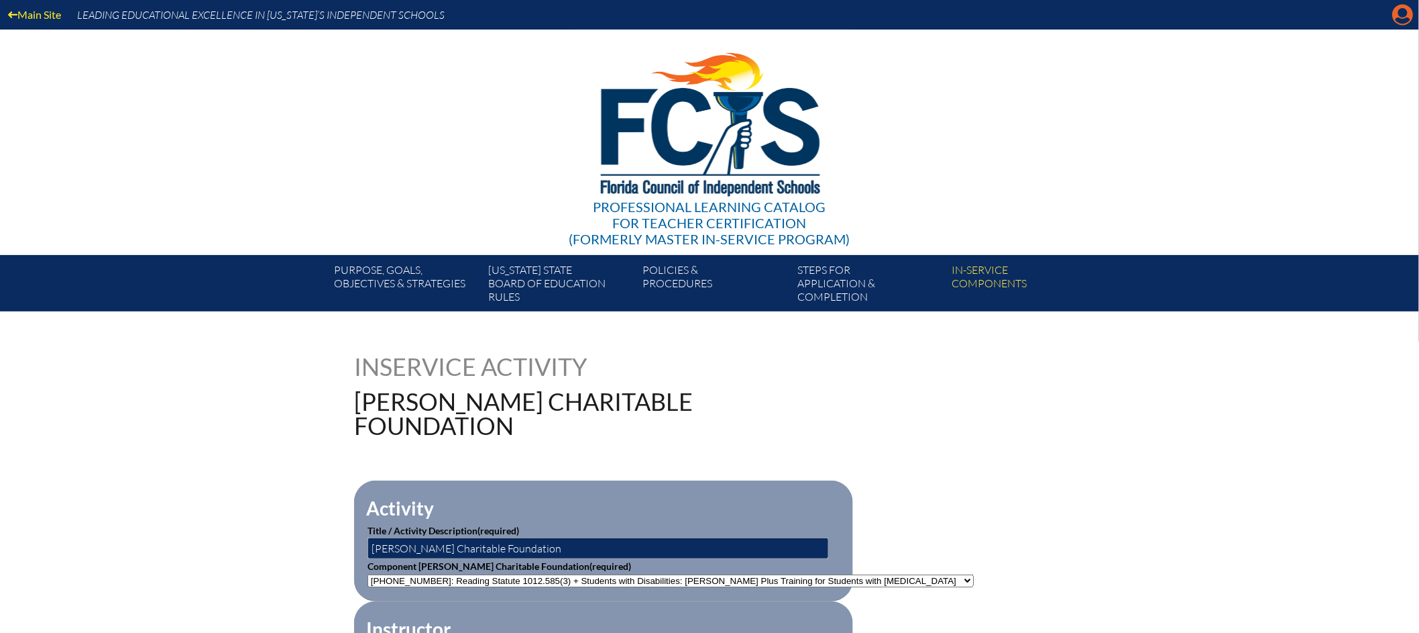
click at [1406, 15] on icon "Manage account" at bounding box center [1403, 14] width 21 height 21
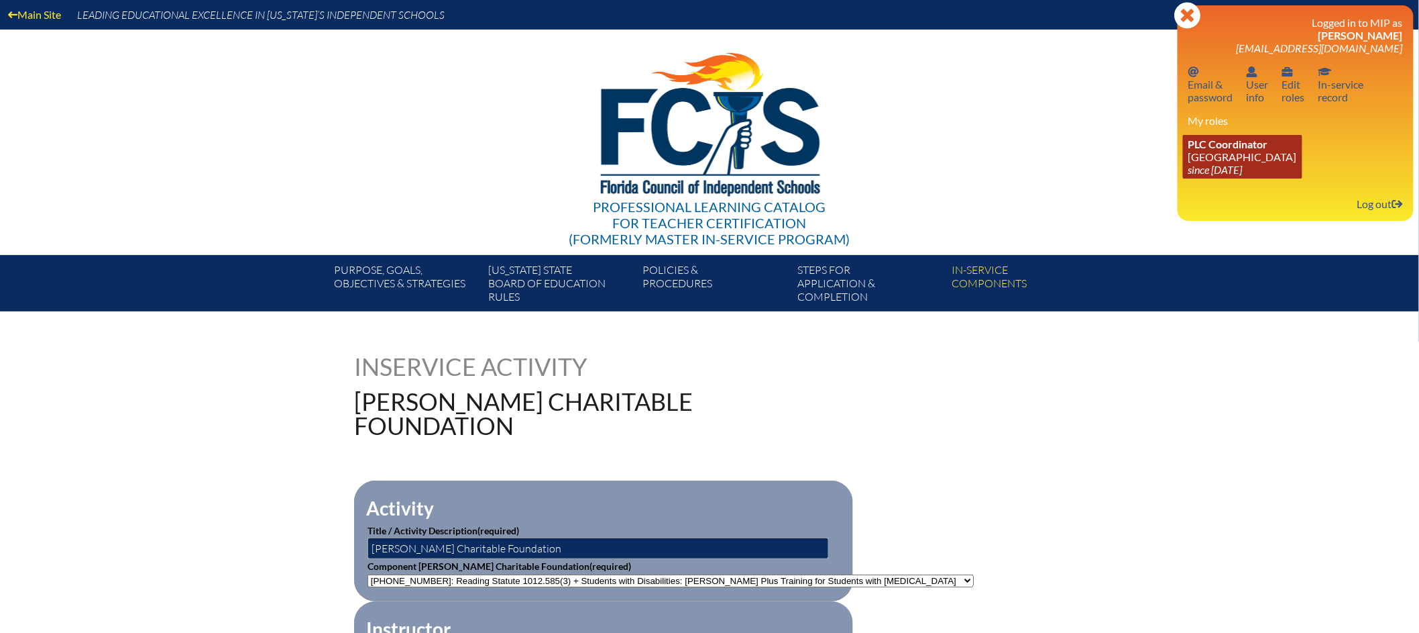
click at [1231, 151] on link "PLC Coordinator [GEOGRAPHIC_DATA] since [DATE]" at bounding box center [1242, 157] width 119 height 44
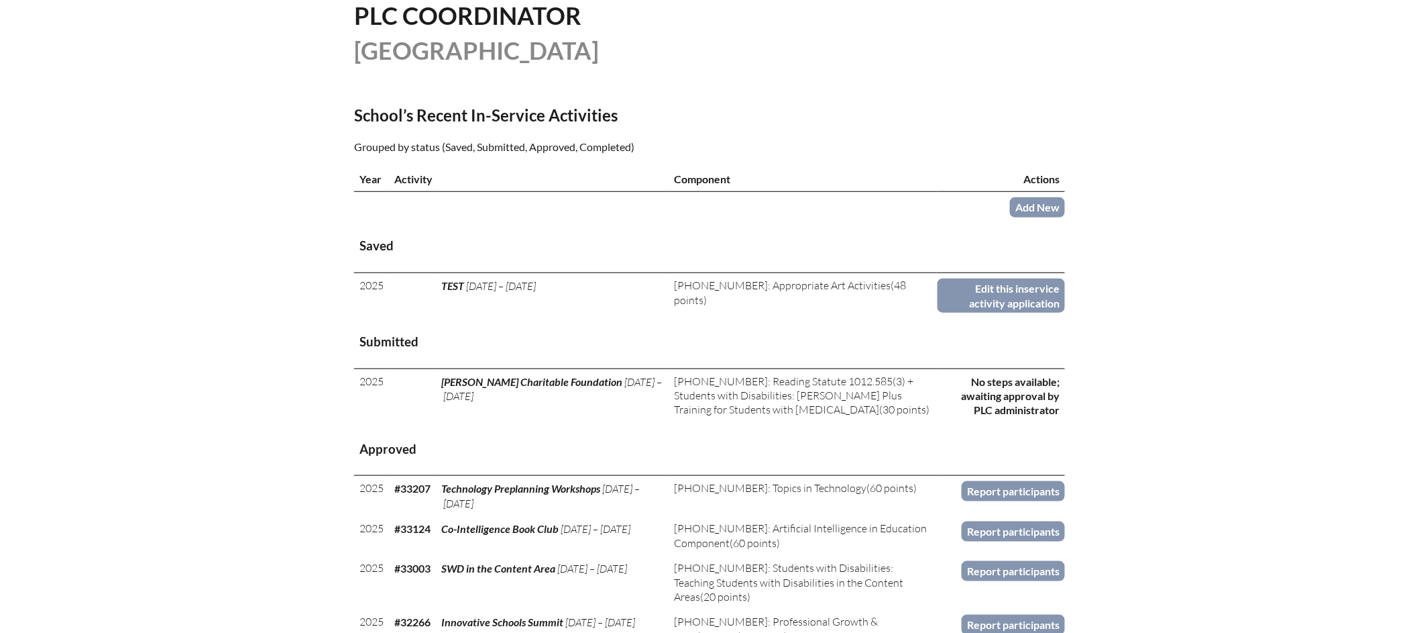
scroll to position [350, 0]
click at [1043, 218] on link "Add New" at bounding box center [1037, 208] width 55 height 19
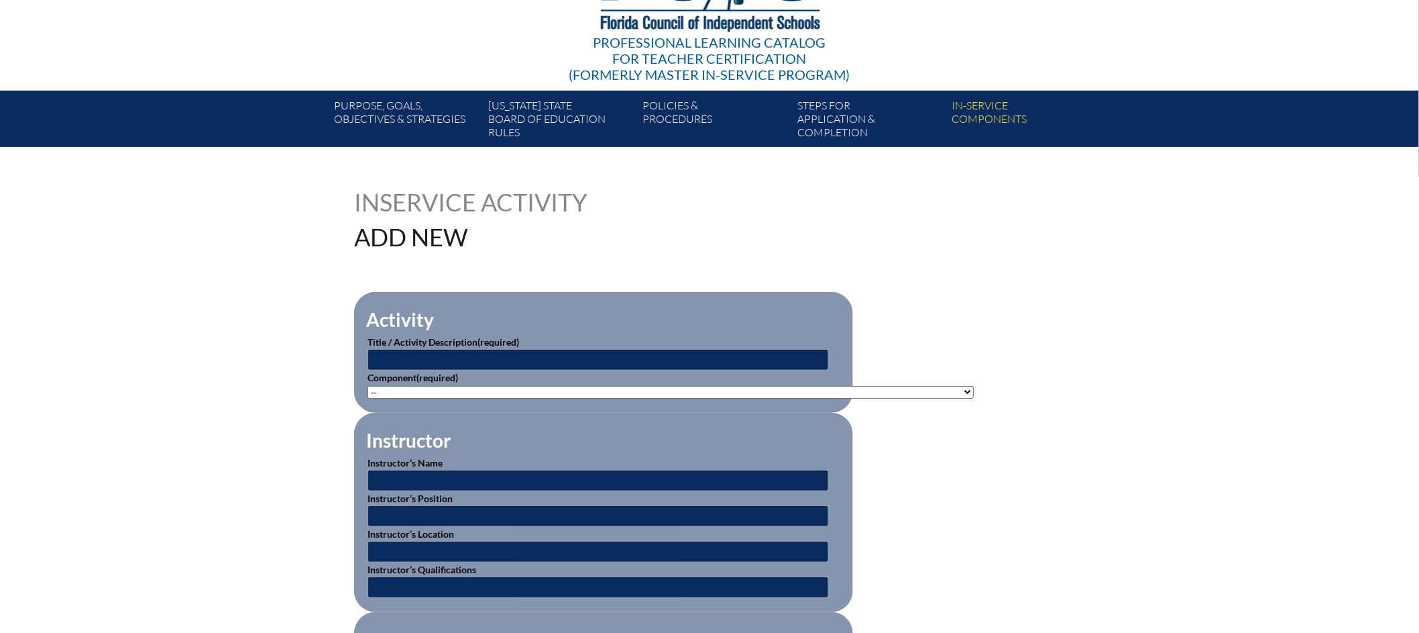
scroll to position [222, 0]
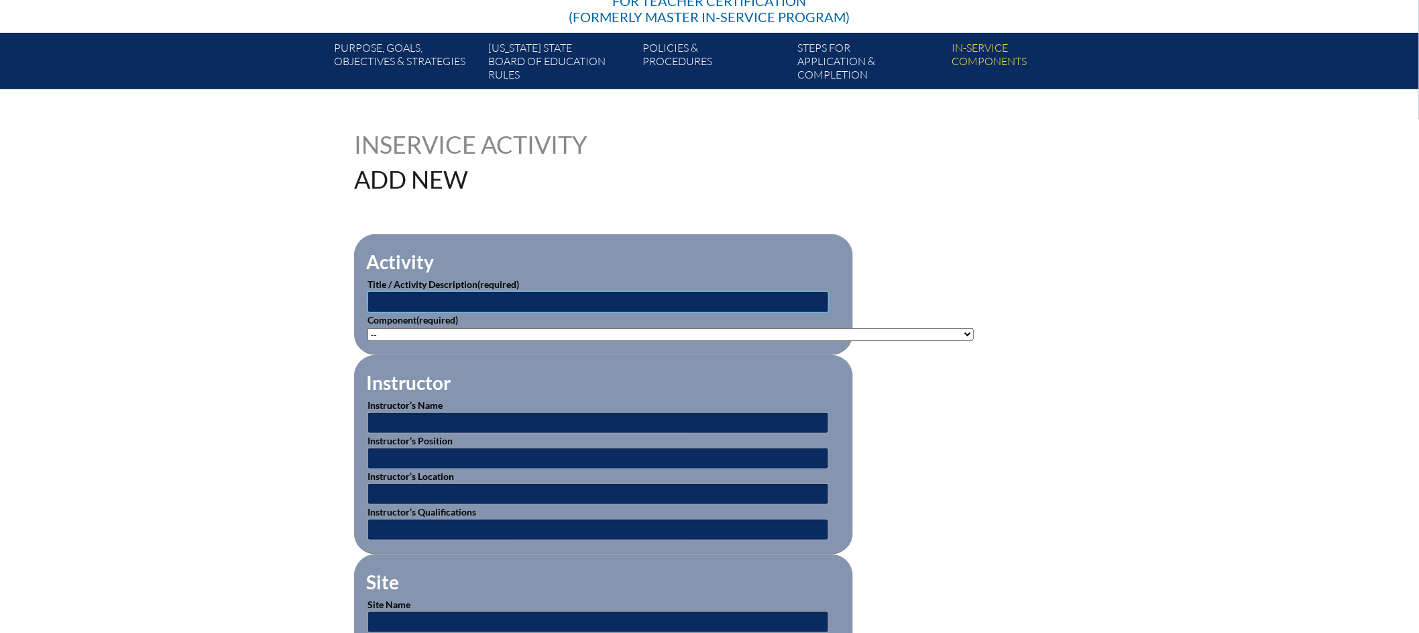
click at [539, 297] on input "text" at bounding box center [599, 301] width 462 height 21
type input "HMH Into Reading Getting Started PD"
click at [923, 333] on select"]"] "-- [PHONE_NUMBER]: Appropriate Art Activities [PHONE_NUMBER]: Concept and Art P…" at bounding box center [671, 334] width 606 height 13
select select"]"] "137980"
click at [368, 328] on select"]"] "-- [PHONE_NUMBER]: Appropriate Art Activities [PHONE_NUMBER]: Concept and Art P…" at bounding box center [671, 334] width 606 height 13
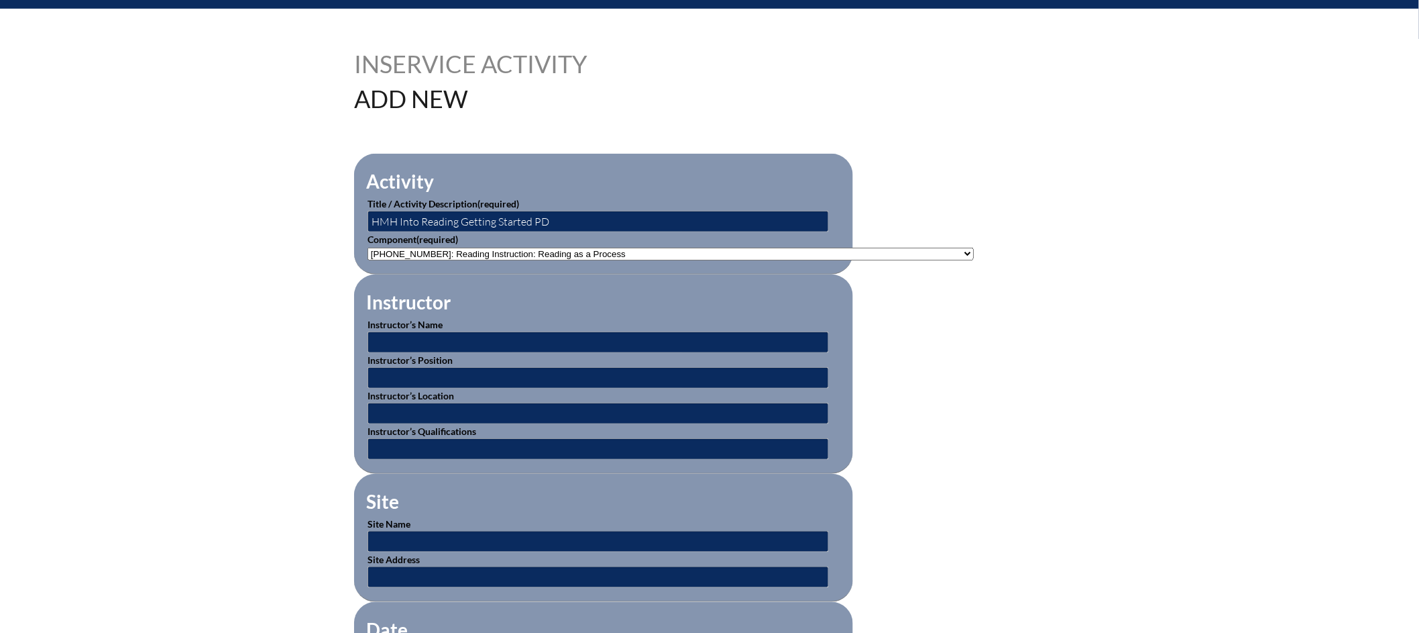
scroll to position [362, 0]
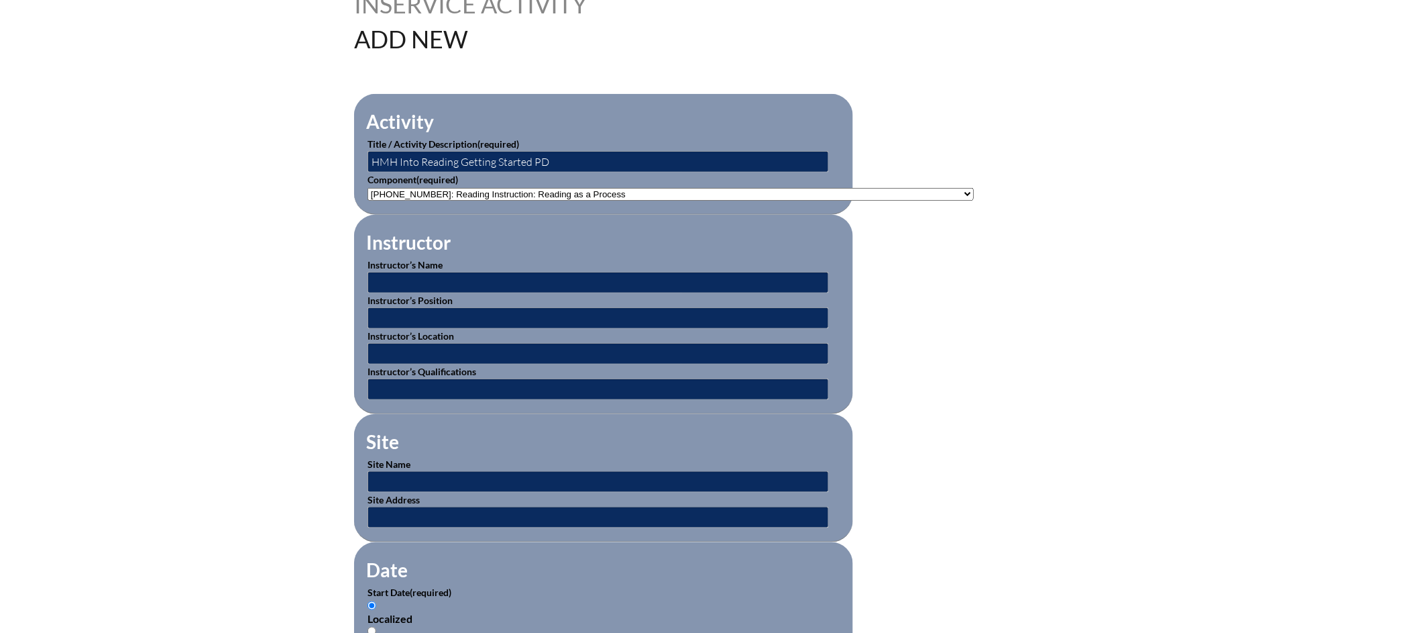
click at [928, 190] on select"]"] "-- [PHONE_NUMBER]: Appropriate Art Activities [PHONE_NUMBER]: Concept and Art P…" at bounding box center [671, 194] width 606 height 13
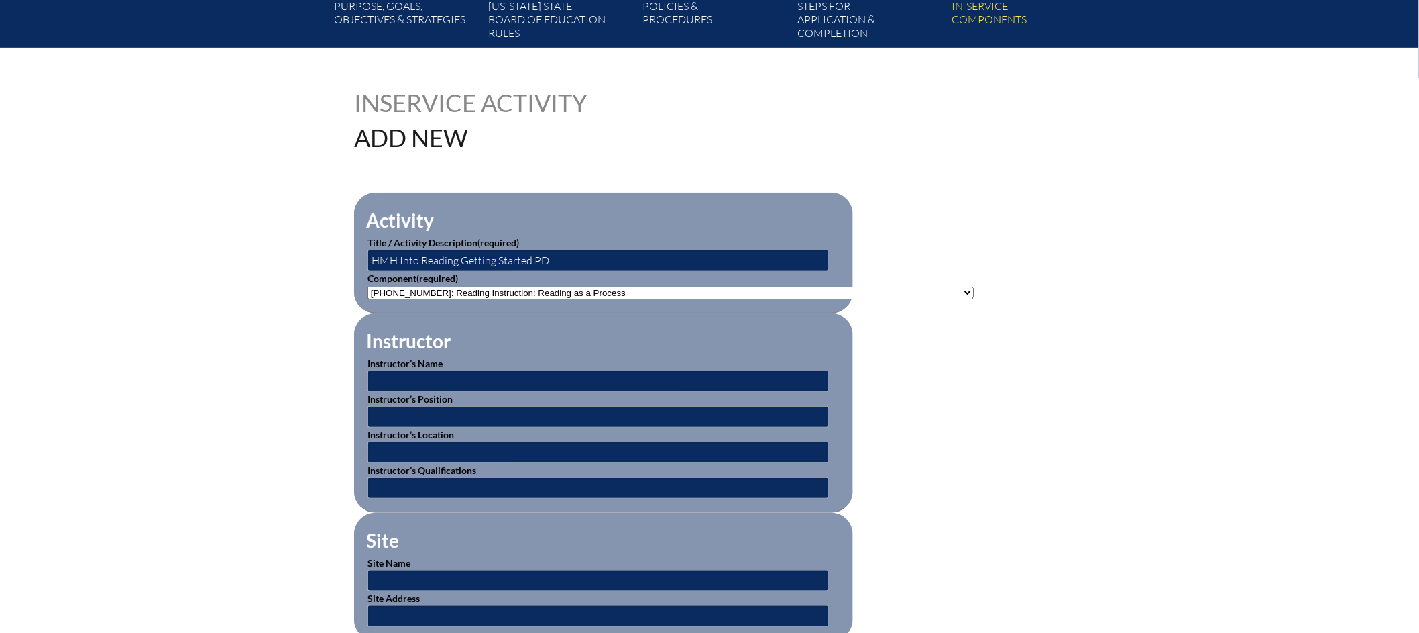
scroll to position [0, 0]
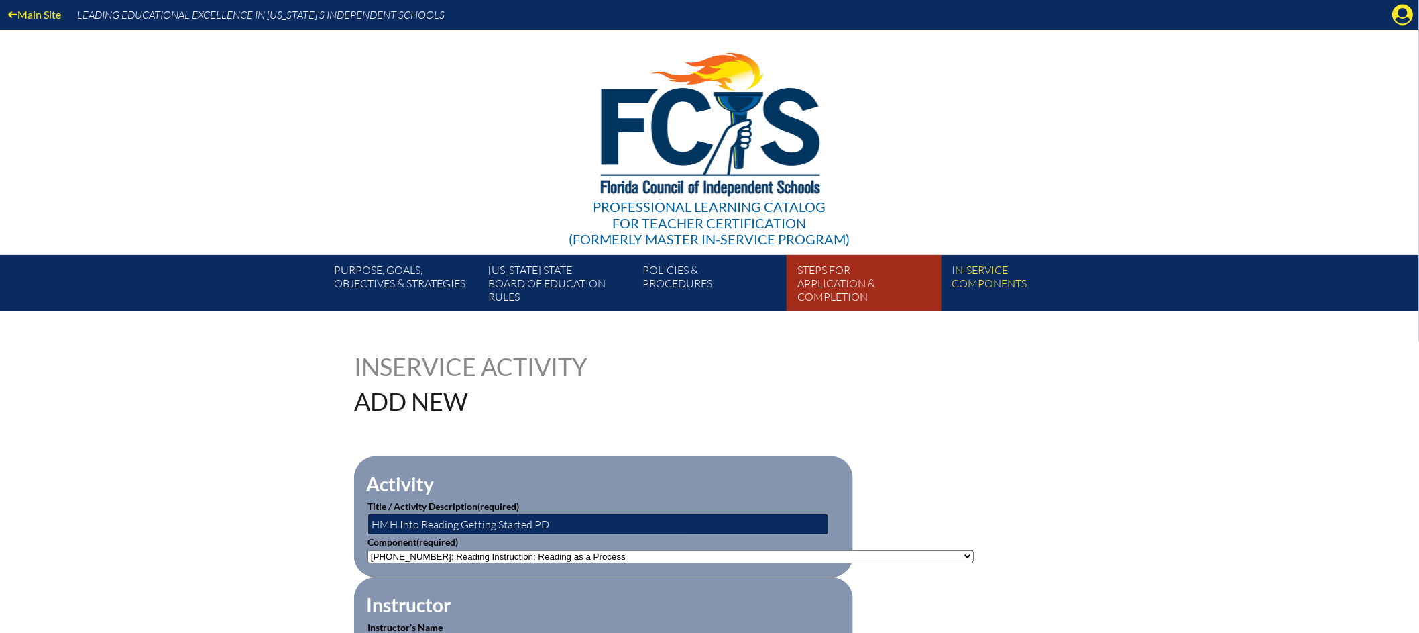
click at [839, 279] on link "Steps for application & completion" at bounding box center [869, 285] width 154 height 51
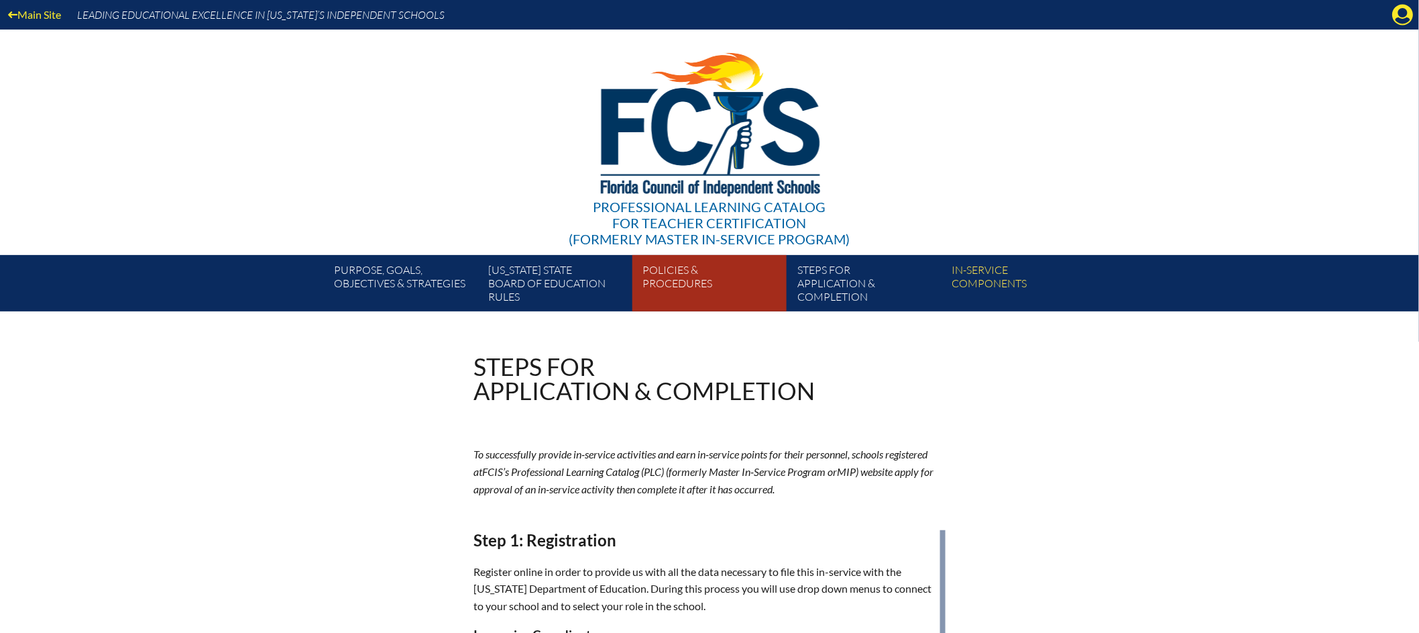
click at [682, 289] on link "Policies & Procedures" at bounding box center [715, 285] width 154 height 51
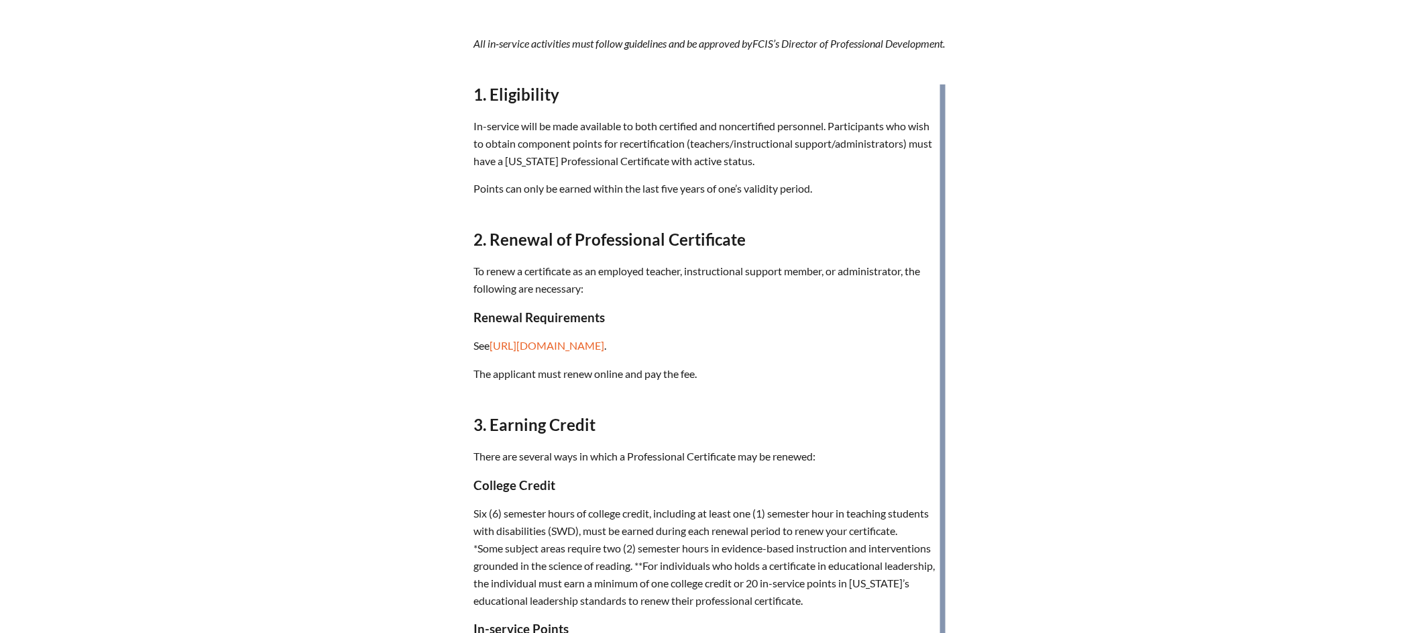
scroll to position [418, 0]
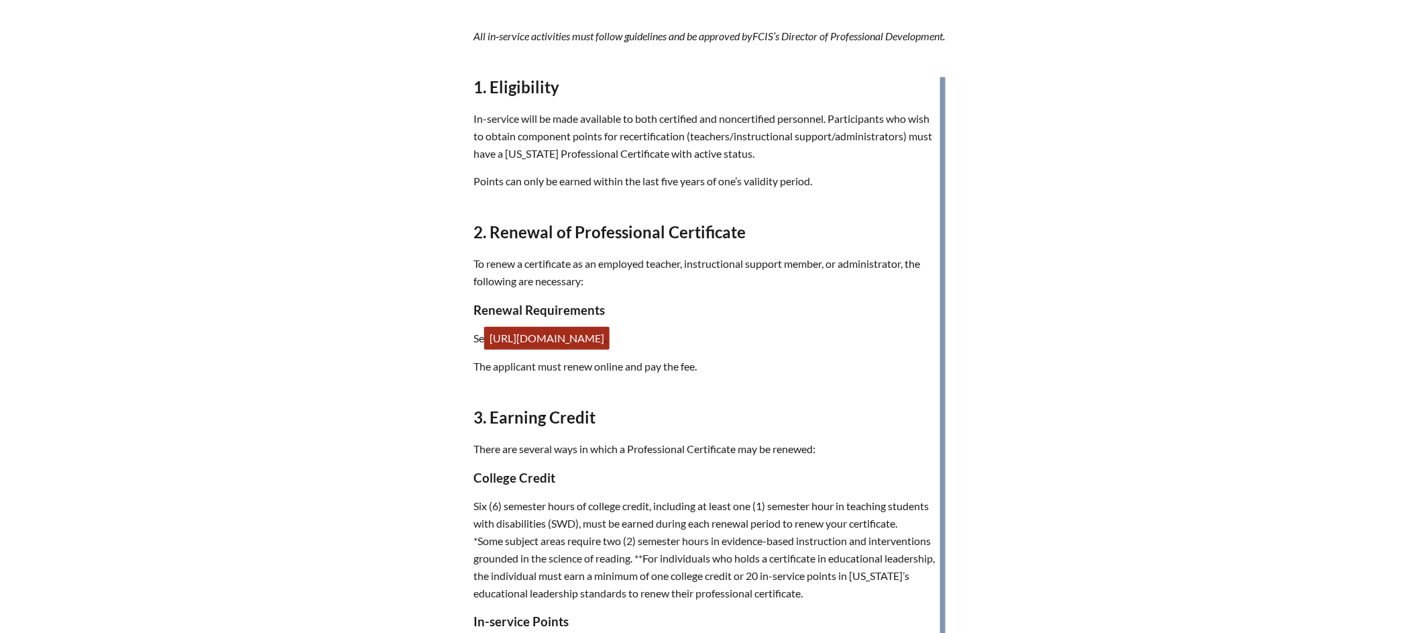
click at [610, 350] on link "[URL][DOMAIN_NAME]" at bounding box center [546, 338] width 125 height 23
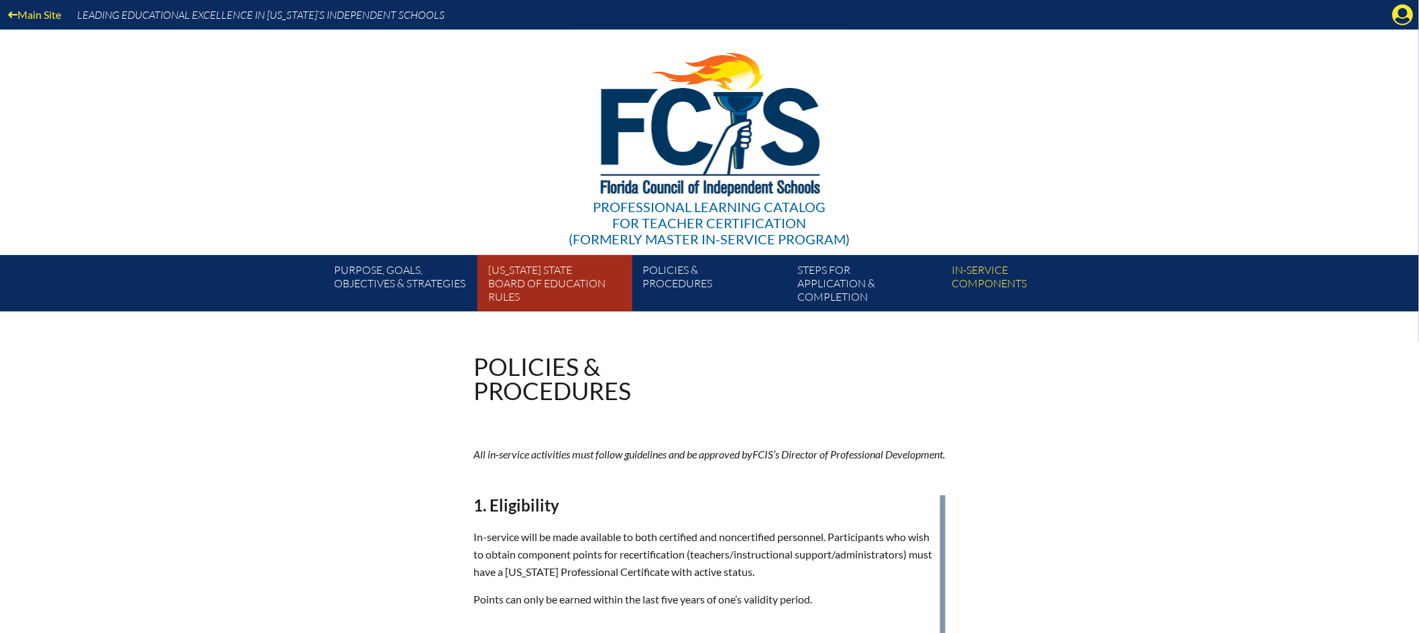
click at [532, 286] on link "[US_STATE] State Board of Education rules" at bounding box center [560, 285] width 154 height 51
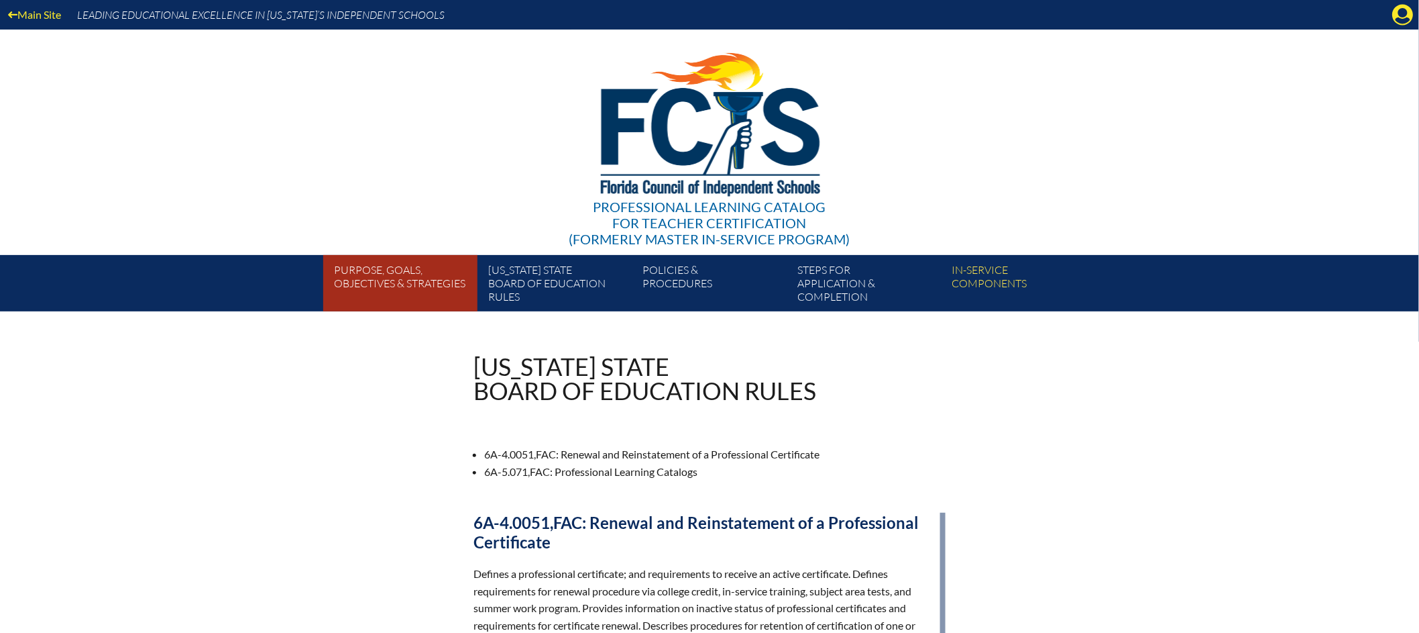
click at [382, 274] on link "Purpose, goals, objectives & strategies" at bounding box center [406, 285] width 154 height 51
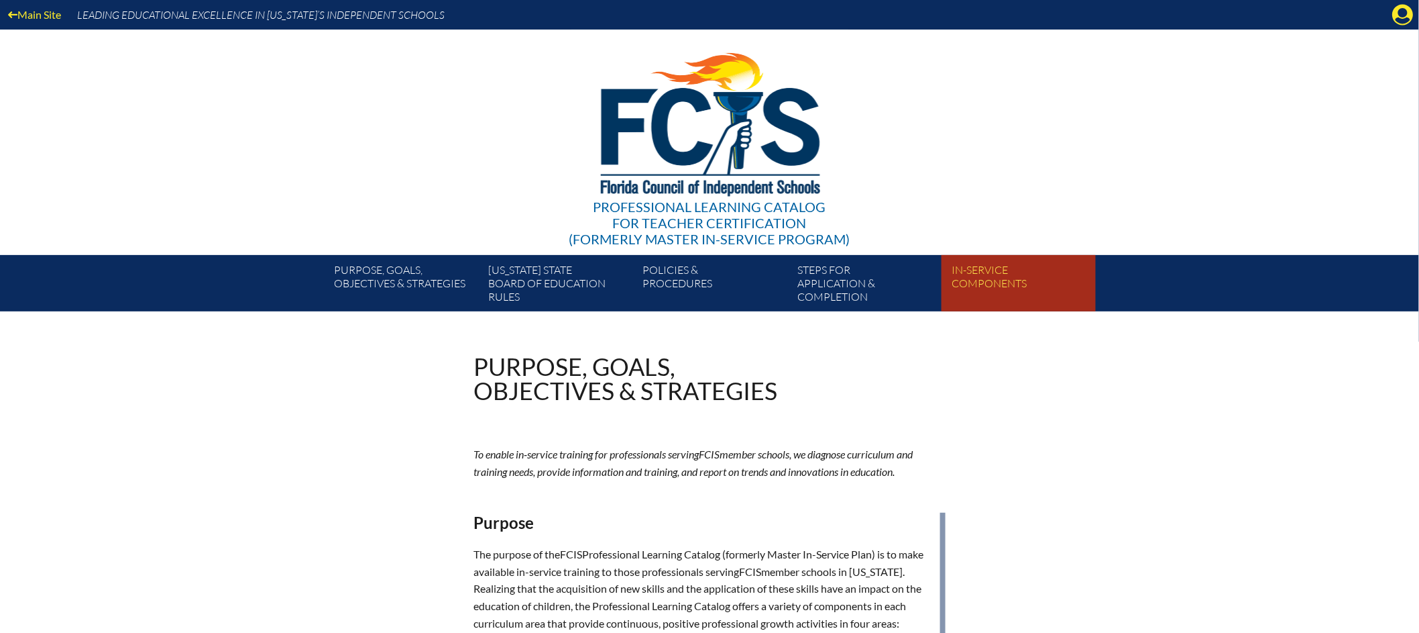
click at [963, 276] on link "In-service components" at bounding box center [1024, 285] width 154 height 51
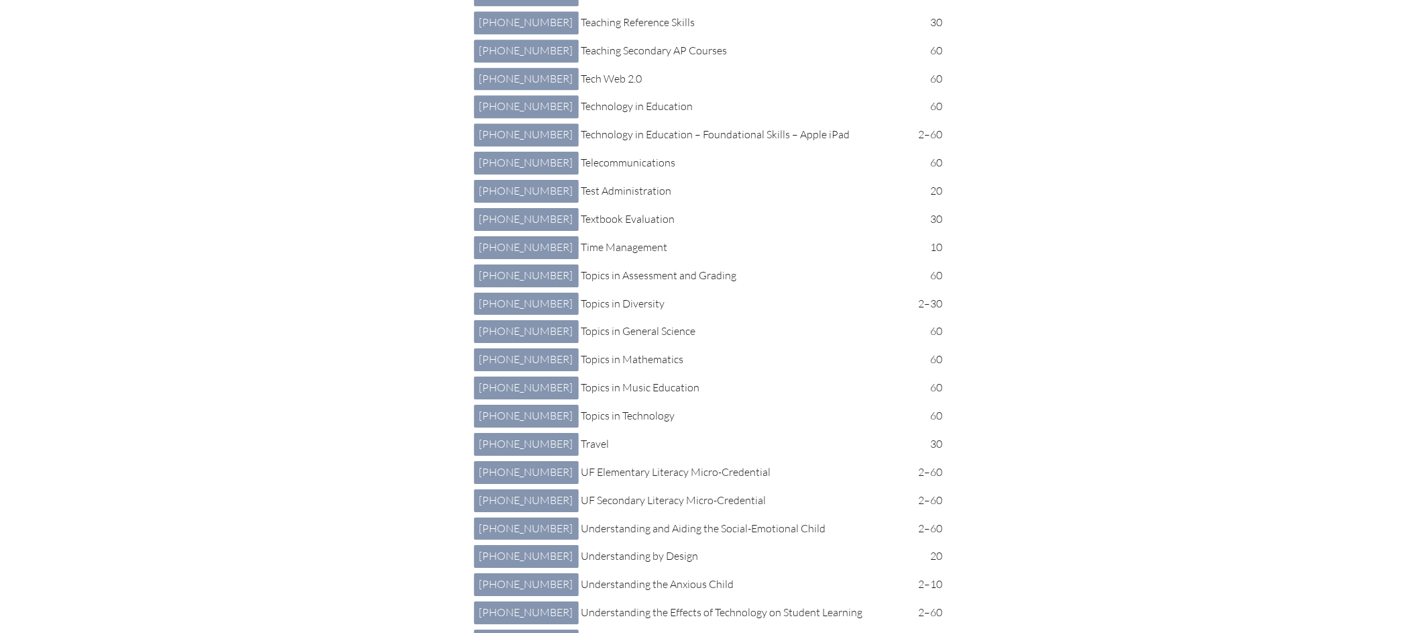
scroll to position [6058, 0]
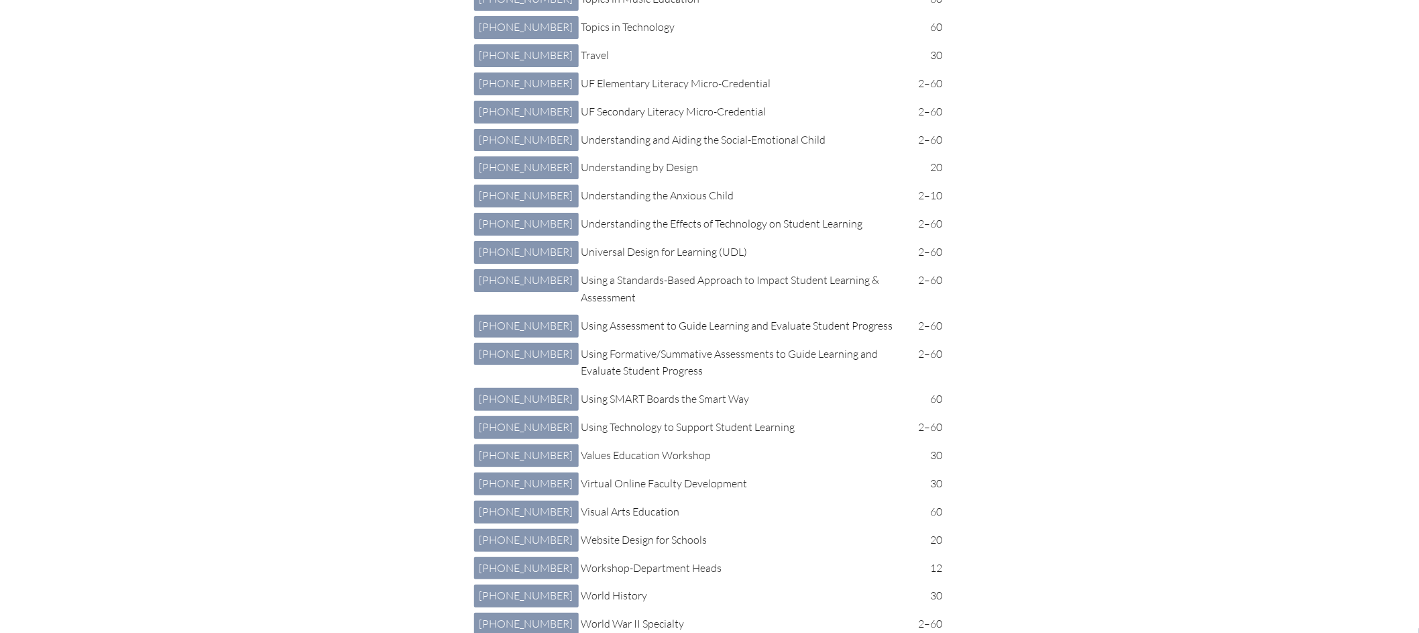
scroll to position [6359, 0]
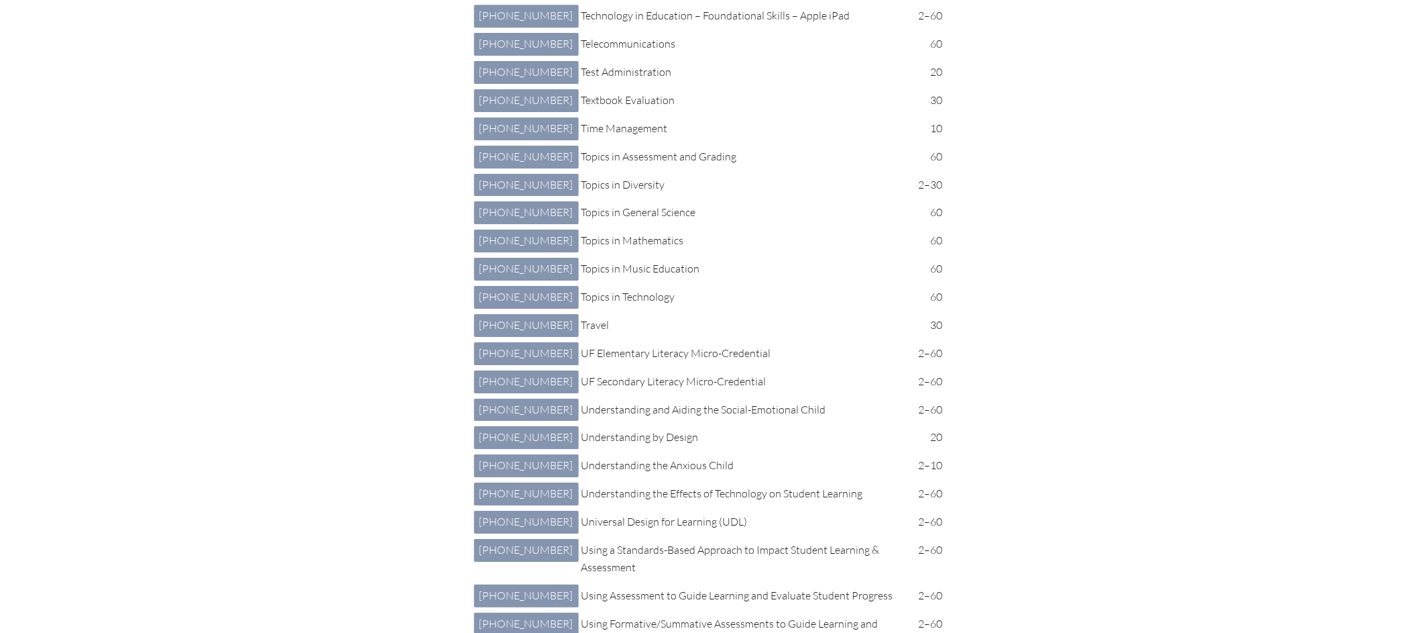
scroll to position [6088, 0]
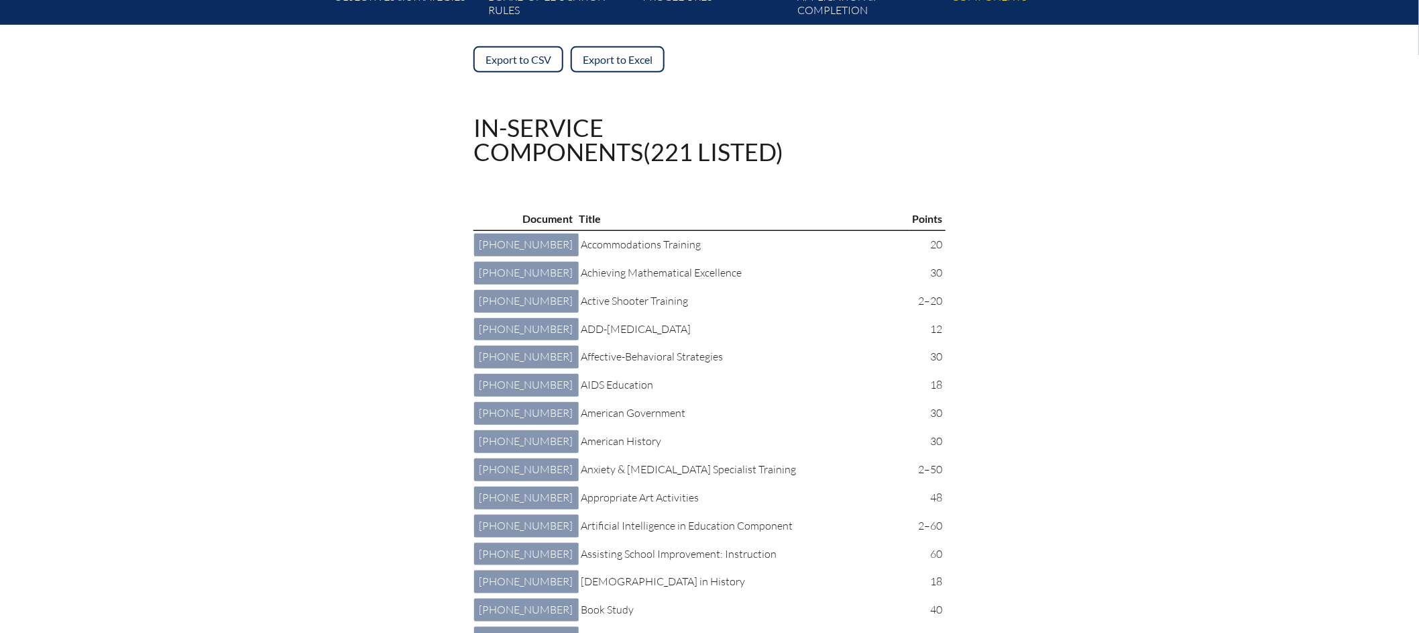
scroll to position [0, 0]
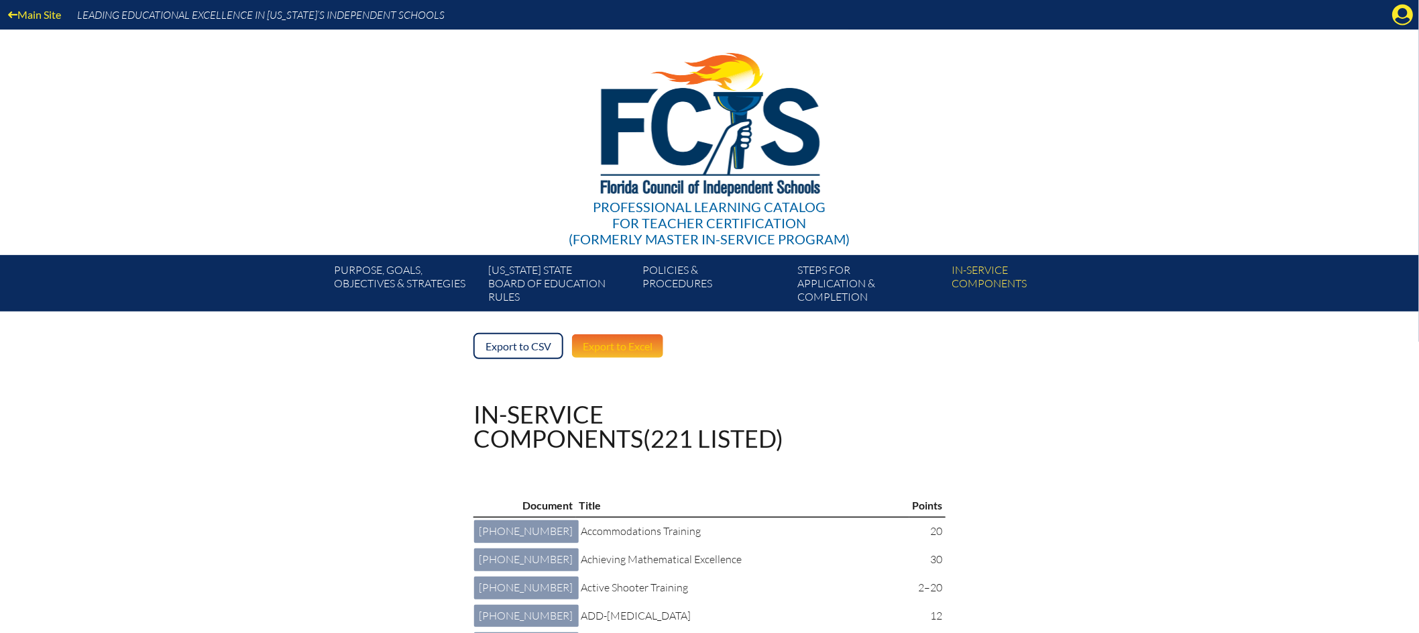
click at [627, 345] on link "Export to Excel" at bounding box center [618, 346] width 94 height 26
click at [1406, 17] on icon at bounding box center [1403, 15] width 21 height 21
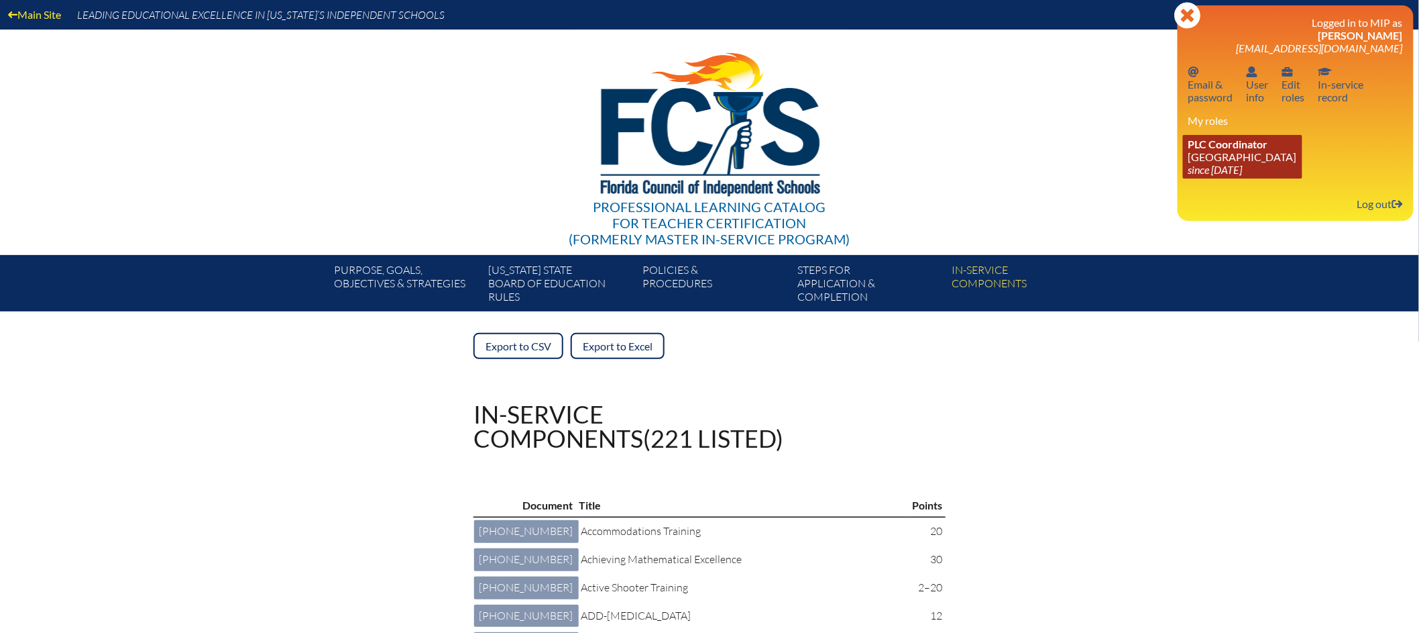
click at [1260, 154] on link "PLC Coordinator [GEOGRAPHIC_DATA] since [DATE]" at bounding box center [1242, 157] width 119 height 44
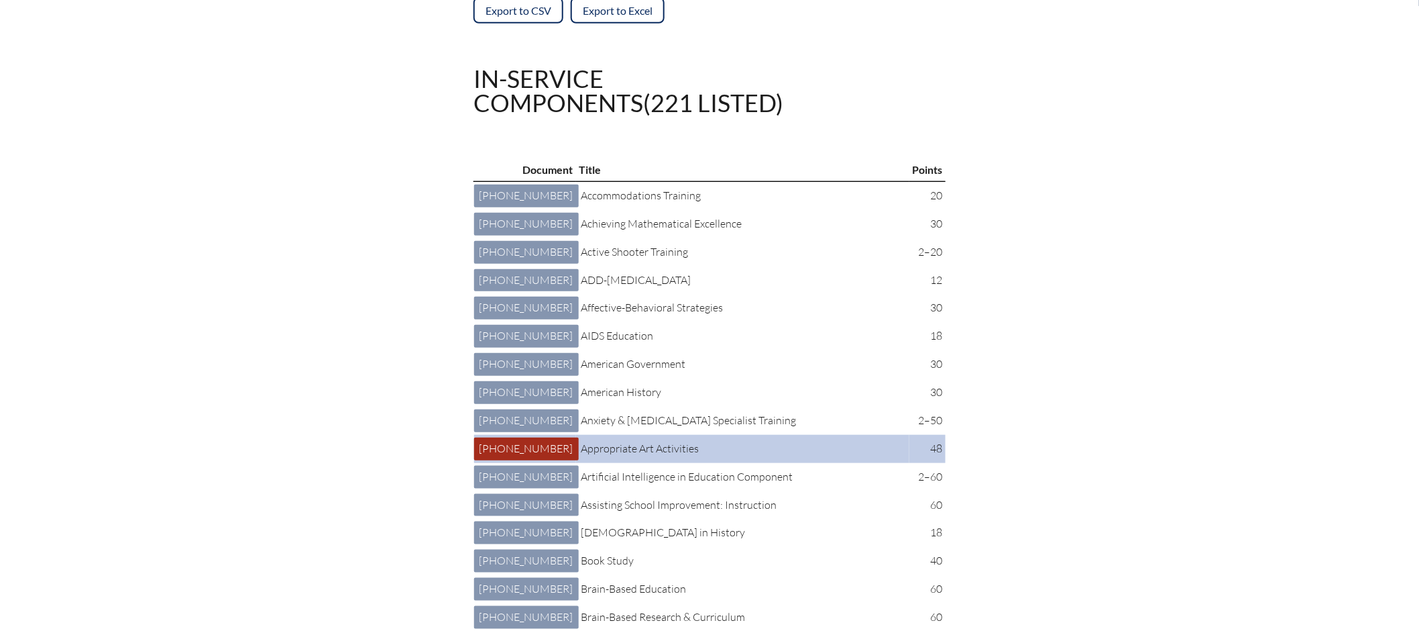
scroll to position [445, 0]
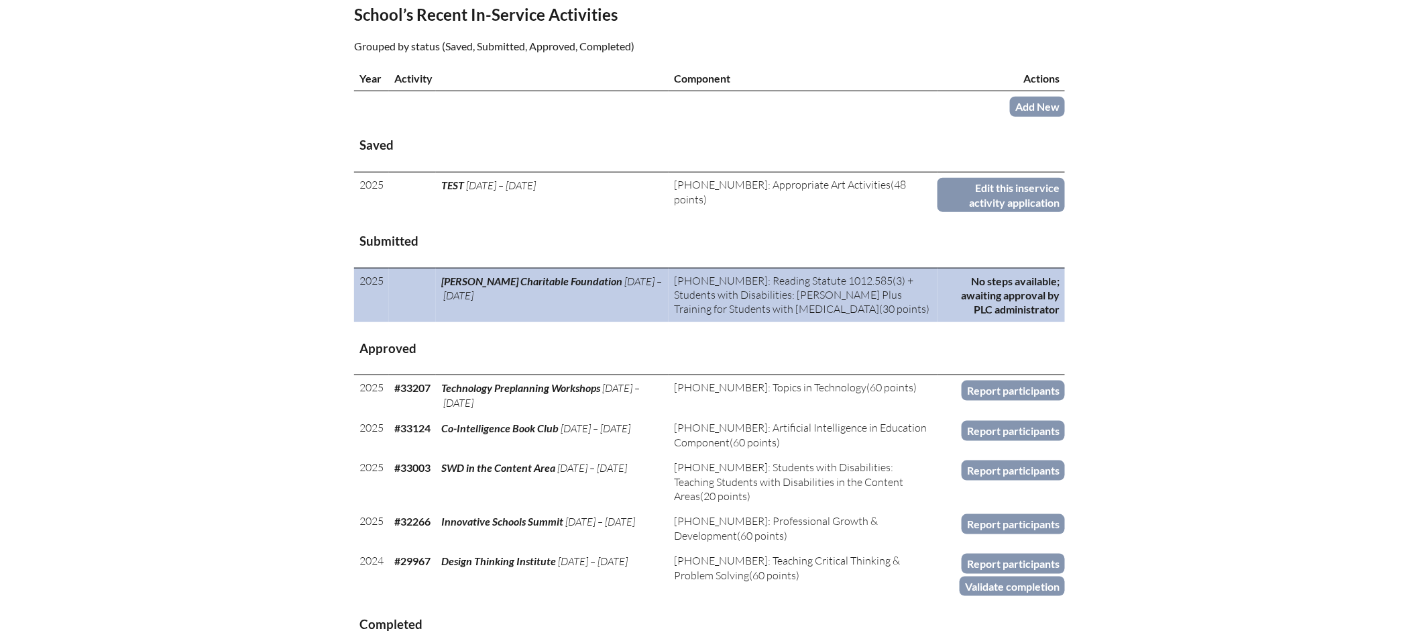
scroll to position [452, 0]
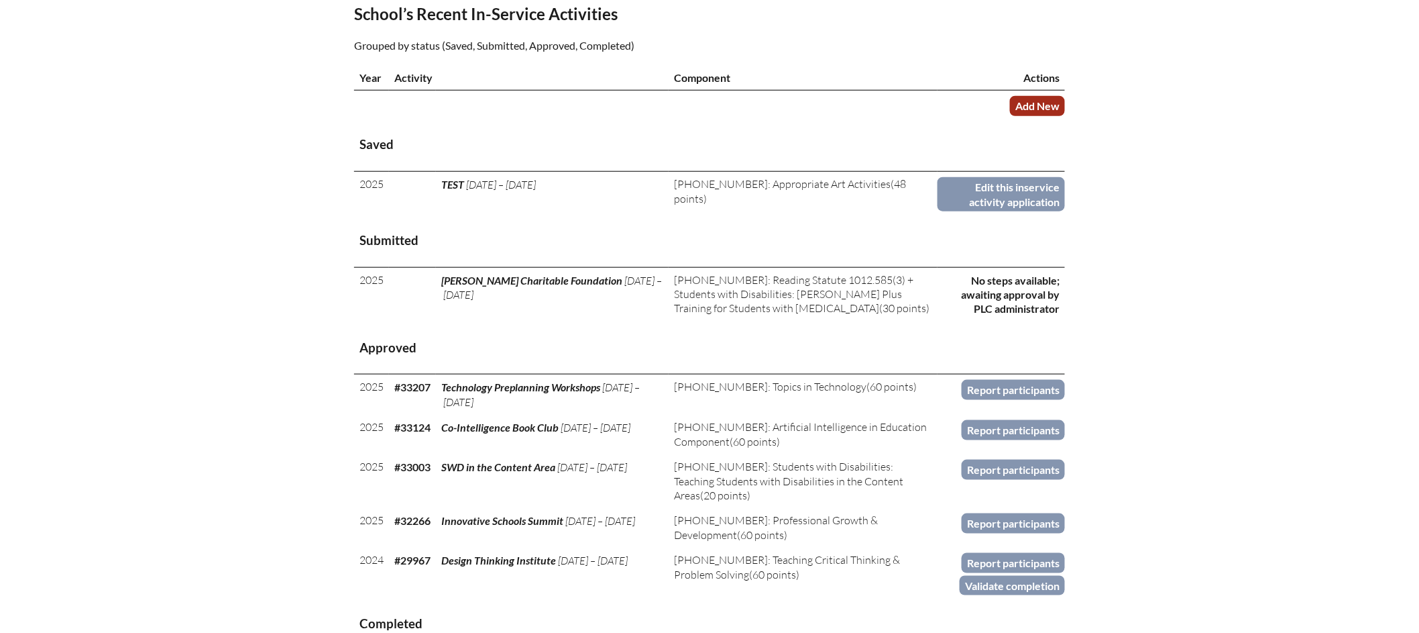
click at [1045, 115] on link "Add New" at bounding box center [1037, 105] width 55 height 19
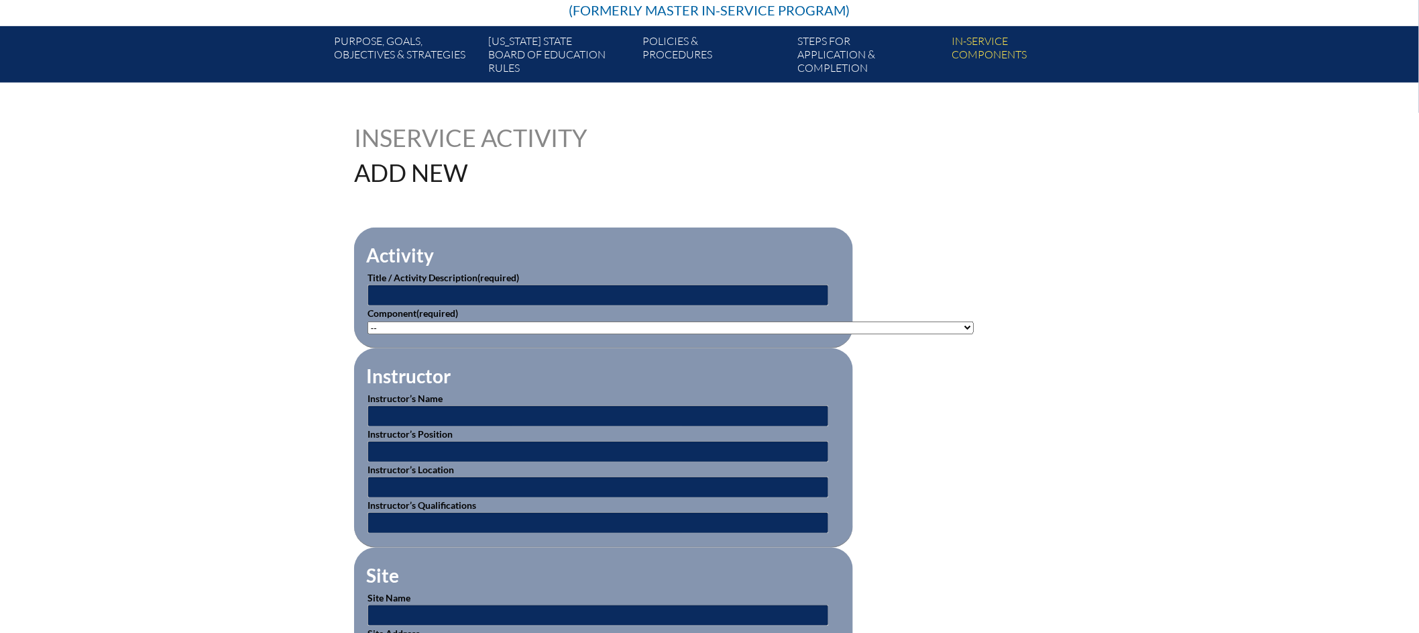
scroll to position [252, 0]
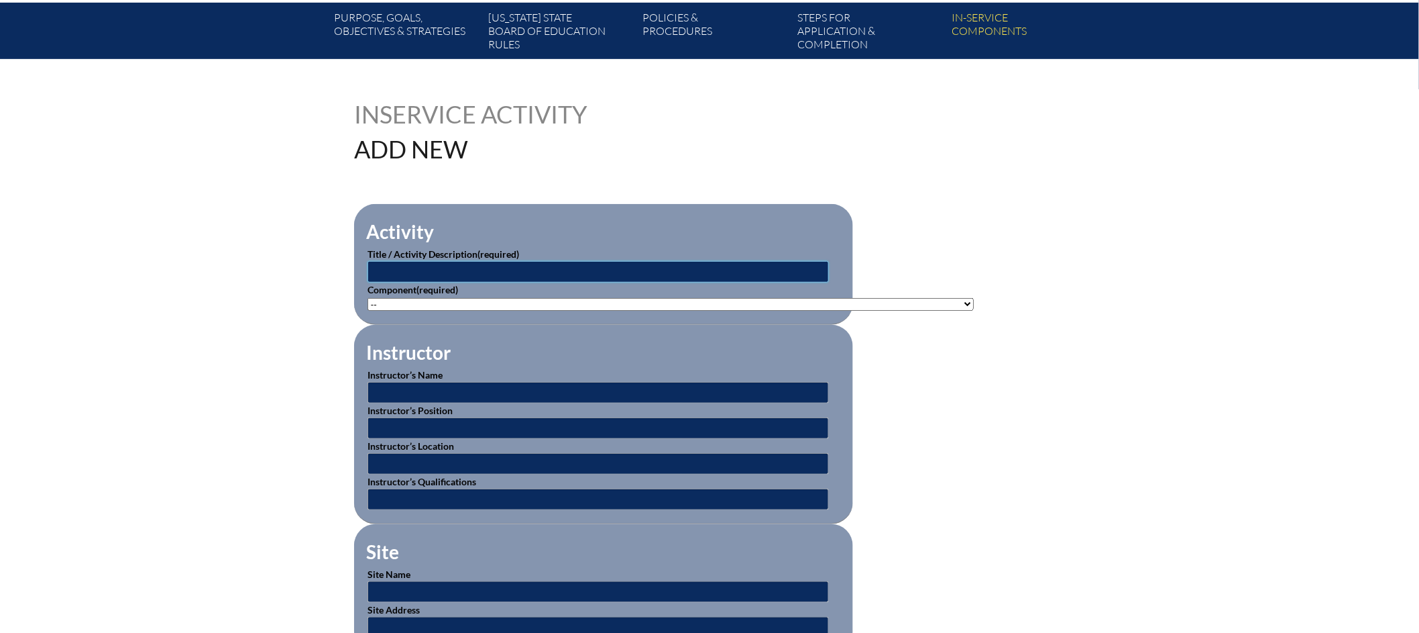
click at [477, 270] on input "text" at bounding box center [599, 271] width 462 height 21
type input "HMH Into Reading Introduction PD"
click at [930, 298] on select"]"] "-- [PHONE_NUMBER]: Appropriate Art Activities [PHONE_NUMBER]: Concept and Art P…" at bounding box center [671, 304] width 606 height 13
select select"]"] "20417"
click at [368, 298] on select"]"] "-- [PHONE_NUMBER]: Appropriate Art Activities [PHONE_NUMBER]: Concept and Art P…" at bounding box center [671, 304] width 606 height 13
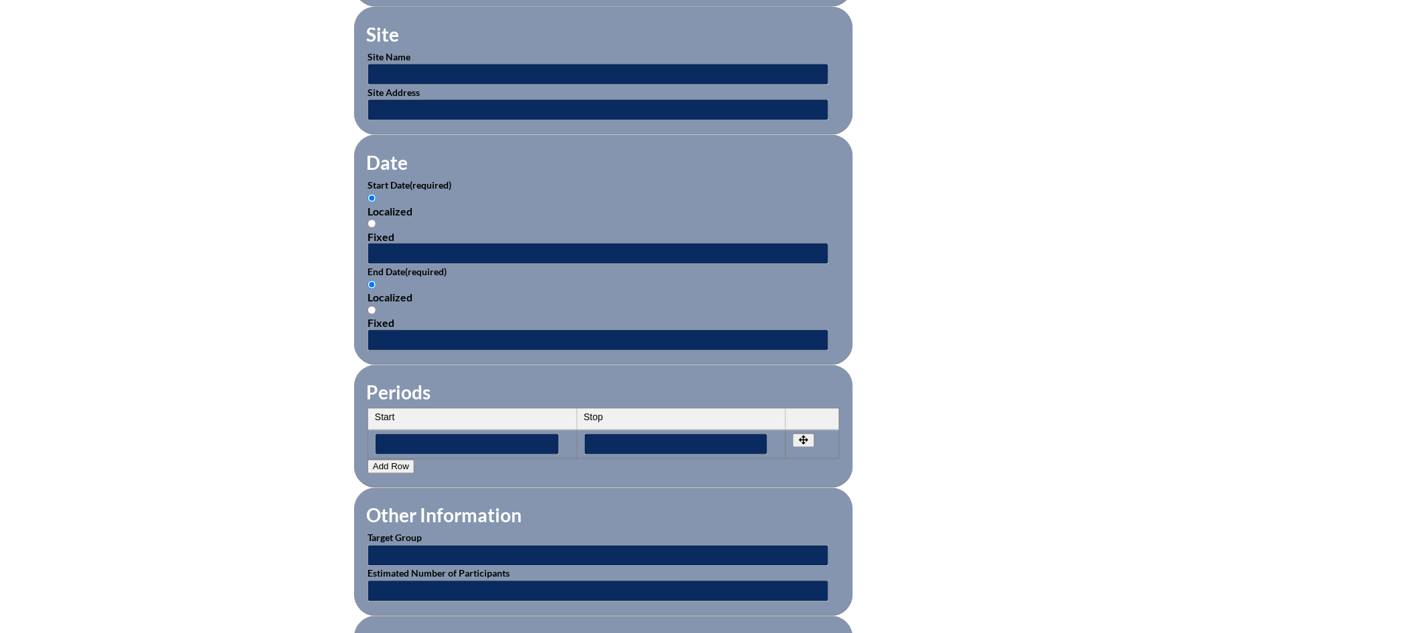
scroll to position [742, 0]
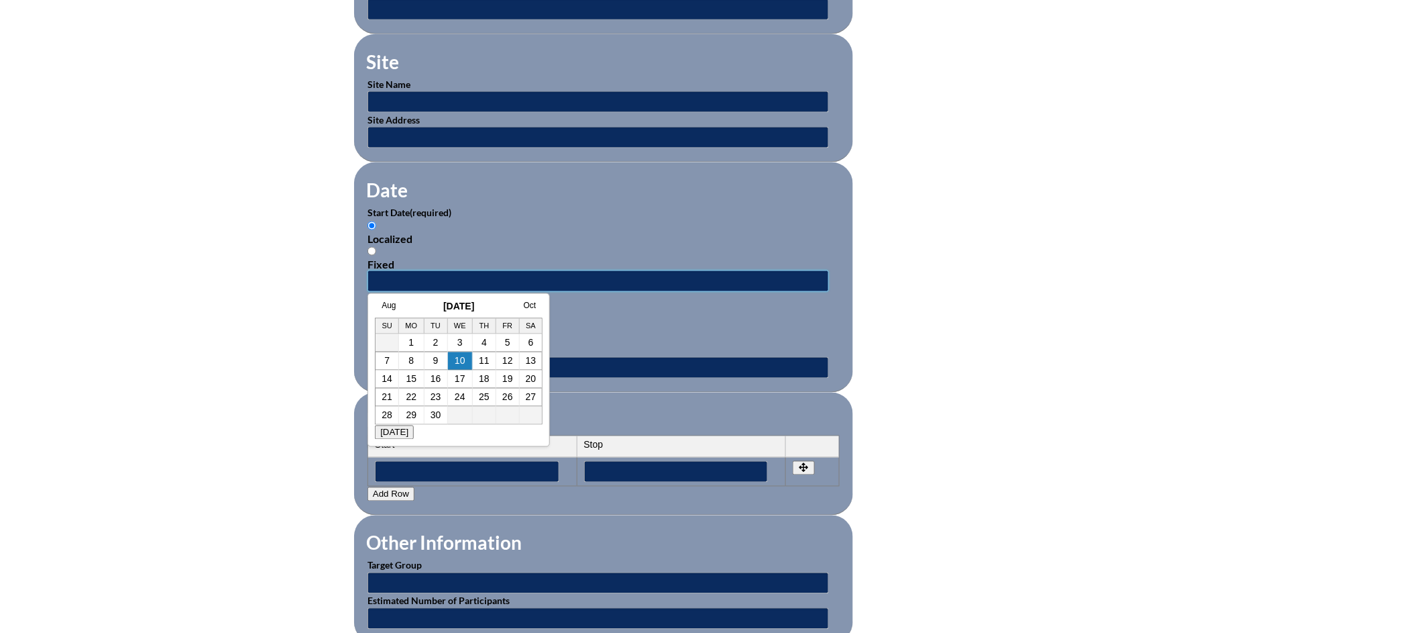
click at [512, 278] on input "text" at bounding box center [599, 280] width 462 height 21
click at [394, 304] on link "Aug" at bounding box center [389, 305] width 14 height 9
click at [449, 363] on td "6" at bounding box center [447, 361] width 25 height 18
click at [446, 361] on link "6" at bounding box center [446, 361] width 5 height 11
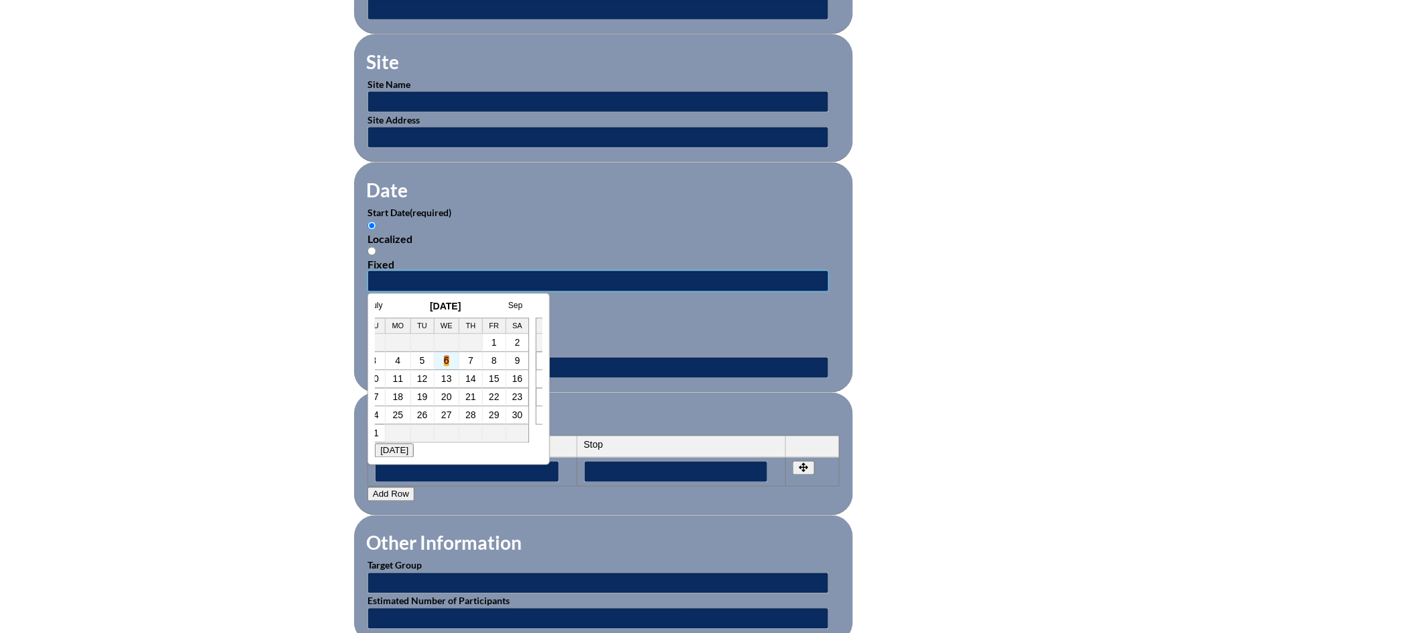
type input "2025-08-06 2:20 PM"
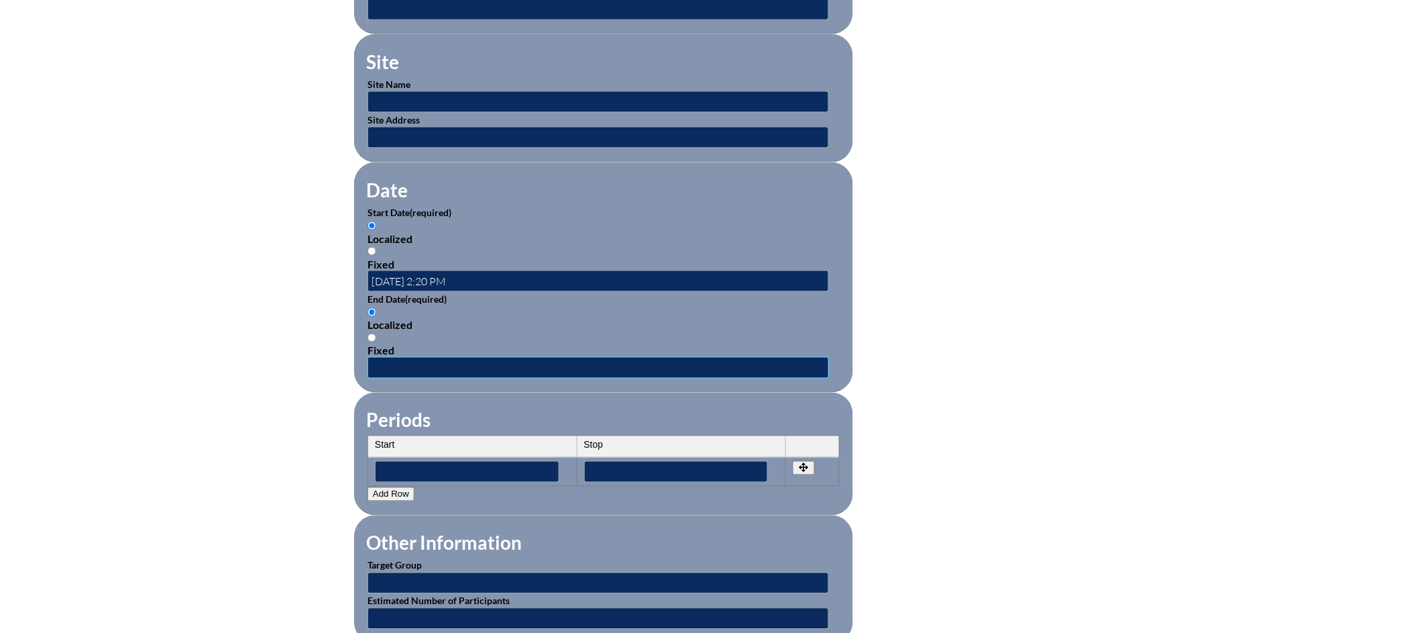
click at [411, 358] on input "text" at bounding box center [599, 367] width 462 height 21
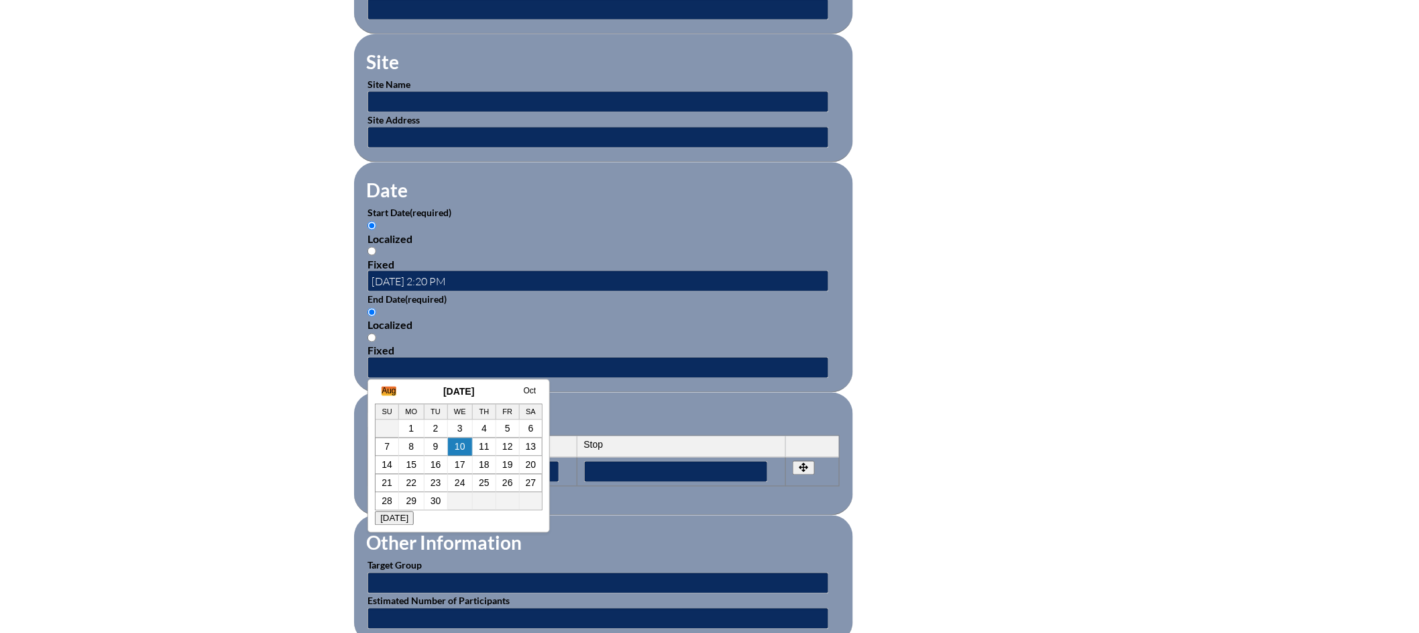
click at [389, 392] on link "Aug" at bounding box center [389, 390] width 14 height 9
click at [448, 446] on link "6" at bounding box center [446, 446] width 5 height 11
type input "2025-08-06 2:20 PM"
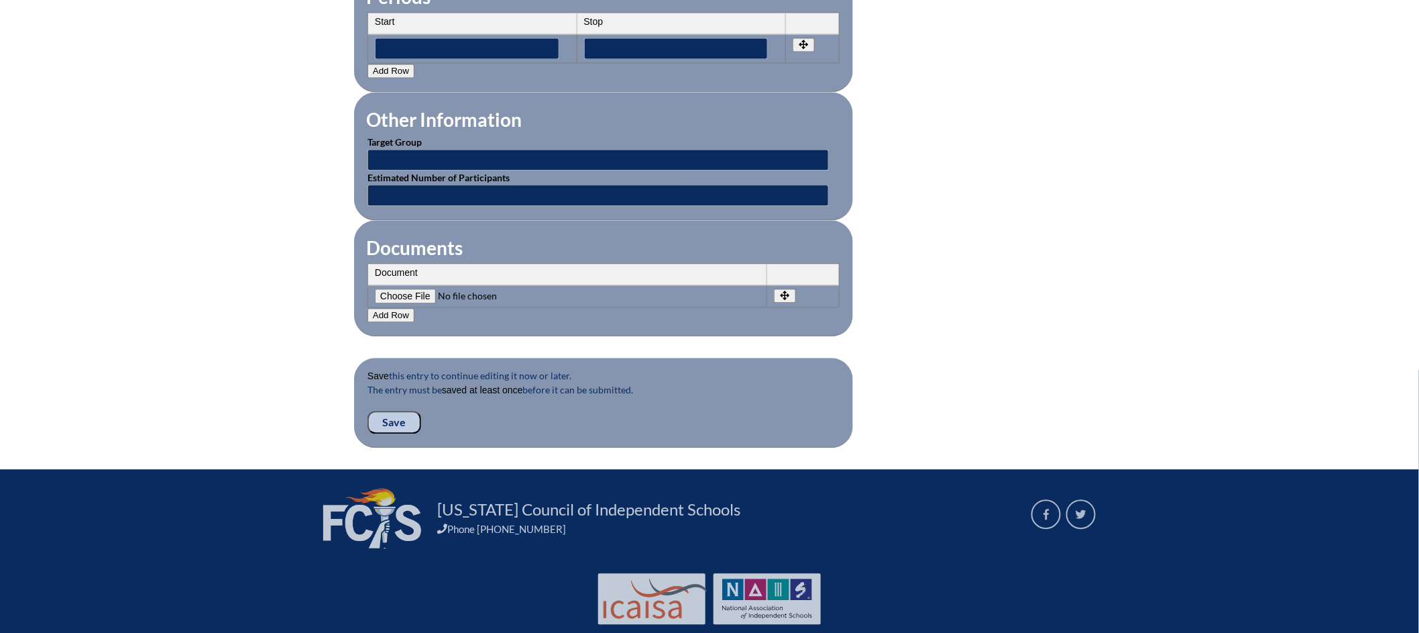
scroll to position [1184, 0]
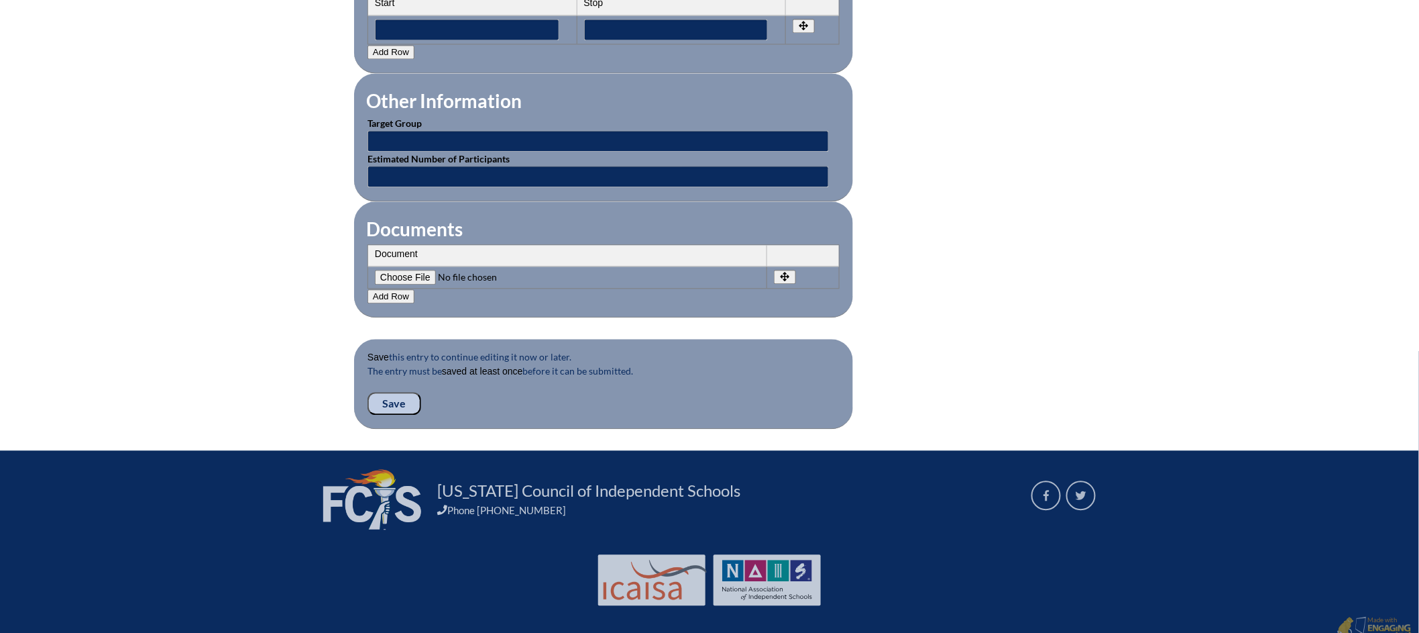
click at [414, 270] on input"] "file" at bounding box center [466, 277] width 182 height 15
type input"] "C:\fakepath\Screenshot 2025-08-07 at 10.23.50 AM - Stephanie Bingle.png"
click at [390, 392] on input "Save" at bounding box center [395, 403] width 54 height 23
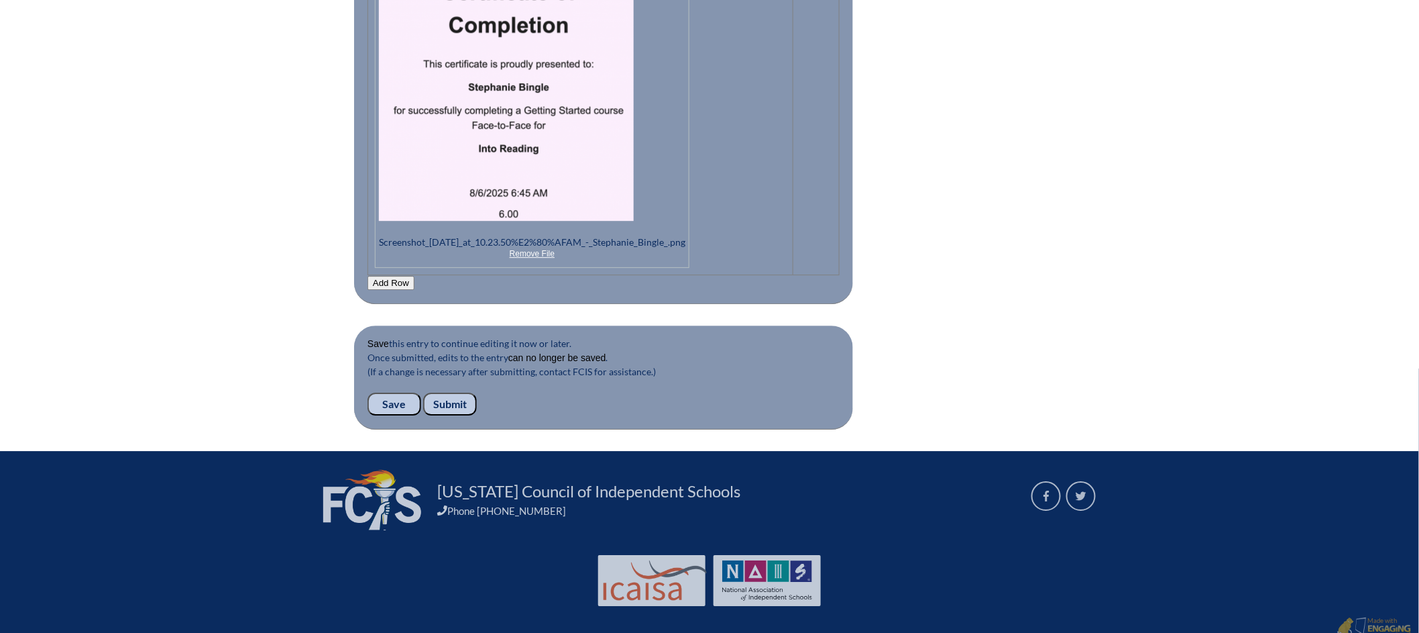
scroll to position [1508, 0]
click at [448, 392] on input "Submit" at bounding box center [450, 403] width 54 height 23
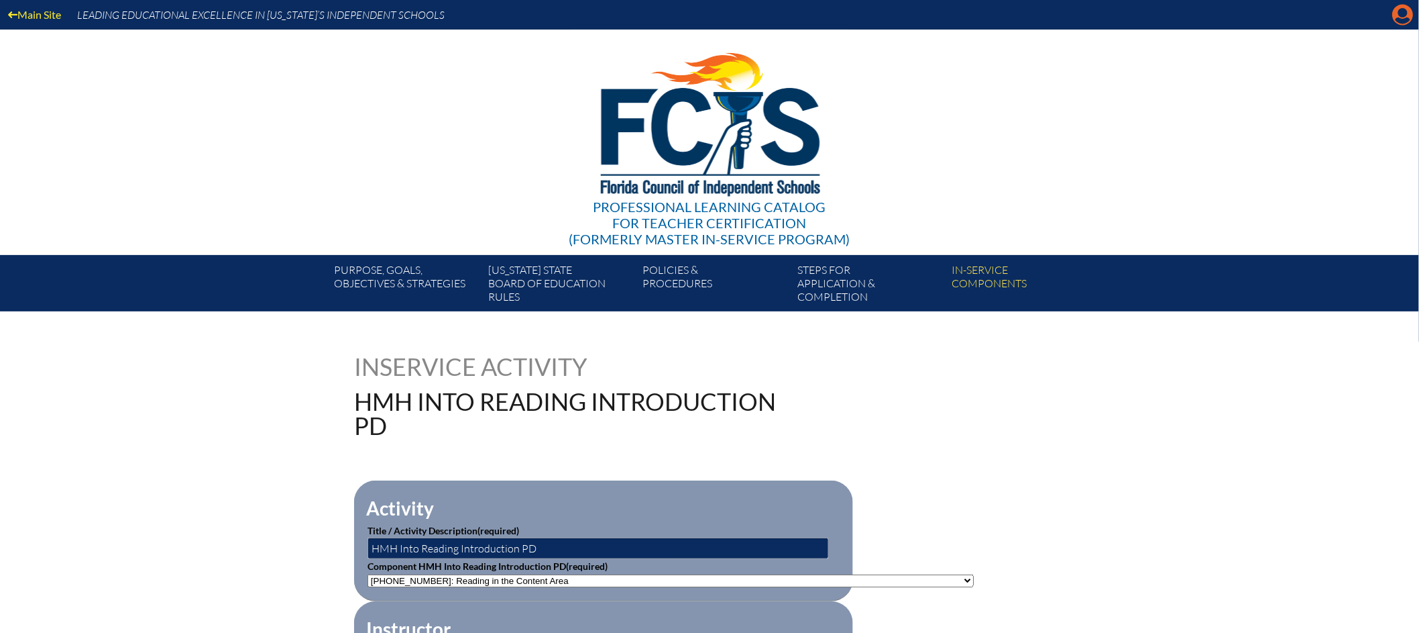
click at [1399, 16] on icon at bounding box center [1403, 15] width 21 height 21
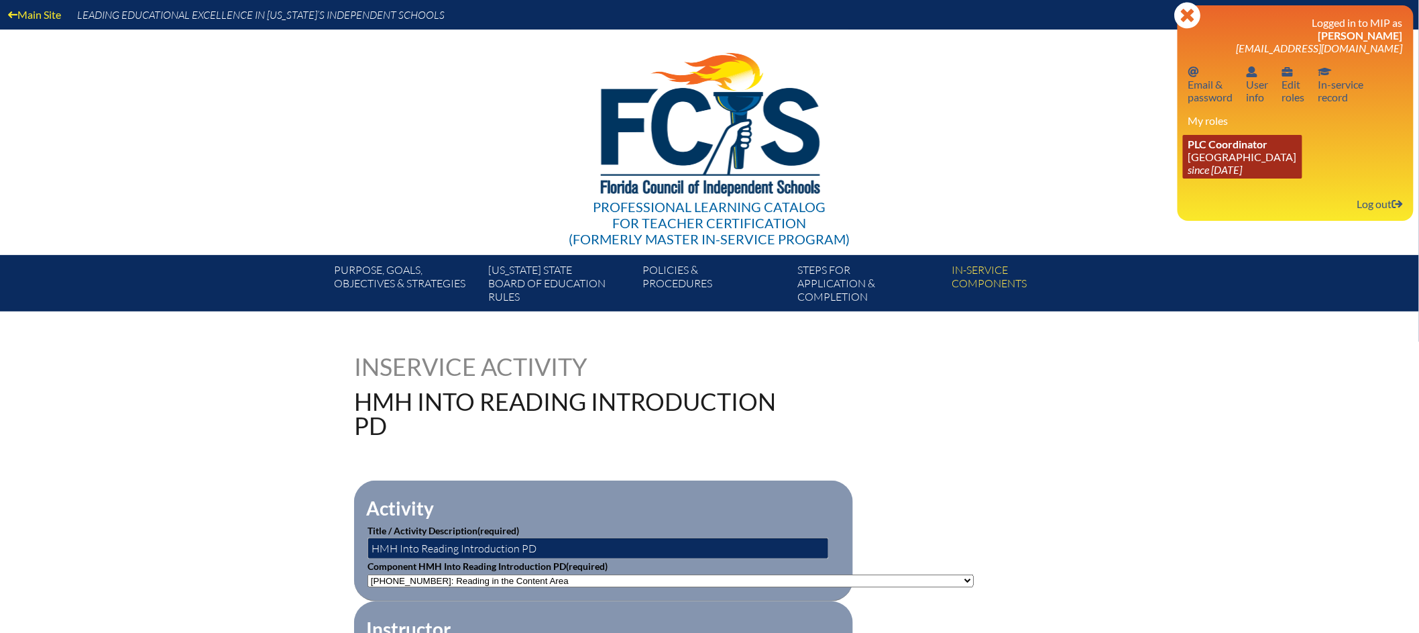
click at [1248, 160] on link "PLC Coordinator Lake Highland Preparatory School since 2023 Jul 30" at bounding box center [1242, 157] width 119 height 44
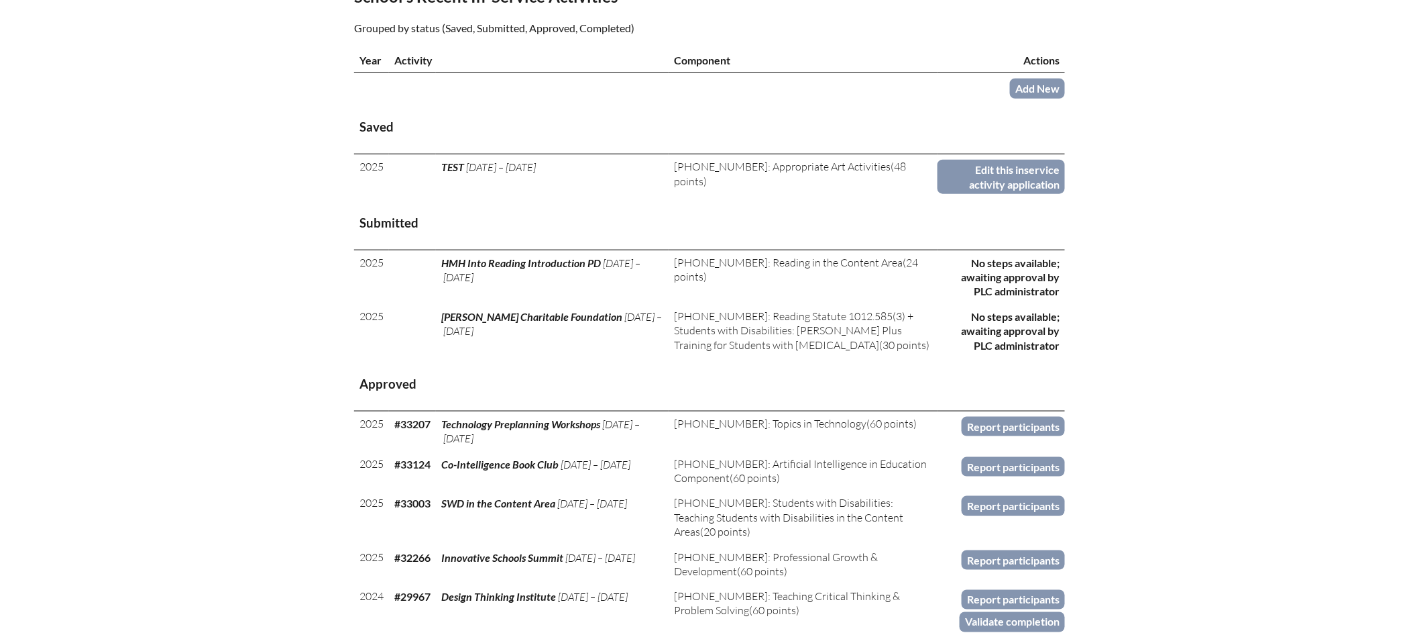
scroll to position [479, 0]
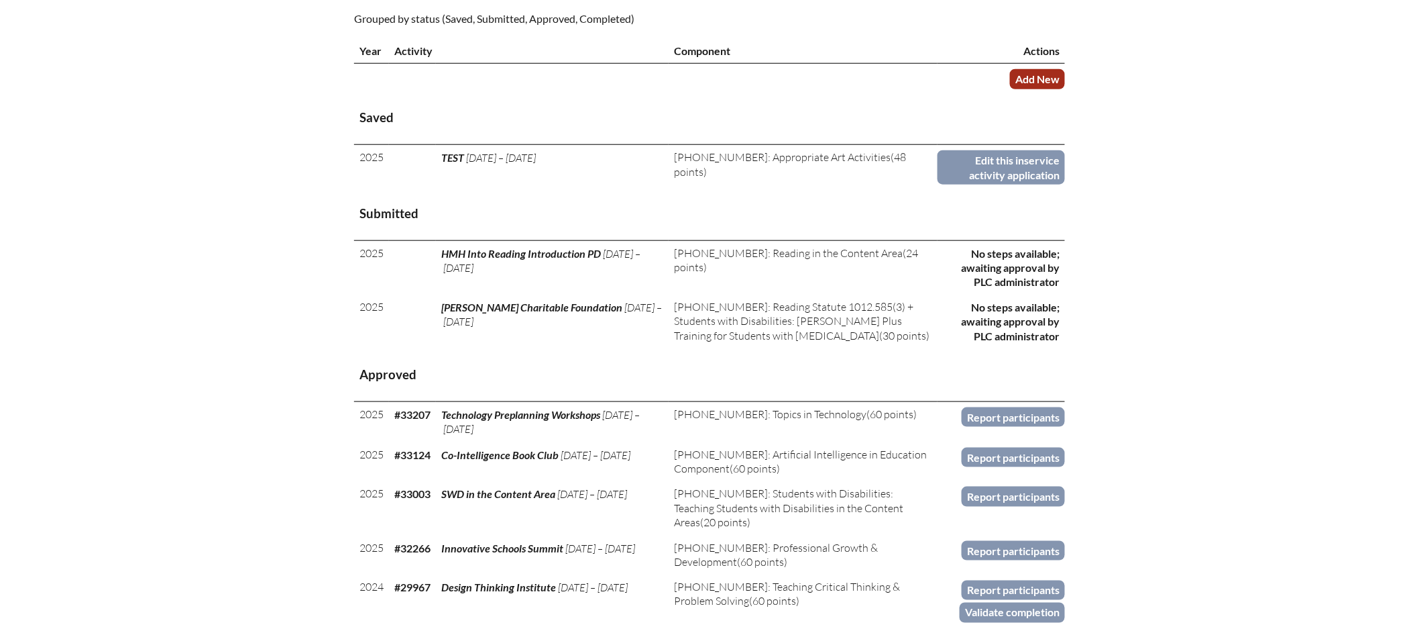
click at [1034, 89] on link "Add New" at bounding box center [1037, 78] width 55 height 19
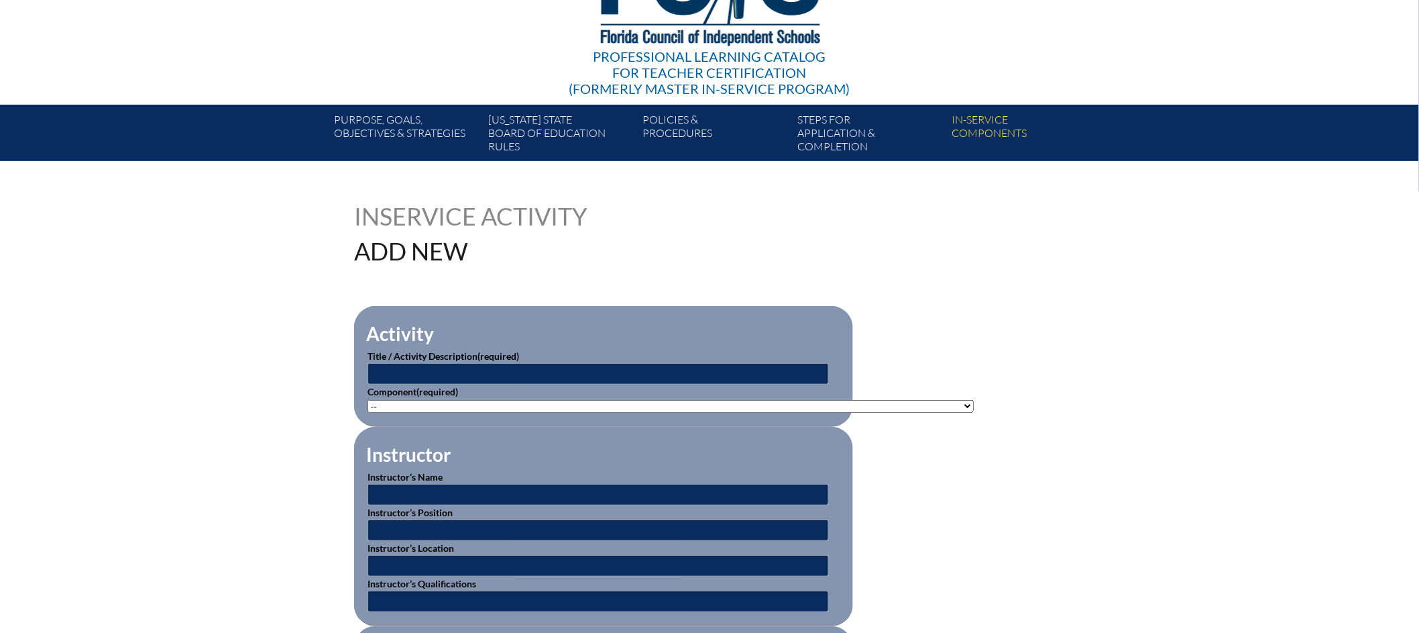
scroll to position [155, 0]
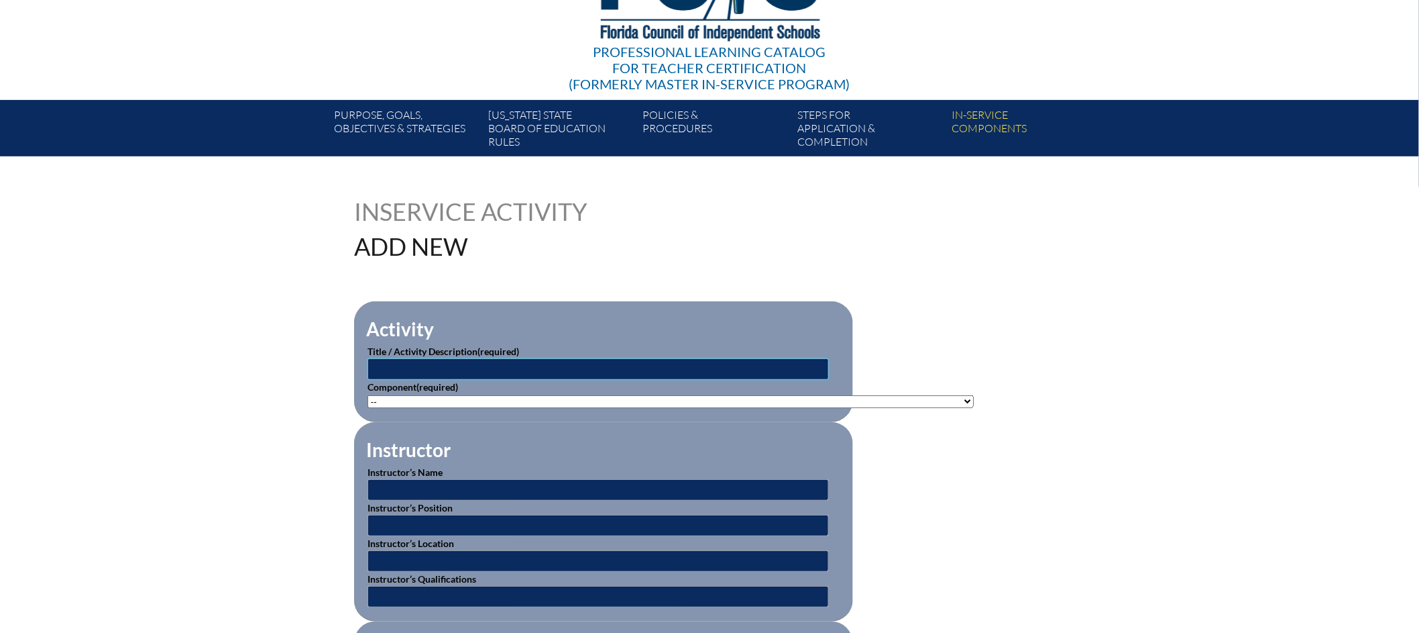
click at [414, 364] on input "text" at bounding box center [599, 368] width 462 height 21
type input "Modern Band 102"
click at [490, 396] on select"]"] "-- [PHONE_NUMBER]: Appropriate Art Activities [PHONE_NUMBER]: Concept and Art P…" at bounding box center [671, 401] width 606 height 13
select select"]"] "20381"
click at [368, 395] on select"]"] "-- [PHONE_NUMBER]: Appropriate Art Activities [PHONE_NUMBER]: Concept and Art P…" at bounding box center [671, 401] width 606 height 13
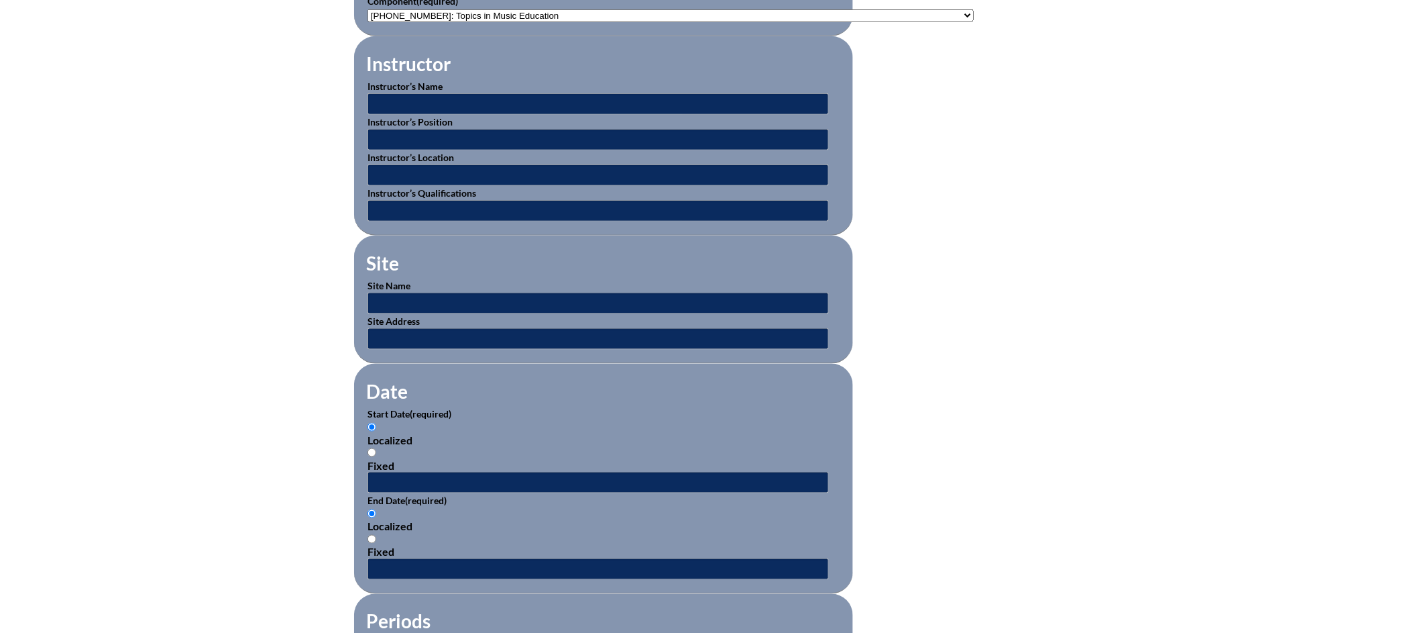
scroll to position [708, 0]
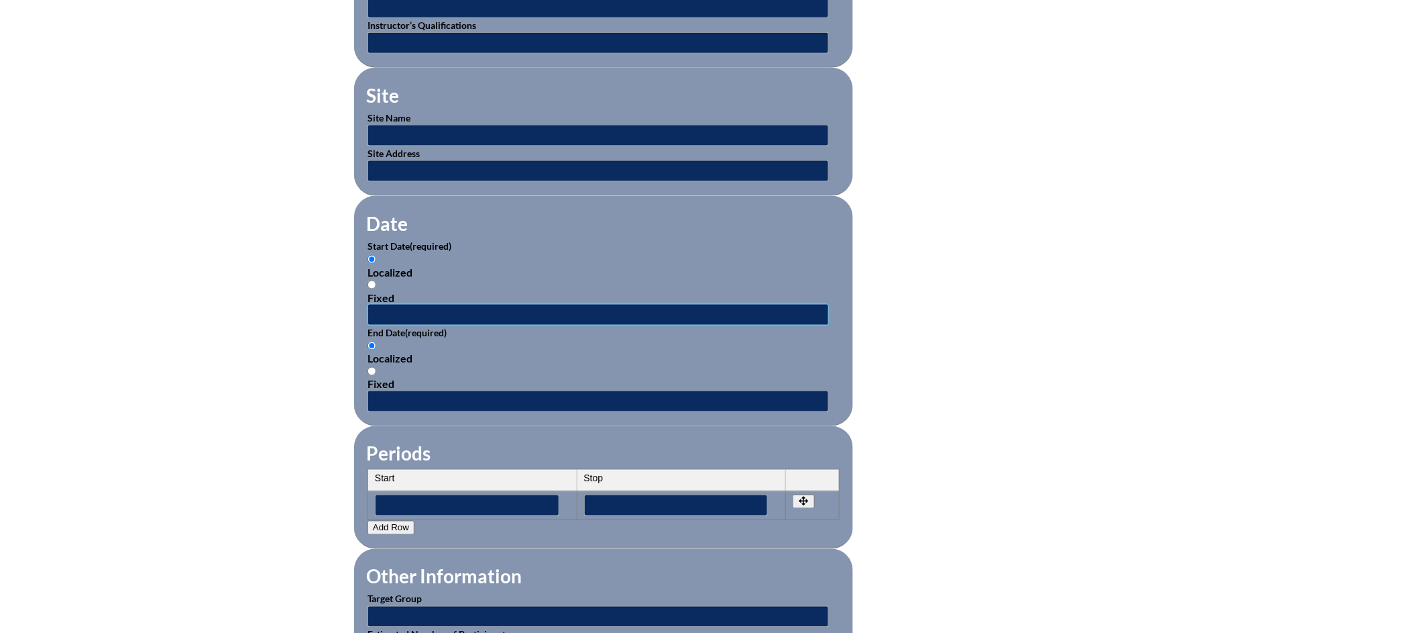
click at [458, 311] on input "text" at bounding box center [599, 314] width 462 height 21
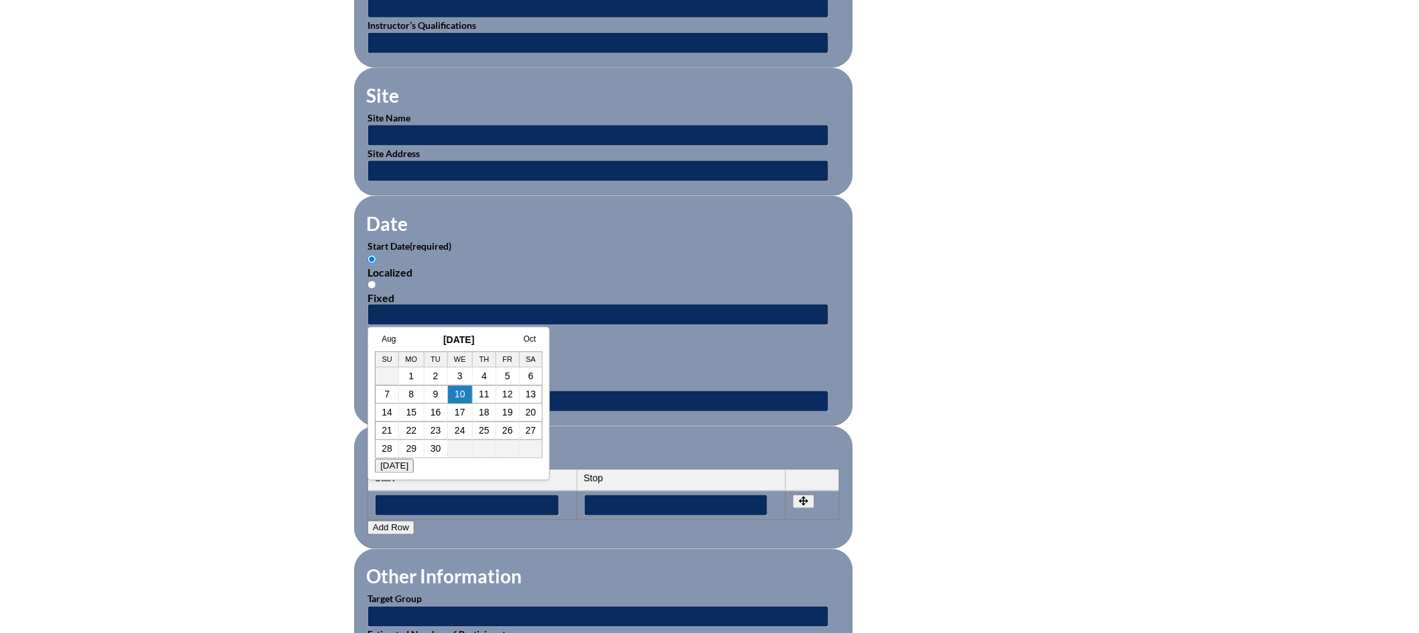
click at [380, 337] on h3 "[DATE]" at bounding box center [459, 339] width 168 height 11
click at [386, 337] on link "Aug" at bounding box center [389, 338] width 14 height 9
click at [380, 337] on link "July" at bounding box center [375, 338] width 14 height 9
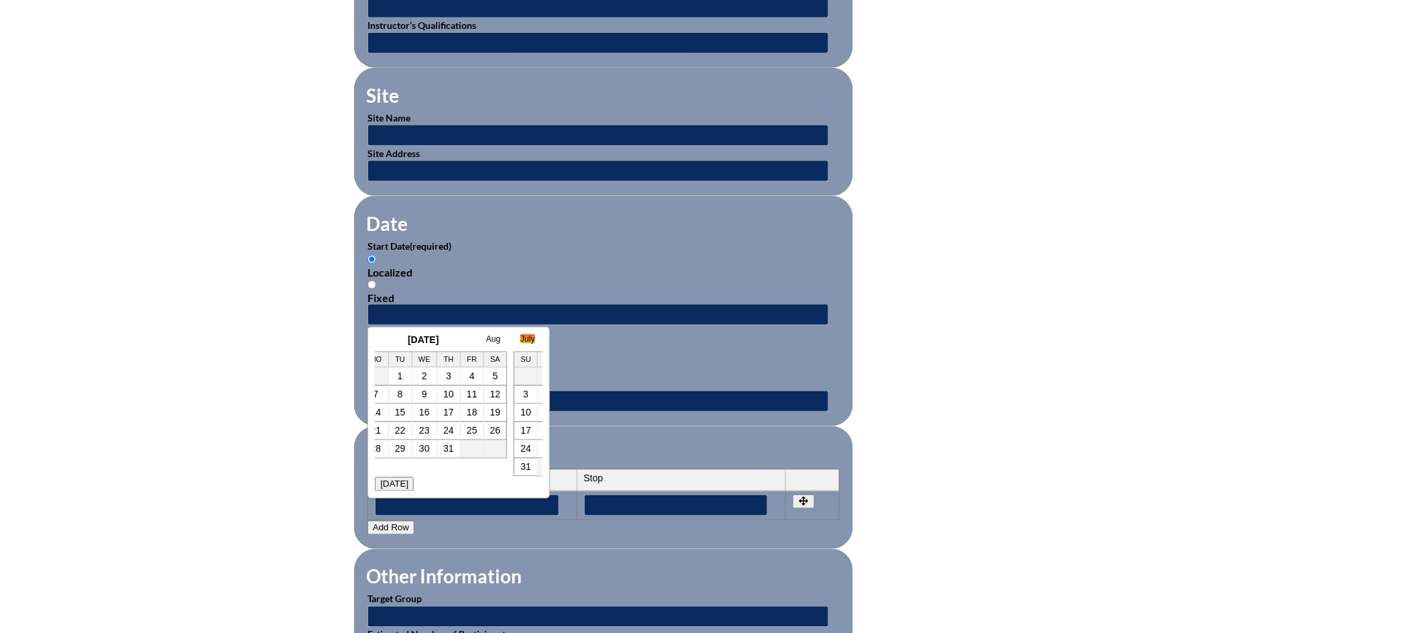
scroll to position [0, 27]
click at [411, 396] on link "8" at bounding box center [409, 394] width 5 height 11
type input "[DATE] 2:24 PM"
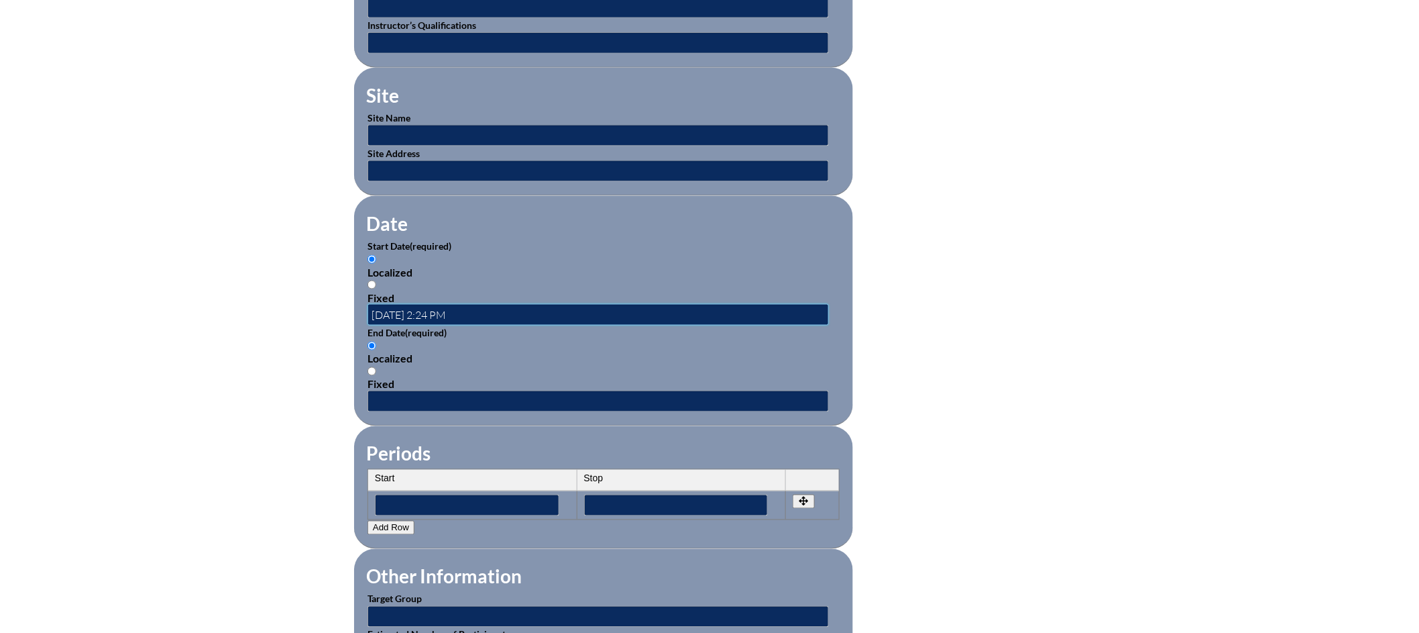
scroll to position [0, 0]
click at [408, 396] on input "text" at bounding box center [599, 400] width 462 height 21
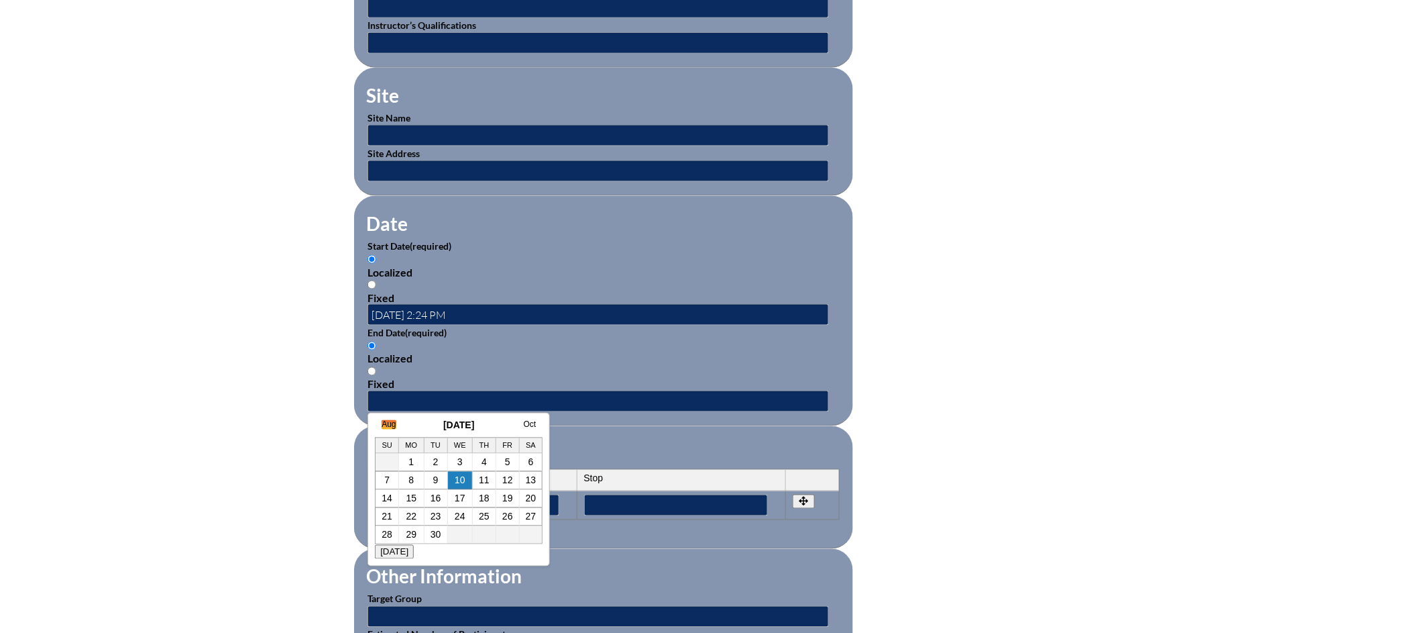
click at [393, 421] on link "Aug" at bounding box center [389, 424] width 14 height 9
click at [382, 422] on link "July" at bounding box center [375, 424] width 14 height 9
click at [411, 481] on link "8" at bounding box center [409, 480] width 5 height 11
type input "[DATE] 2:24 PM"
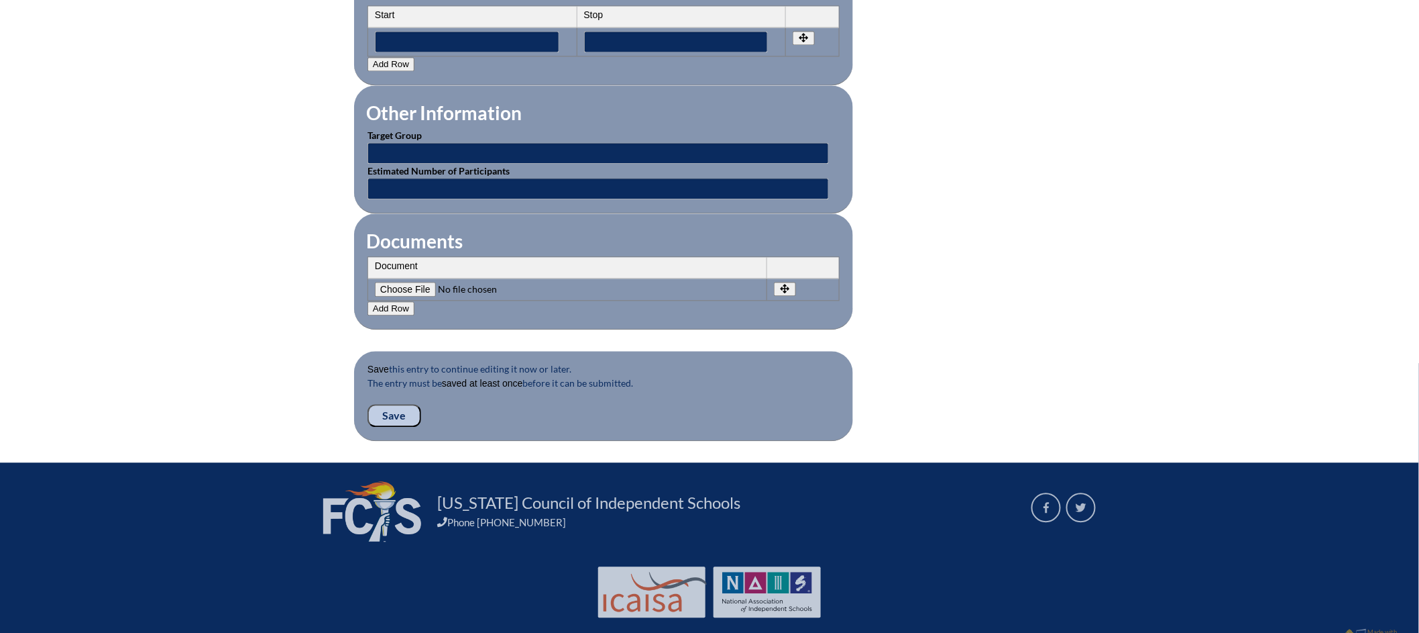
scroll to position [1184, 0]
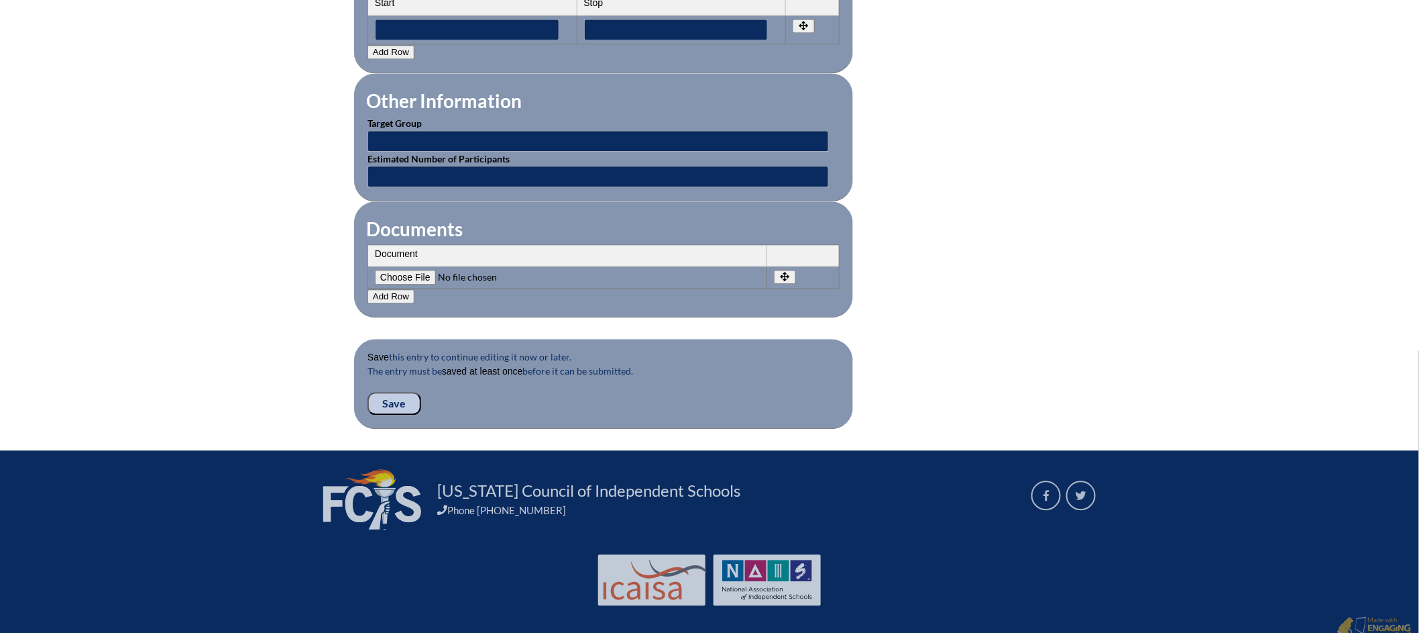
click at [412, 270] on input"] "file" at bounding box center [466, 277] width 182 height 15
type input"] "C:\fakepath\Professional Development Certificate - [PERSON_NAME].pdf"
click at [398, 394] on input "Save" at bounding box center [395, 403] width 54 height 23
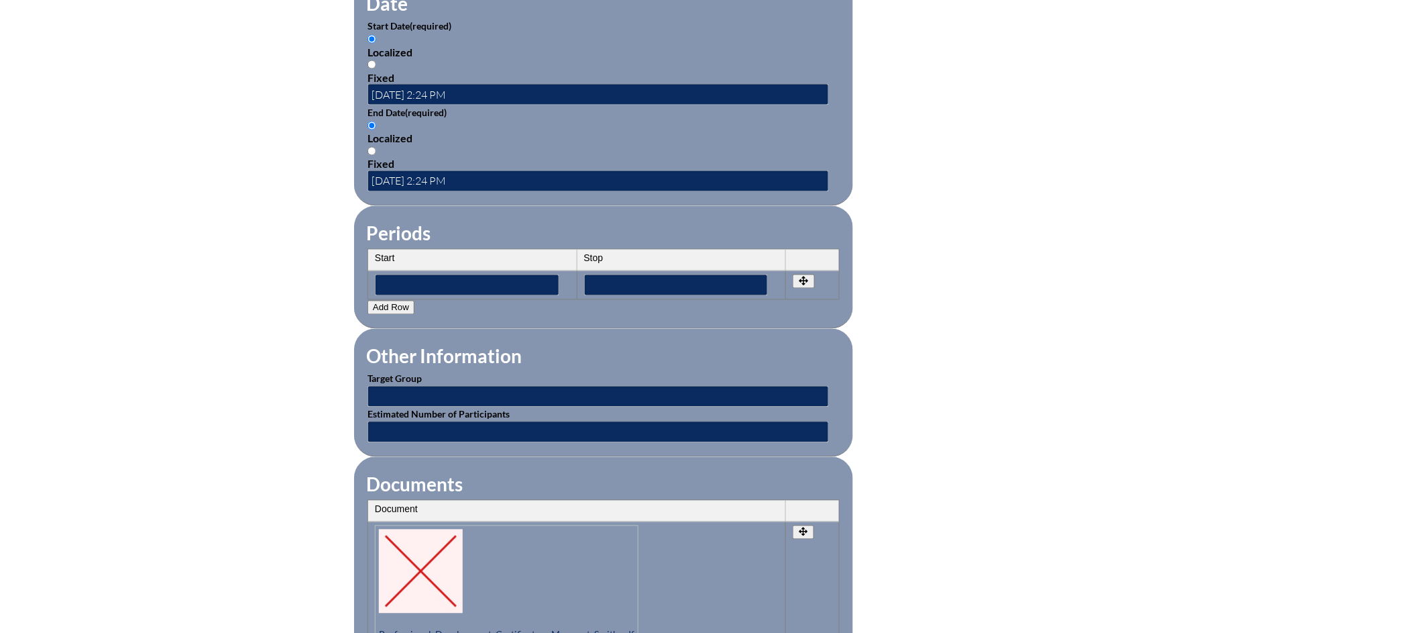
scroll to position [1272, 0]
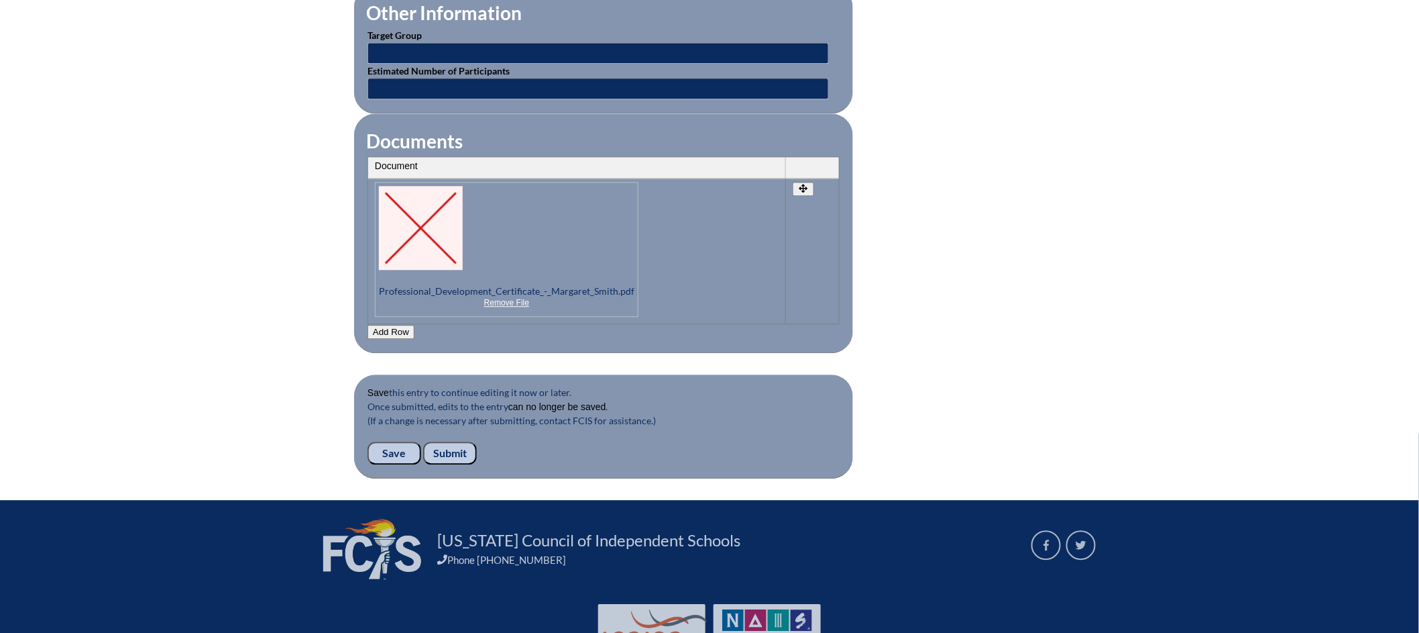
click at [460, 443] on input "Submit" at bounding box center [450, 452] width 54 height 23
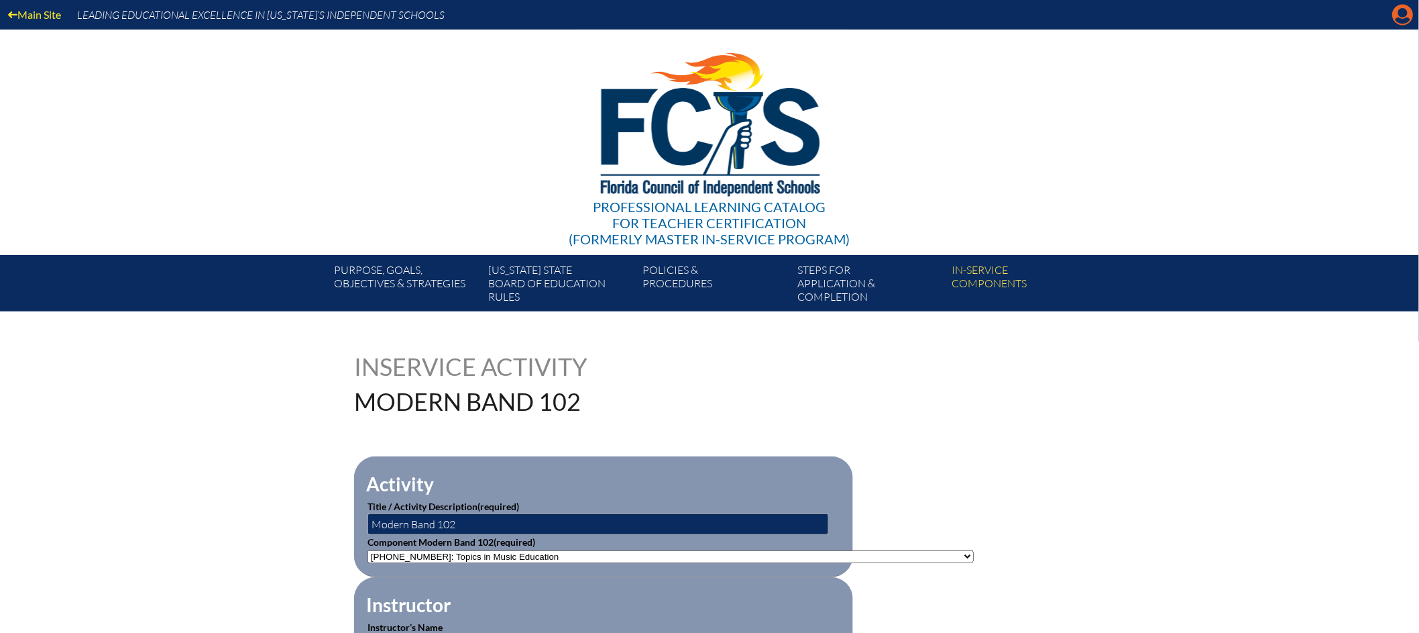
click at [1411, 13] on icon at bounding box center [1403, 15] width 21 height 21
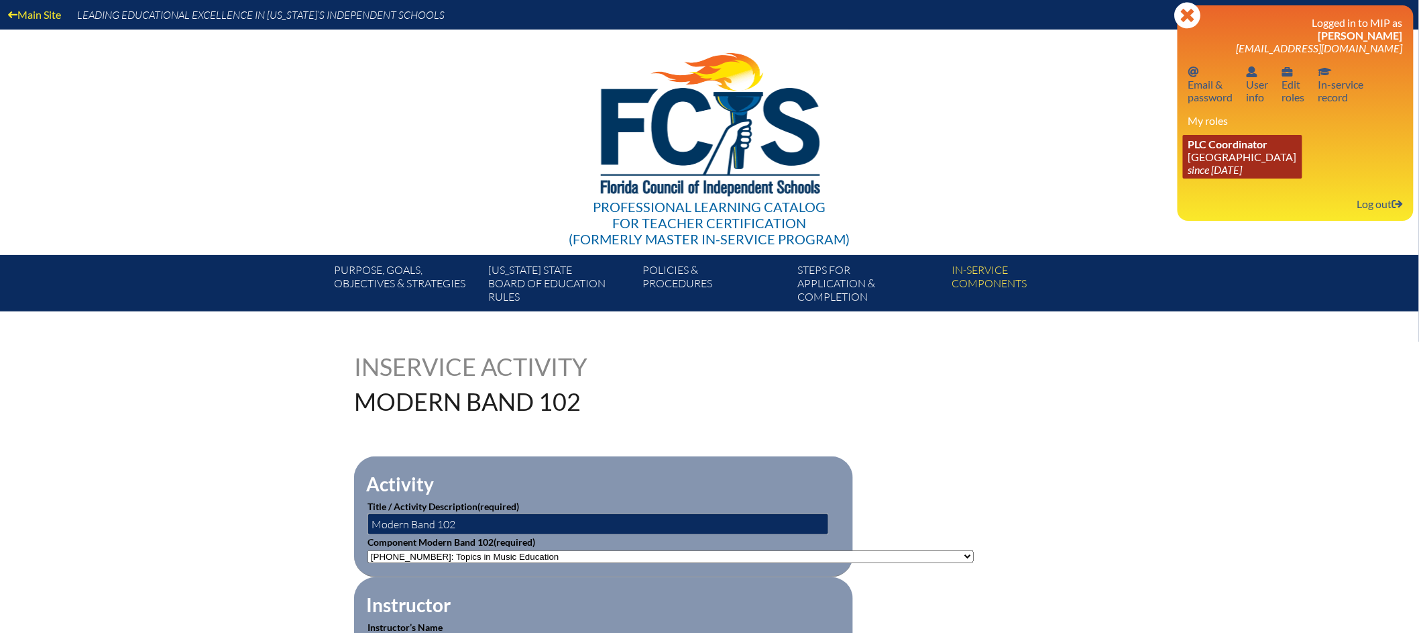
click at [1243, 163] on icon "since [DATE]" at bounding box center [1216, 169] width 54 height 13
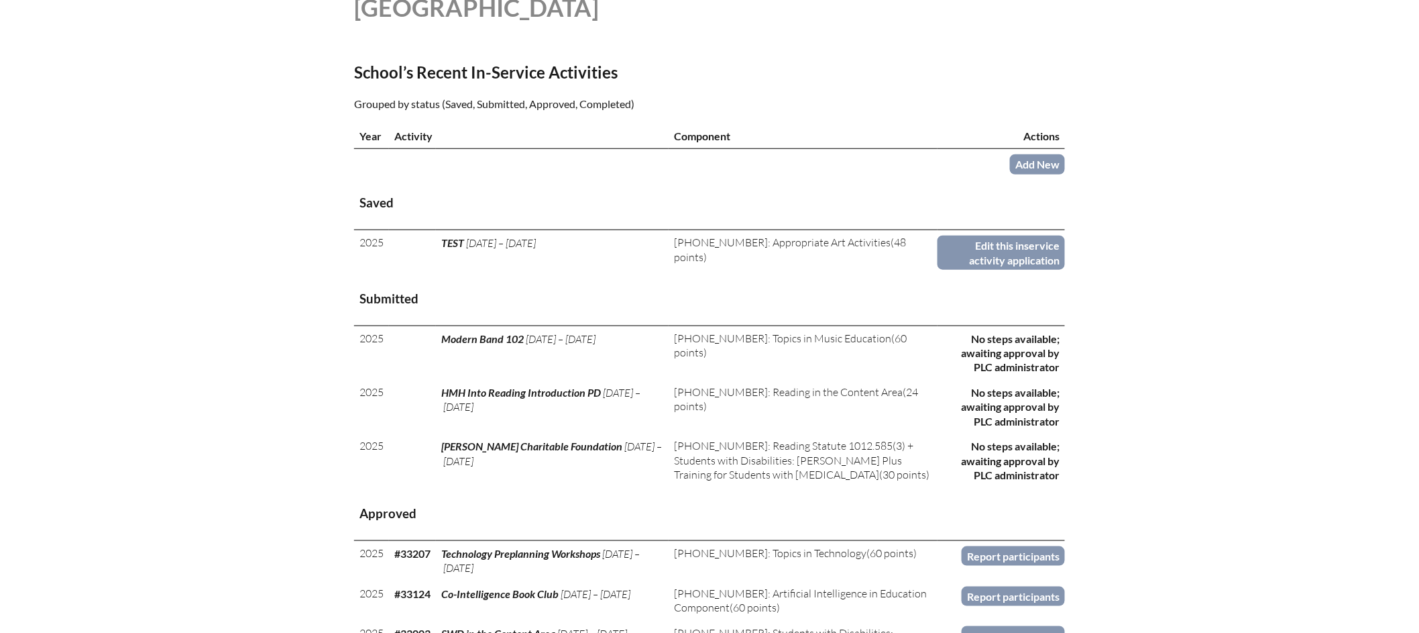
scroll to position [411, 0]
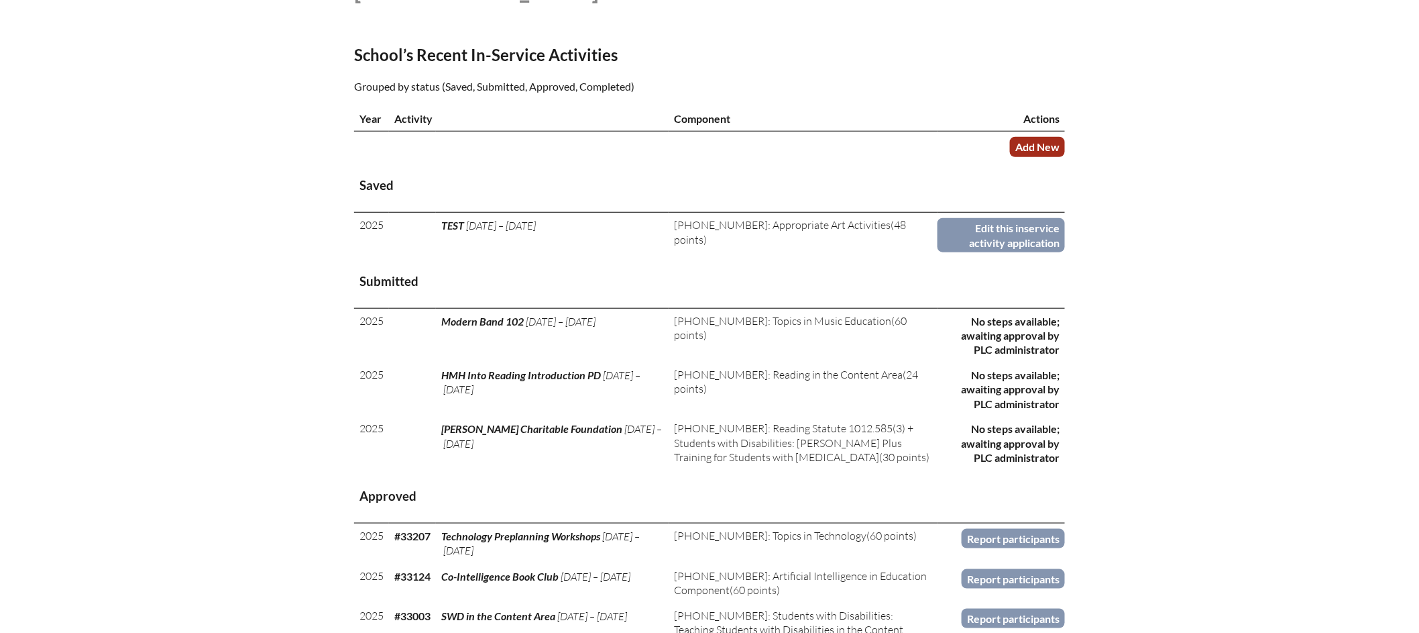
click at [1043, 156] on link "Add New" at bounding box center [1037, 146] width 55 height 19
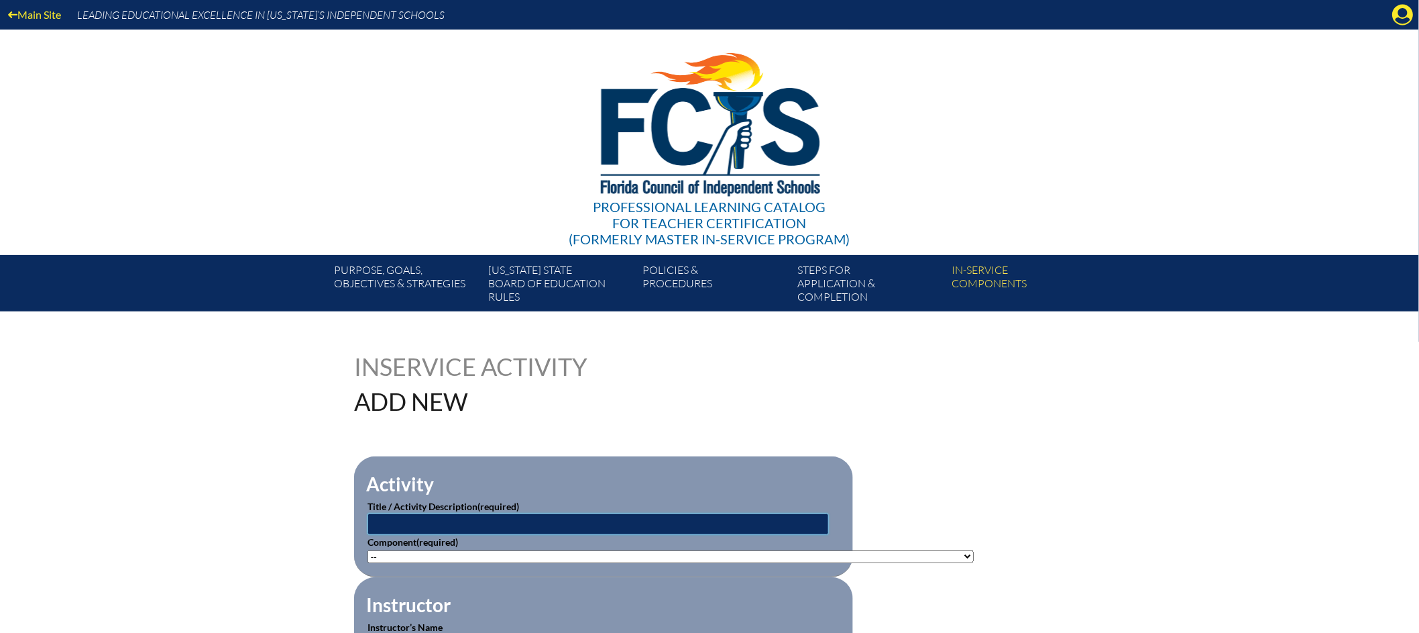
click at [470, 520] on input "text" at bounding box center [599, 523] width 462 height 21
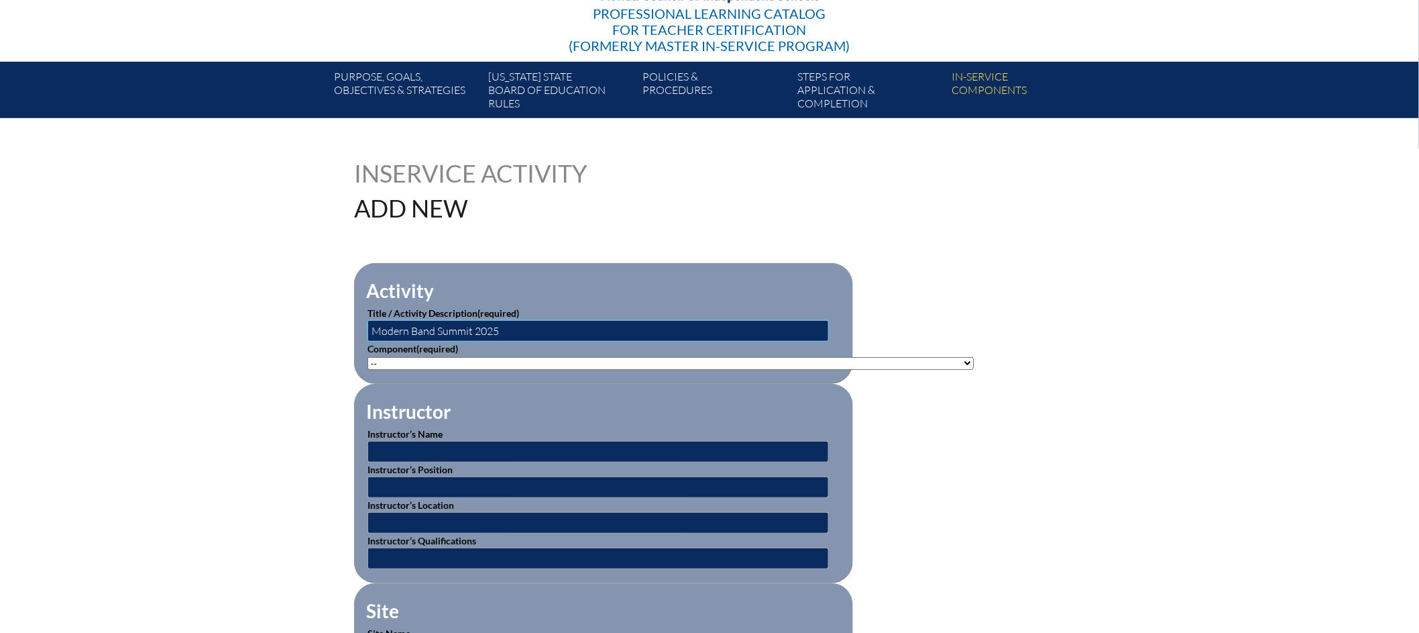
scroll to position [203, 0]
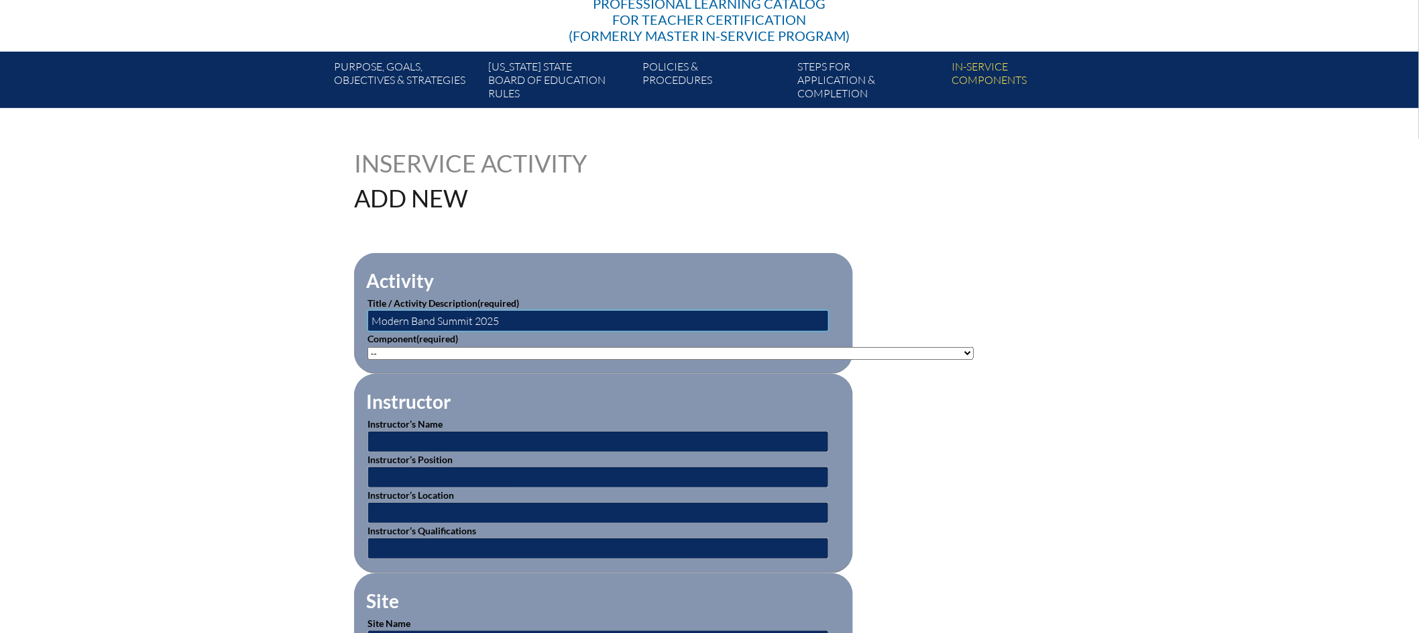
type input "Modern Band Summit 2025"
click at [925, 348] on select"]"] "-- [PHONE_NUMBER]: Appropriate Art Activities [PHONE_NUMBER]: Concept and Art P…" at bounding box center [671, 353] width 606 height 13
select select"]"] "20381"
click at [368, 347] on select"]"] "-- [PHONE_NUMBER]: Appropriate Art Activities [PHONE_NUMBER]: Concept and Art P…" at bounding box center [671, 353] width 606 height 13
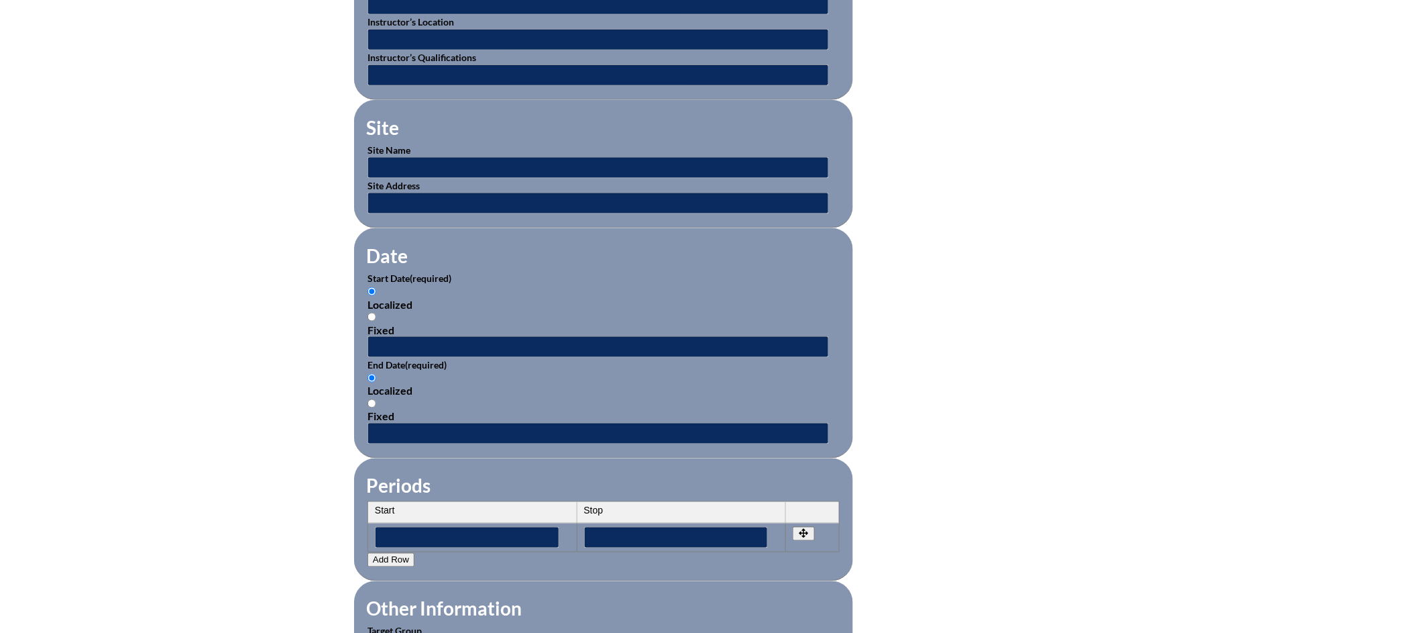
scroll to position [681, 0]
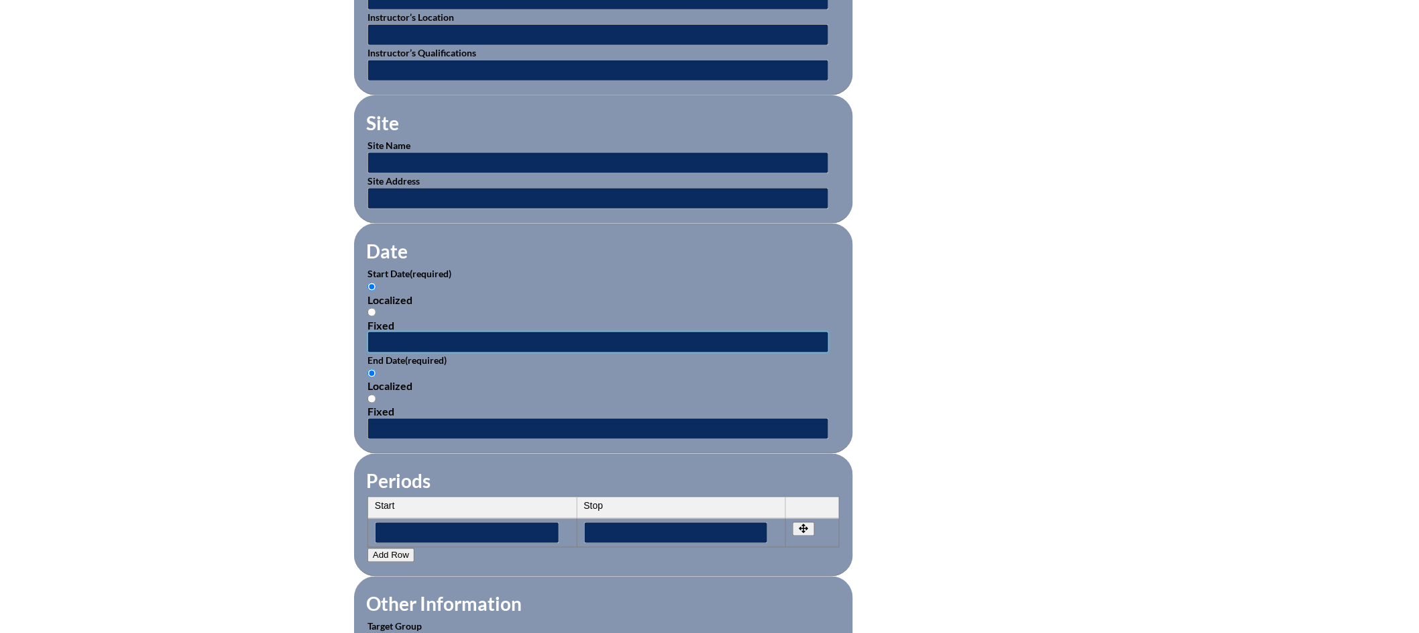
click at [512, 341] on input "text" at bounding box center [599, 341] width 462 height 21
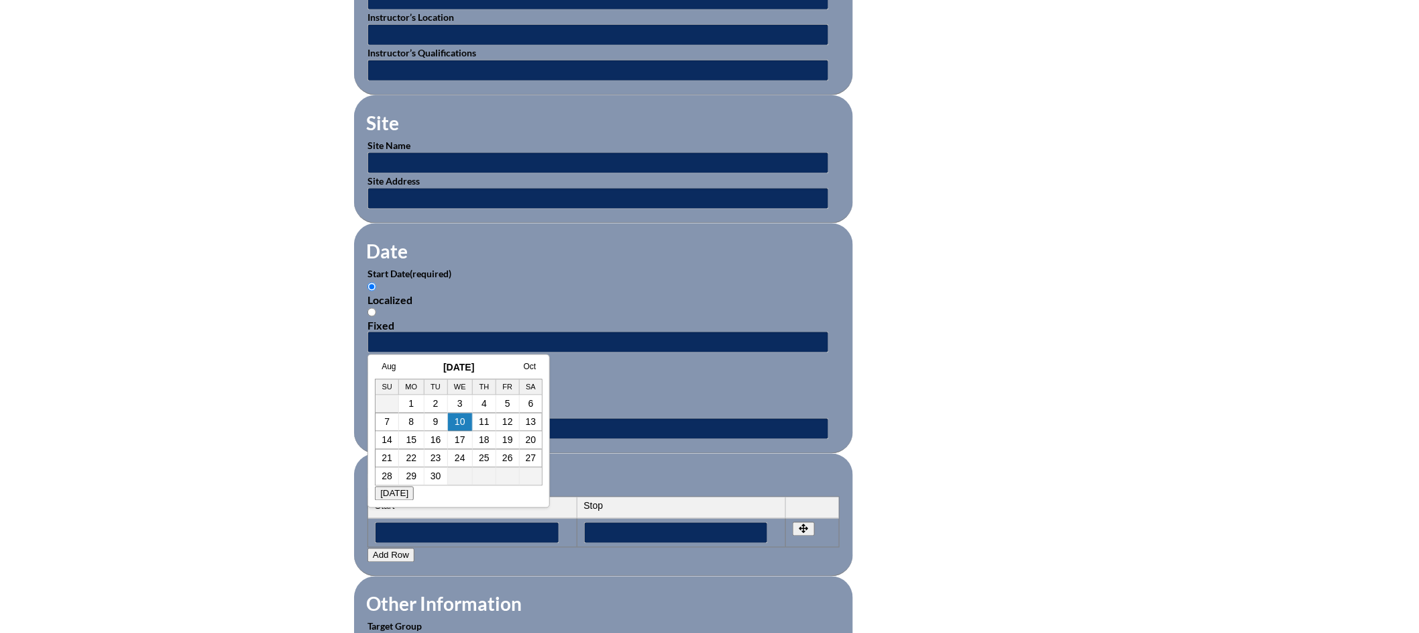
click at [384, 370] on div "Aug [DATE] Oct" at bounding box center [459, 367] width 168 height 11
click at [386, 362] on link "Aug" at bounding box center [389, 366] width 14 height 9
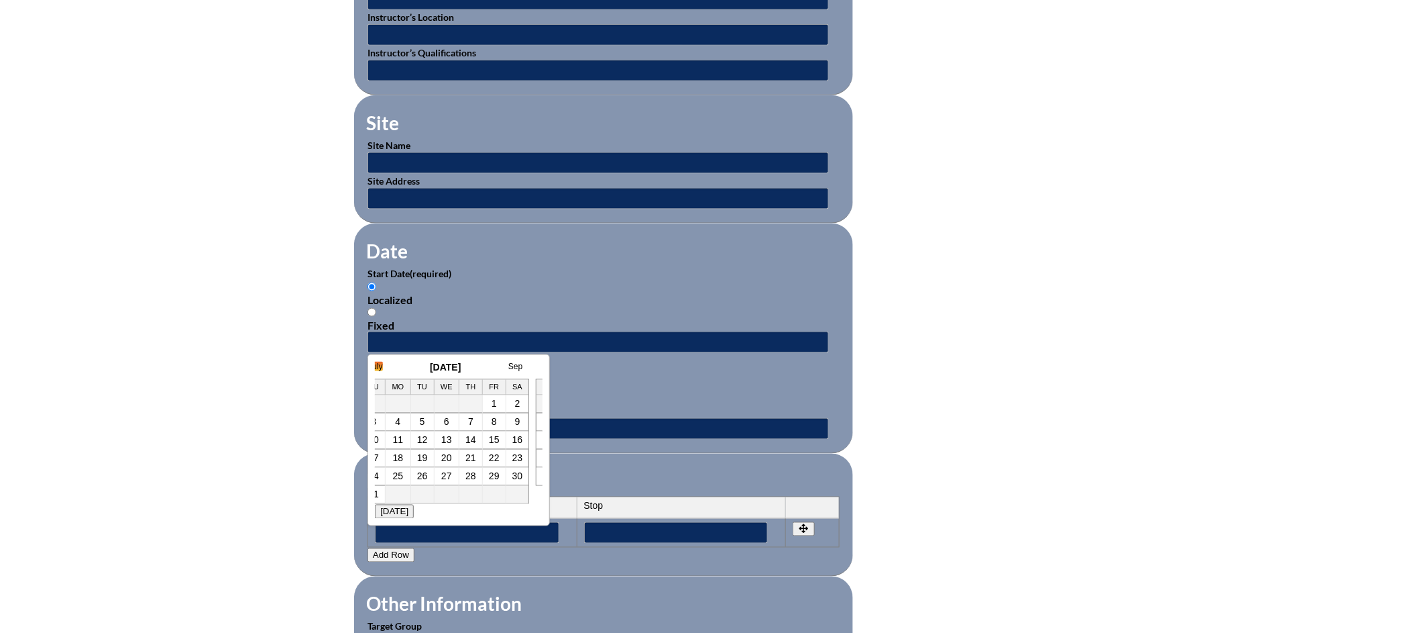
click at [378, 364] on link "July" at bounding box center [375, 366] width 14 height 9
click at [412, 425] on td "8" at bounding box center [409, 422] width 23 height 18
click at [408, 425] on link "8" at bounding box center [409, 422] width 5 height 11
type input "[DATE] 2:28 PM"
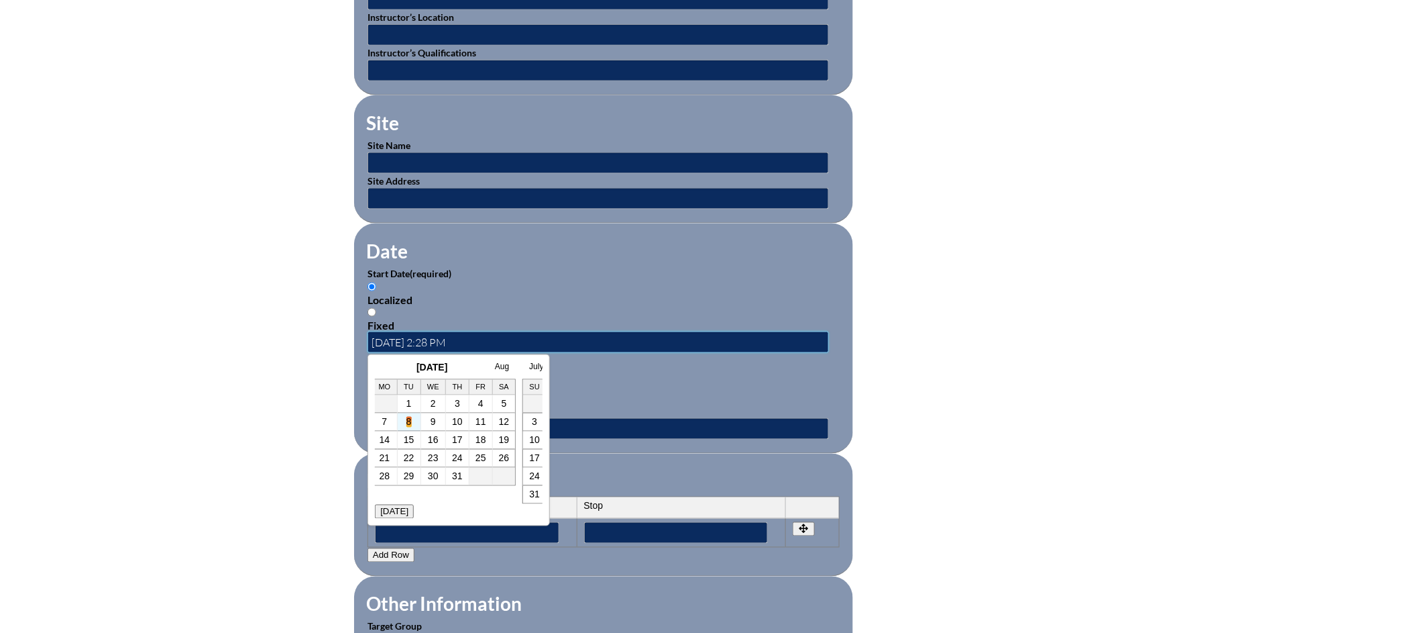
scroll to position [0, 0]
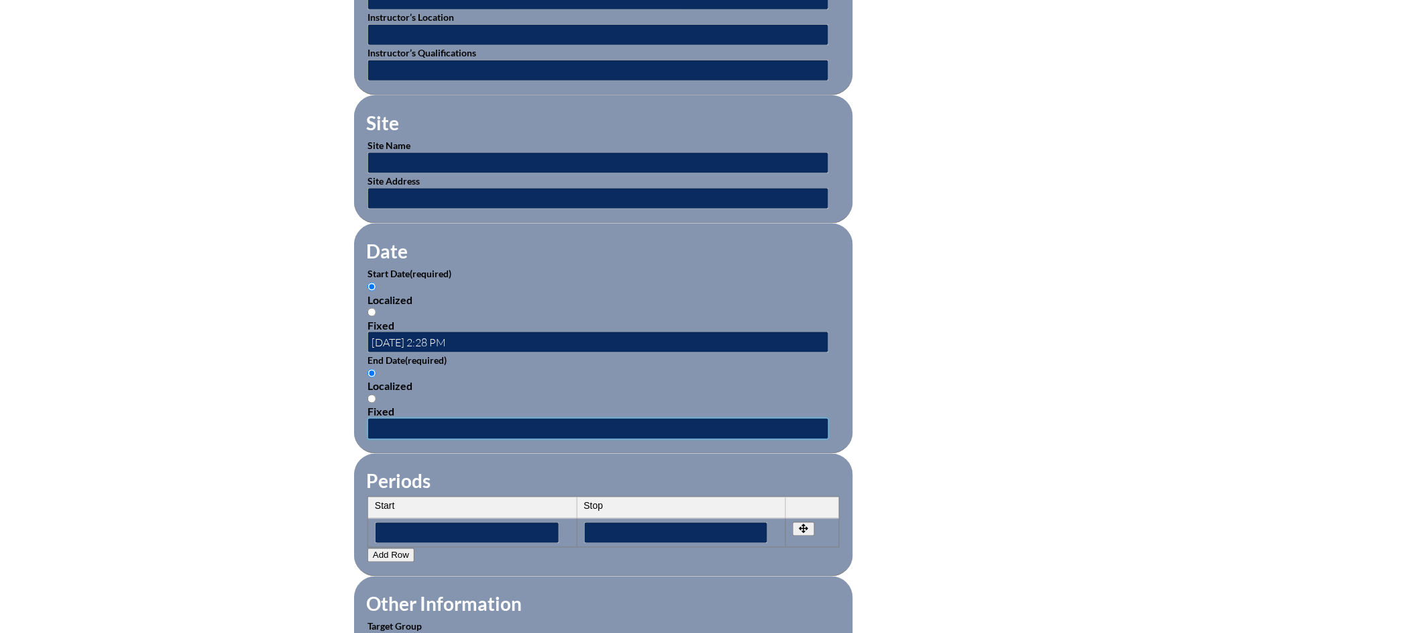
click at [387, 422] on input "text" at bounding box center [599, 428] width 462 height 21
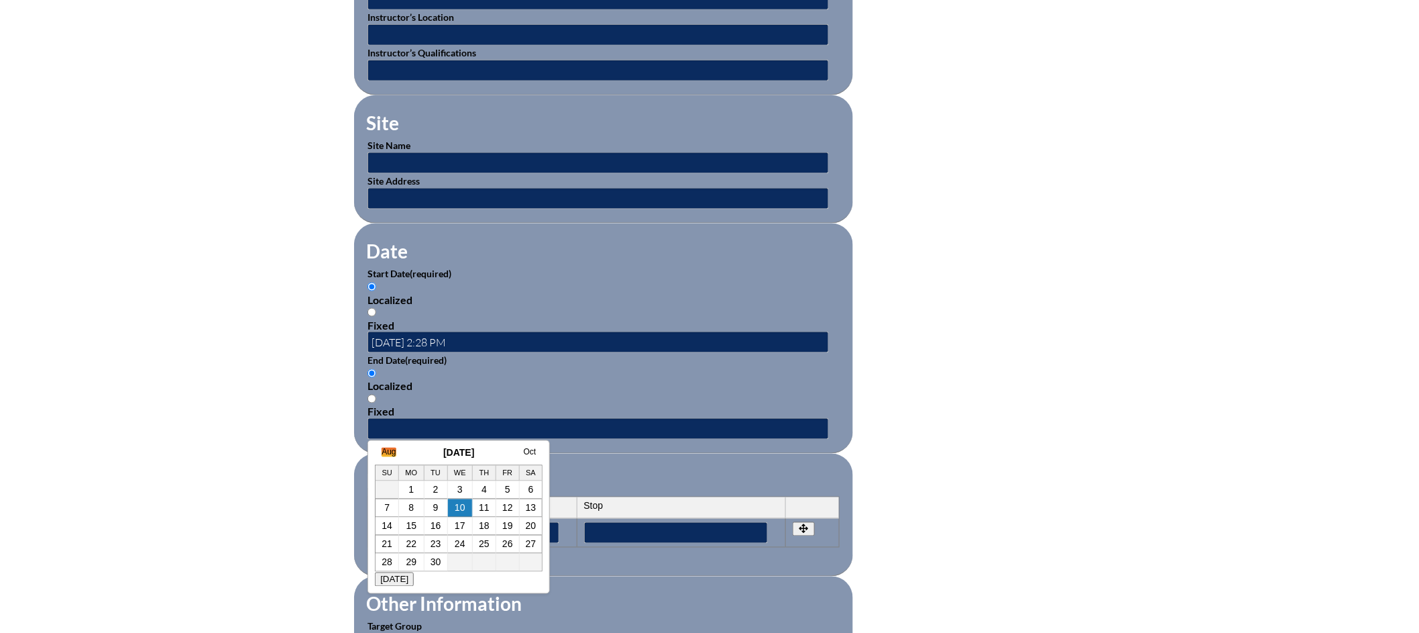
click at [390, 449] on link "Aug" at bounding box center [389, 451] width 14 height 9
click at [382, 451] on link "July" at bounding box center [375, 451] width 14 height 9
click at [476, 511] on link "11" at bounding box center [481, 507] width 11 height 11
type input "[DATE] 2:28 PM"
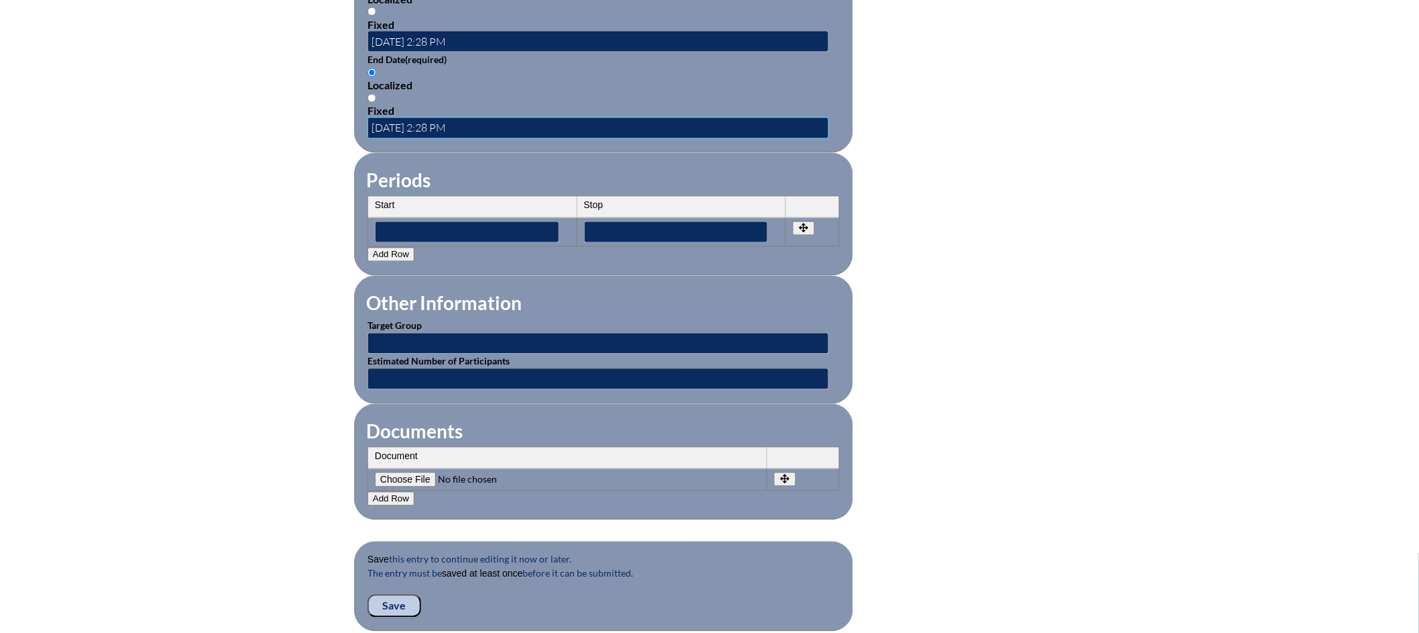
scroll to position [997, 0]
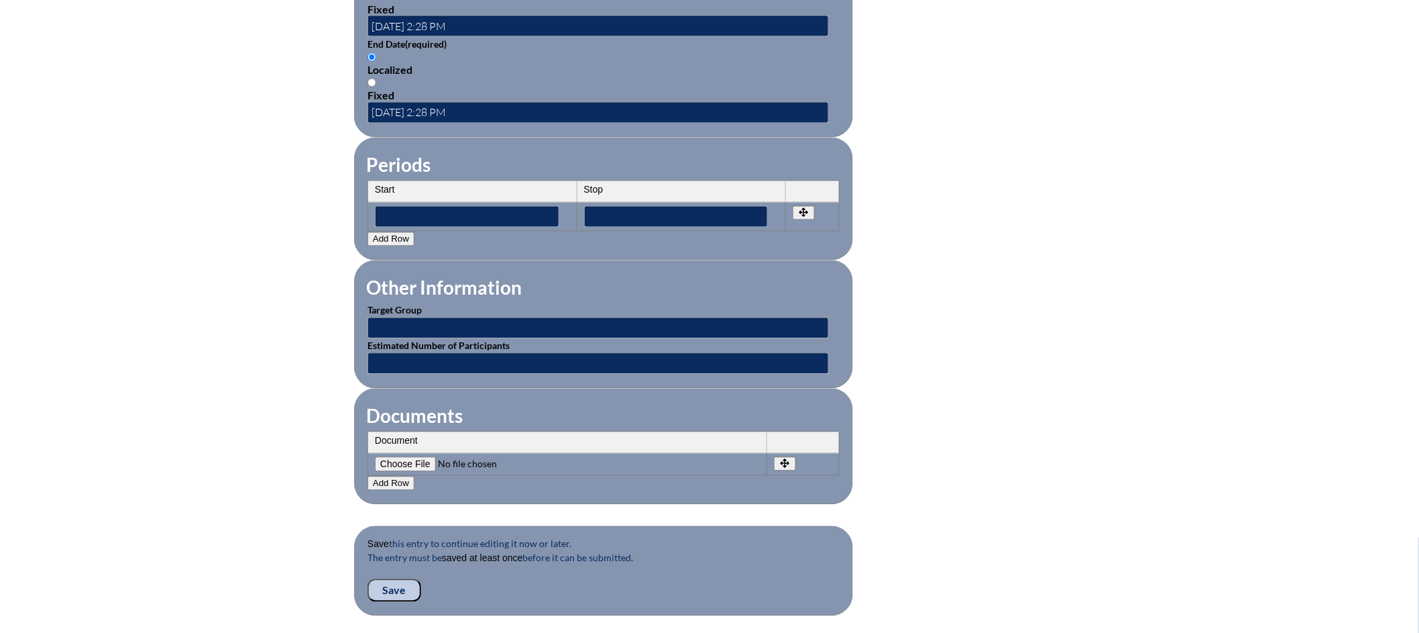
click at [414, 457] on input"] "file" at bounding box center [466, 464] width 182 height 15
click at [419, 457] on input"] "file" at bounding box center [466, 464] width 182 height 15
type input"] "C:\fakepath\Badge_5391d87b49fb4c979eea52f4fa31a4fb - Margaret Smith.pdf"
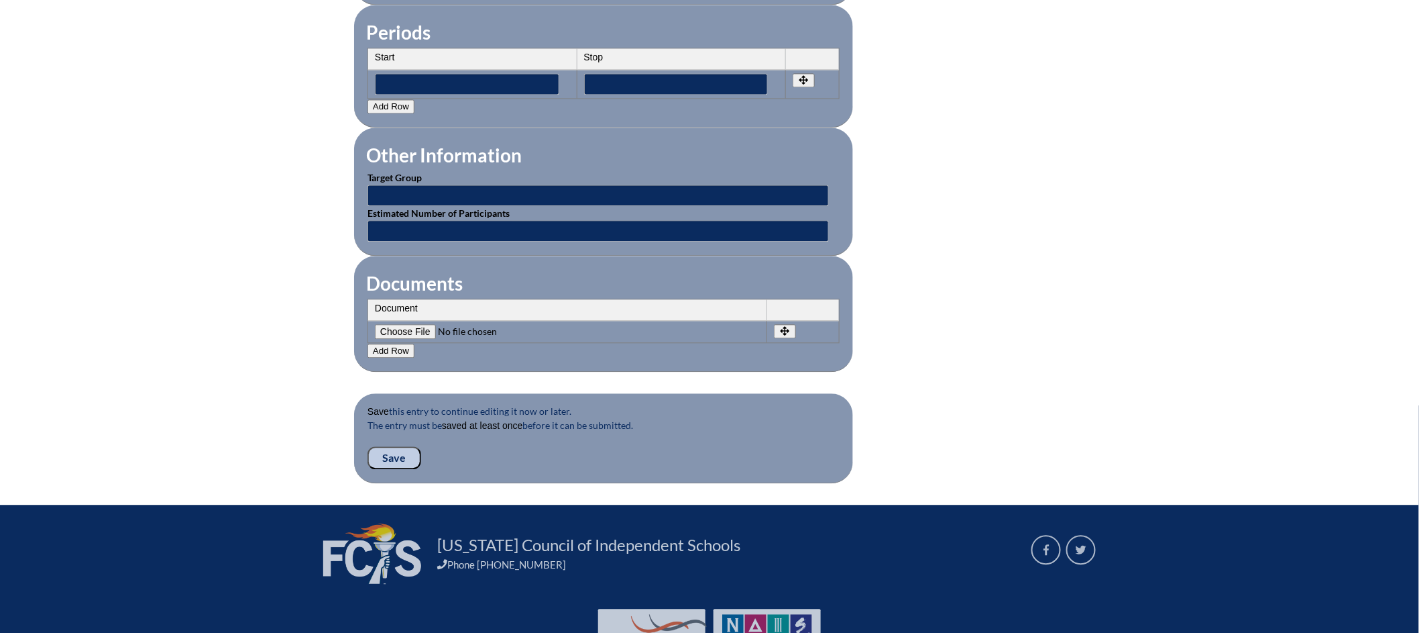
scroll to position [1184, 0]
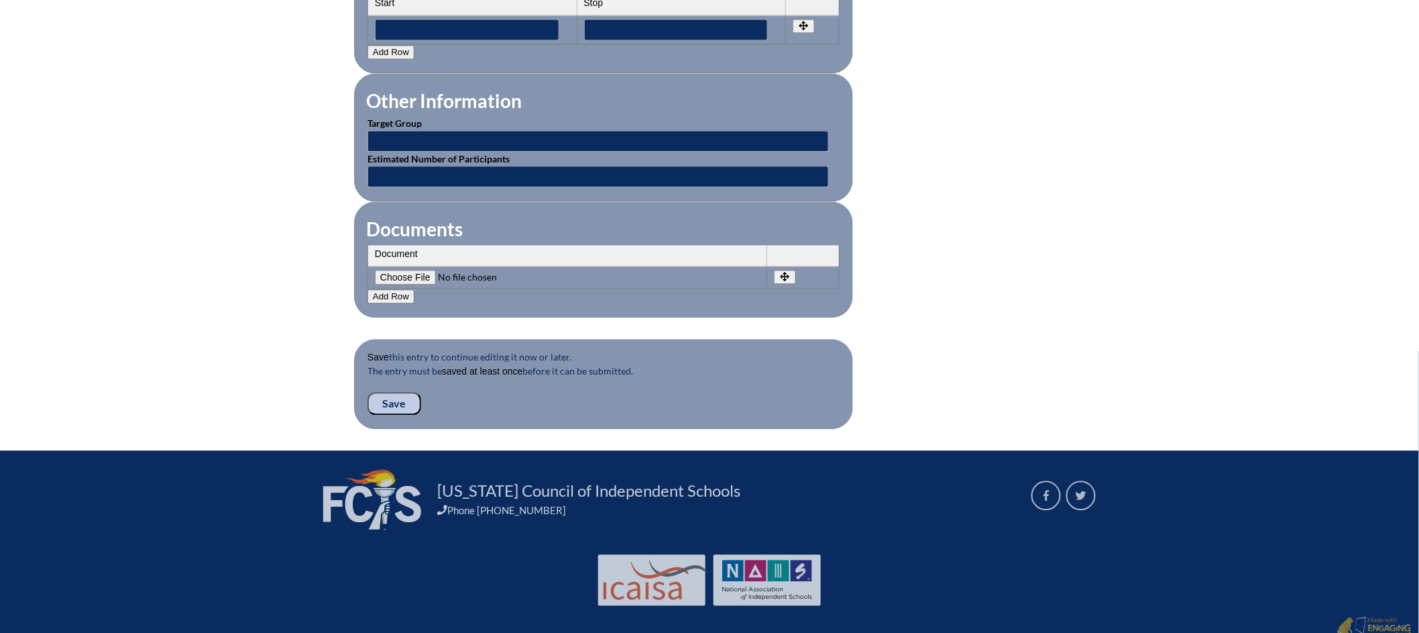
click at [396, 392] on input "Save" at bounding box center [395, 403] width 54 height 23
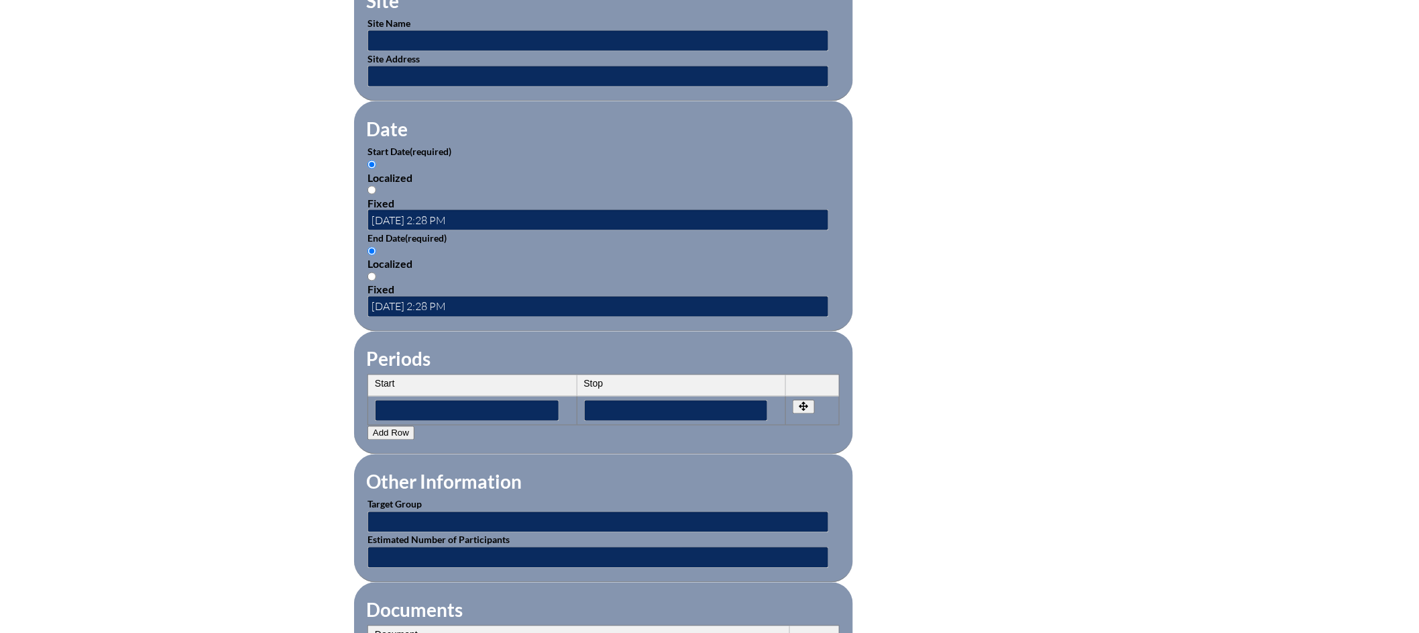
scroll to position [1322, 0]
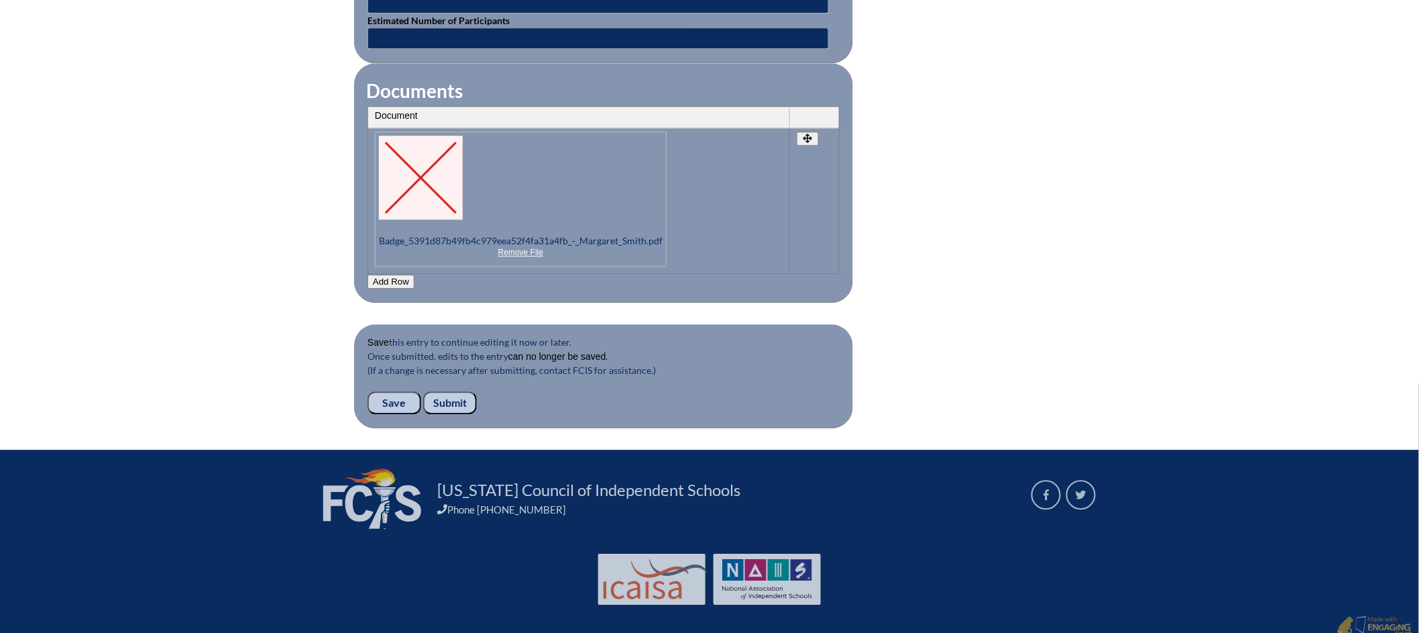
click at [460, 392] on input "Submit" at bounding box center [450, 402] width 54 height 23
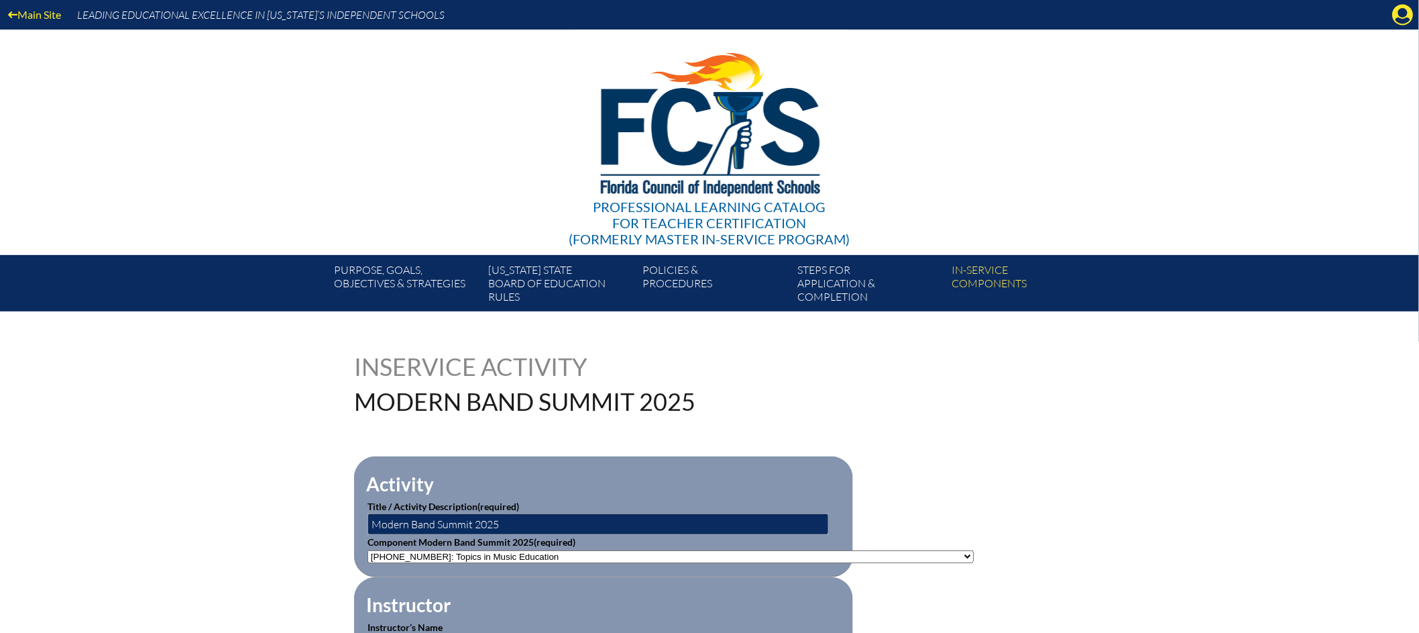
click at [957, 388] on div "Inservice Activity Modern Band Summit 2025" at bounding box center [709, 383] width 711 height 59
click at [1401, 17] on icon at bounding box center [1403, 15] width 21 height 21
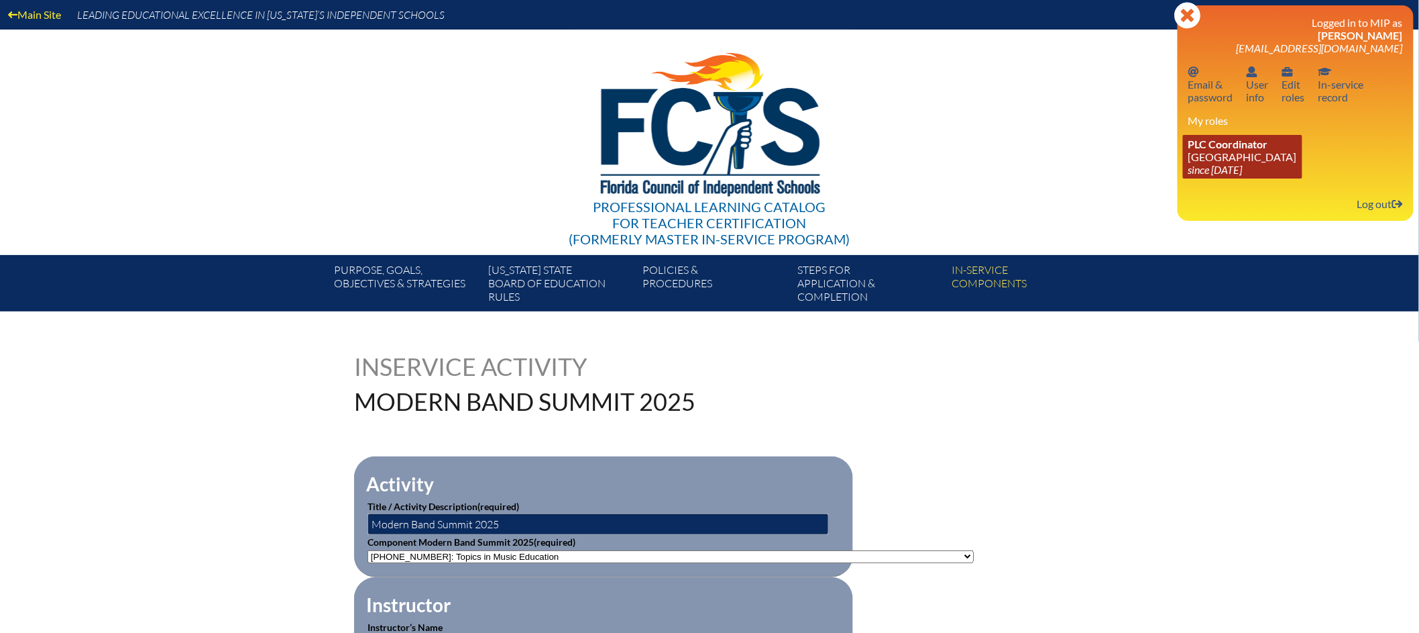
click at [1210, 151] on link "PLC Coordinator [GEOGRAPHIC_DATA] since [DATE]" at bounding box center [1242, 157] width 119 height 44
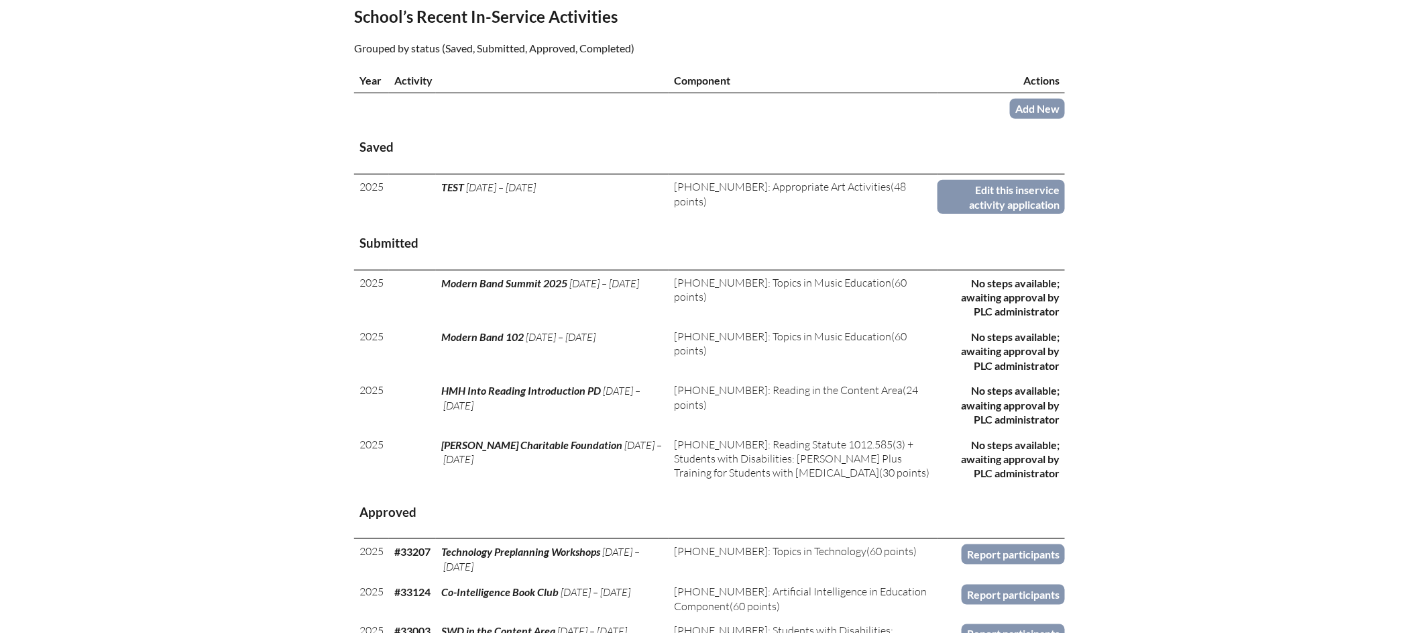
scroll to position [435, 0]
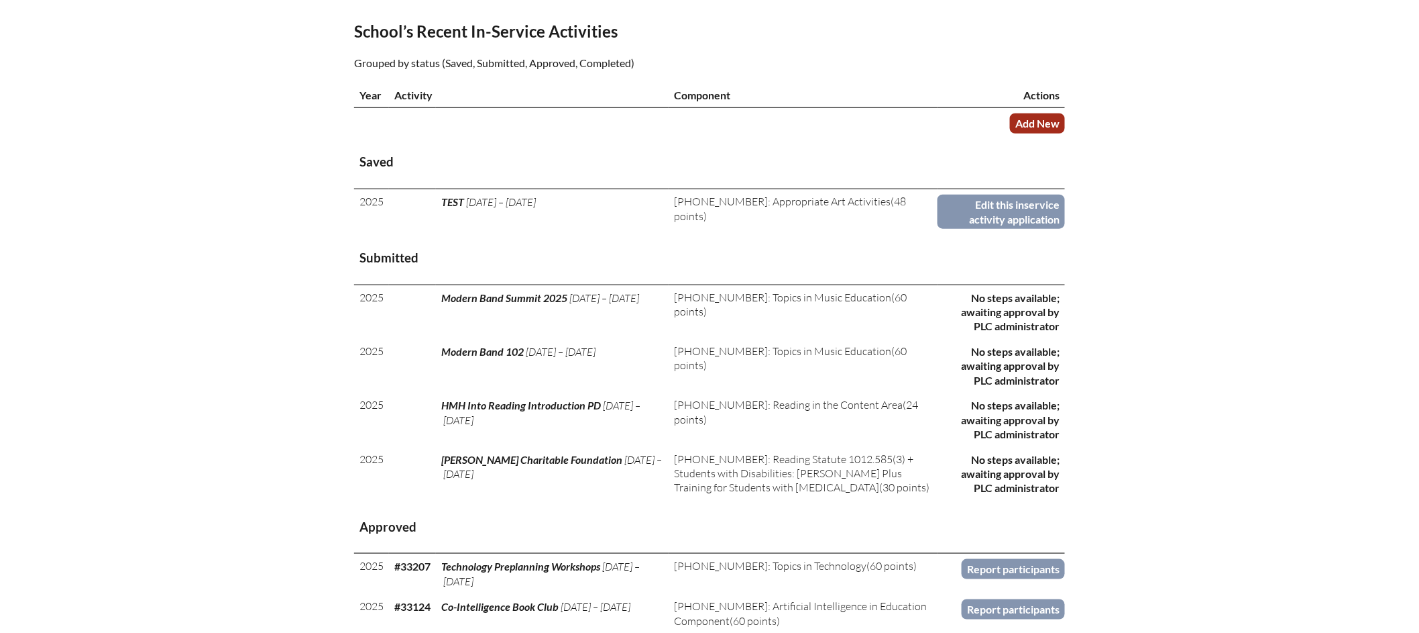
click at [1042, 133] on link "Add New" at bounding box center [1037, 122] width 55 height 19
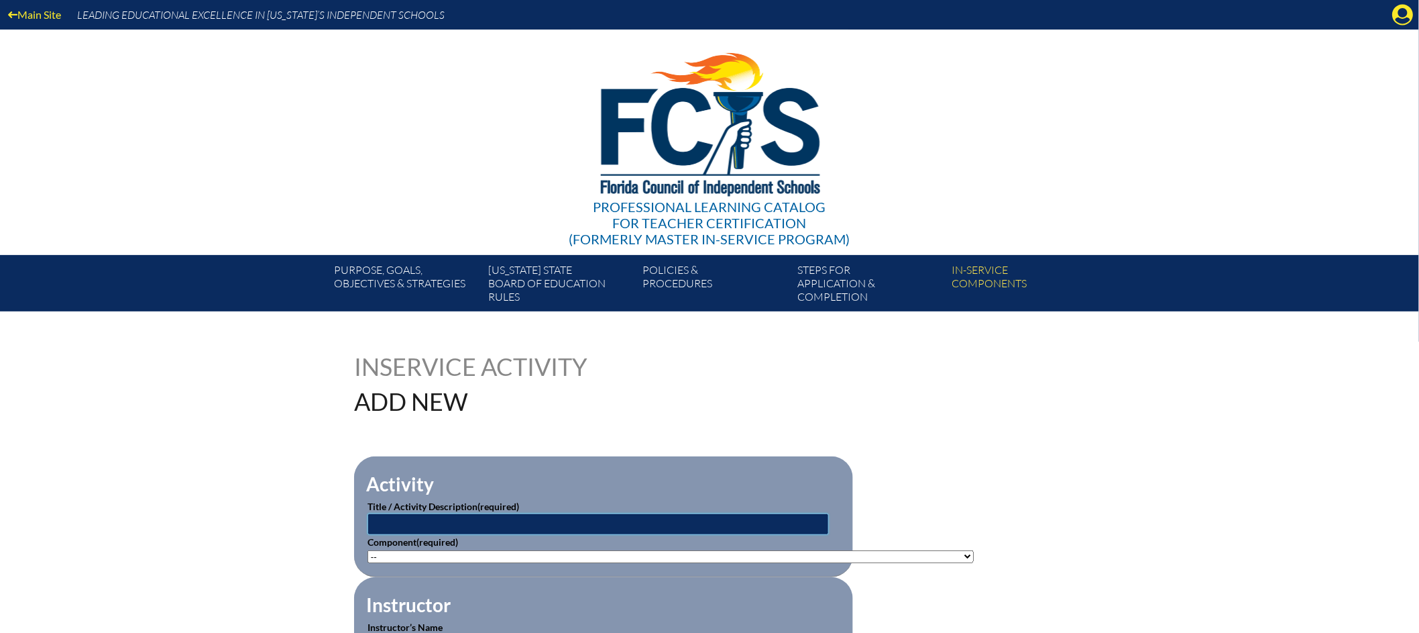
click at [448, 519] on input "text" at bounding box center [599, 523] width 462 height 21
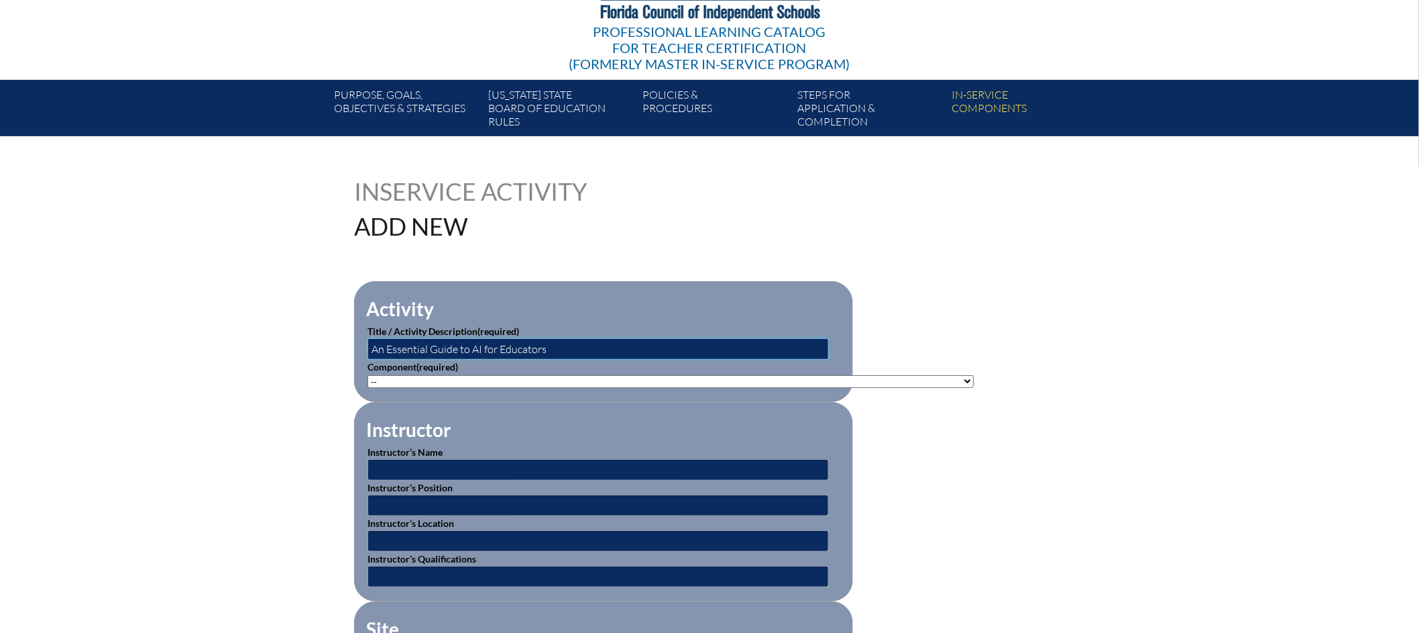
scroll to position [186, 0]
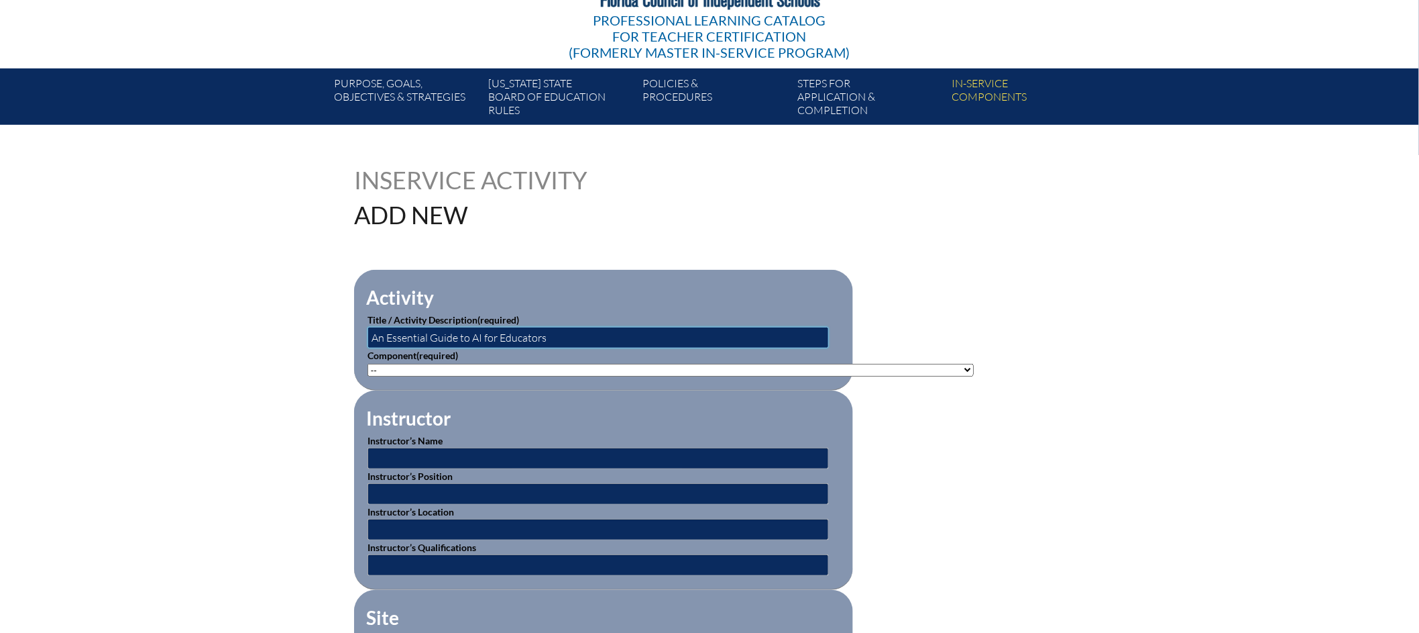
type input "An Essential Guide to AI for Educators"
click at [555, 364] on select"]"] "-- 1-000-001: Appropriate Art Activities 1-000-002: Concept and Art Process for…" at bounding box center [671, 370] width 606 height 13
select select"]"] "209169"
click at [368, 364] on select"]"] "-- 1-000-001: Appropriate Art Activities 1-000-002: Concept and Art Process for…" at bounding box center [671, 370] width 606 height 13
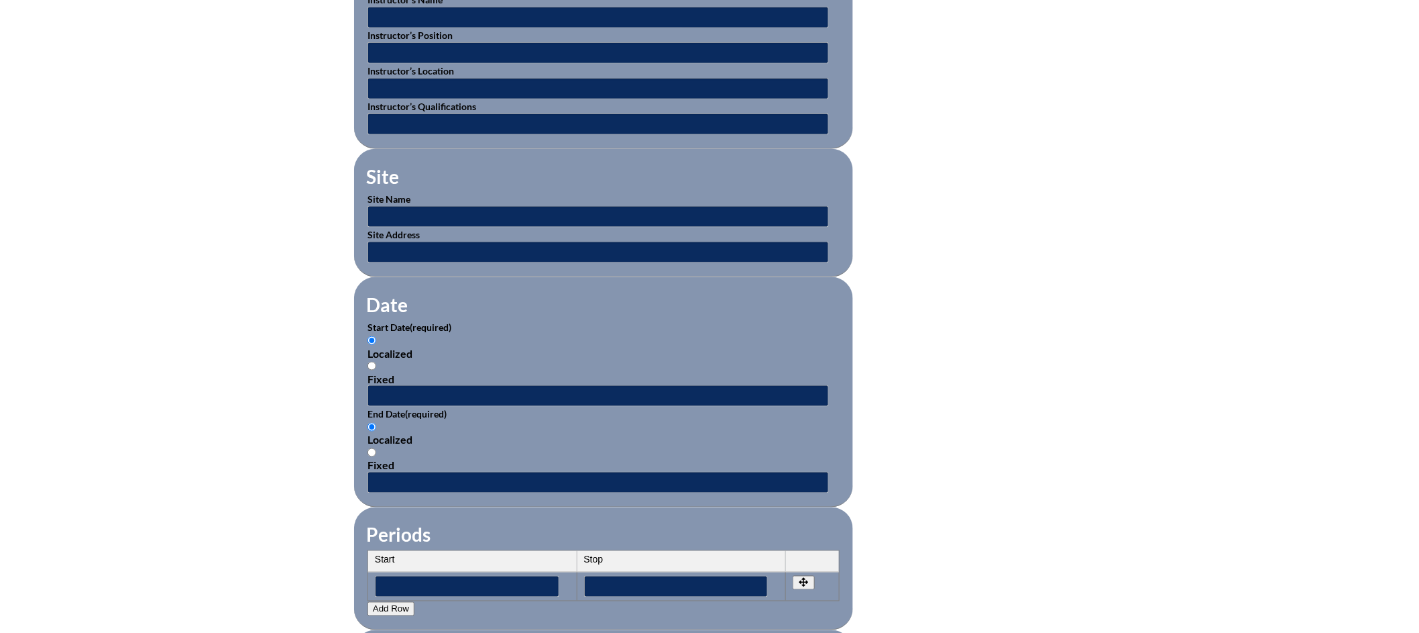
scroll to position [703, 0]
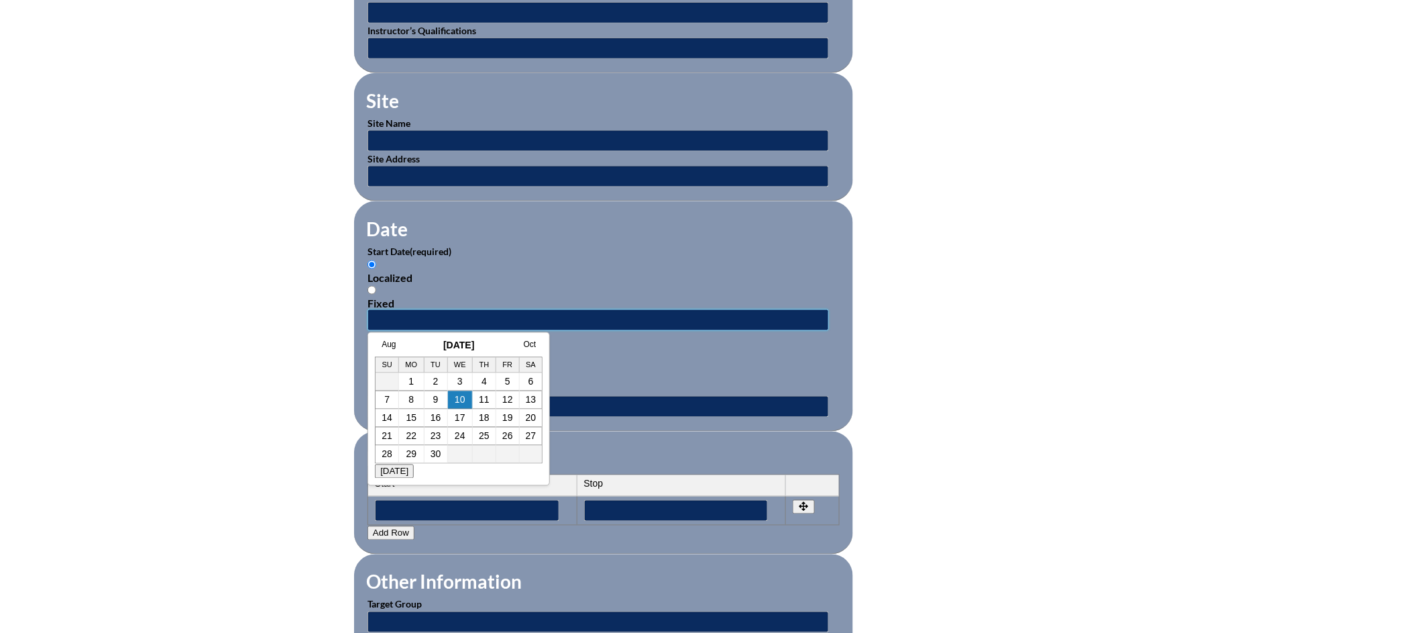
click at [494, 314] on input "text" at bounding box center [599, 319] width 462 height 21
click at [395, 342] on link "Aug" at bounding box center [389, 343] width 14 height 9
click at [472, 423] on link "14" at bounding box center [471, 418] width 11 height 11
type input "[DATE] 2:34 PM"
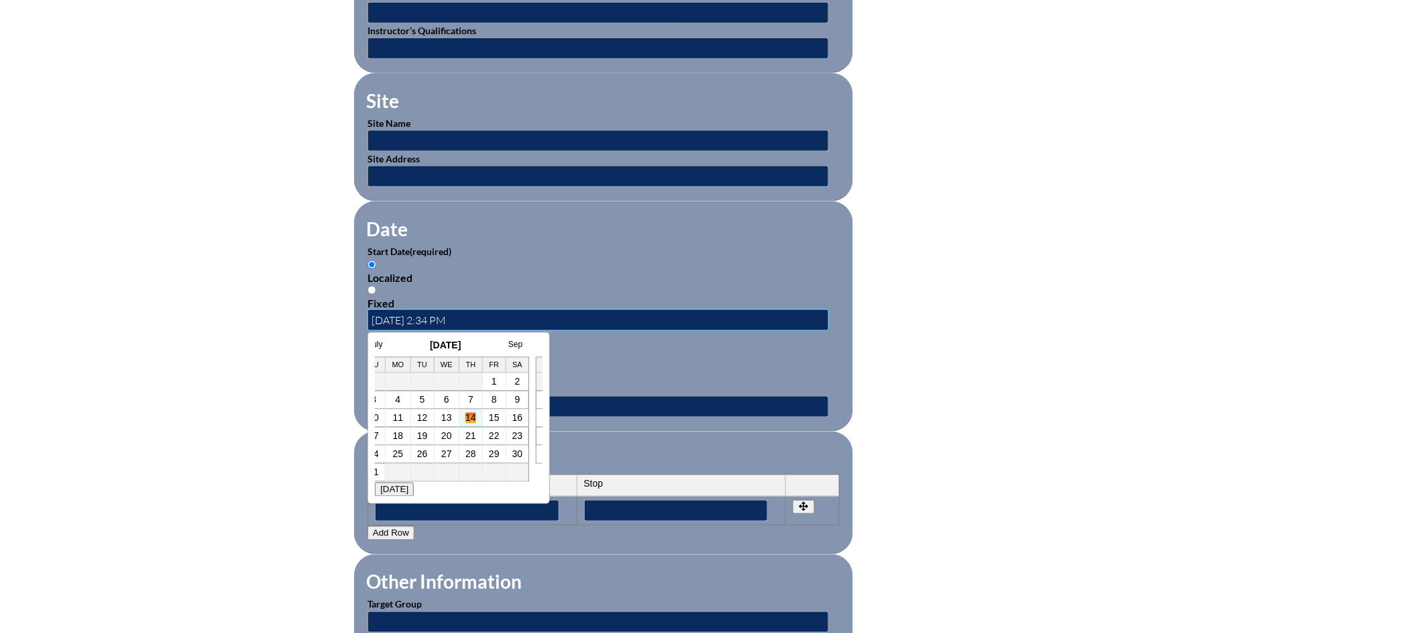
scroll to position [0, 0]
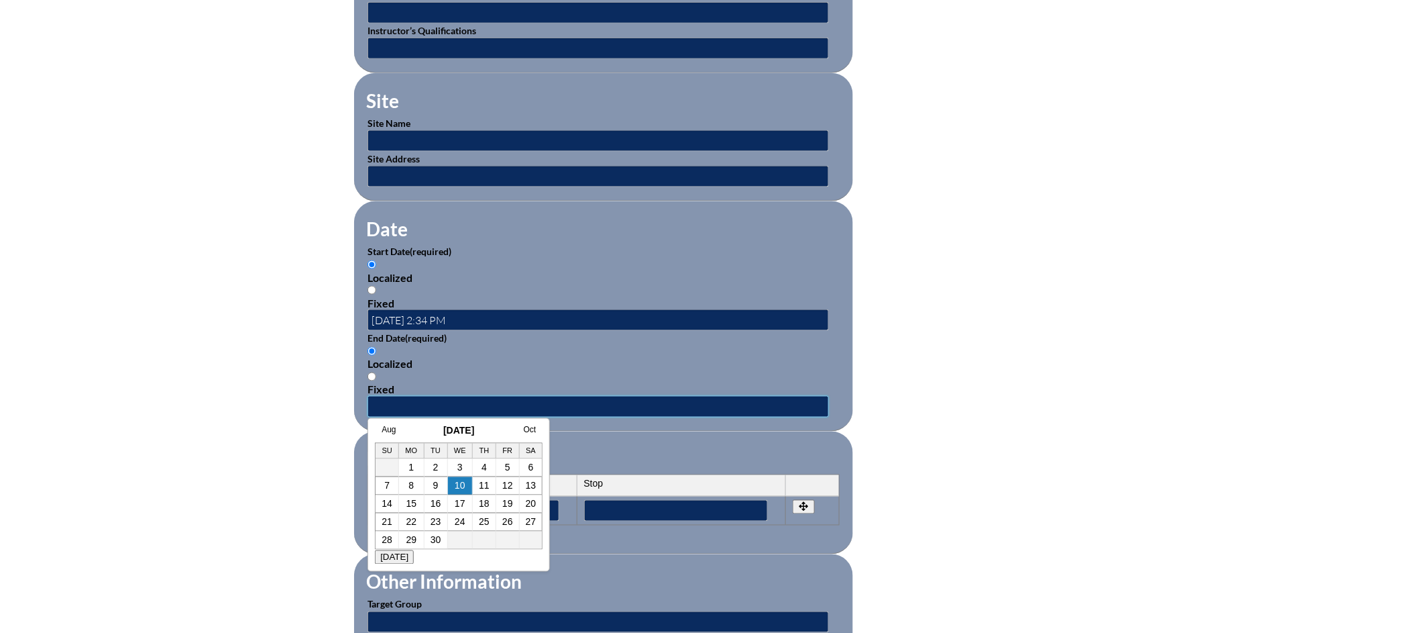
click at [411, 396] on input "text" at bounding box center [599, 406] width 462 height 21
click at [384, 431] on link "Aug" at bounding box center [389, 429] width 14 height 9
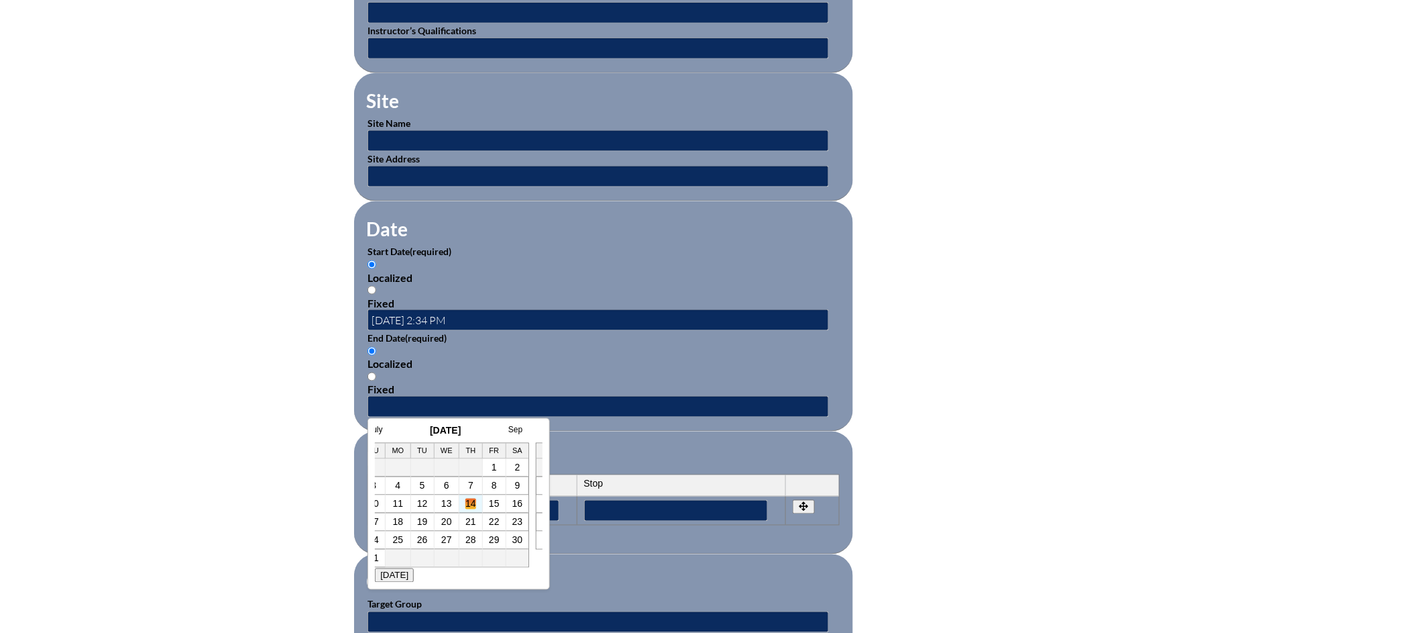
click at [473, 506] on link "14" at bounding box center [471, 503] width 11 height 11
type input "[DATE] 2:34 PM"
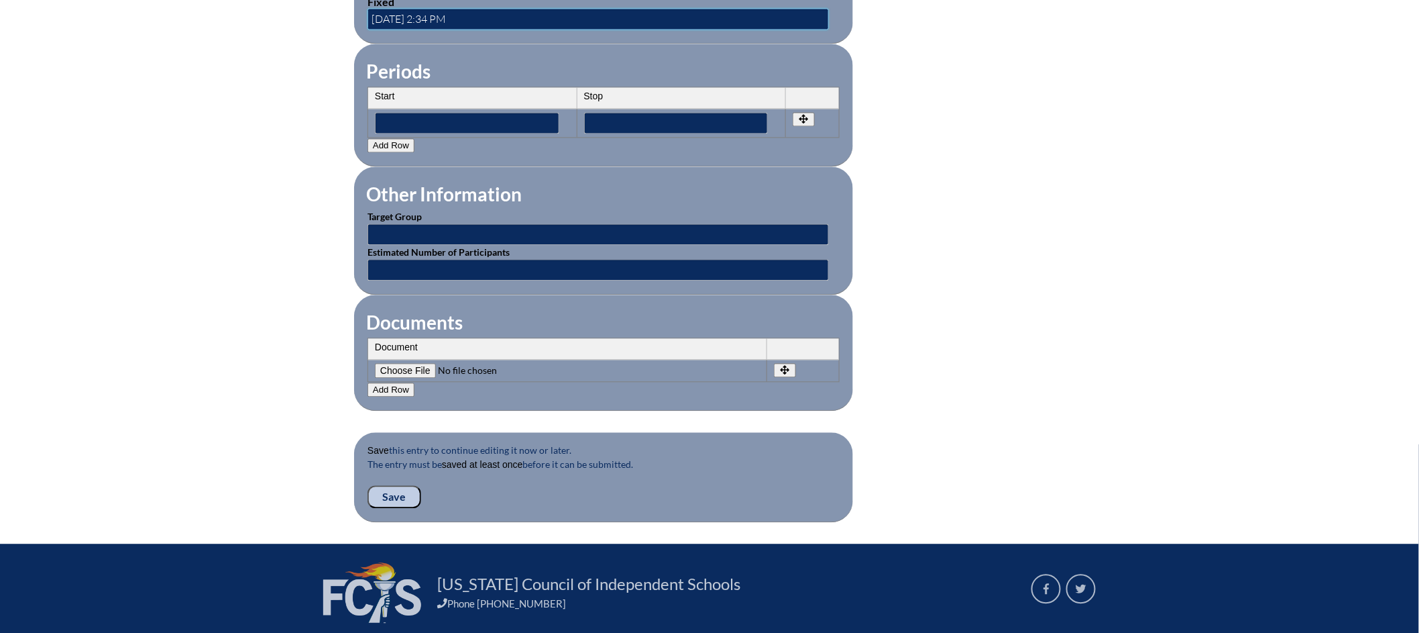
scroll to position [1124, 0]
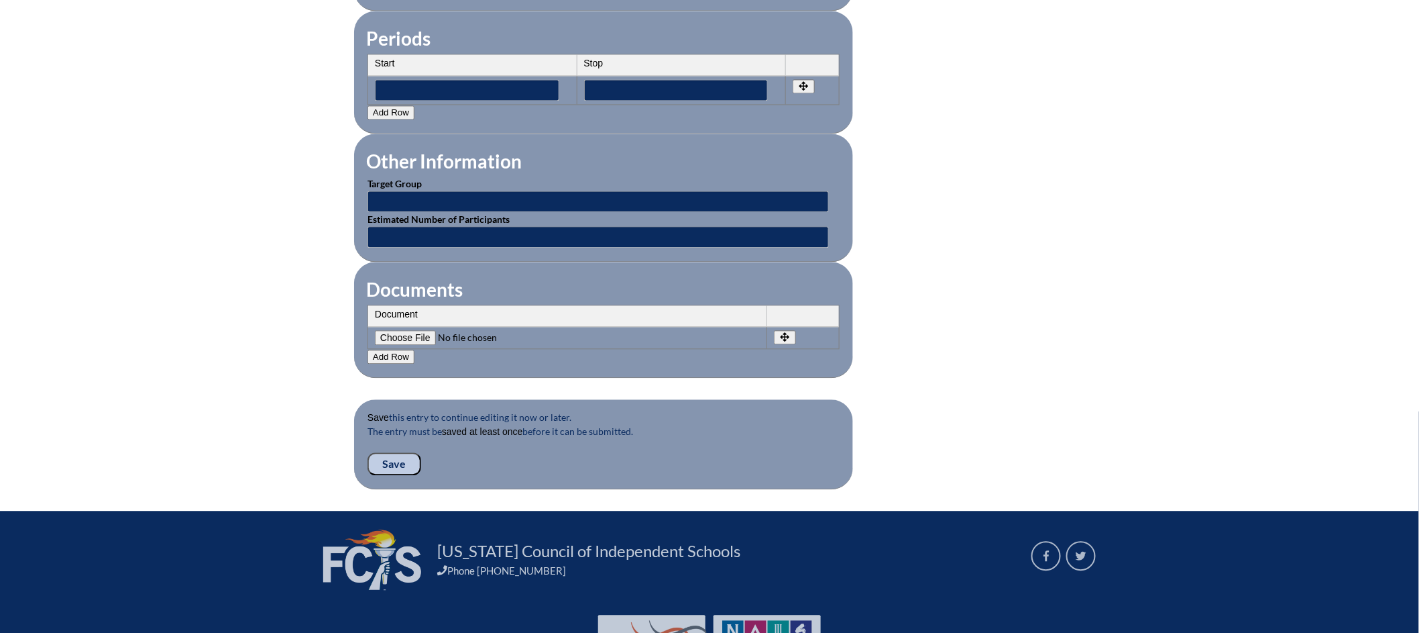
click at [415, 330] on input"] "file" at bounding box center [466, 337] width 182 height 15
type input"] "C:\fakepath\AI for Educators Certificate - Amanda Morabito.pdf"
click at [411, 452] on input "Save" at bounding box center [395, 463] width 54 height 23
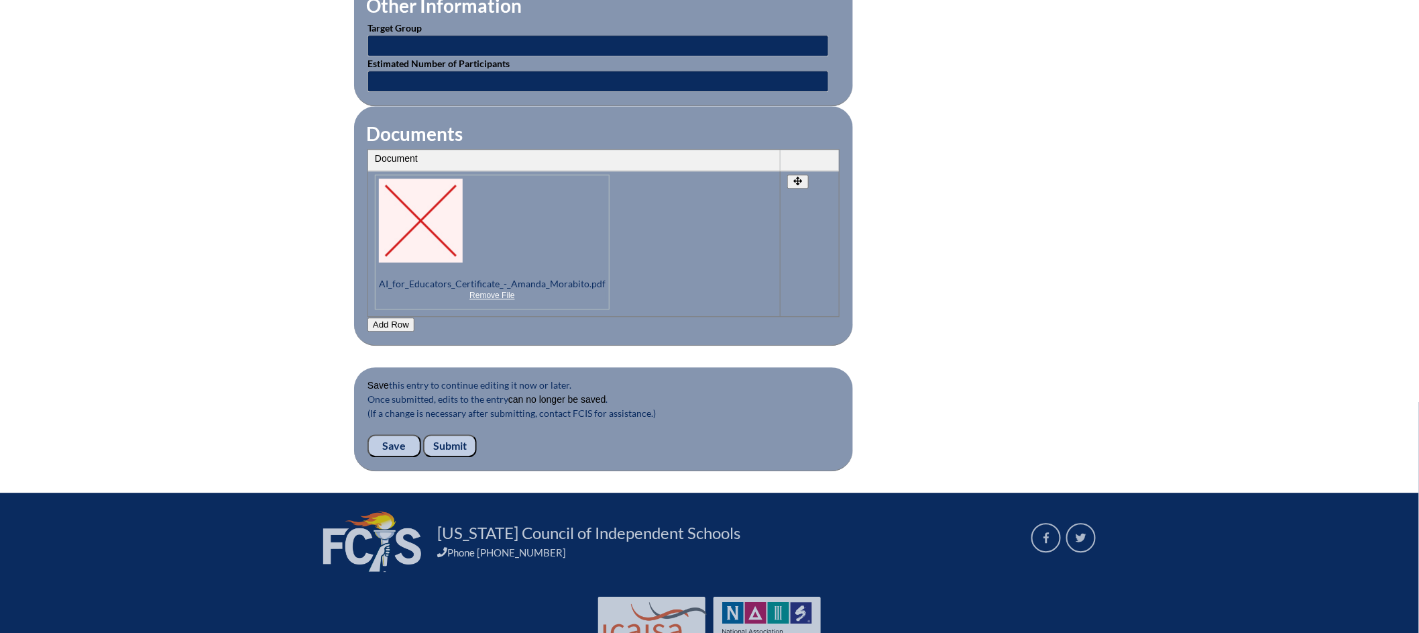
scroll to position [1346, 0]
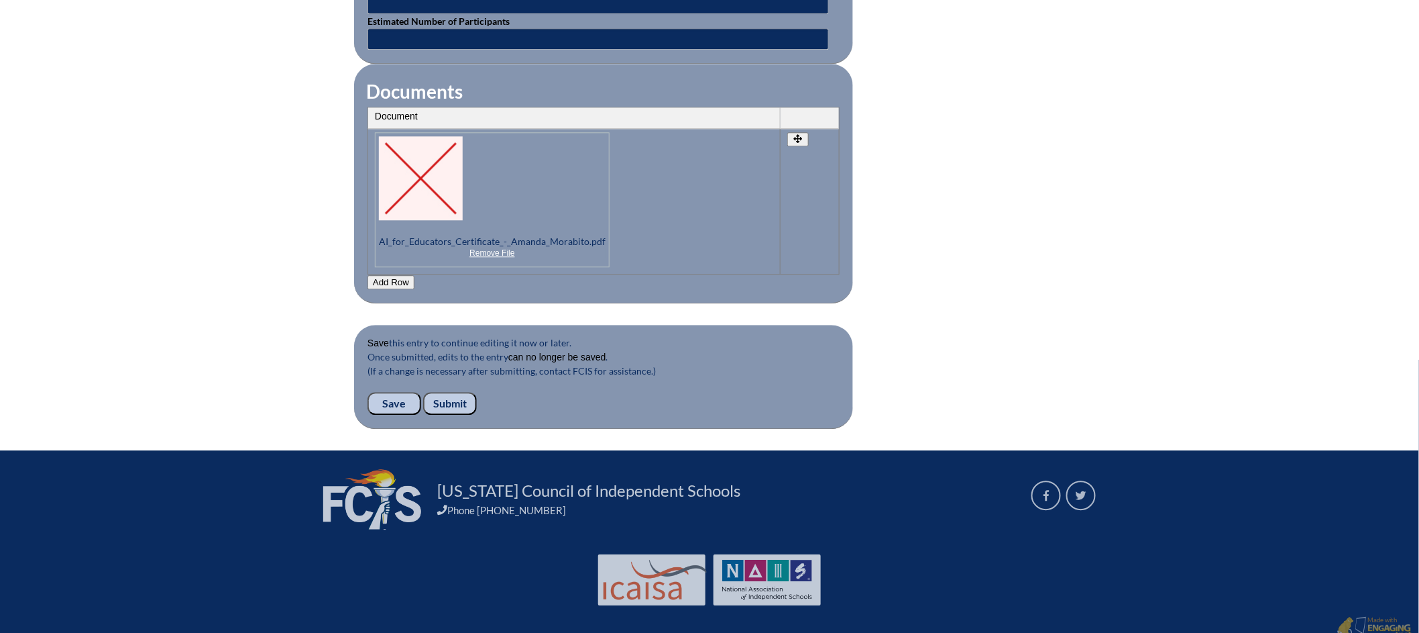
click at [451, 392] on input "Submit" at bounding box center [450, 403] width 54 height 23
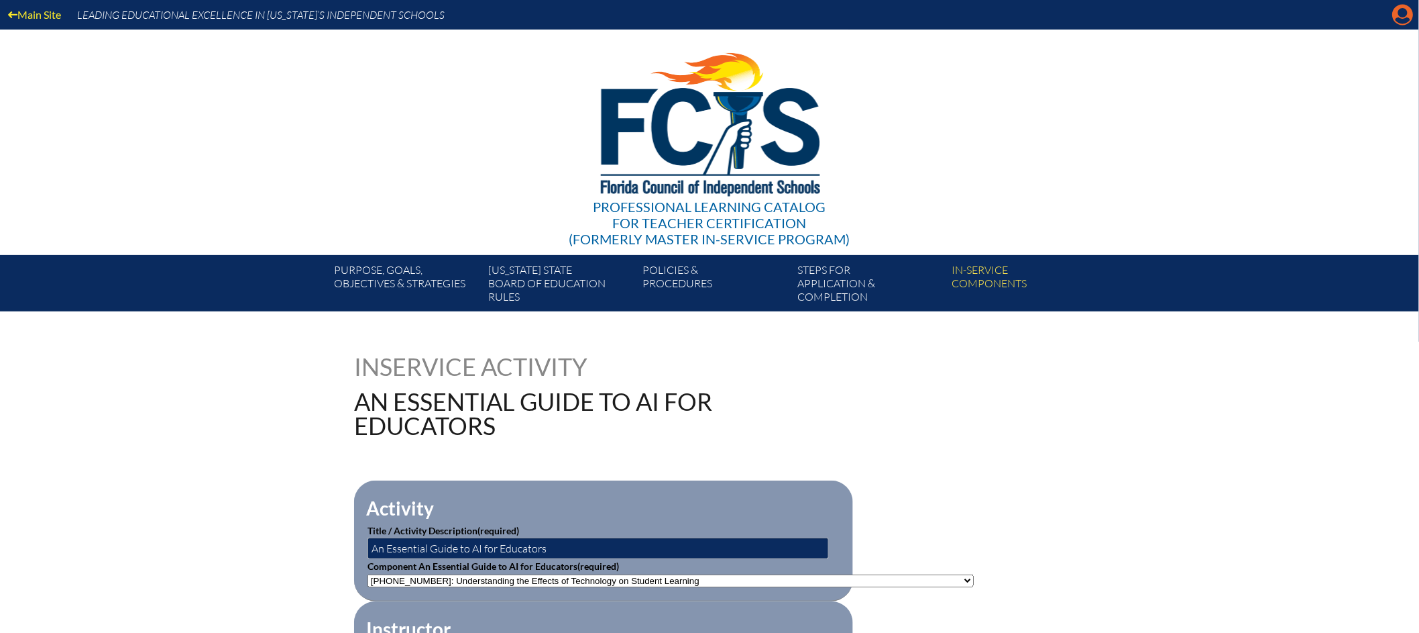
click at [1406, 19] on icon "Manage account" at bounding box center [1403, 14] width 21 height 21
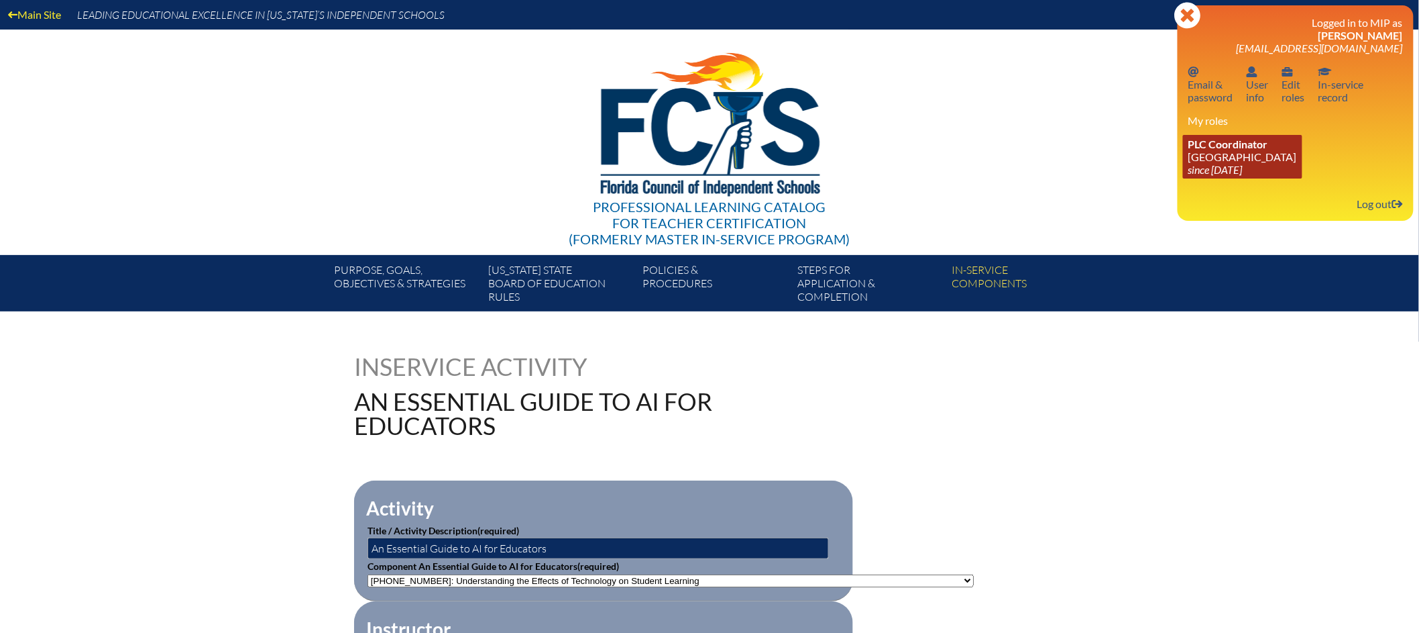
click at [1272, 159] on link "PLC Coordinator [GEOGRAPHIC_DATA] since [DATE]" at bounding box center [1242, 157] width 119 height 44
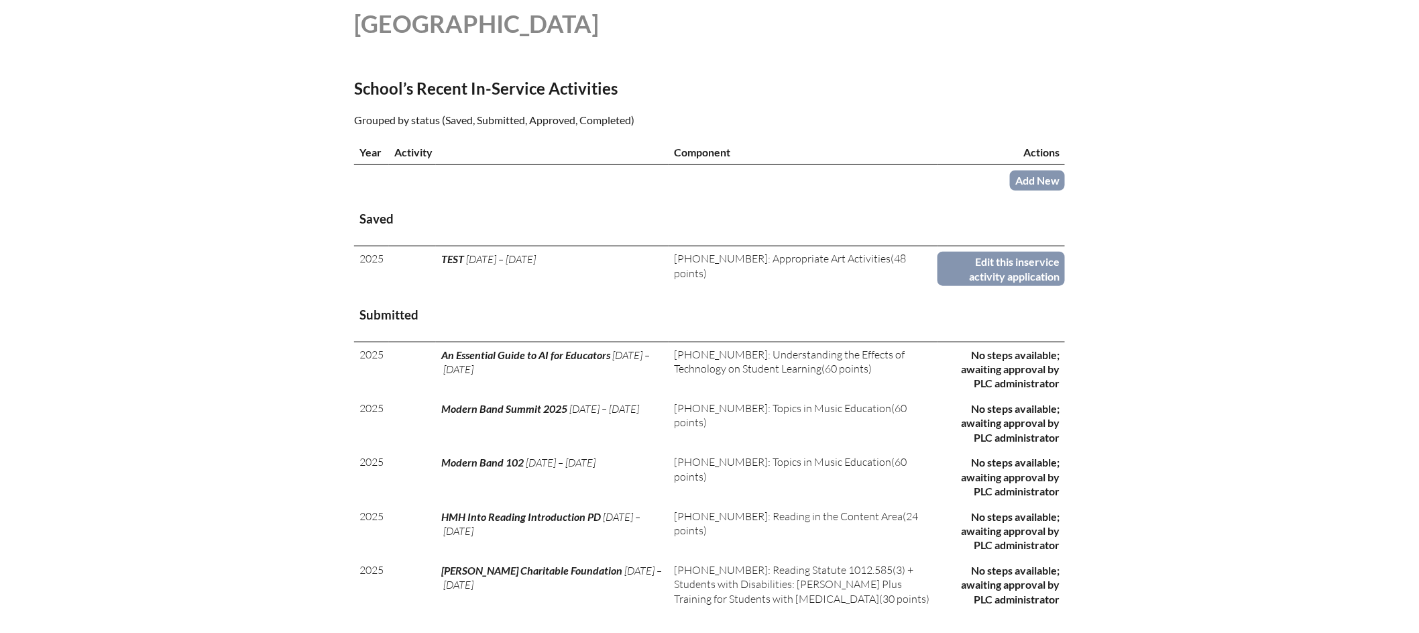
scroll to position [358, 0]
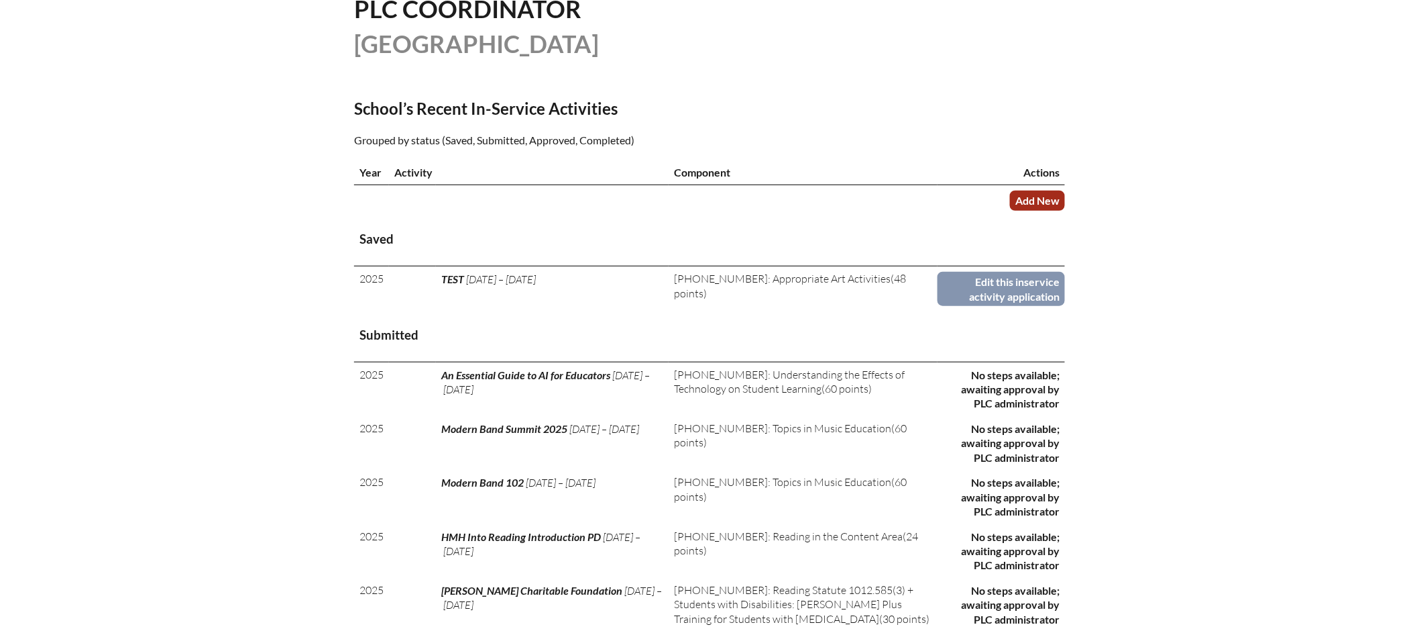
click at [1040, 210] on link "Add New" at bounding box center [1037, 200] width 55 height 19
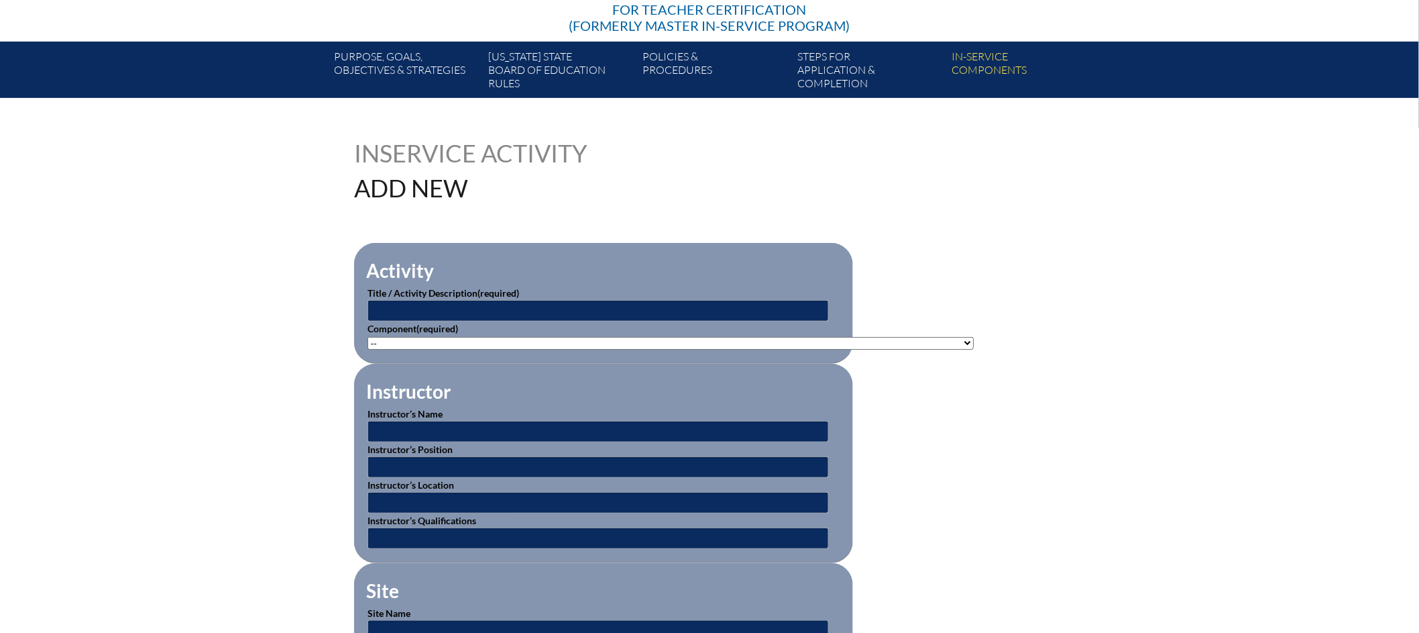
scroll to position [218, 0]
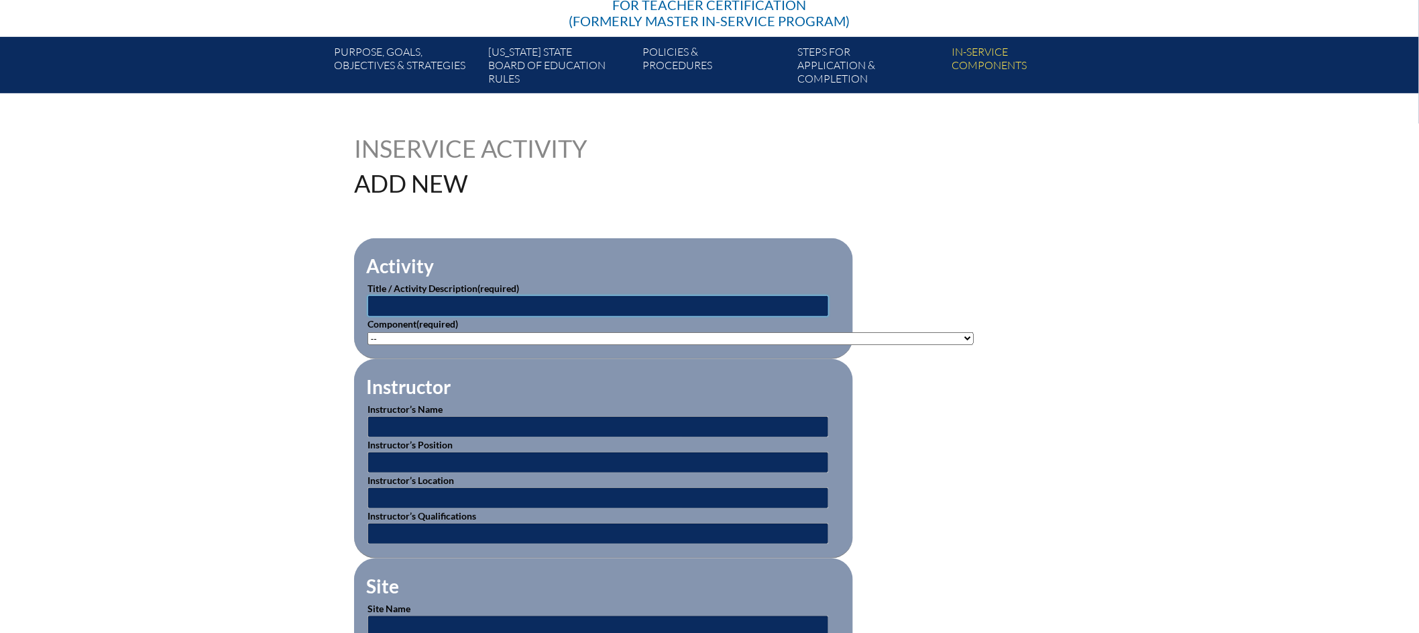
click at [676, 301] on input "text" at bounding box center [599, 305] width 462 height 21
type input "NWEA Basics Professional Learning"
click at [512, 334] on select"]"] "-- 1-000-001: Appropriate Art Activities 1-000-002: Concept and Art Process for…" at bounding box center [671, 338] width 606 height 13
select select"]"] "20464"
click at [368, 332] on select"]"] "-- 1-000-001: Appropriate Art Activities 1-000-002: Concept and Art Process for…" at bounding box center [671, 338] width 606 height 13
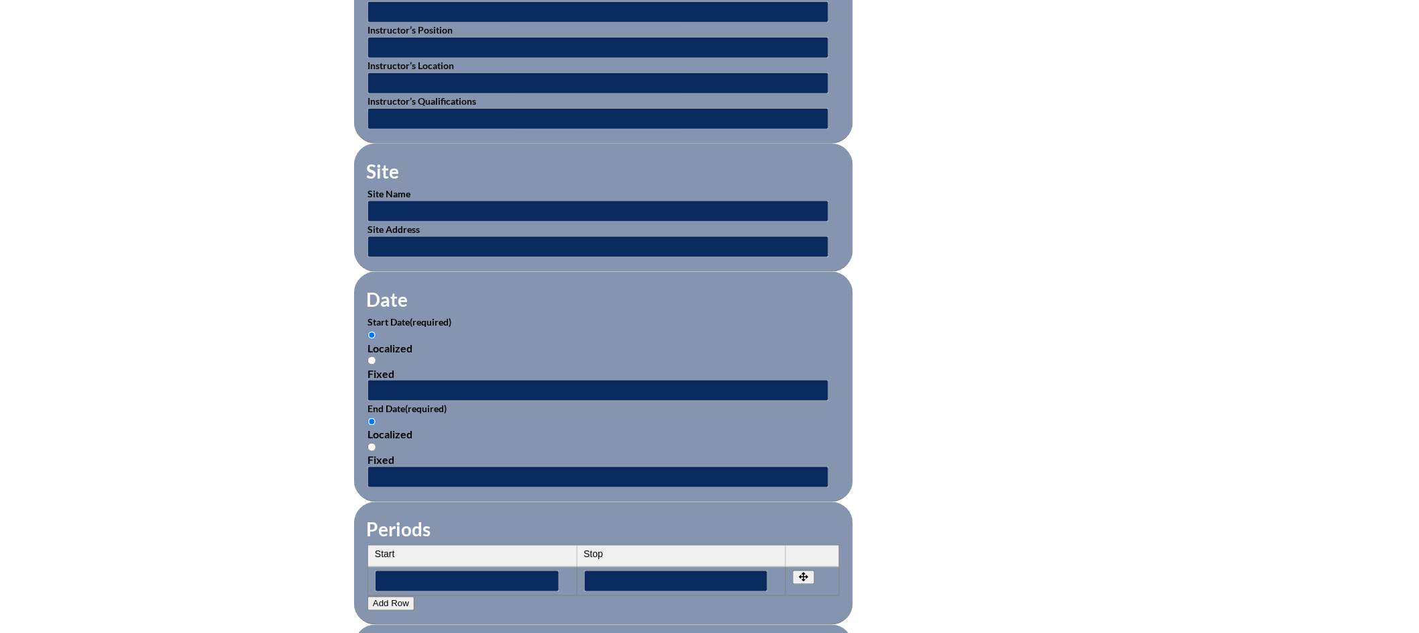
scroll to position [742, 0]
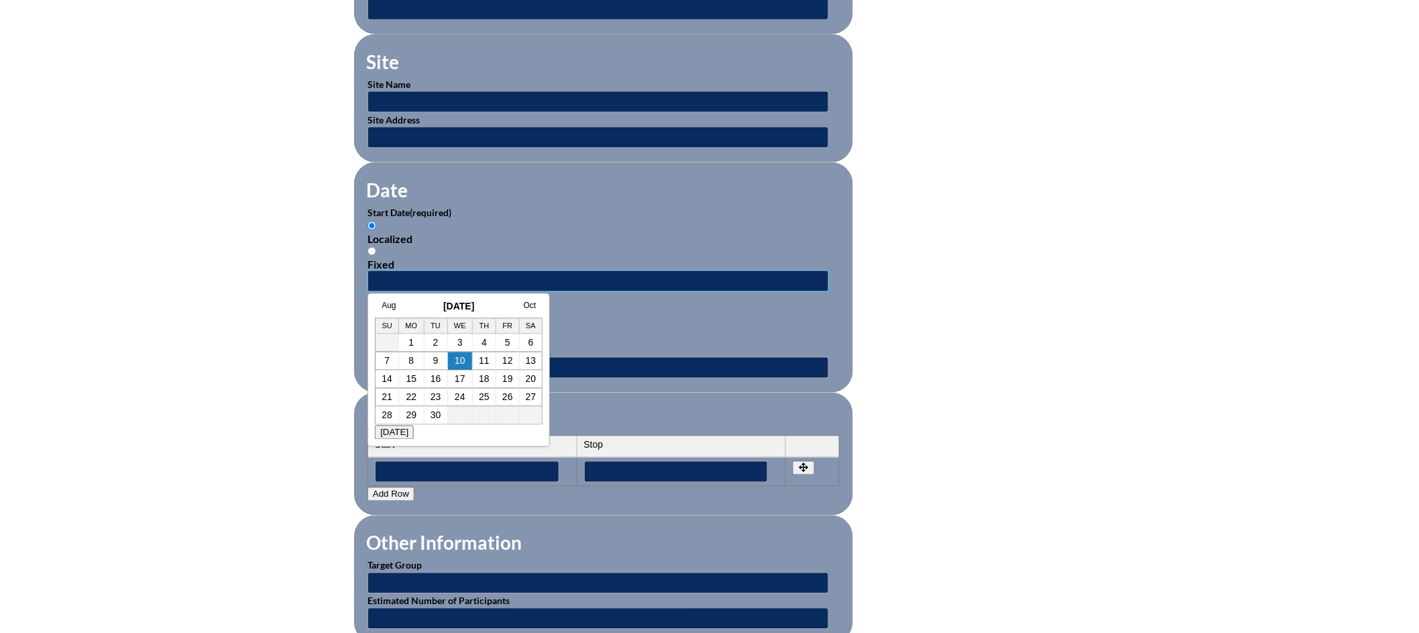
click at [486, 272] on input "text" at bounding box center [599, 280] width 462 height 21
click at [398, 305] on h3 "September 2025" at bounding box center [459, 306] width 168 height 11
click at [392, 304] on link "Aug" at bounding box center [389, 305] width 14 height 9
click at [423, 381] on link "12" at bounding box center [422, 379] width 11 height 11
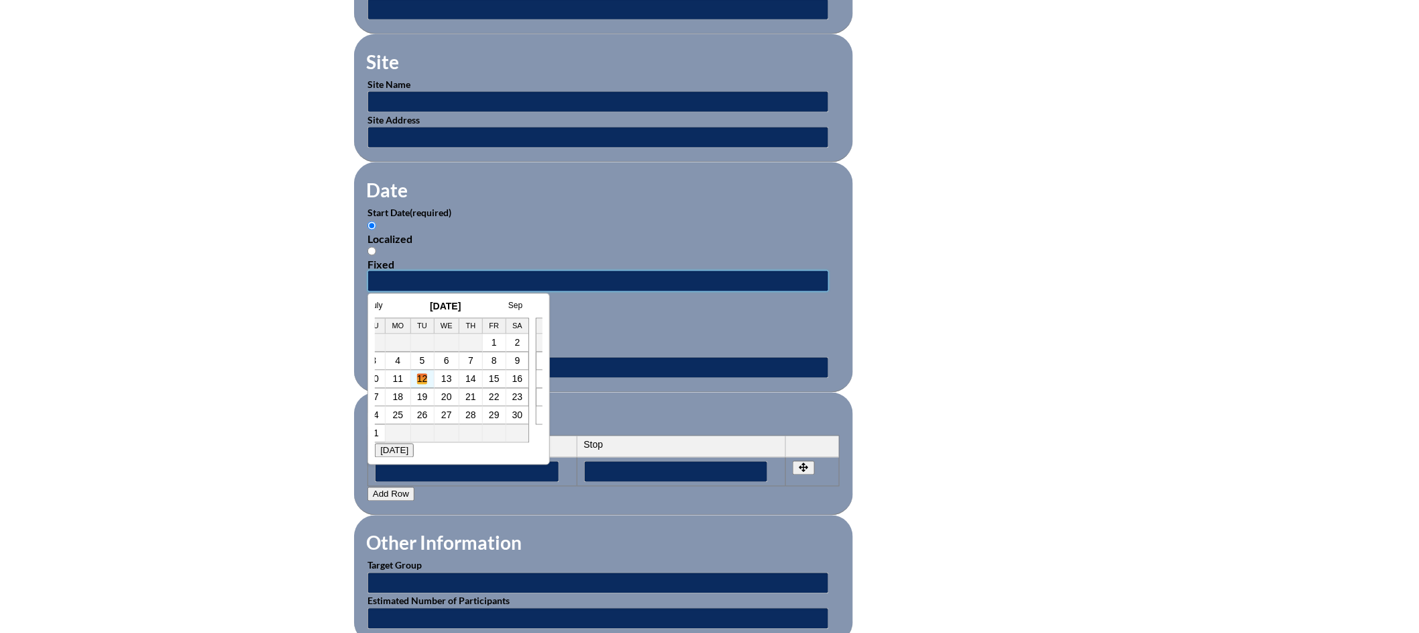
type input "2025-08-12 2:46 PM"
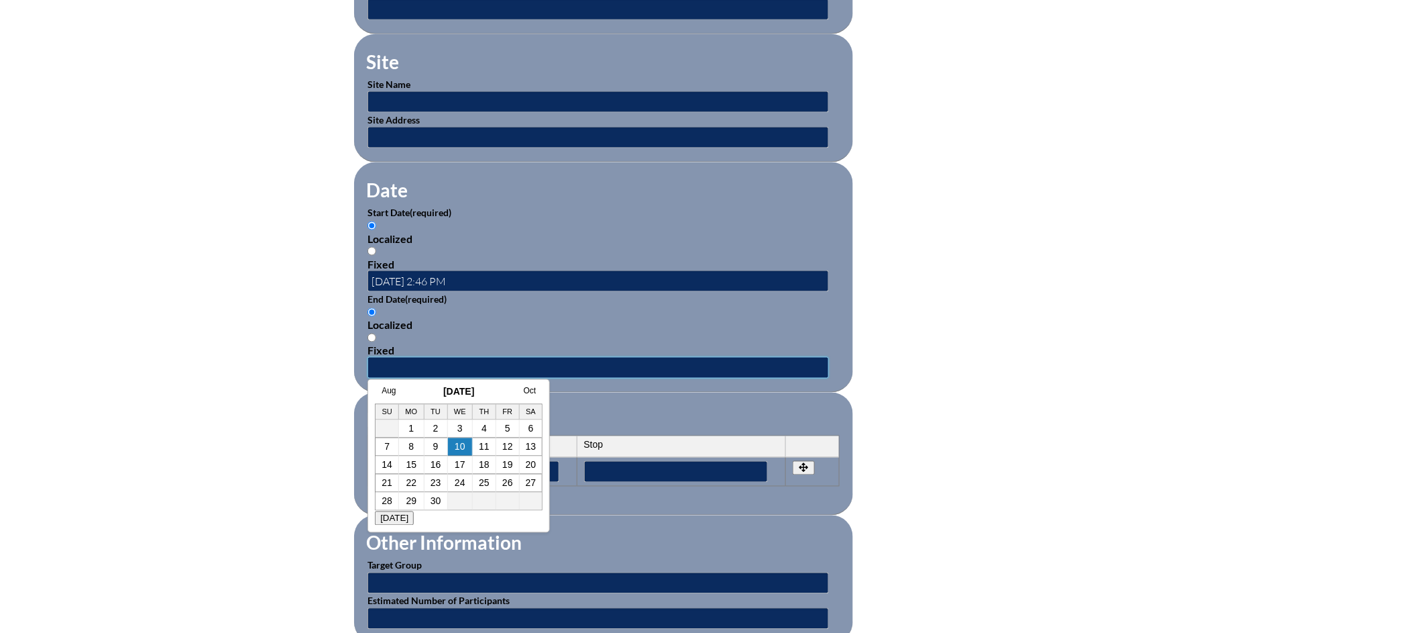
click at [424, 358] on input "text" at bounding box center [599, 367] width 462 height 21
click at [392, 392] on link "Aug" at bounding box center [389, 390] width 14 height 9
click at [429, 466] on td "12" at bounding box center [422, 465] width 23 height 18
click at [423, 469] on link "12" at bounding box center [422, 465] width 11 height 11
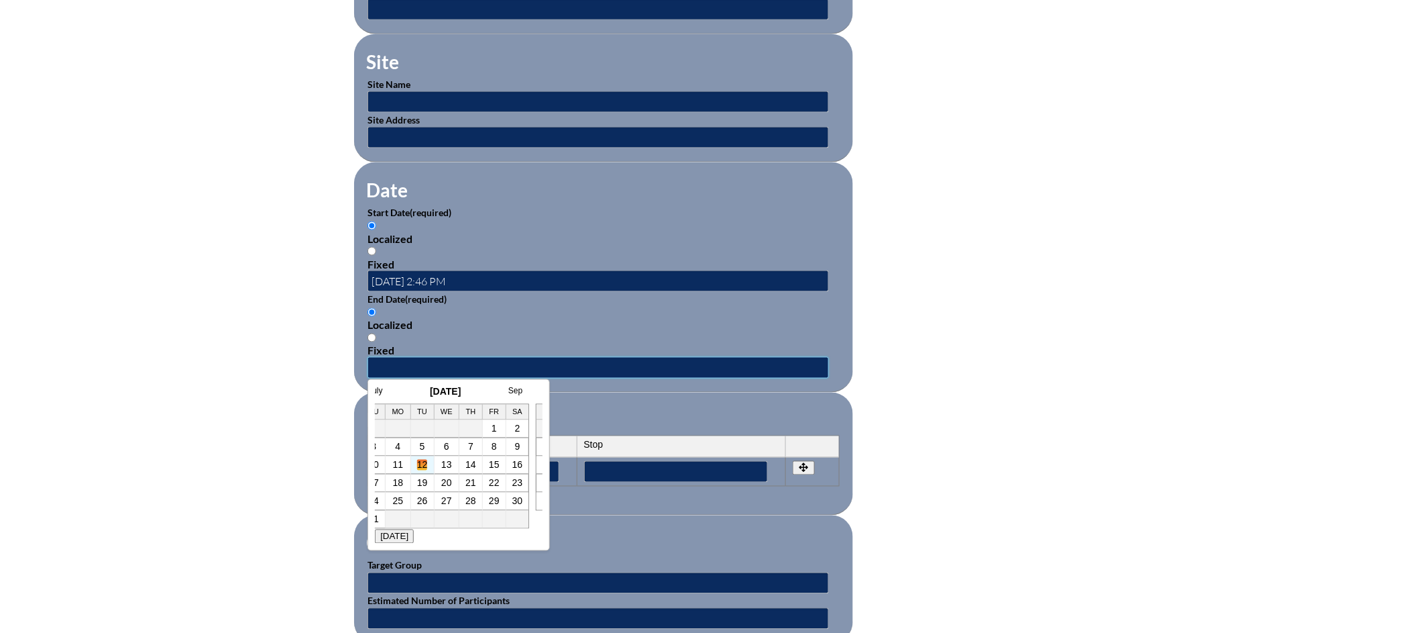
type input "2025-08-12 2:46 PM"
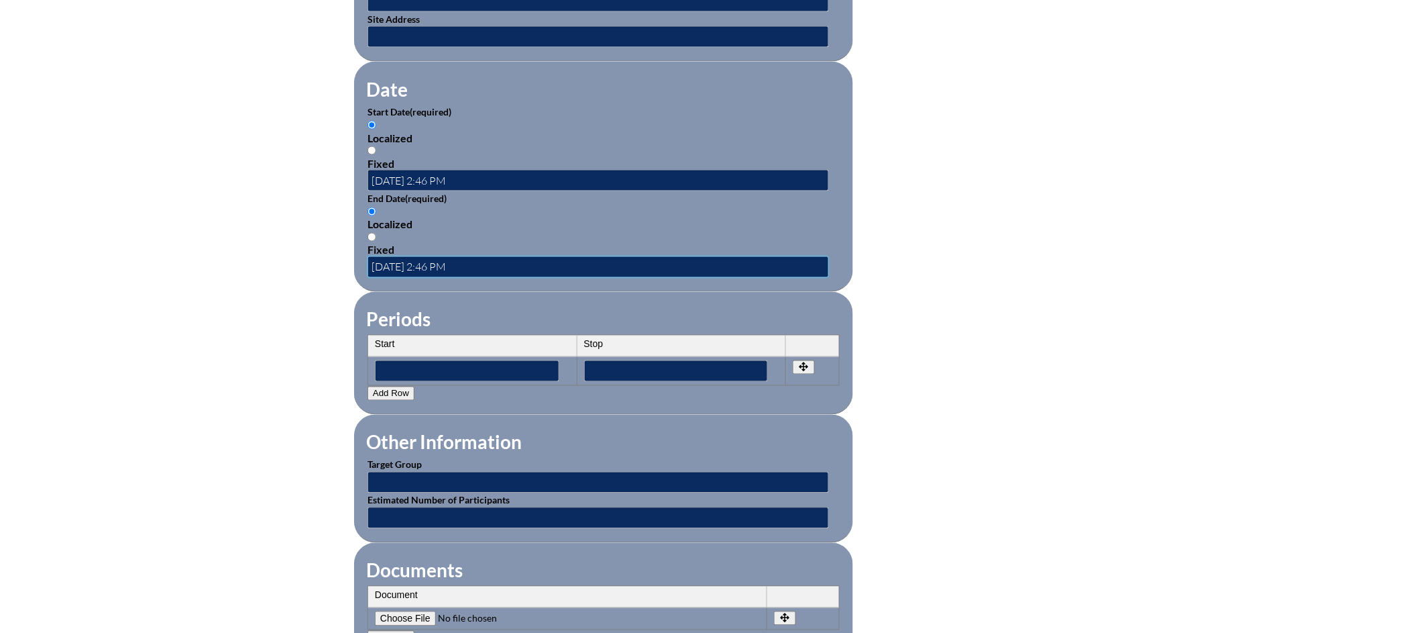
scroll to position [961, 0]
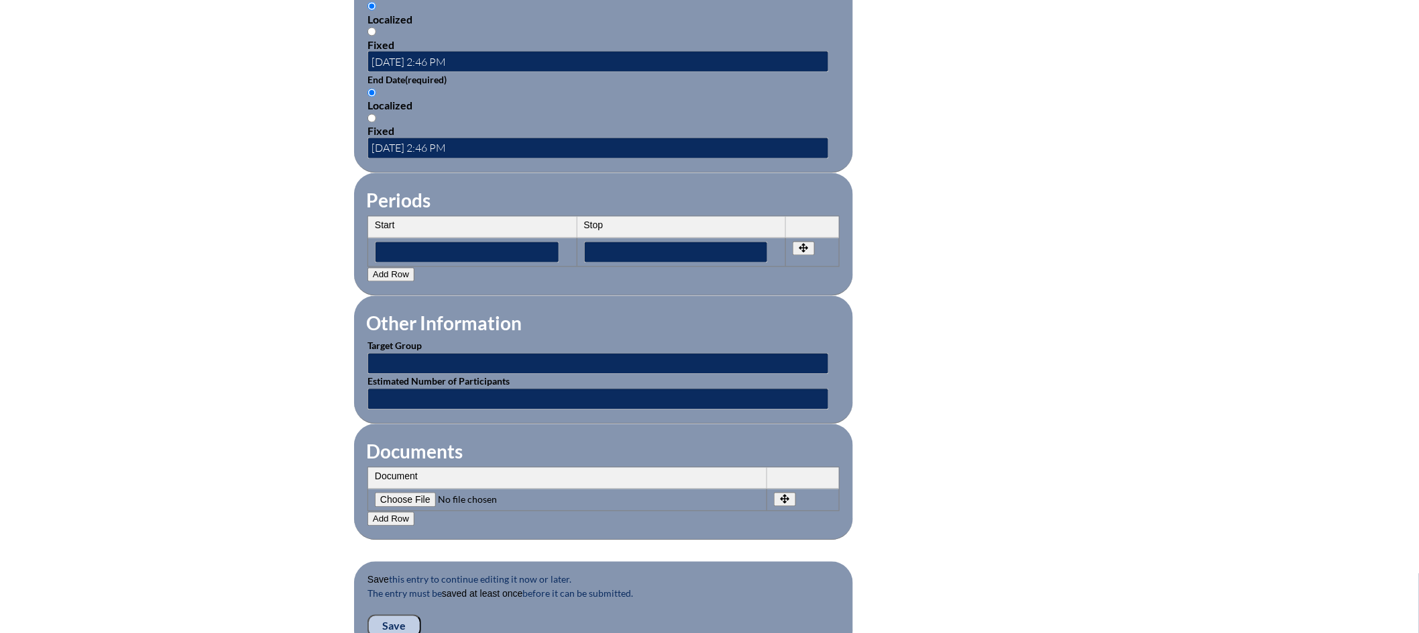
click at [408, 492] on input"] "file" at bounding box center [466, 499] width 182 height 15
type input"] "C:\fakepath\NWEACertificate - Lori Cohen.pdf"
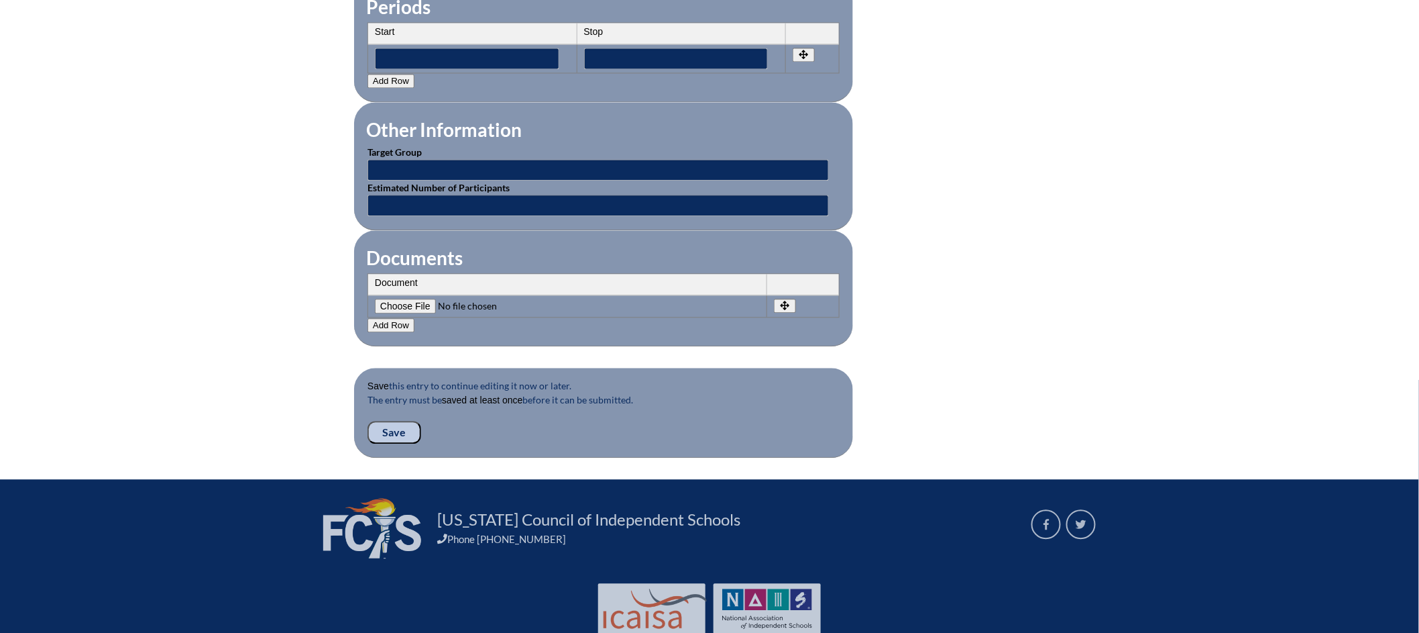
scroll to position [1156, 0]
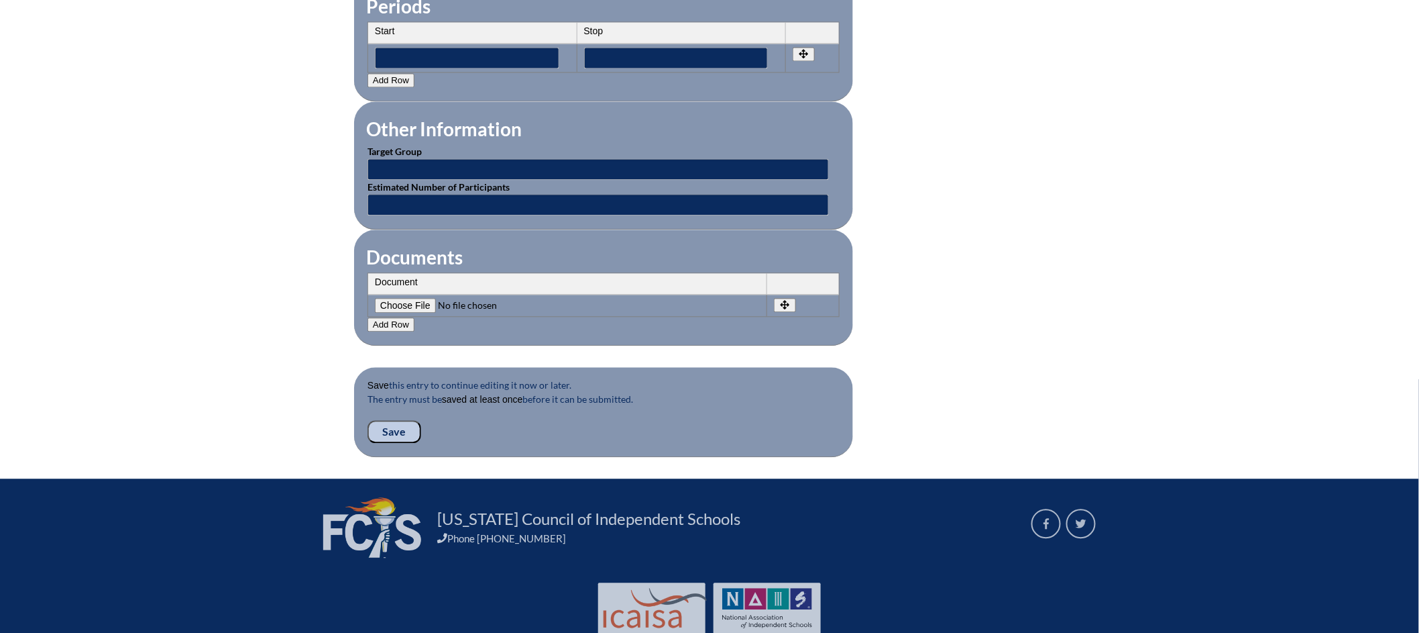
click at [405, 421] on input "Save" at bounding box center [395, 431] width 54 height 23
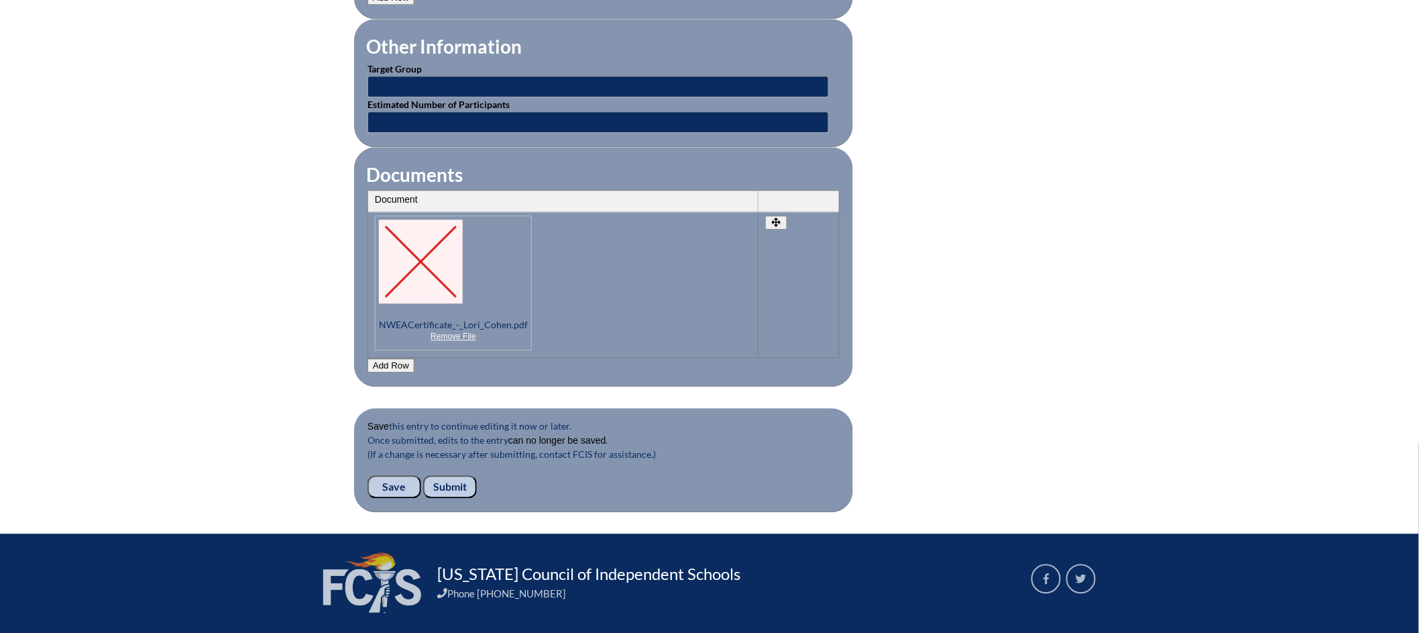
scroll to position [1346, 0]
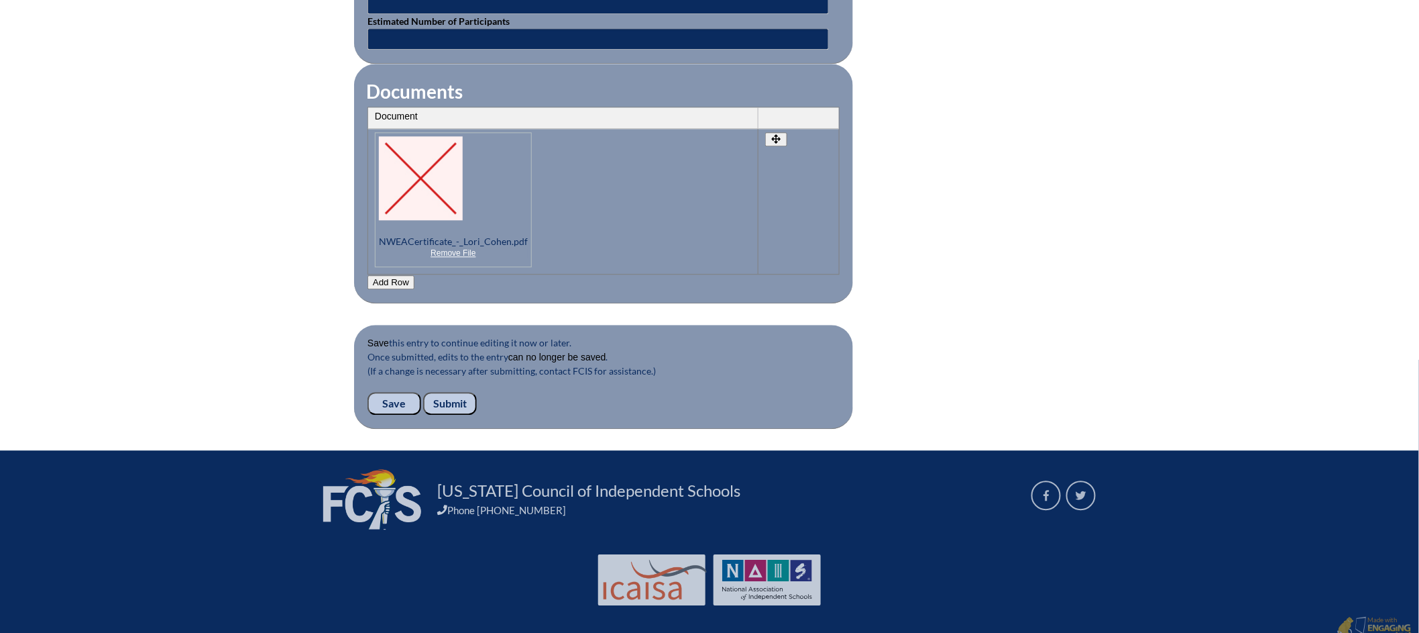
click at [451, 396] on input "Submit" at bounding box center [450, 403] width 54 height 23
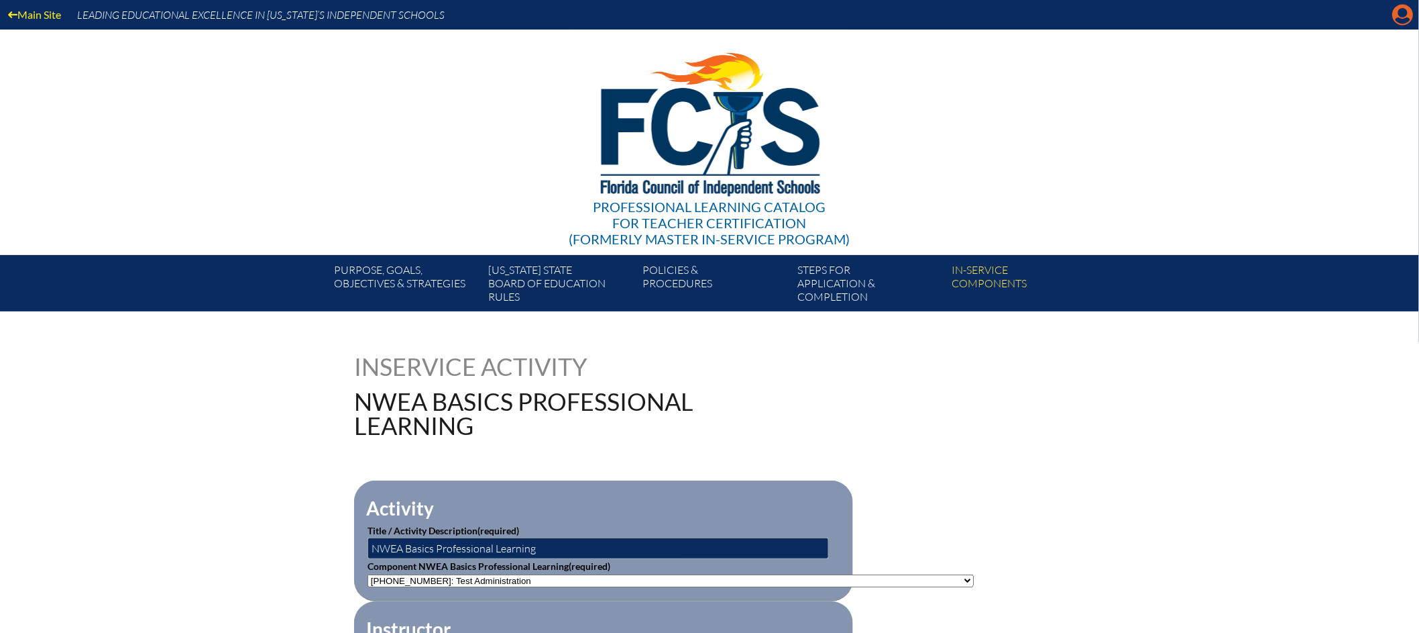
click at [1401, 15] on icon "Manage account" at bounding box center [1403, 14] width 21 height 21
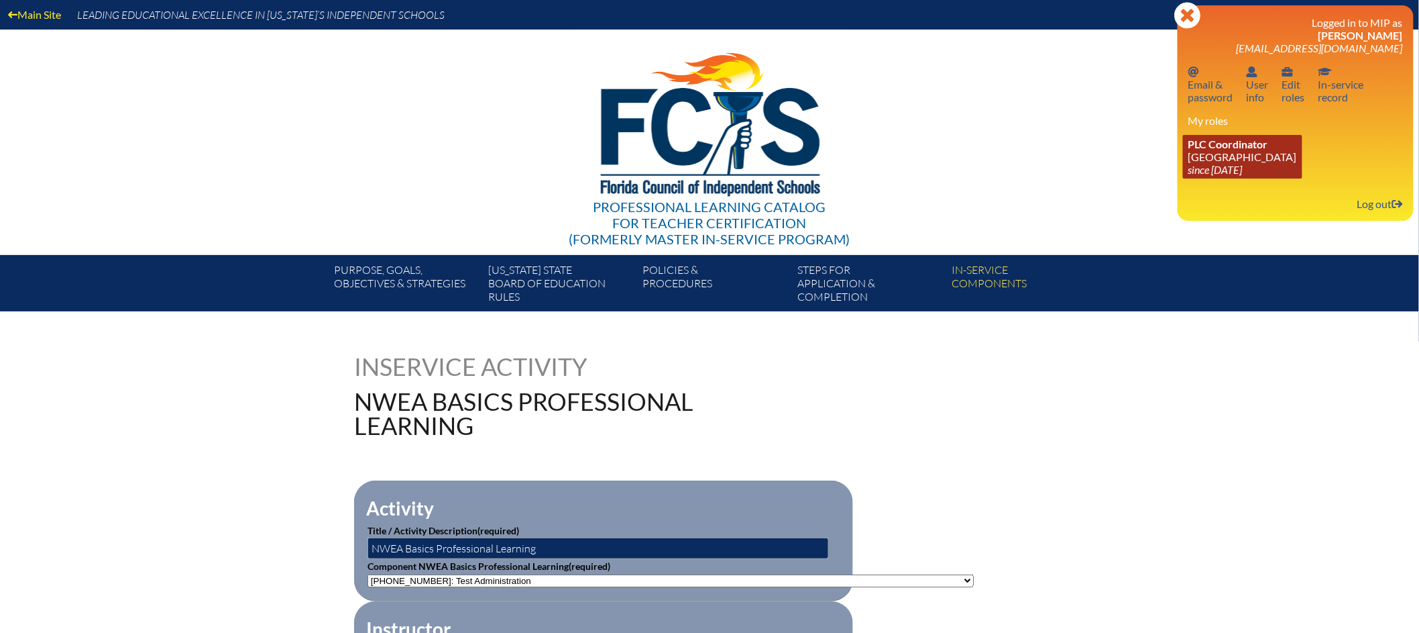
click at [1214, 172] on icon "since [DATE]" at bounding box center [1216, 169] width 54 height 13
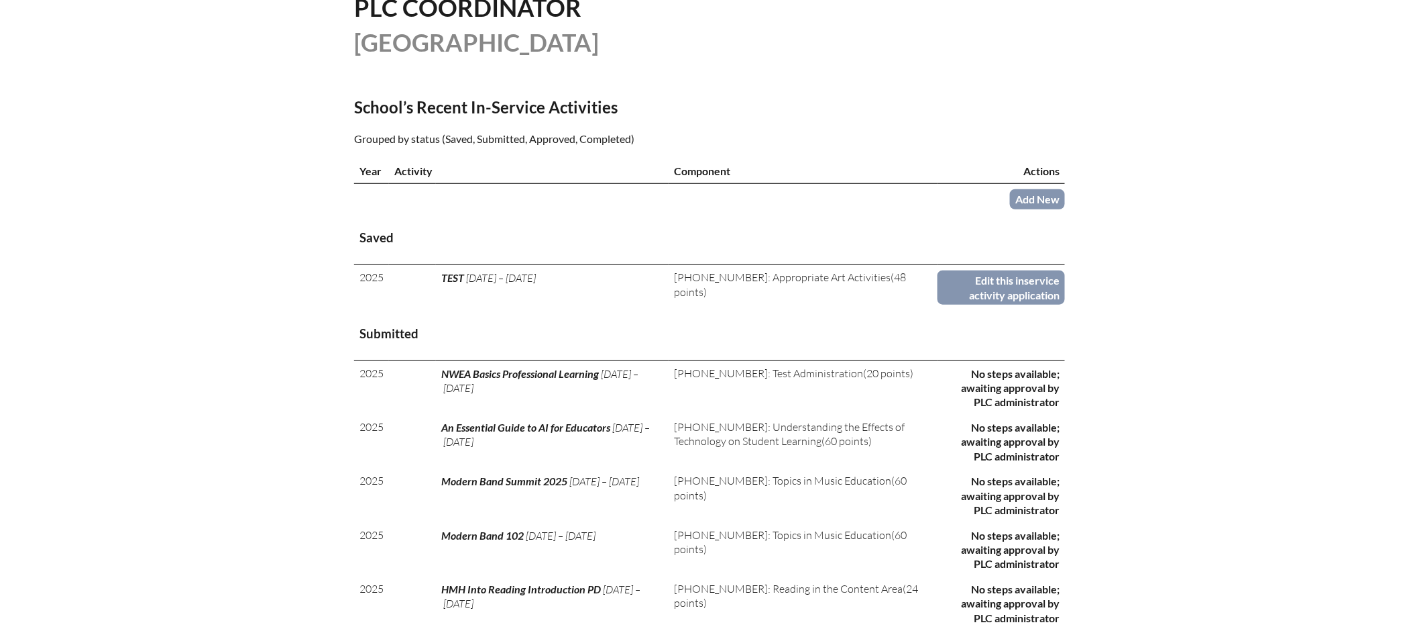
scroll to position [240, 0]
